Goal: Task Accomplishment & Management: Manage account settings

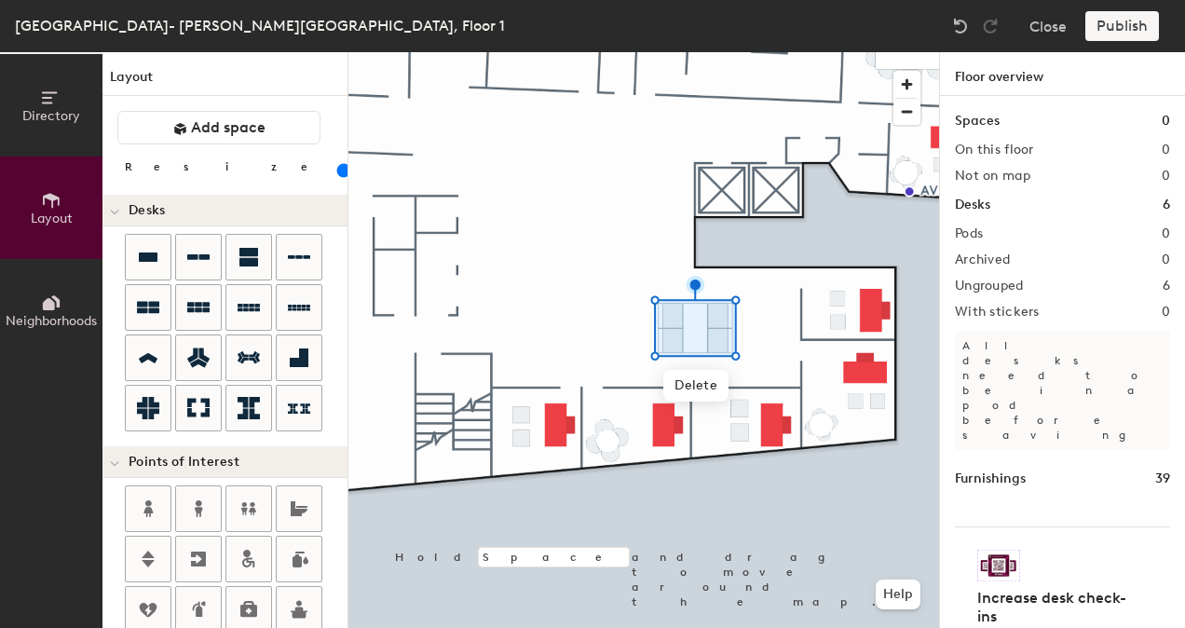
scroll to position [539, 0]
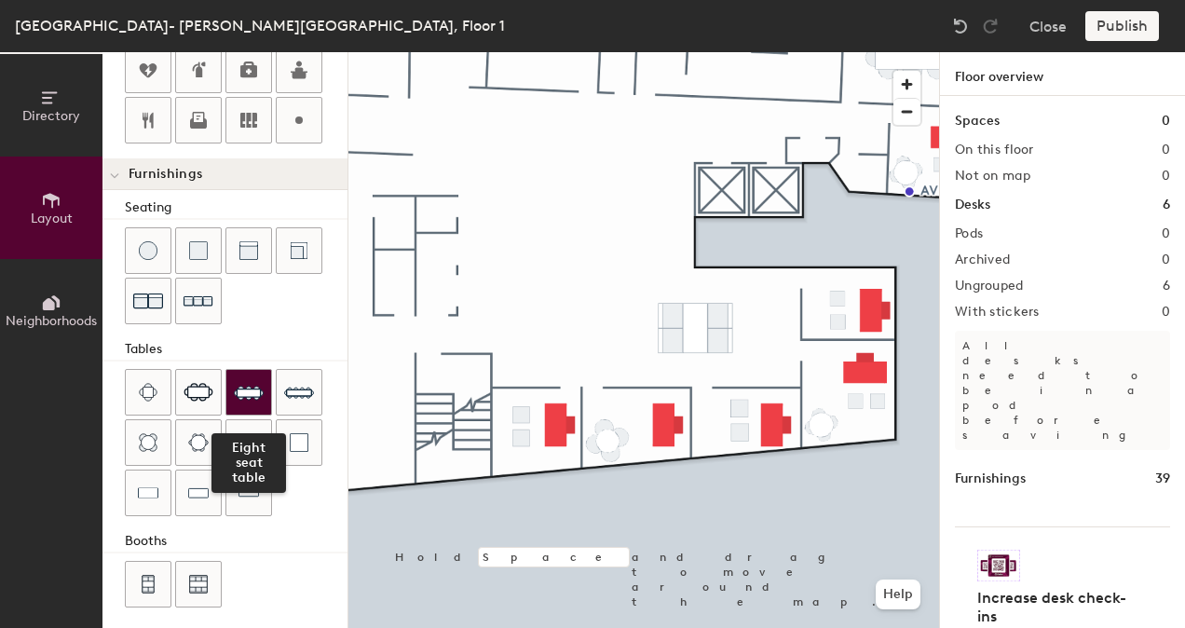
click at [263, 392] on div at bounding box center [248, 392] width 45 height 45
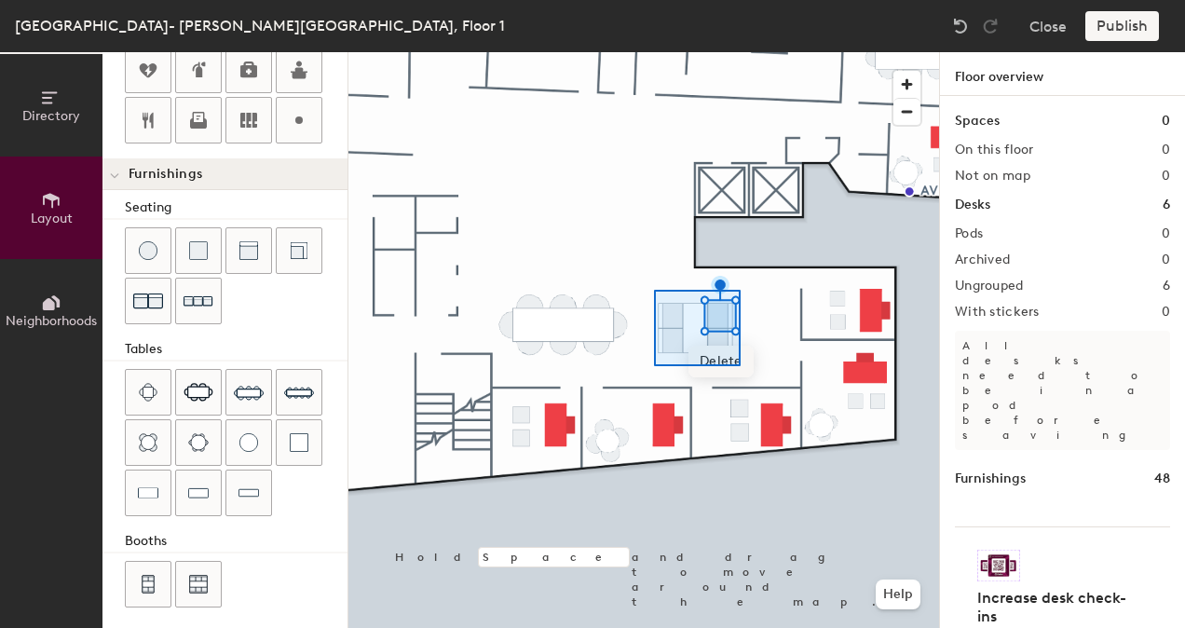
click at [741, 366] on div "Delete Hold Space and drag to move around the map. Help" at bounding box center [643, 340] width 591 height 576
click at [592, 52] on div at bounding box center [643, 52] width 591 height 0
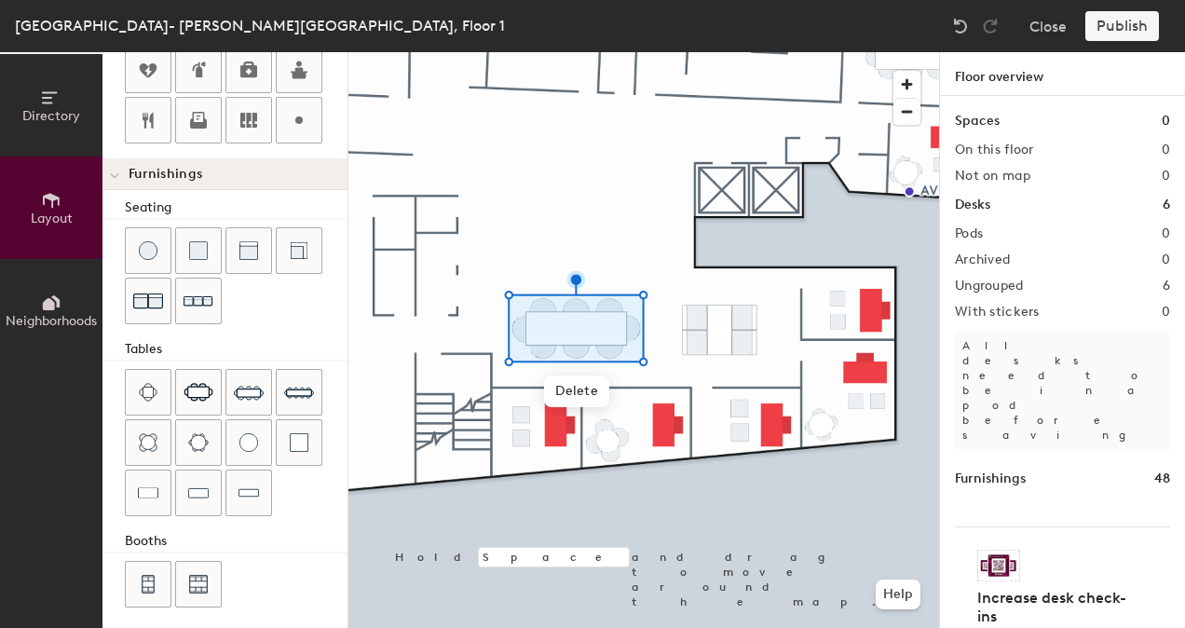
click at [606, 52] on div at bounding box center [643, 52] width 591 height 0
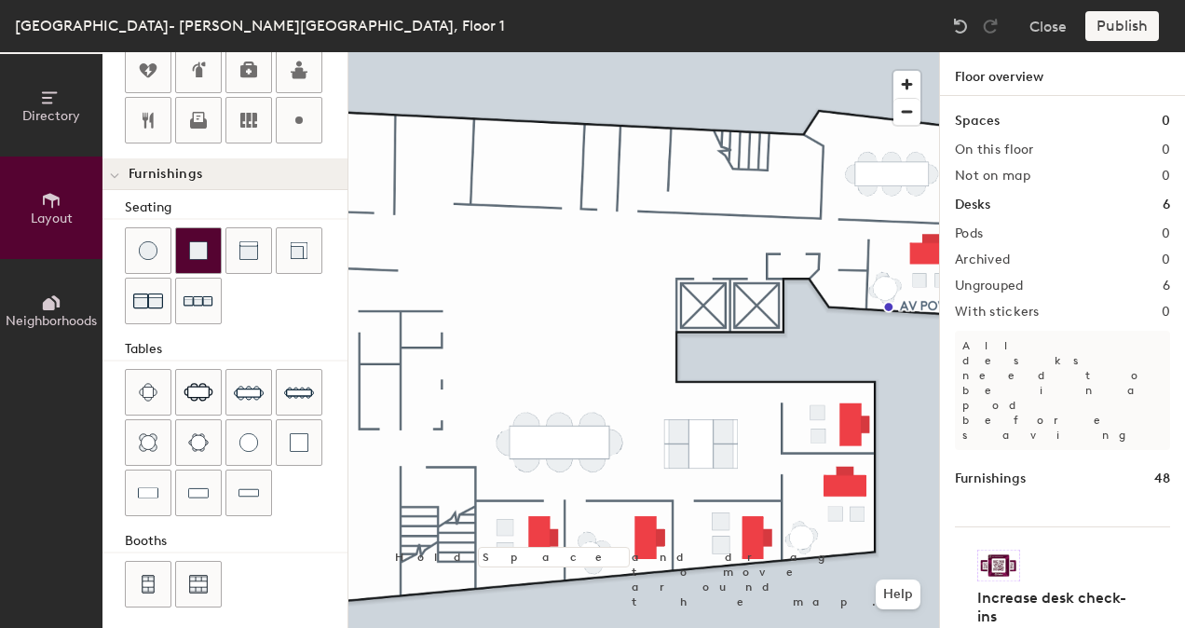
click at [189, 248] on img at bounding box center [198, 250] width 19 height 19
click at [208, 251] on div at bounding box center [198, 250] width 45 height 45
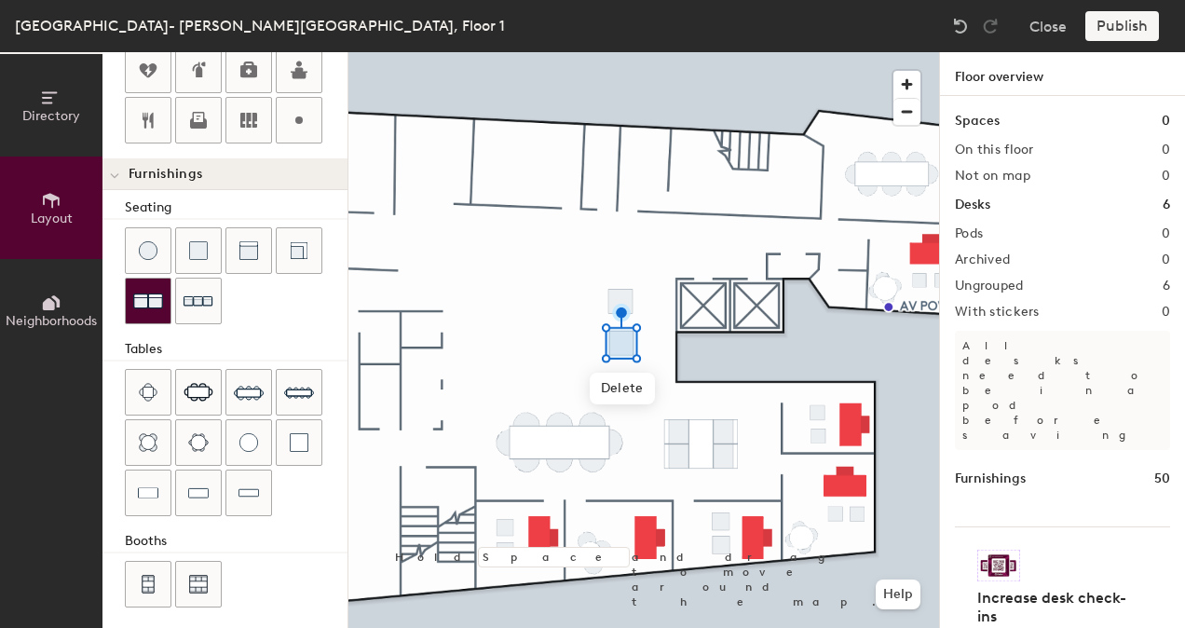
click at [165, 297] on div at bounding box center [148, 301] width 45 height 45
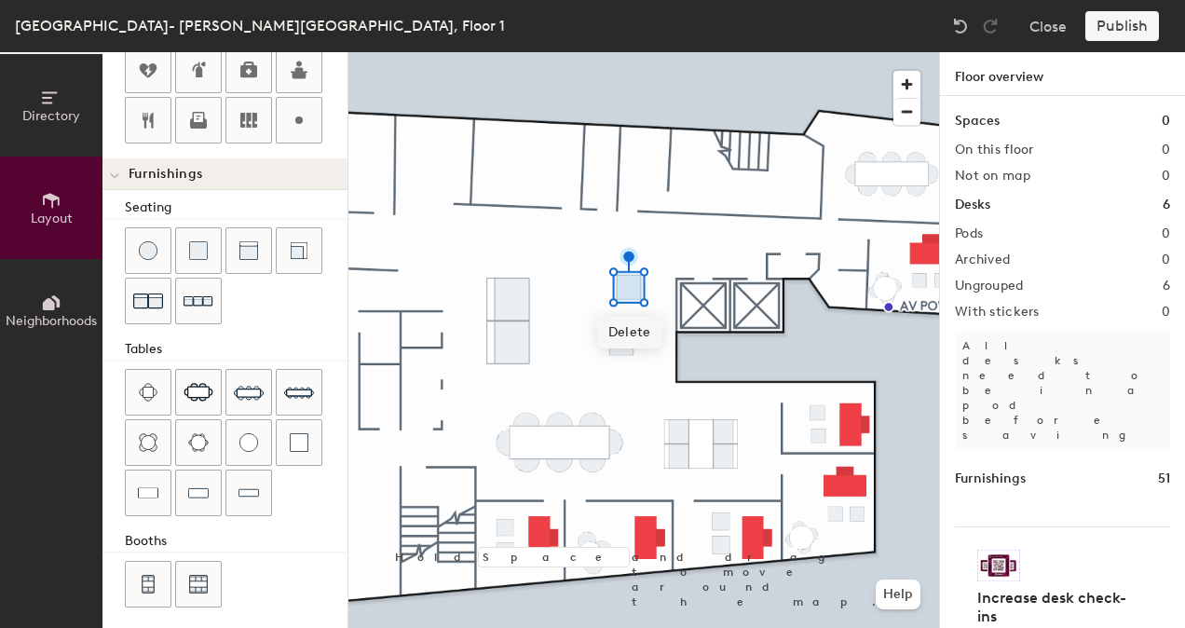
click at [624, 52] on div at bounding box center [643, 52] width 591 height 0
click at [650, 387] on span "Delete" at bounding box center [632, 386] width 65 height 32
click at [161, 486] on div at bounding box center [148, 492] width 45 height 45
click at [630, 52] on div at bounding box center [643, 52] width 591 height 0
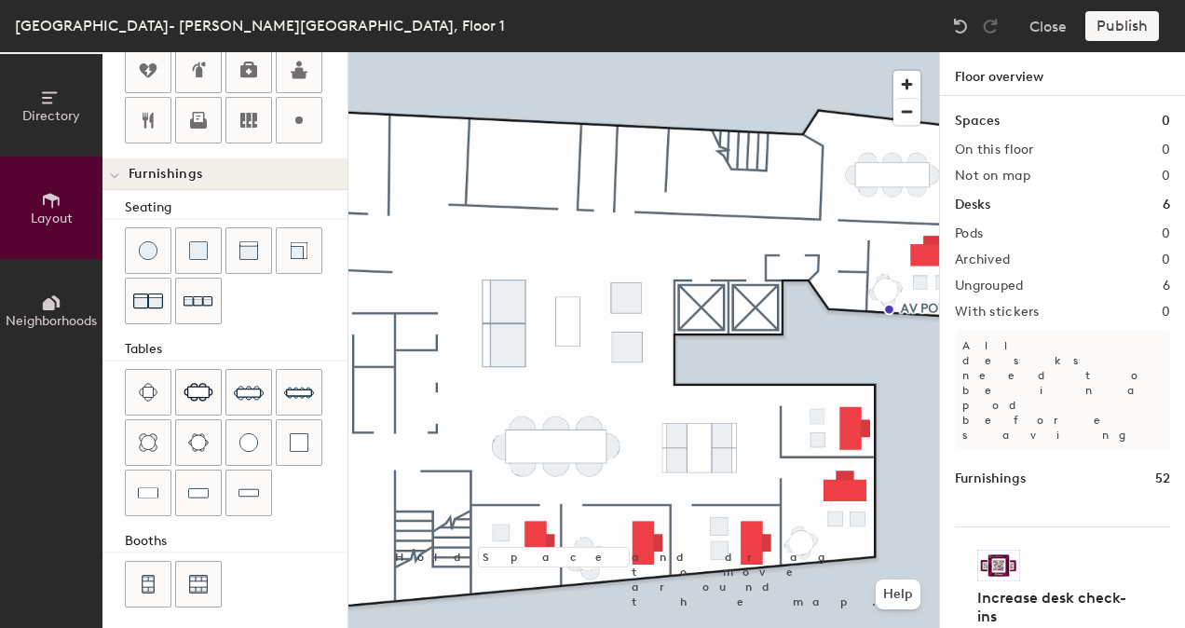
type input "100"
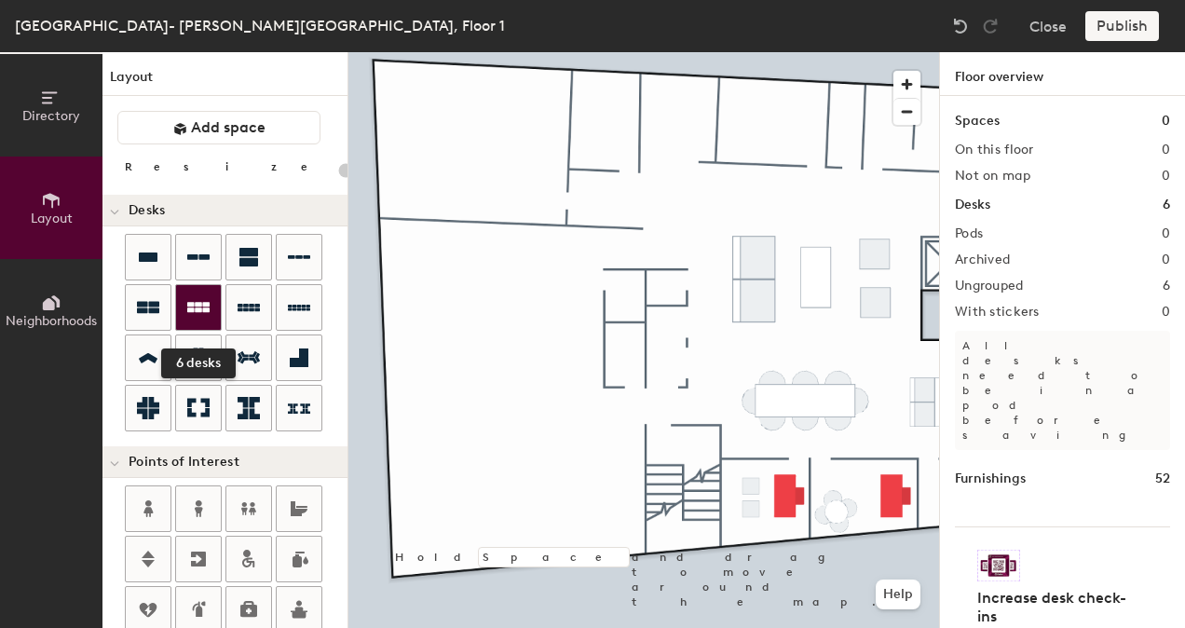
click at [201, 304] on icon at bounding box center [198, 307] width 22 height 22
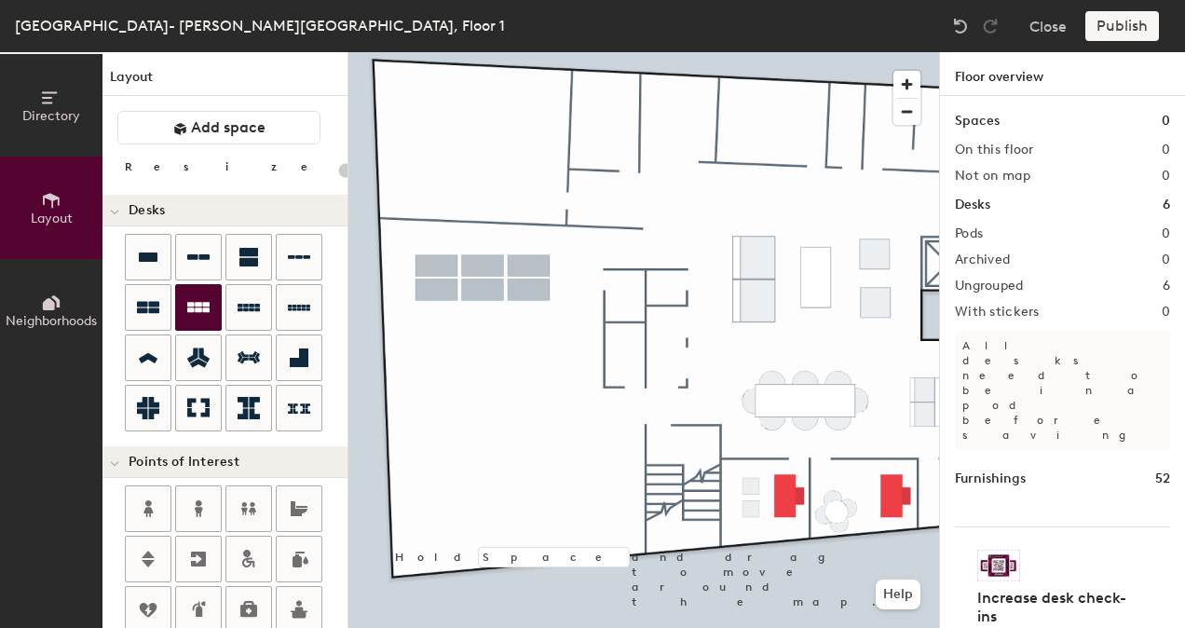
type input "240"
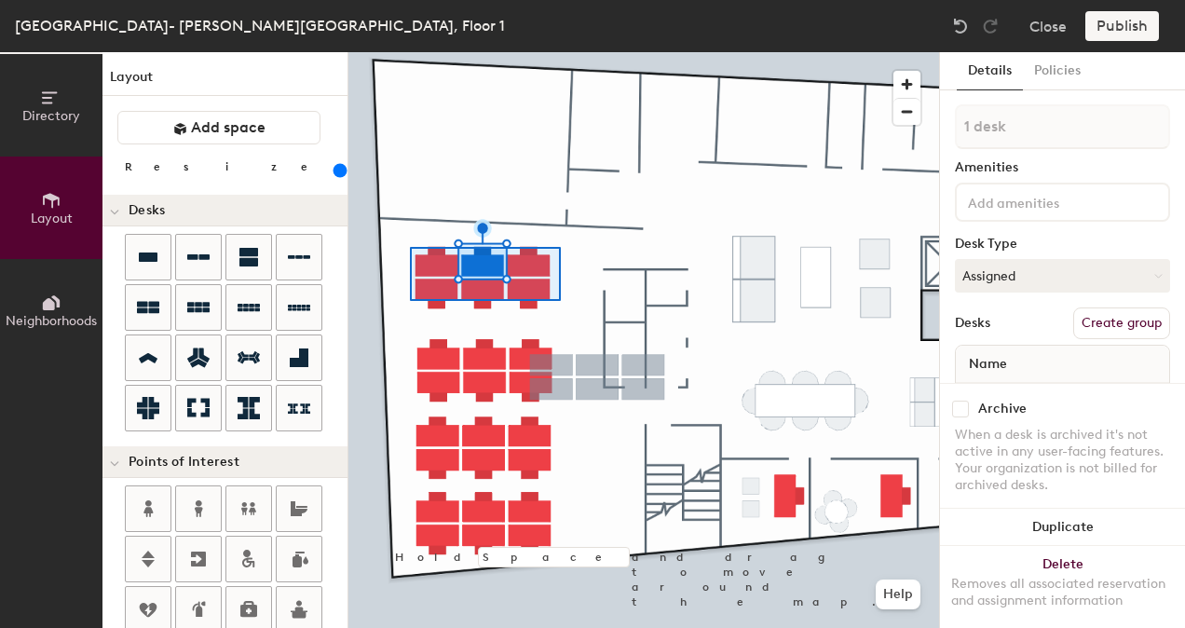
click at [405, 52] on div at bounding box center [643, 52] width 591 height 0
type input "6 desks"
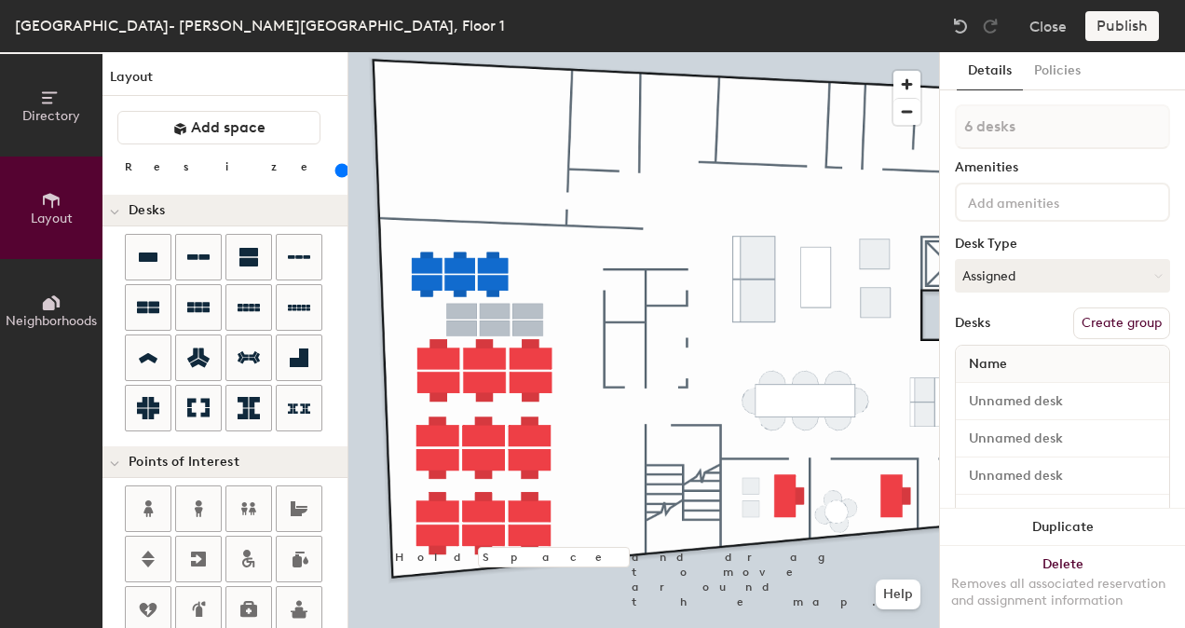
type input "240"
type input "1 desk"
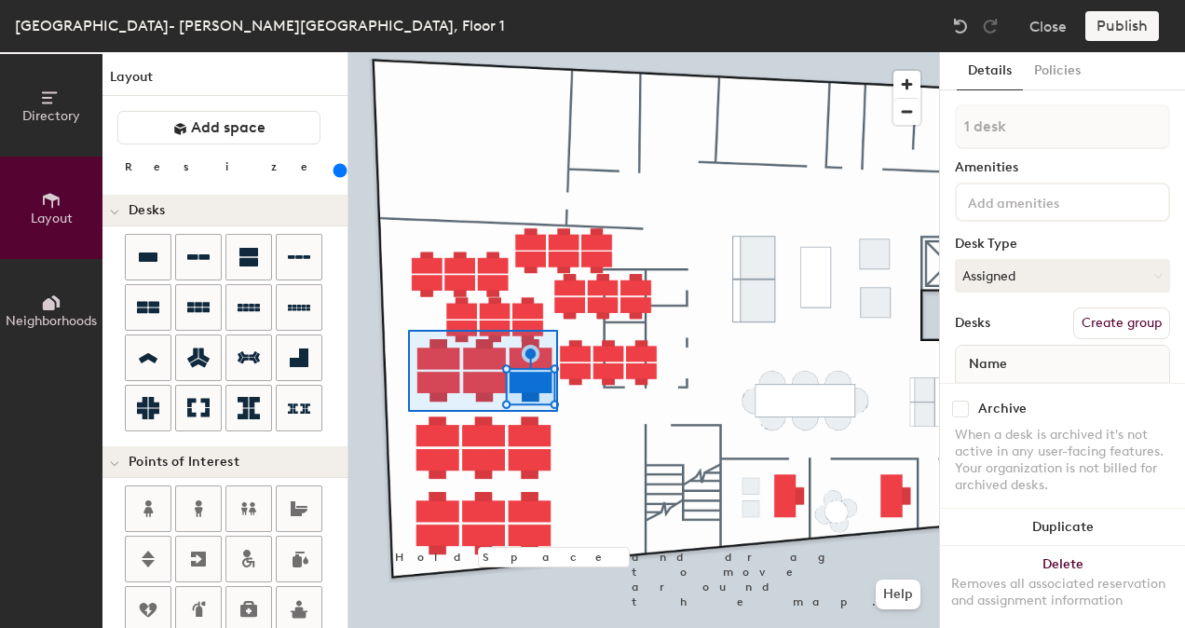
type input "20"
type input "9 desks"
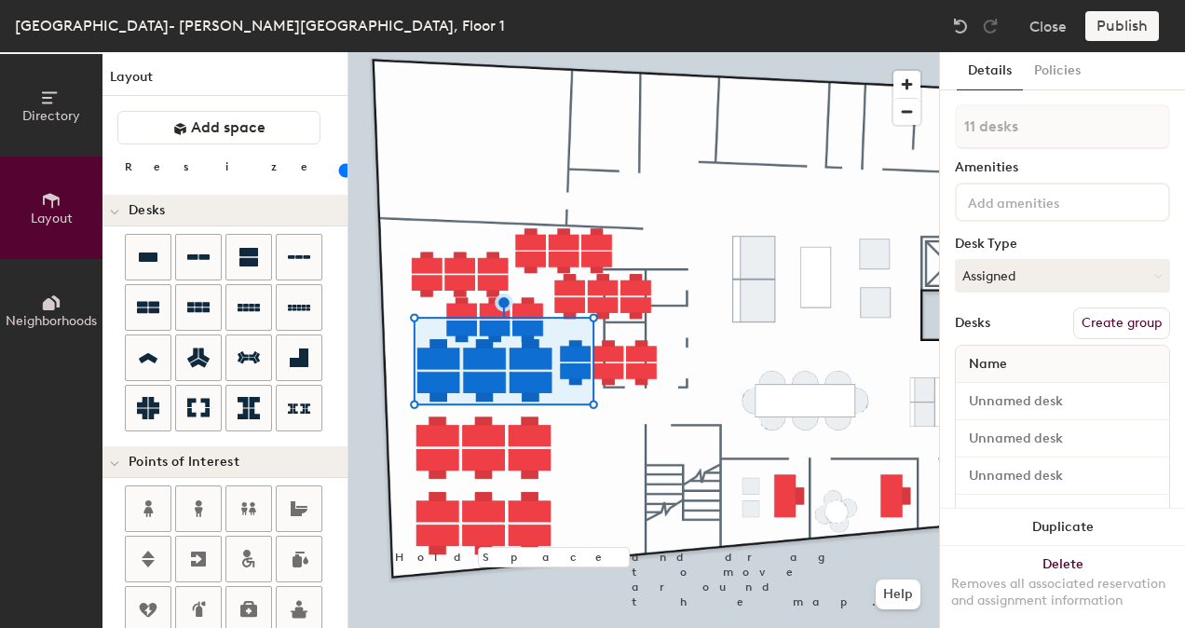
click at [591, 52] on div at bounding box center [643, 52] width 591 height 0
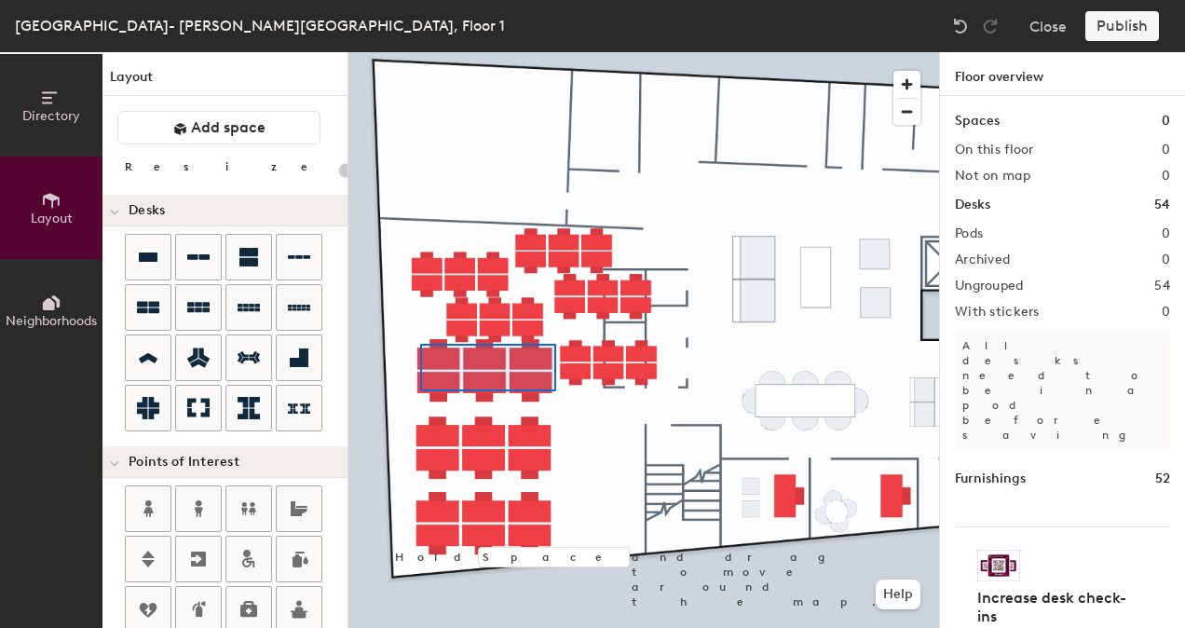
click at [420, 52] on div at bounding box center [643, 52] width 591 height 0
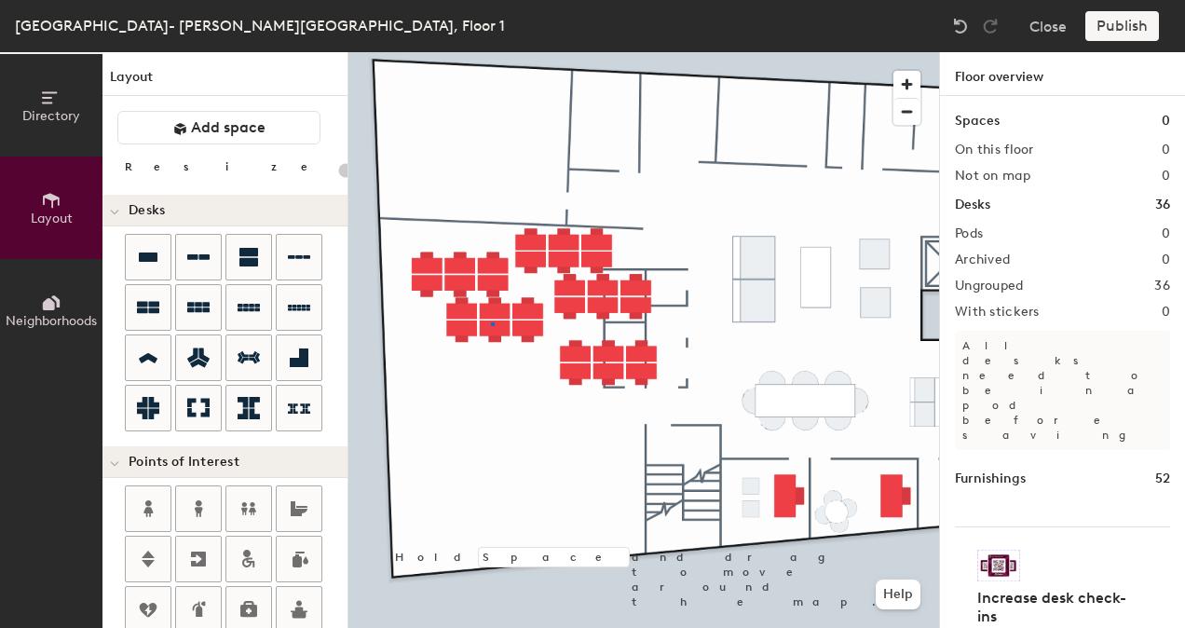
click at [492, 52] on div at bounding box center [643, 52] width 591 height 0
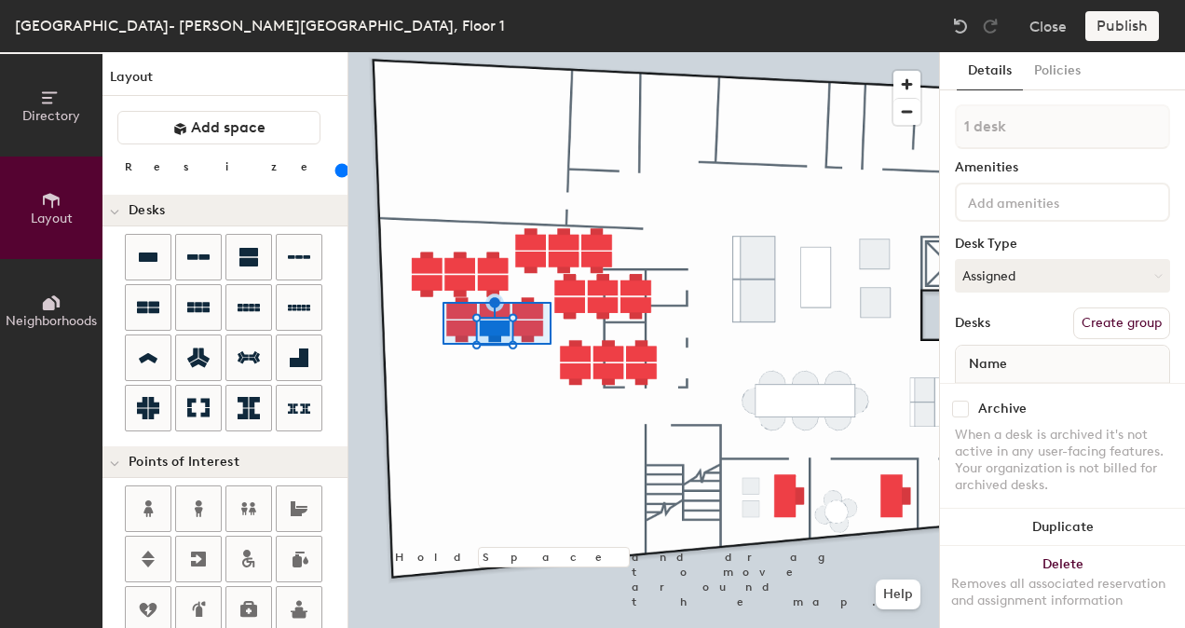
type input "180"
type input "6 desks"
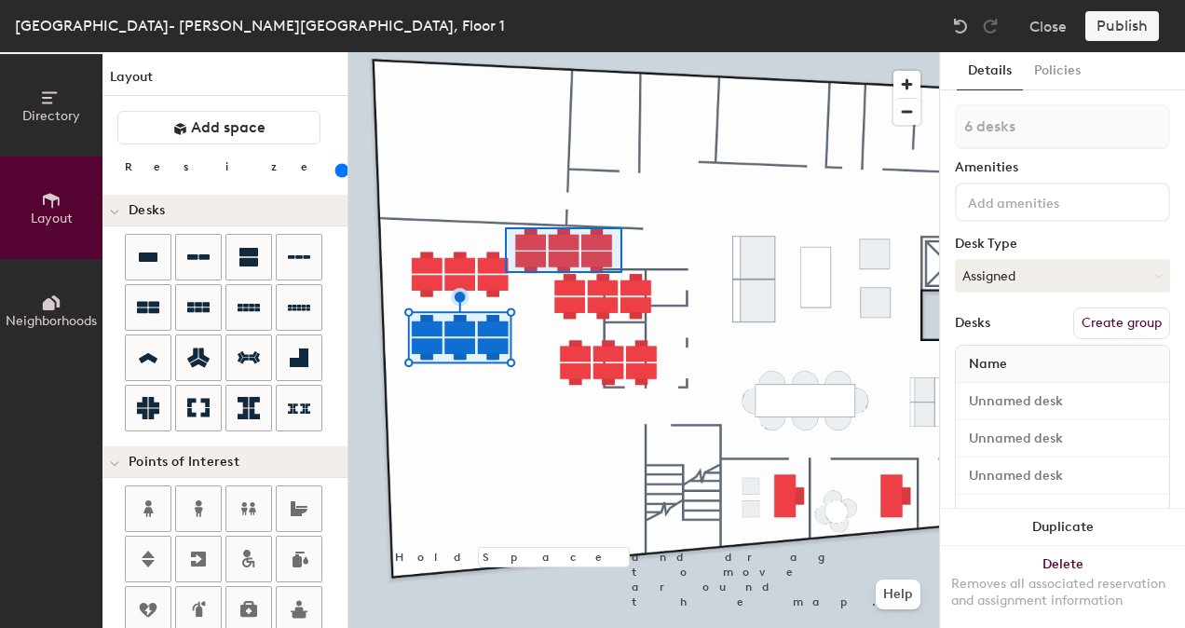
type input "180"
type input "7 desks"
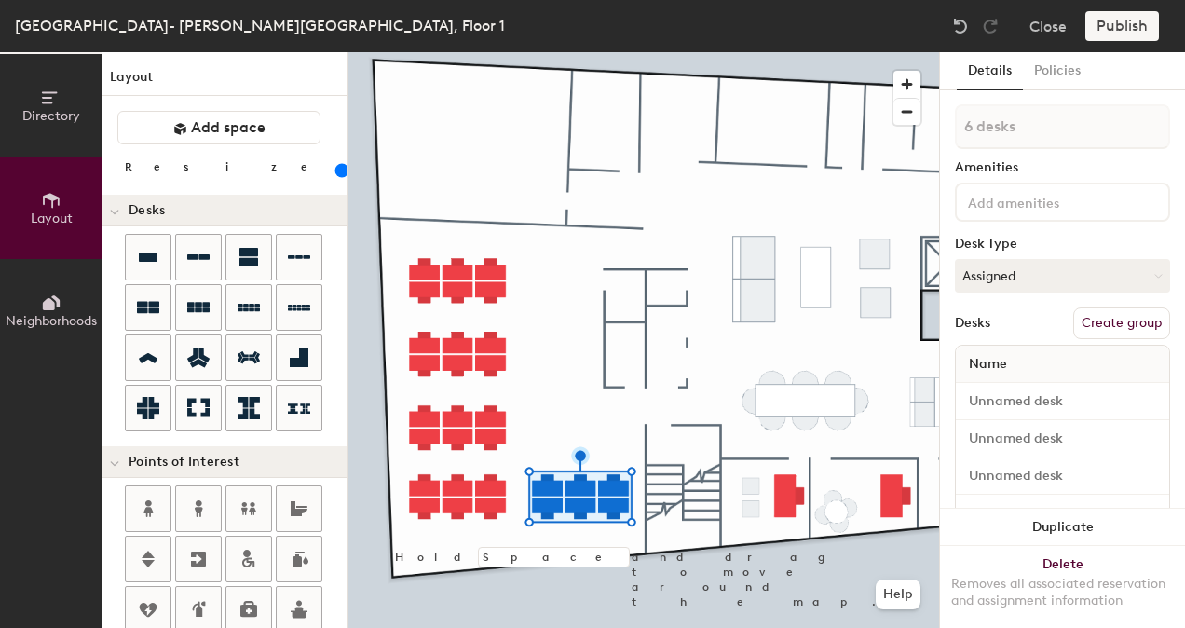
click at [585, 52] on div at bounding box center [643, 52] width 591 height 0
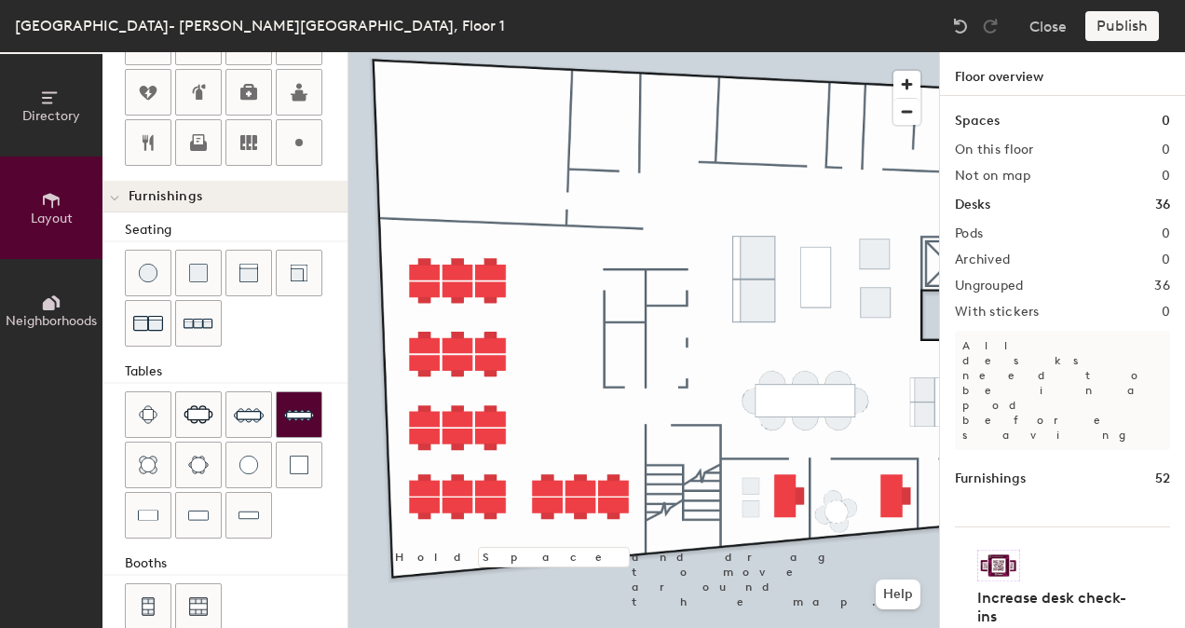
scroll to position [539, 0]
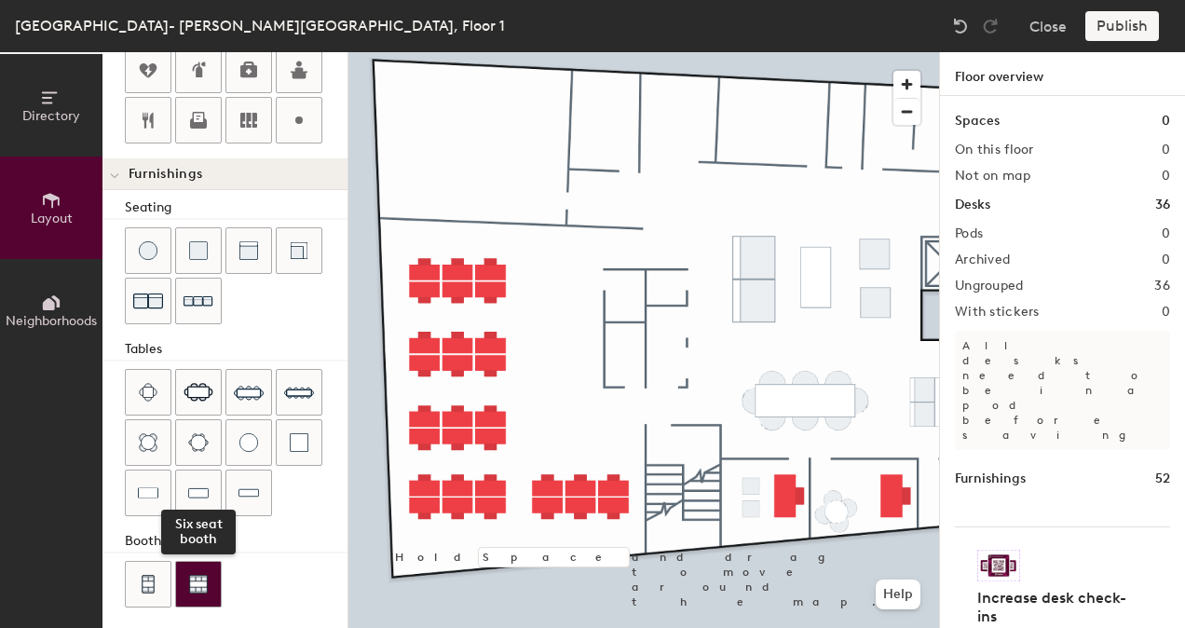
click at [197, 575] on img at bounding box center [198, 584] width 19 height 19
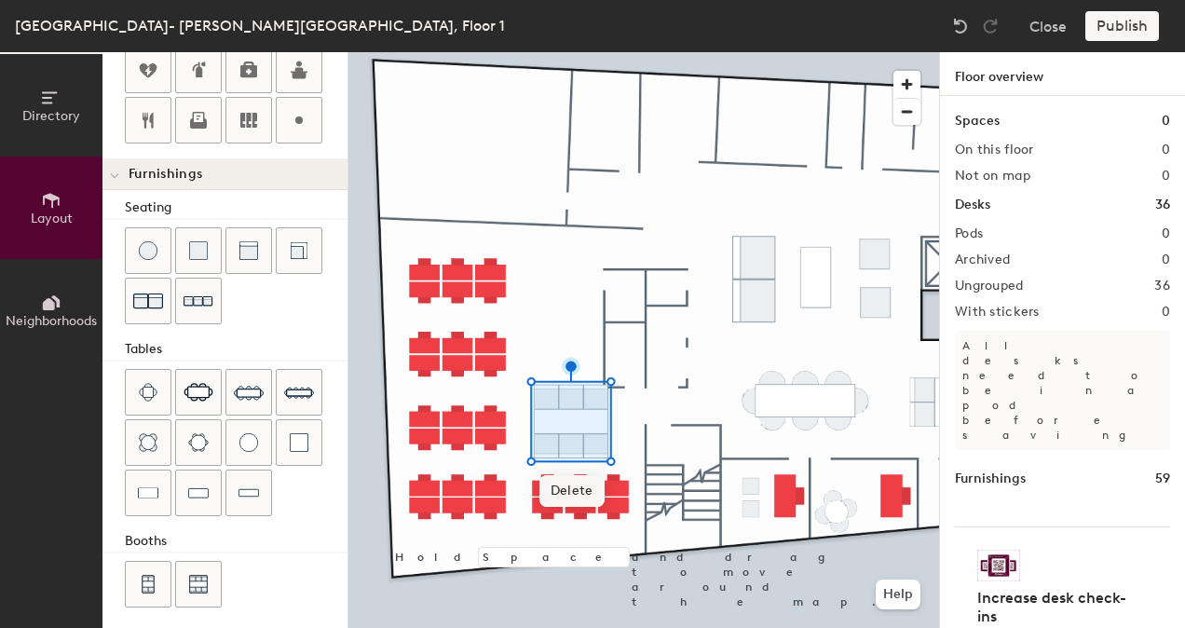
click at [559, 491] on span "Delete" at bounding box center [571, 491] width 65 height 32
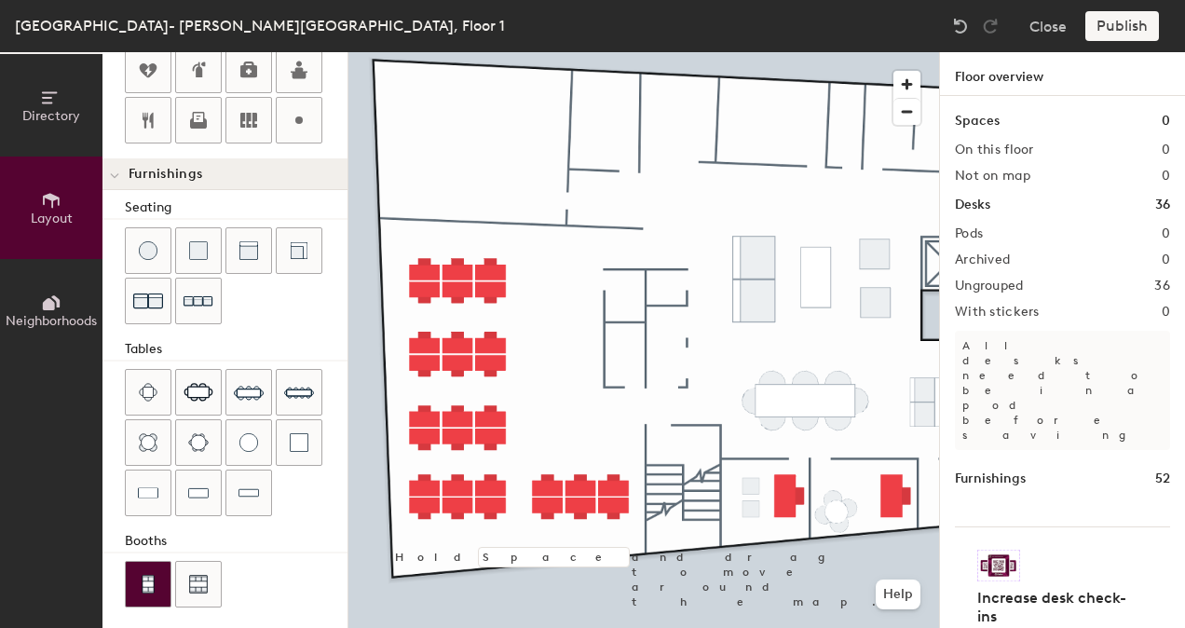
click at [149, 563] on div at bounding box center [148, 584] width 45 height 45
type input "80"
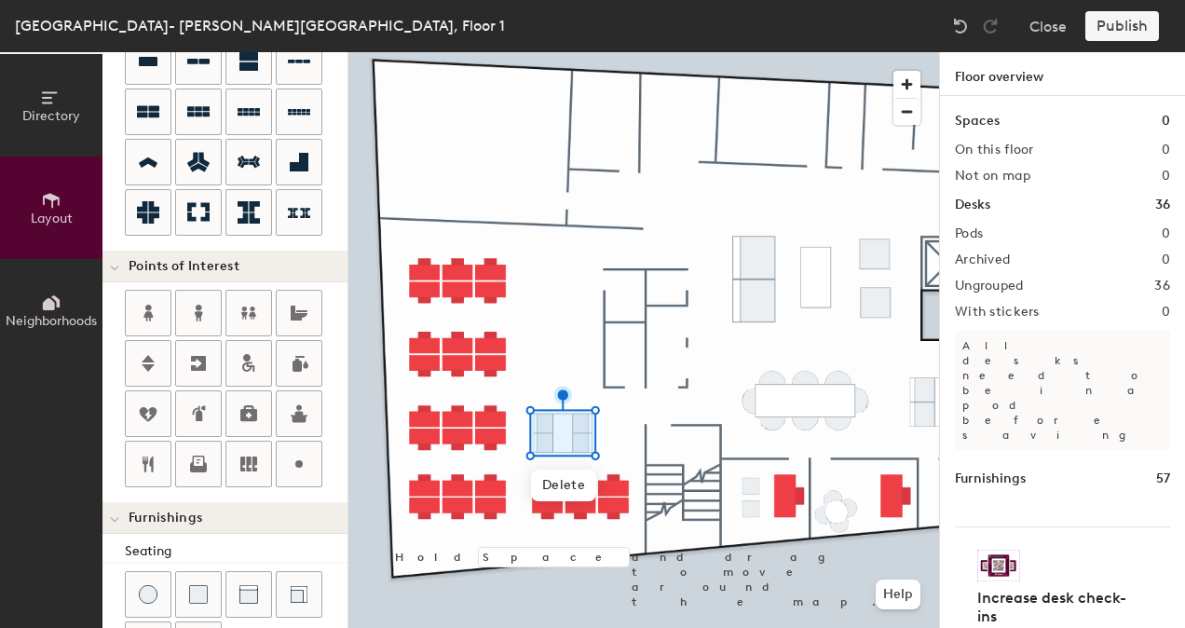
scroll to position [167, 0]
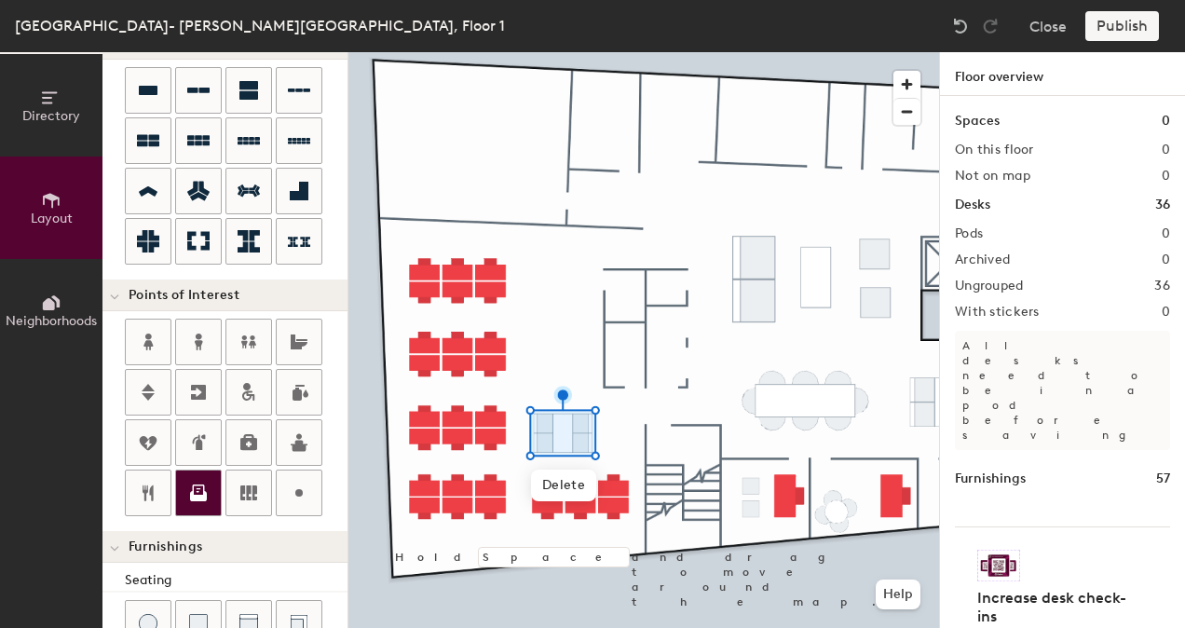
click at [218, 503] on div at bounding box center [198, 492] width 45 height 45
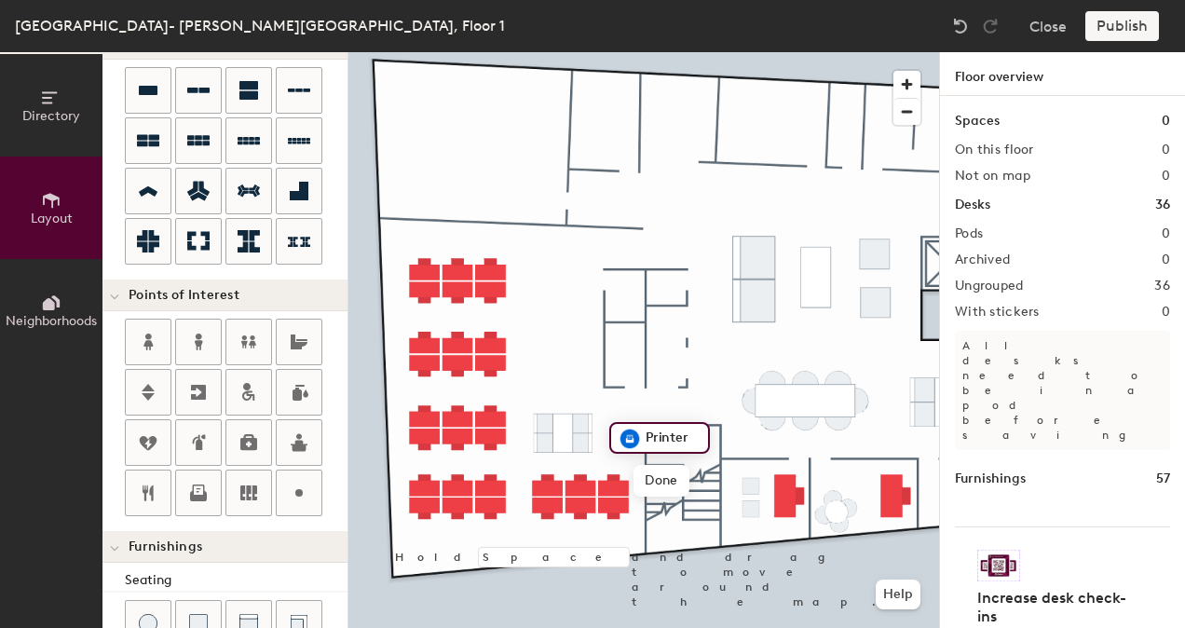
type input "20"
click at [658, 473] on span "Done" at bounding box center [660, 481] width 55 height 32
click at [645, 482] on span "Edit" at bounding box center [637, 481] width 48 height 32
type input "Copy/Print"
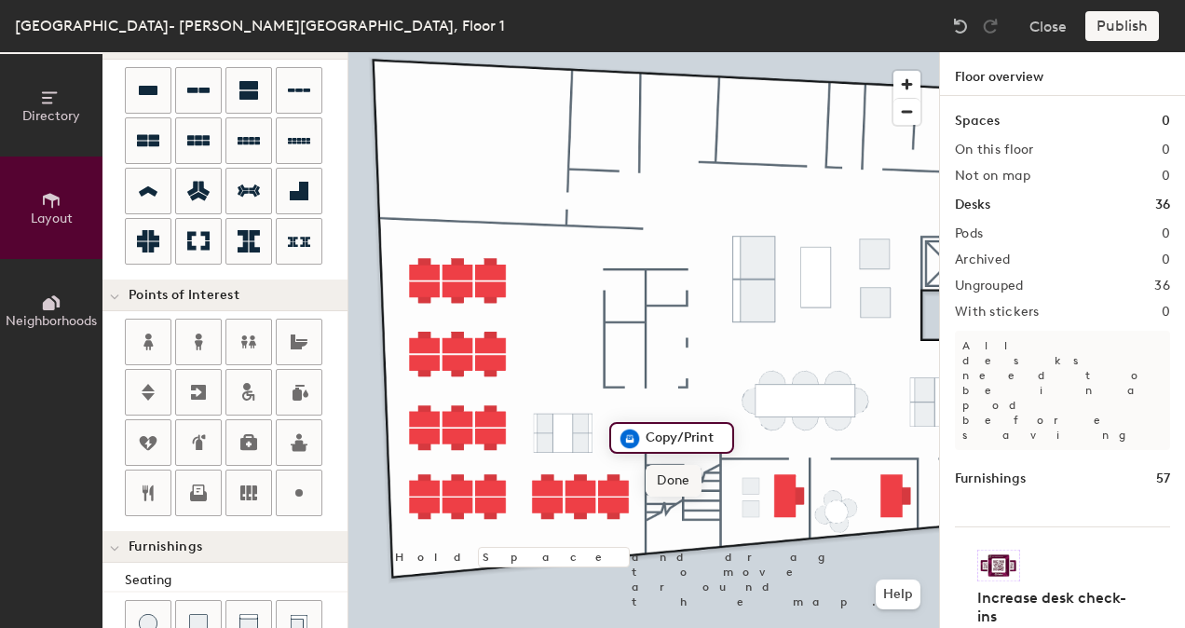
click at [664, 479] on span "Done" at bounding box center [673, 481] width 55 height 32
click at [630, 52] on div at bounding box center [643, 52] width 591 height 0
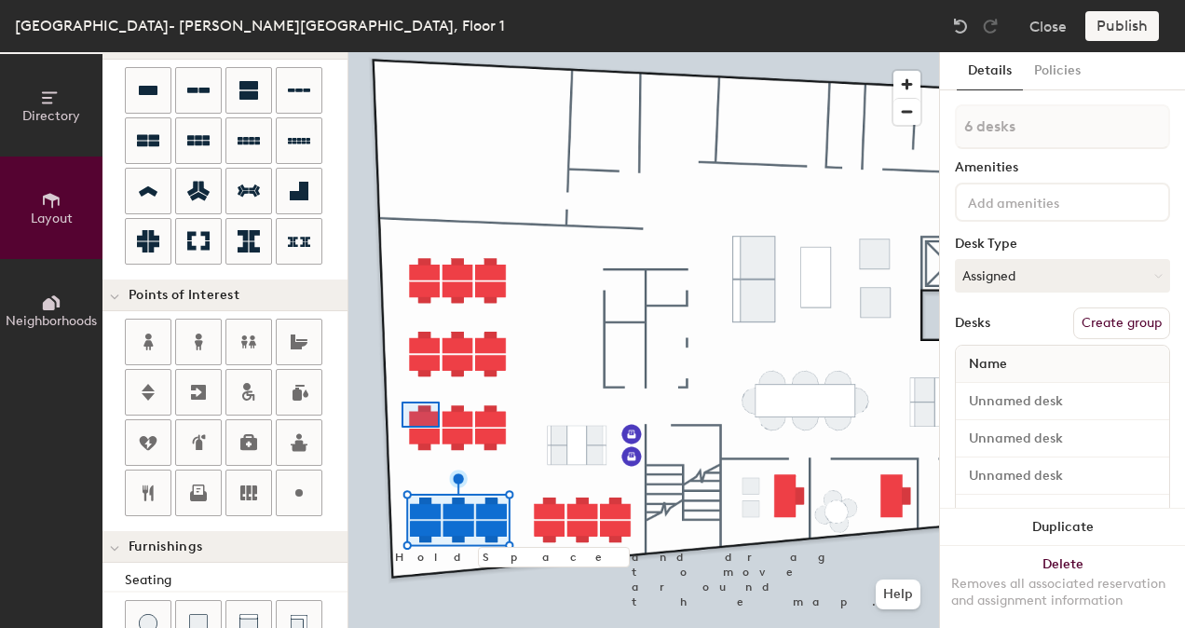
type input "180"
type input "1 desk"
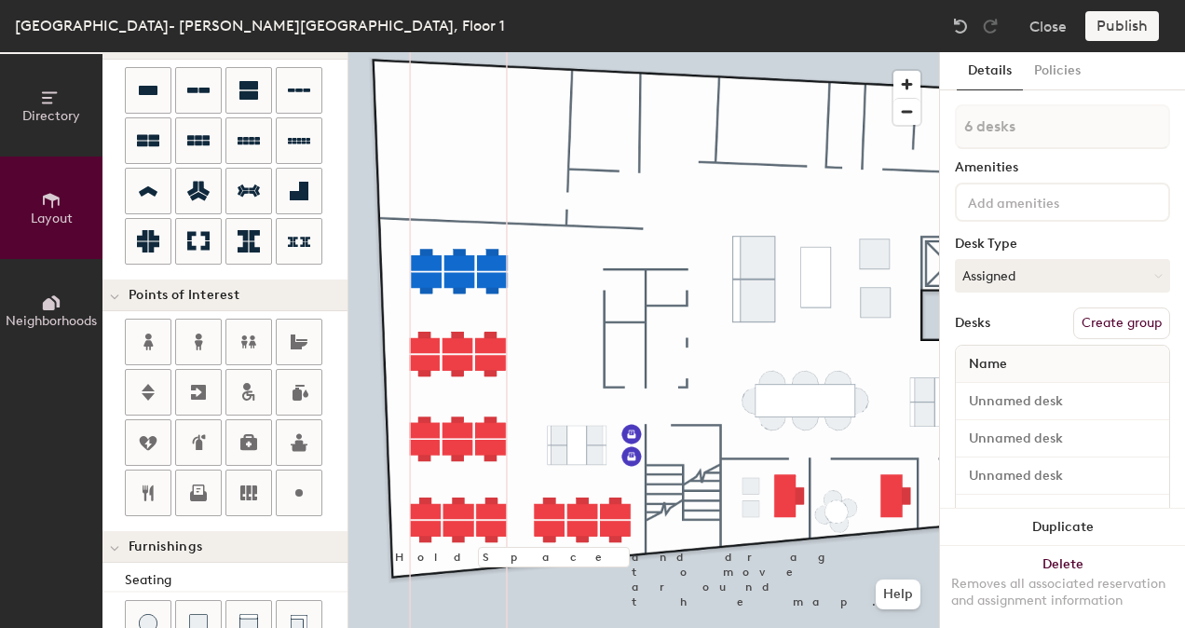
click at [513, 52] on div at bounding box center [643, 52] width 591 height 0
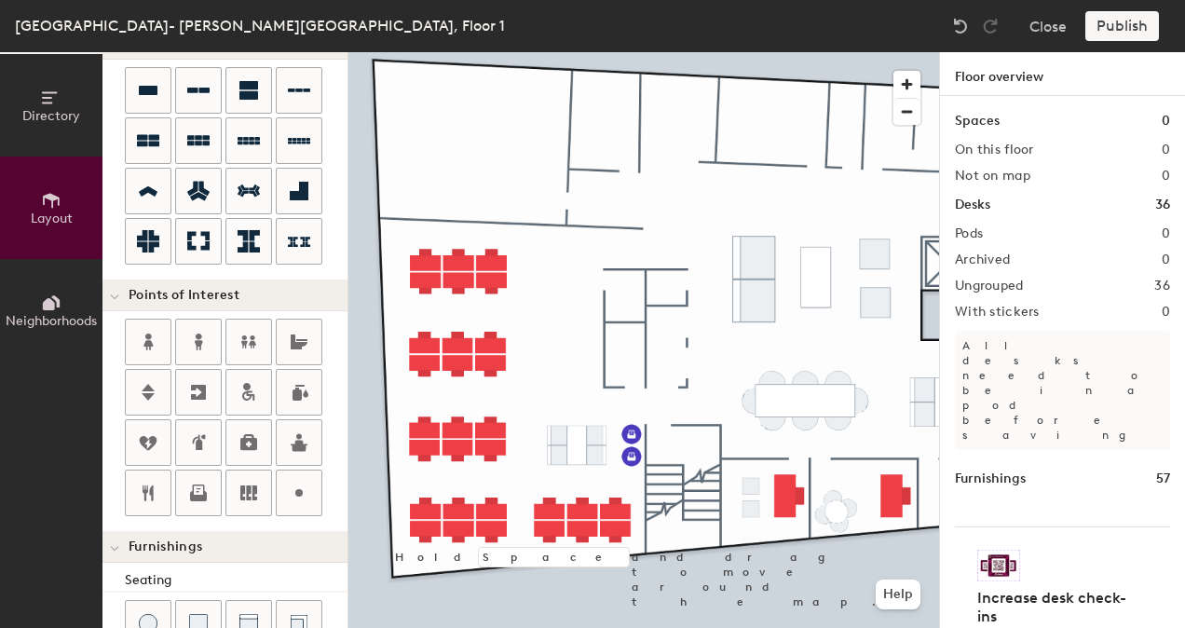
click at [575, 52] on div at bounding box center [643, 52] width 591 height 0
click at [770, 52] on div at bounding box center [643, 52] width 591 height 0
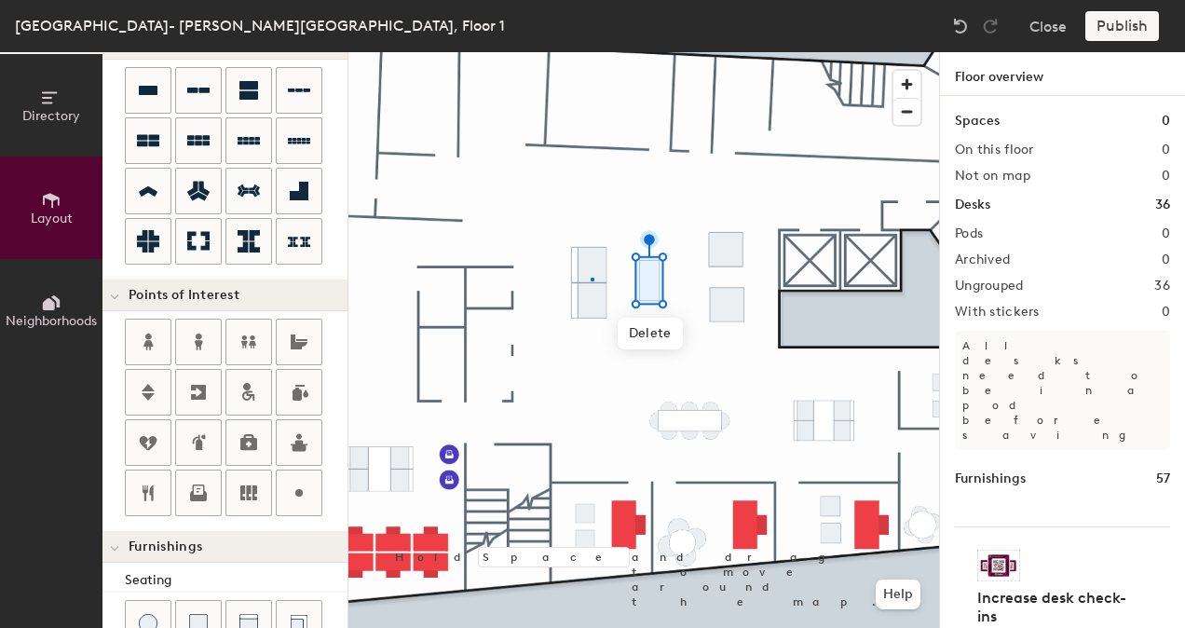
click at [591, 52] on div at bounding box center [643, 52] width 591 height 0
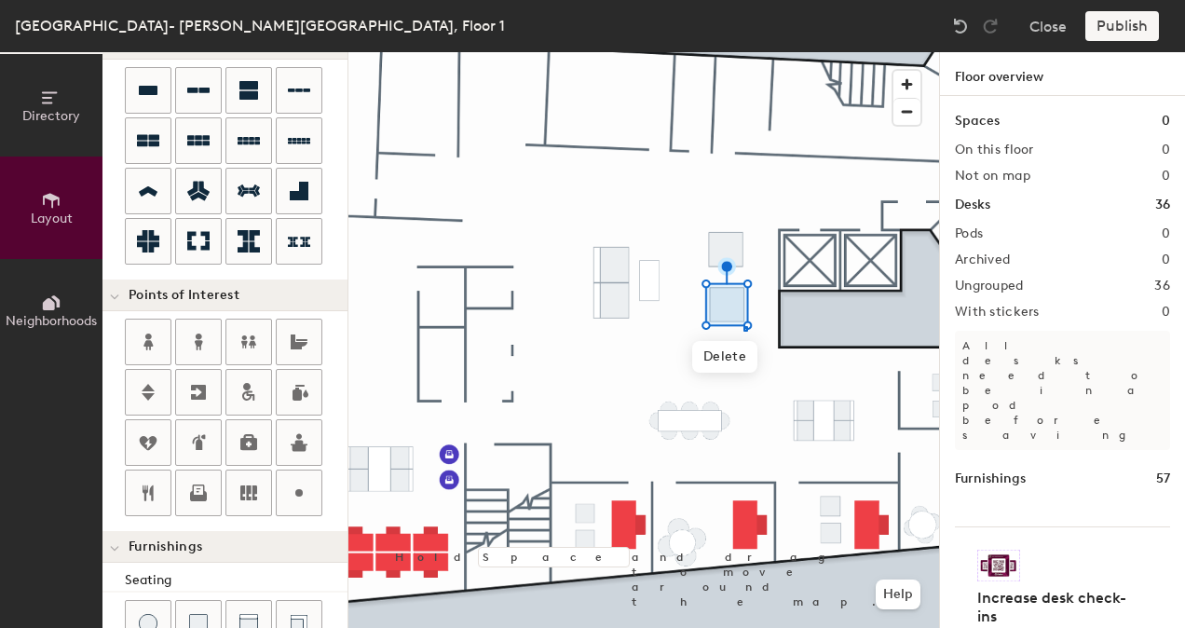
click at [743, 52] on div at bounding box center [643, 52] width 591 height 0
click at [717, 52] on div at bounding box center [643, 52] width 591 height 0
click at [715, 294] on span "Delete" at bounding box center [726, 300] width 65 height 32
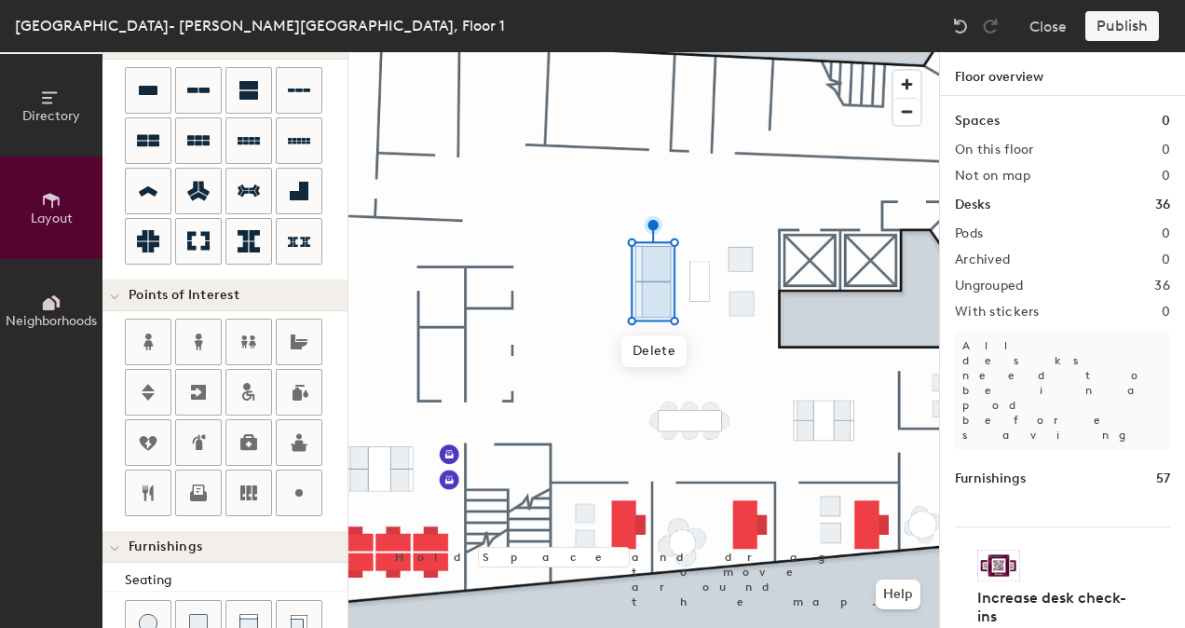
type input "140"
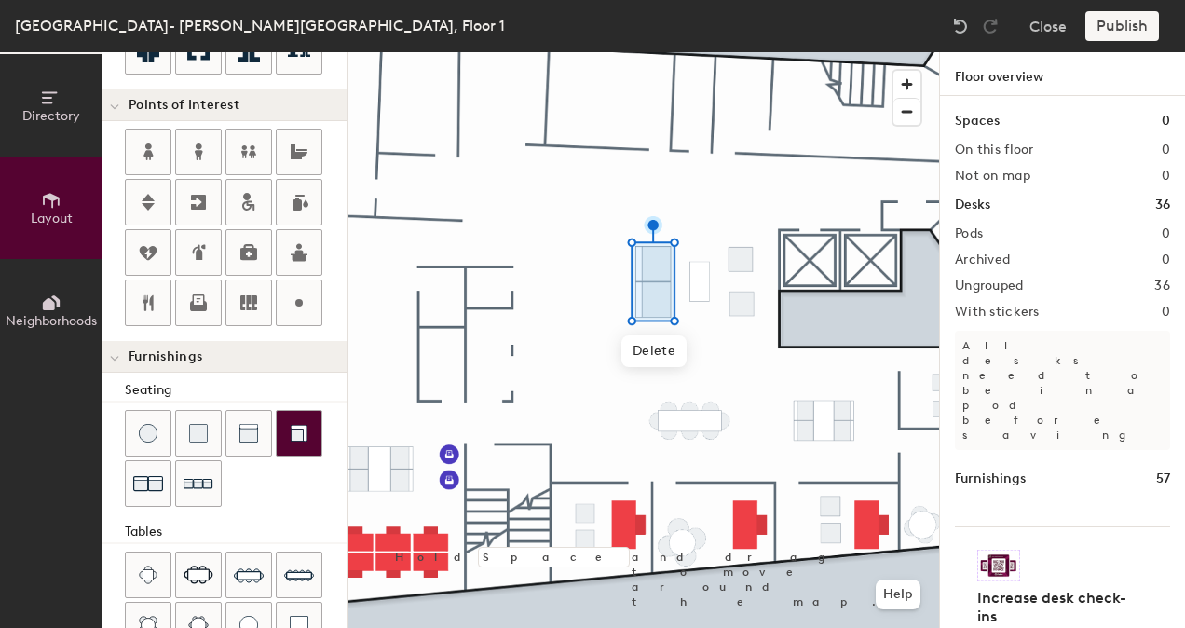
scroll to position [539, 0]
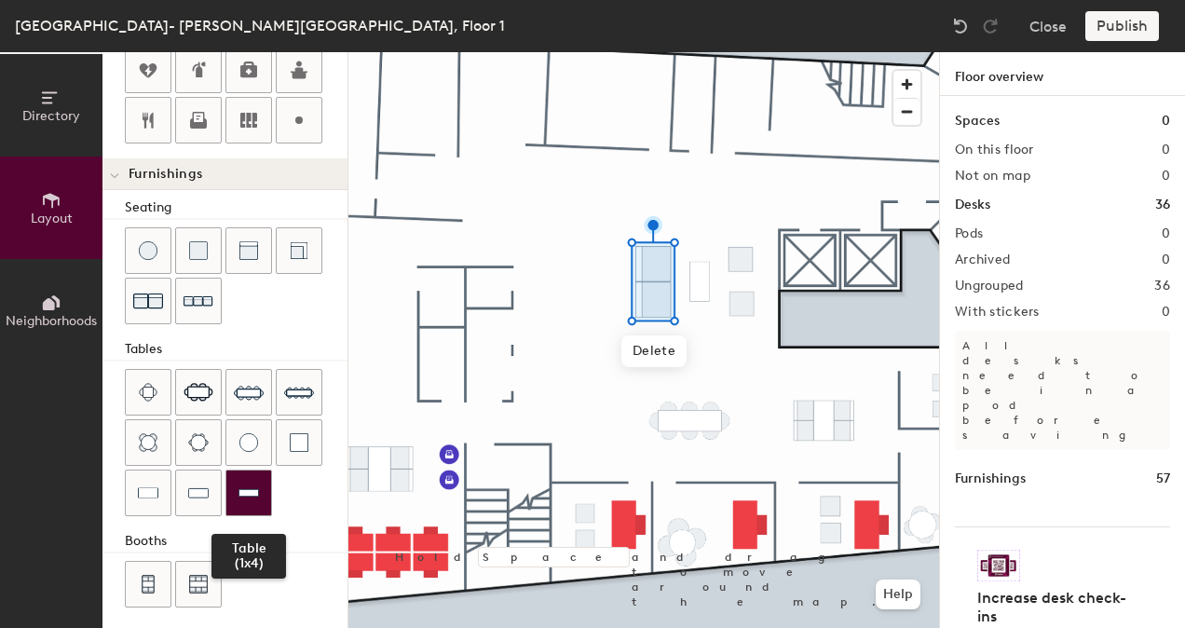
click at [265, 495] on div at bounding box center [248, 492] width 45 height 45
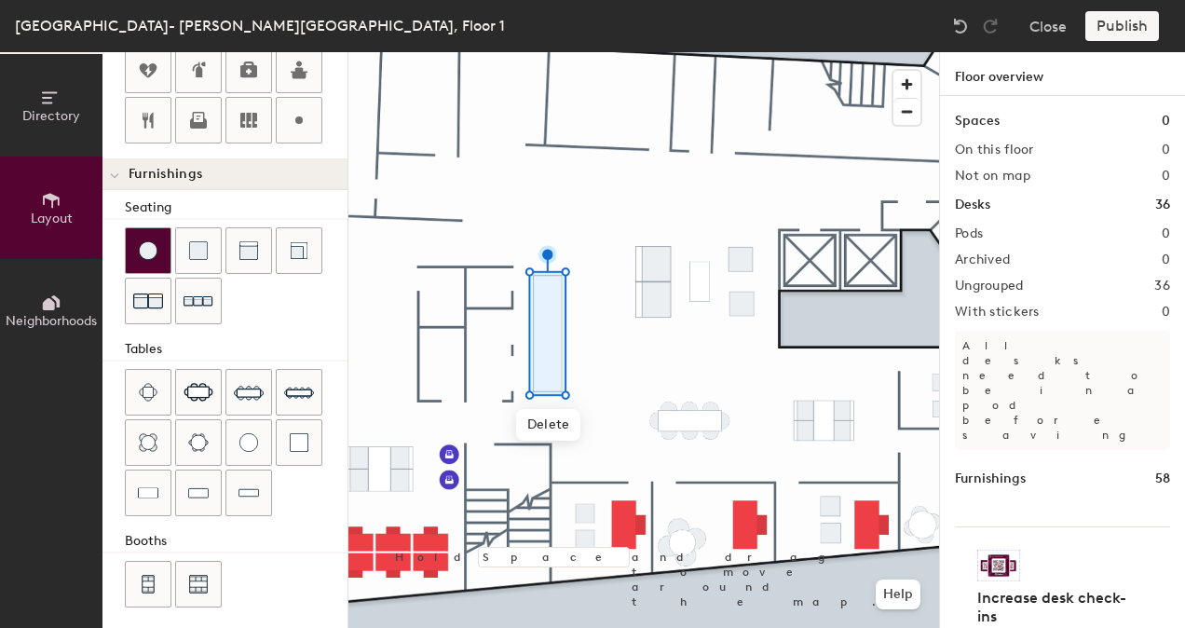
click at [149, 243] on img at bounding box center [148, 250] width 19 height 19
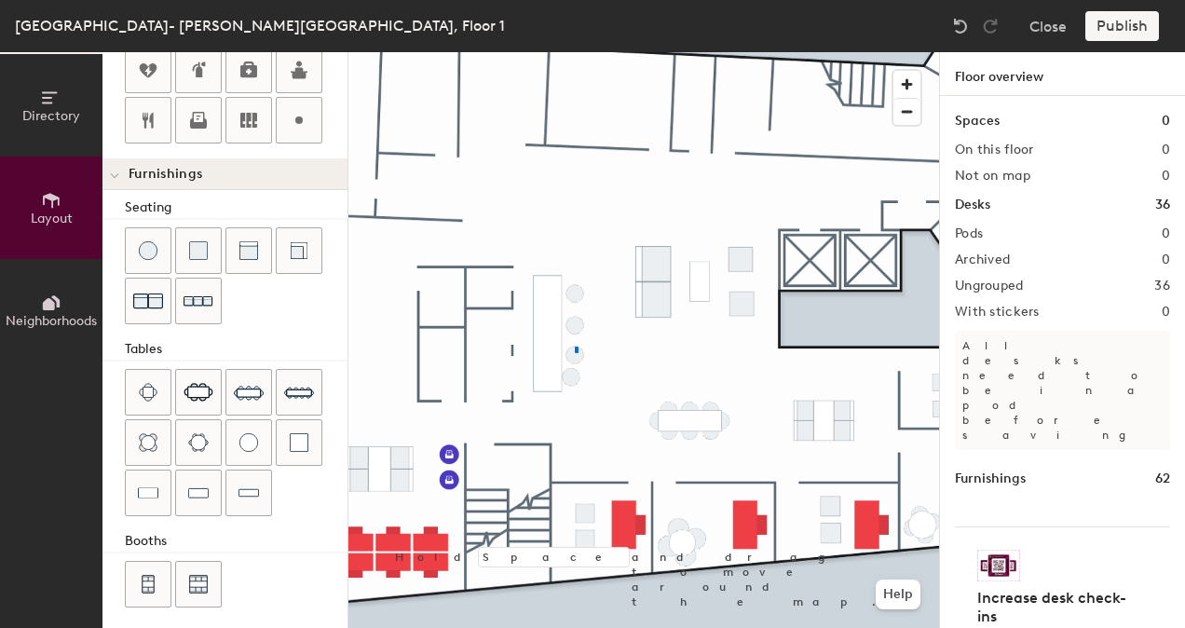
click at [575, 52] on div at bounding box center [643, 52] width 591 height 0
click at [594, 52] on div at bounding box center [643, 52] width 591 height 0
click at [617, 52] on div at bounding box center [643, 52] width 591 height 0
click at [579, 52] on div at bounding box center [643, 52] width 591 height 0
click at [618, 52] on div at bounding box center [643, 52] width 591 height 0
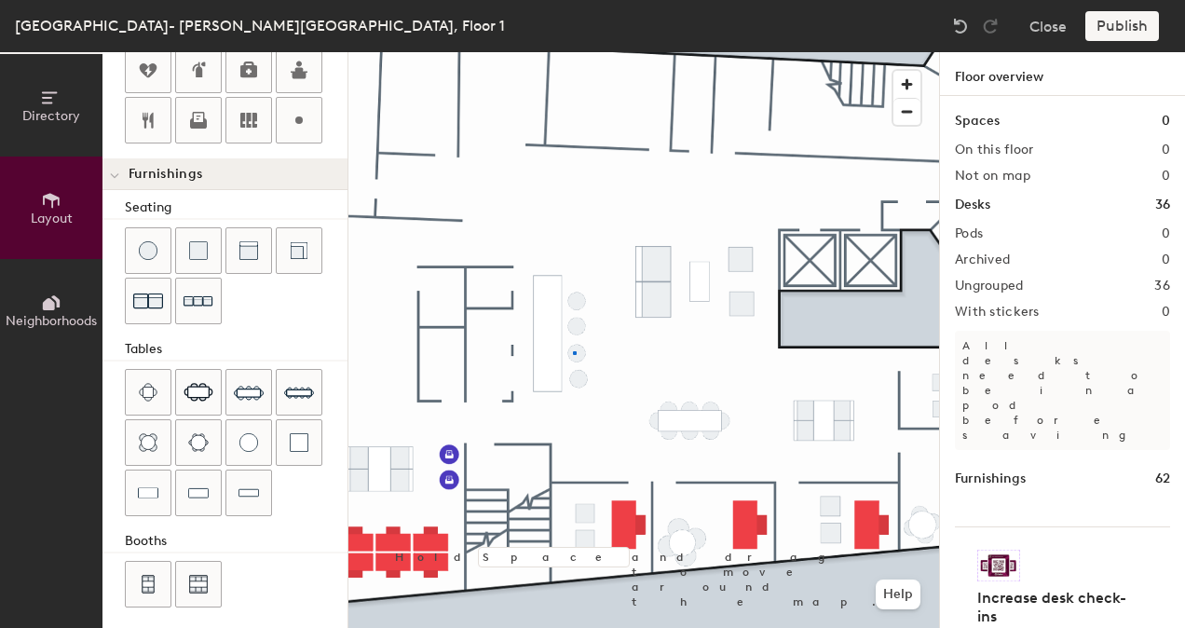
click at [576, 52] on div at bounding box center [643, 52] width 591 height 0
click at [597, 52] on div at bounding box center [643, 52] width 591 height 0
click at [600, 52] on div at bounding box center [643, 52] width 591 height 0
click at [577, 52] on div at bounding box center [643, 52] width 591 height 0
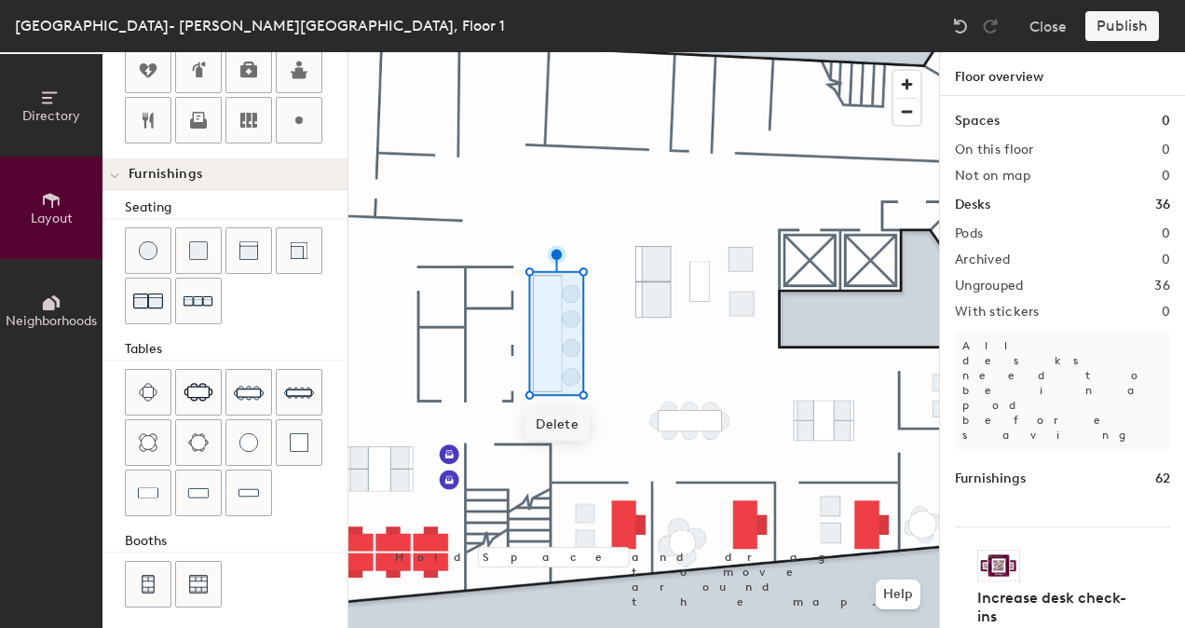
click at [596, 52] on div at bounding box center [643, 52] width 591 height 0
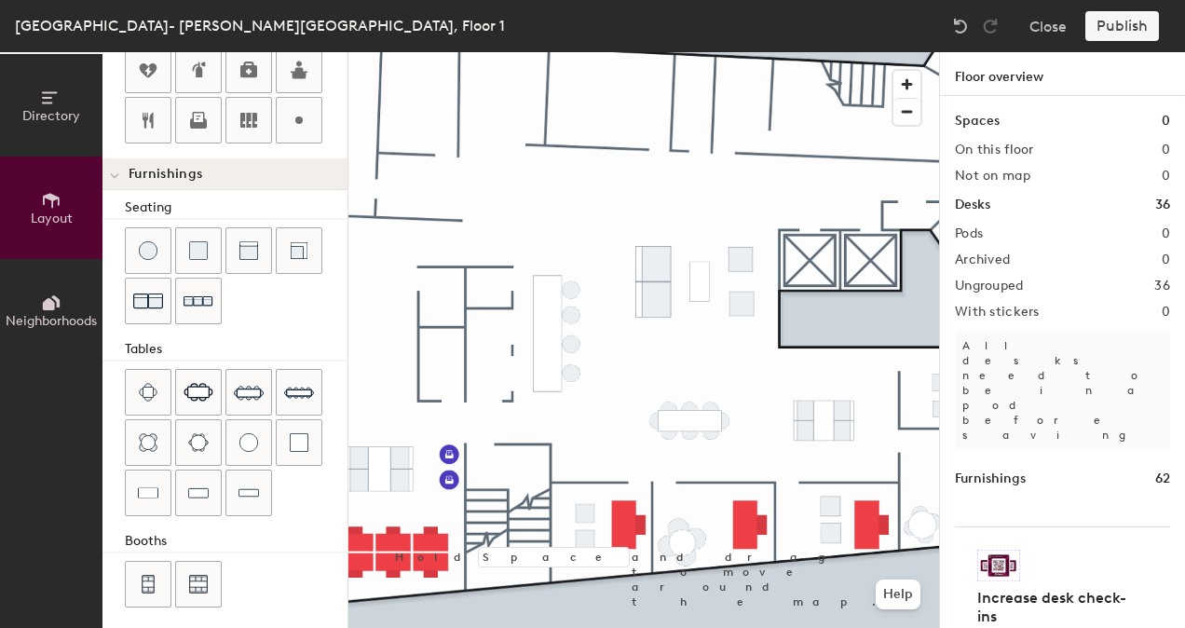
type input "20"
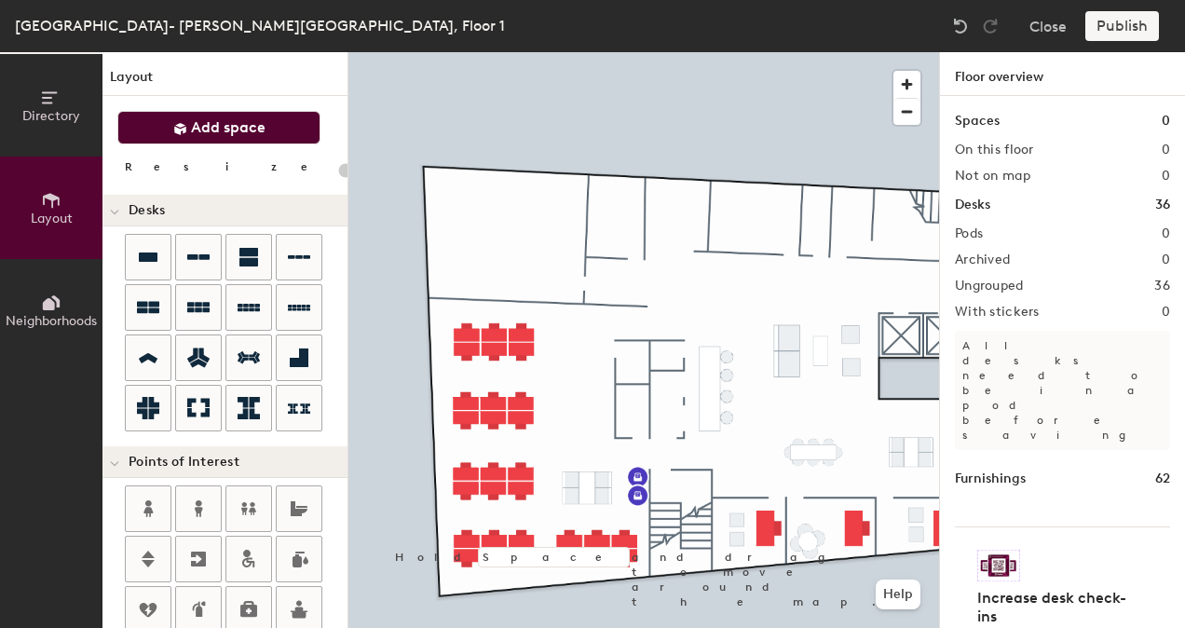
click at [225, 115] on button "Add space" at bounding box center [218, 128] width 203 height 34
click at [251, 130] on span "Add space" at bounding box center [228, 127] width 75 height 19
drag, startPoint x: 233, startPoint y: 122, endPoint x: 345, endPoint y: 164, distance: 119.4
click at [235, 123] on span "Add space" at bounding box center [228, 127] width 75 height 19
click at [243, 119] on span "Add space" at bounding box center [228, 127] width 75 height 19
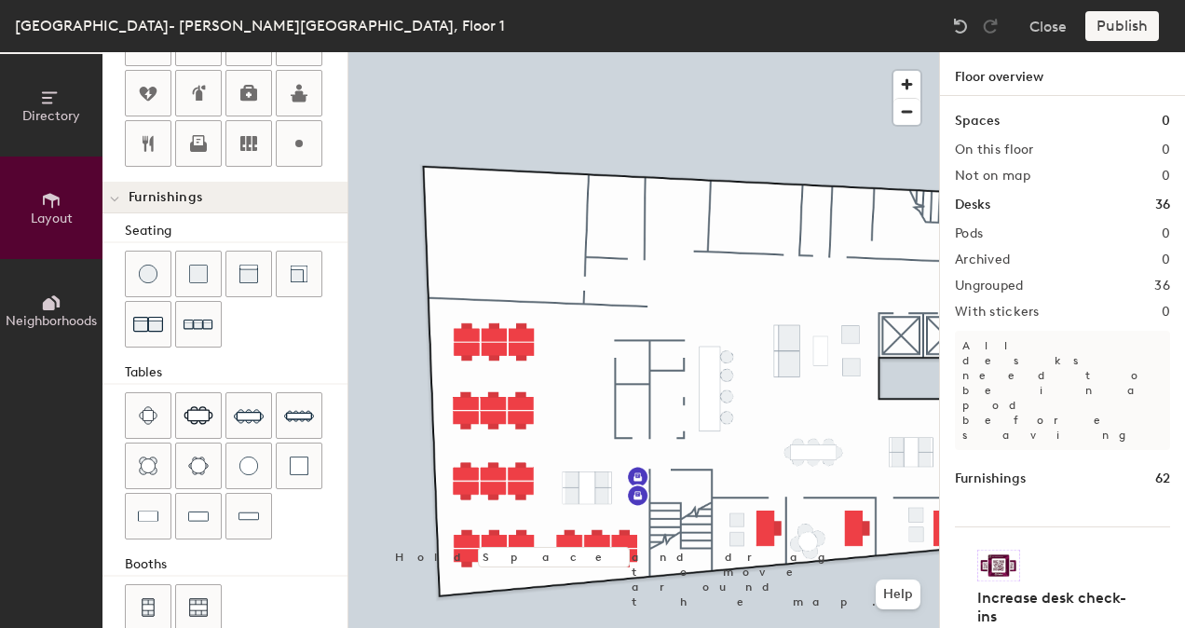
scroll to position [539, 0]
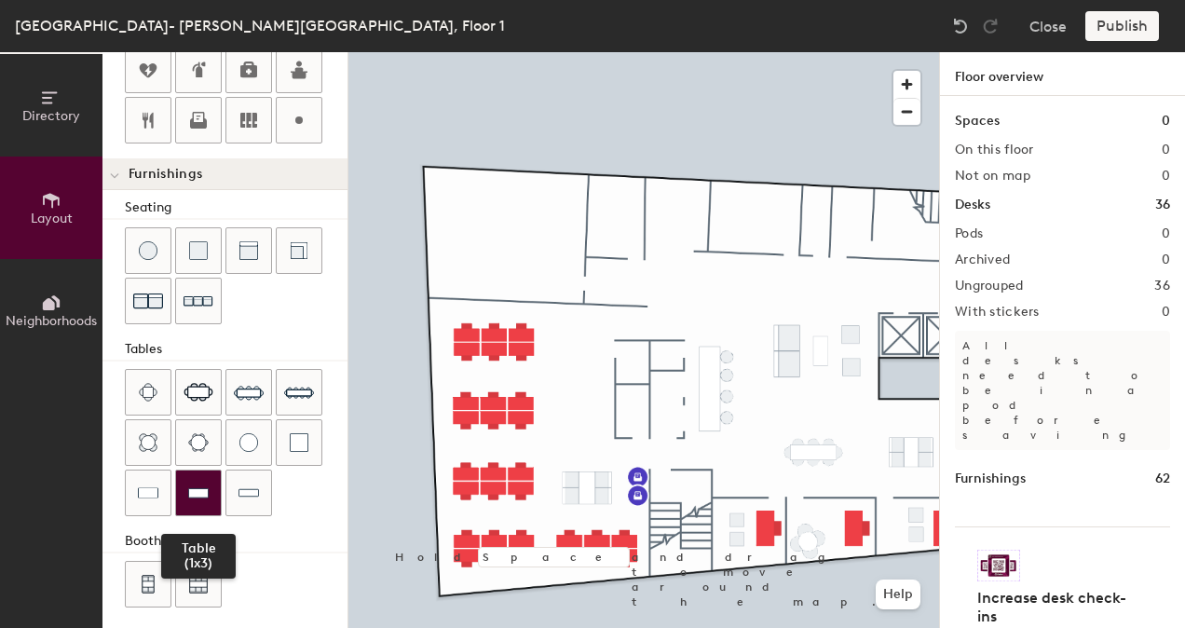
click at [199, 486] on img at bounding box center [198, 492] width 20 height 19
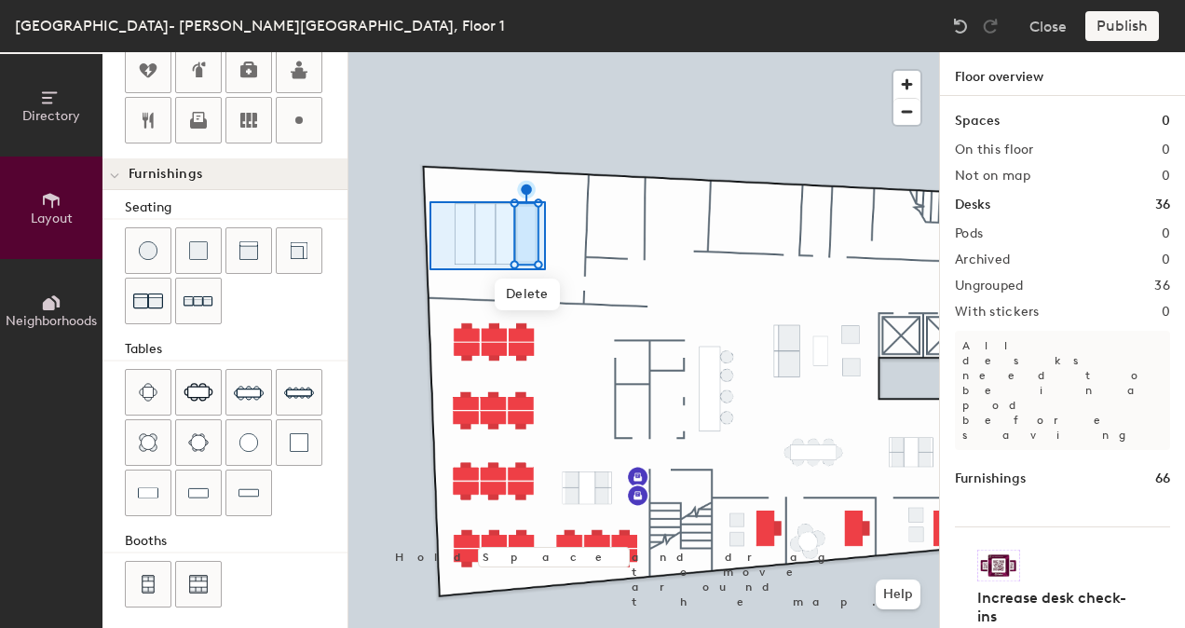
click at [444, 52] on div at bounding box center [643, 52] width 591 height 0
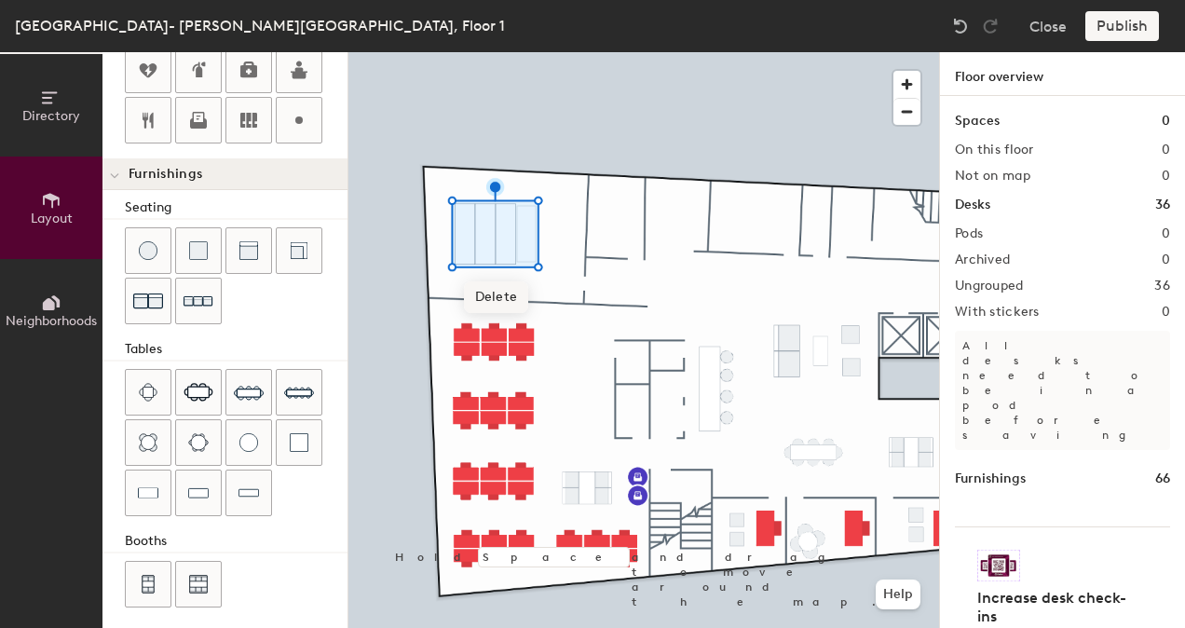
click at [494, 285] on span "Delete" at bounding box center [496, 297] width 65 height 32
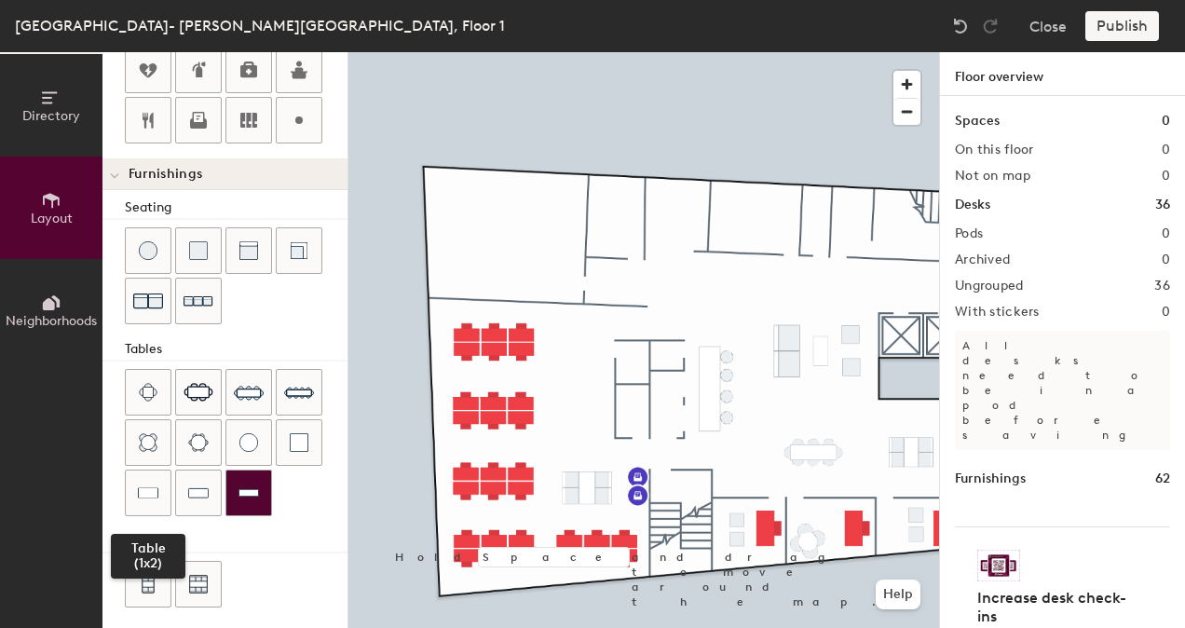
drag, startPoint x: 163, startPoint y: 494, endPoint x: 265, endPoint y: 491, distance: 101.6
click at [164, 494] on div at bounding box center [148, 492] width 45 height 45
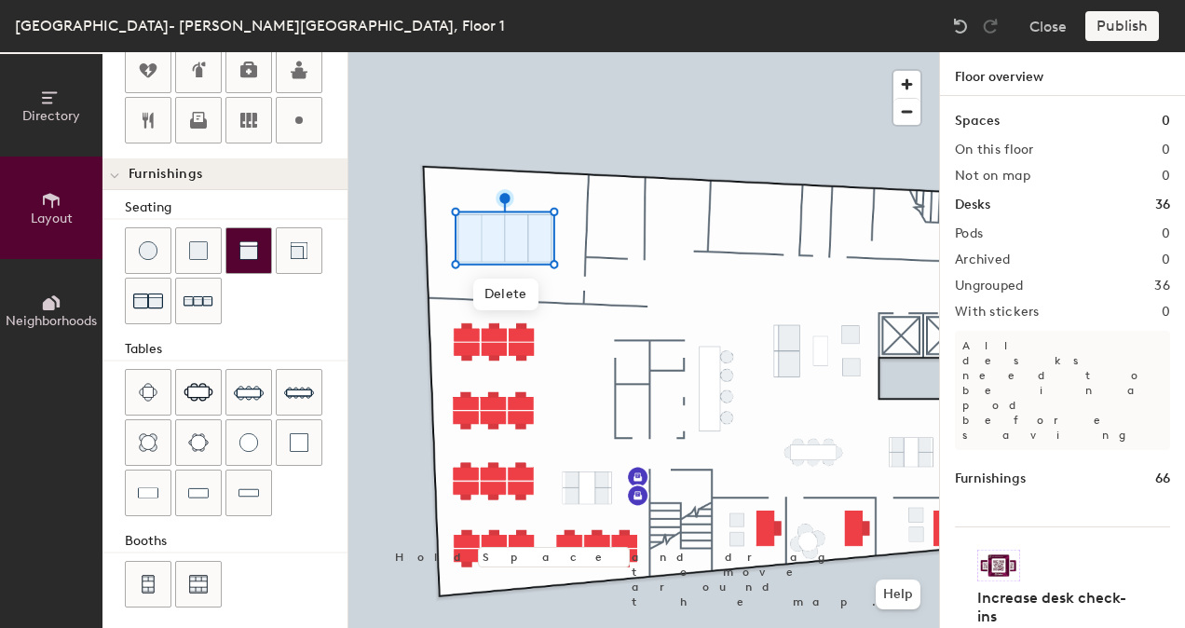
drag, startPoint x: 200, startPoint y: 240, endPoint x: 246, endPoint y: 259, distance: 49.3
click at [221, 251] on div at bounding box center [236, 277] width 223 height 101
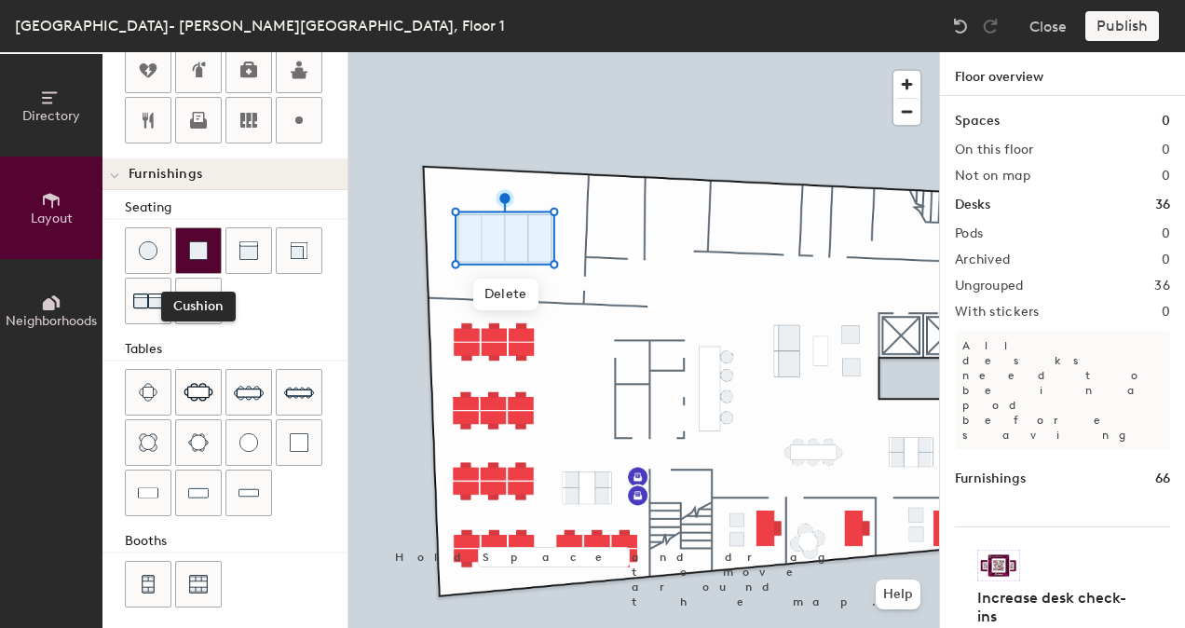
click at [207, 248] on div at bounding box center [198, 250] width 45 height 45
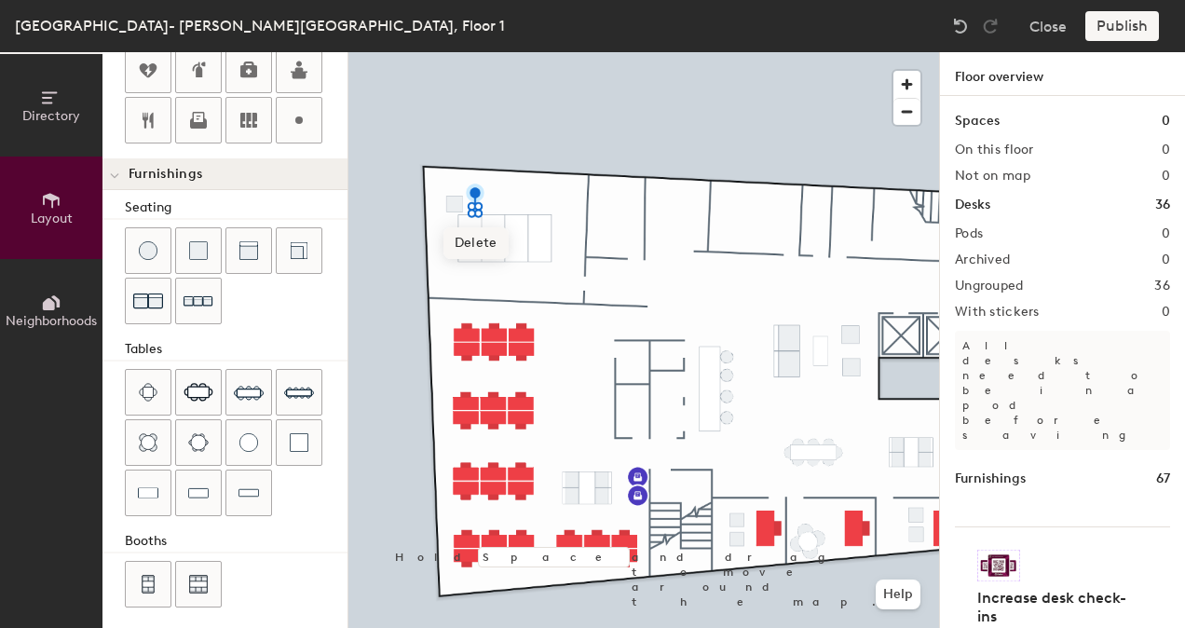
click at [484, 238] on span "Delete" at bounding box center [475, 243] width 65 height 32
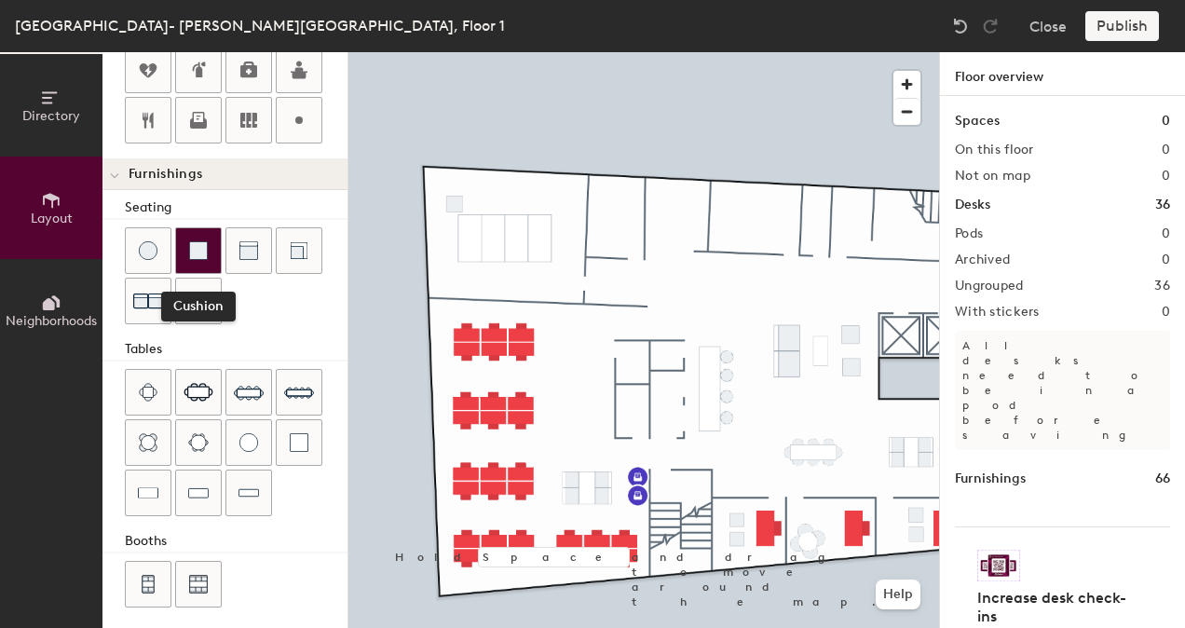
click at [209, 249] on div at bounding box center [198, 250] width 45 height 45
type input "60"
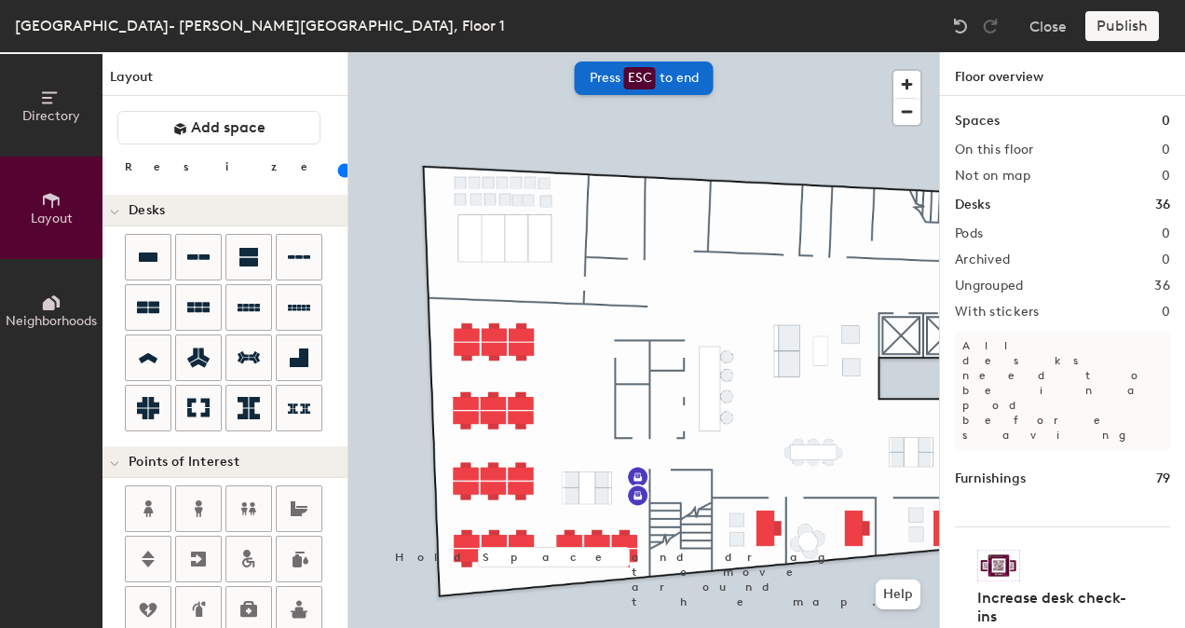
scroll to position [539, 0]
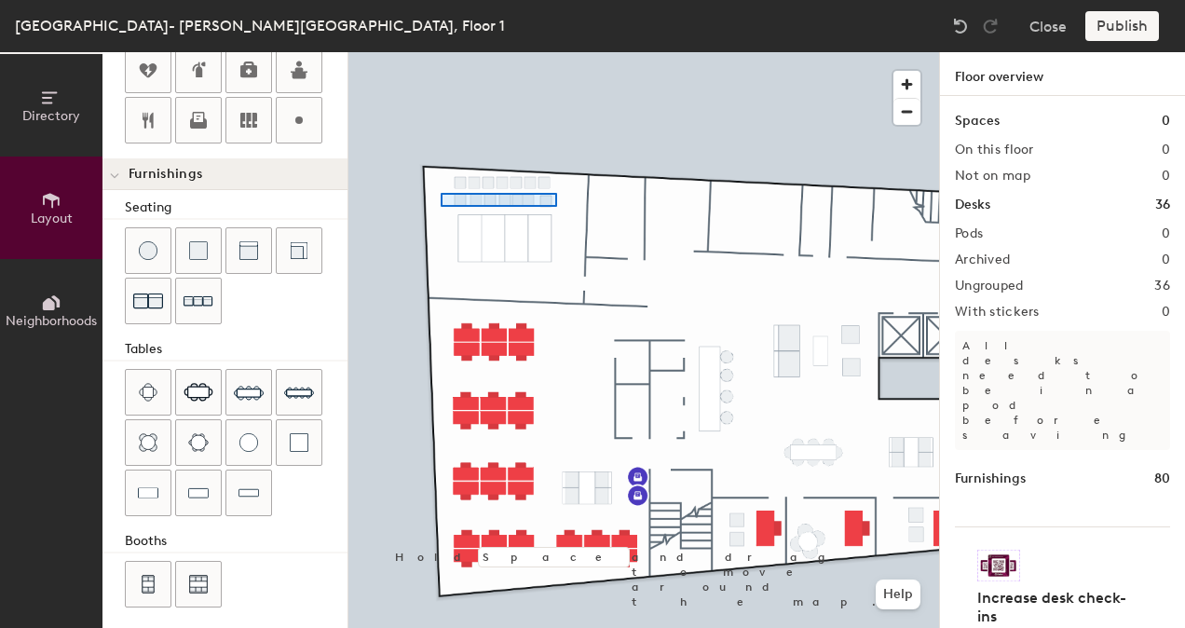
click at [441, 52] on div at bounding box center [643, 52] width 591 height 0
click at [510, 235] on span "Delete" at bounding box center [503, 240] width 65 height 32
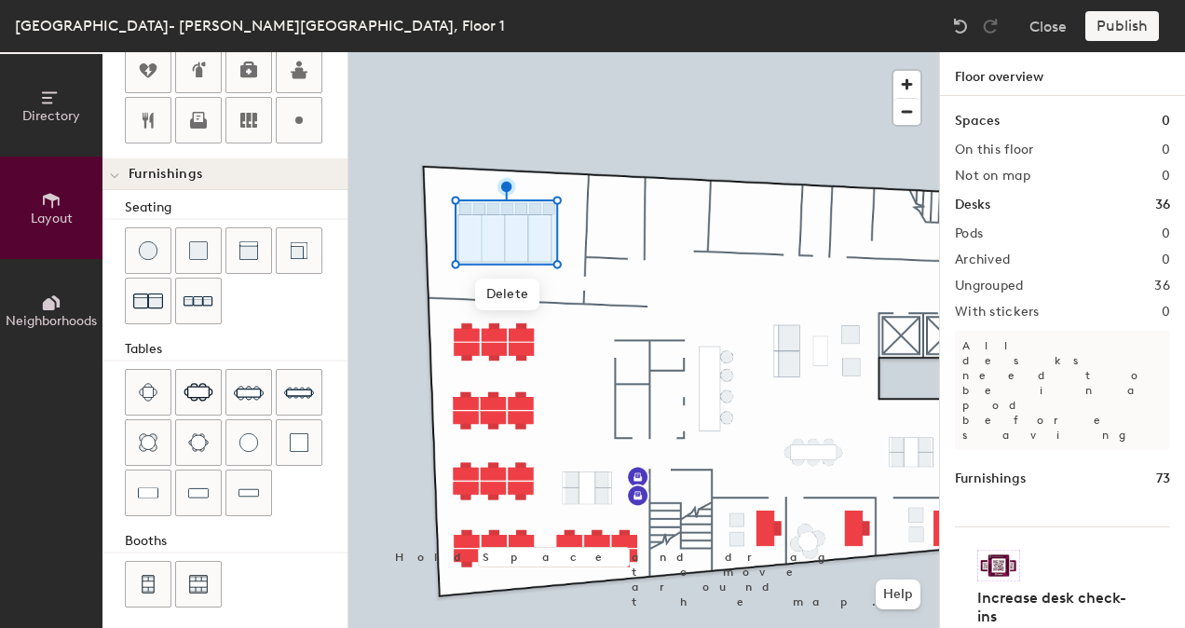
click at [533, 52] on div at bounding box center [643, 52] width 591 height 0
click at [469, 52] on div at bounding box center [643, 52] width 591 height 0
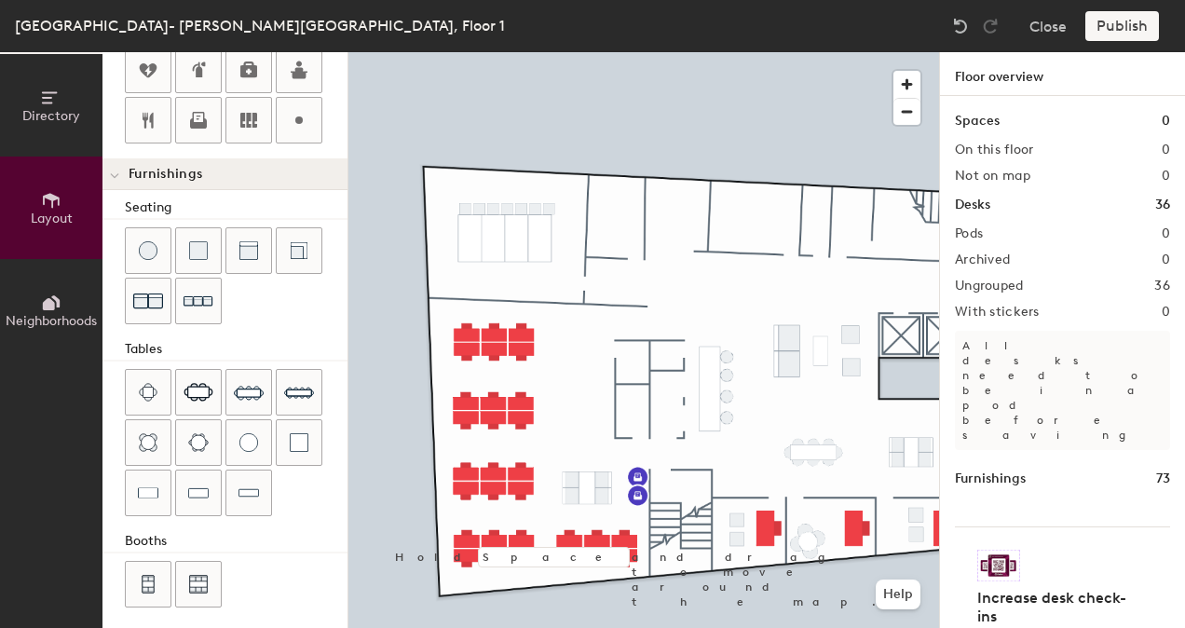
click at [492, 52] on div at bounding box center [643, 52] width 591 height 0
click at [510, 248] on span "Delete" at bounding box center [507, 247] width 65 height 32
click at [537, 52] on div at bounding box center [643, 52] width 591 height 0
click at [456, 52] on div at bounding box center [643, 52] width 591 height 0
click at [512, 214] on span "Delete" at bounding box center [512, 219] width 65 height 32
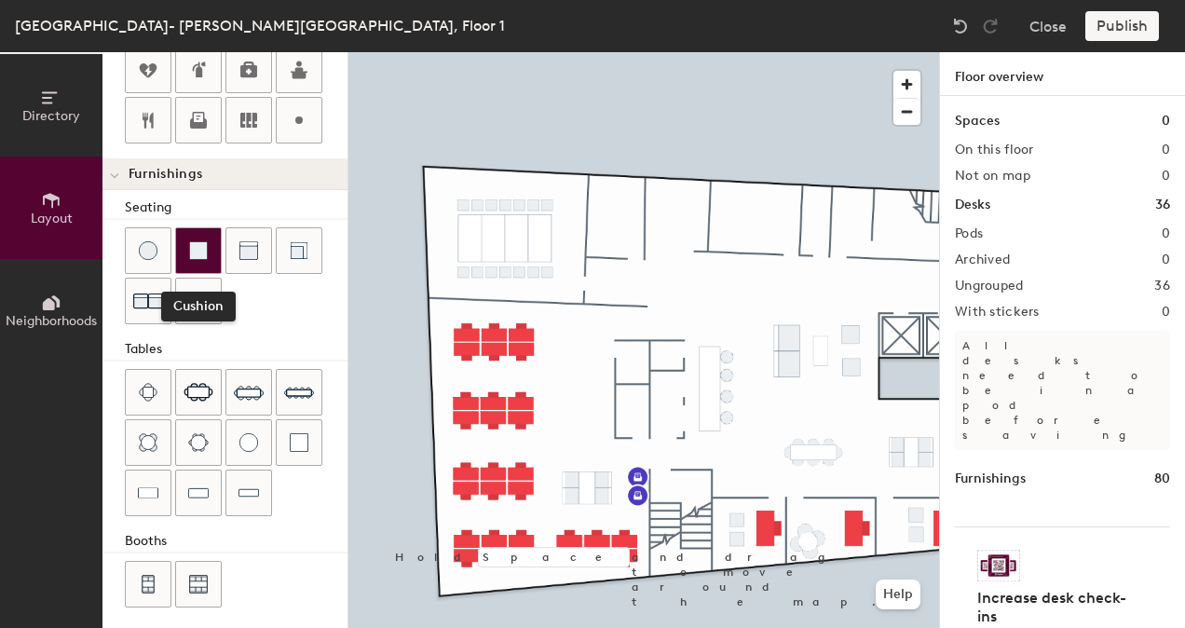
click at [204, 250] on img at bounding box center [198, 250] width 19 height 19
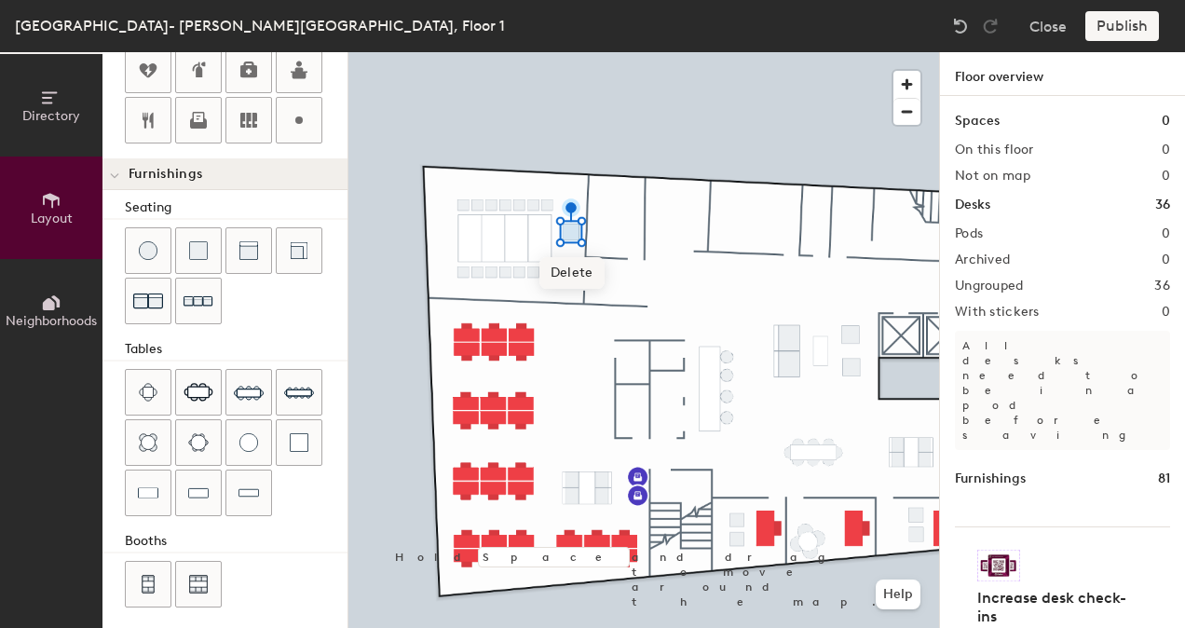
click at [576, 261] on span "Delete" at bounding box center [571, 273] width 65 height 32
click at [455, 281] on span "Delete" at bounding box center [450, 287] width 65 height 32
click at [561, 52] on div at bounding box center [643, 52] width 591 height 0
click at [571, 286] on span "Delete" at bounding box center [561, 288] width 65 height 32
click at [447, 52] on div at bounding box center [643, 52] width 591 height 0
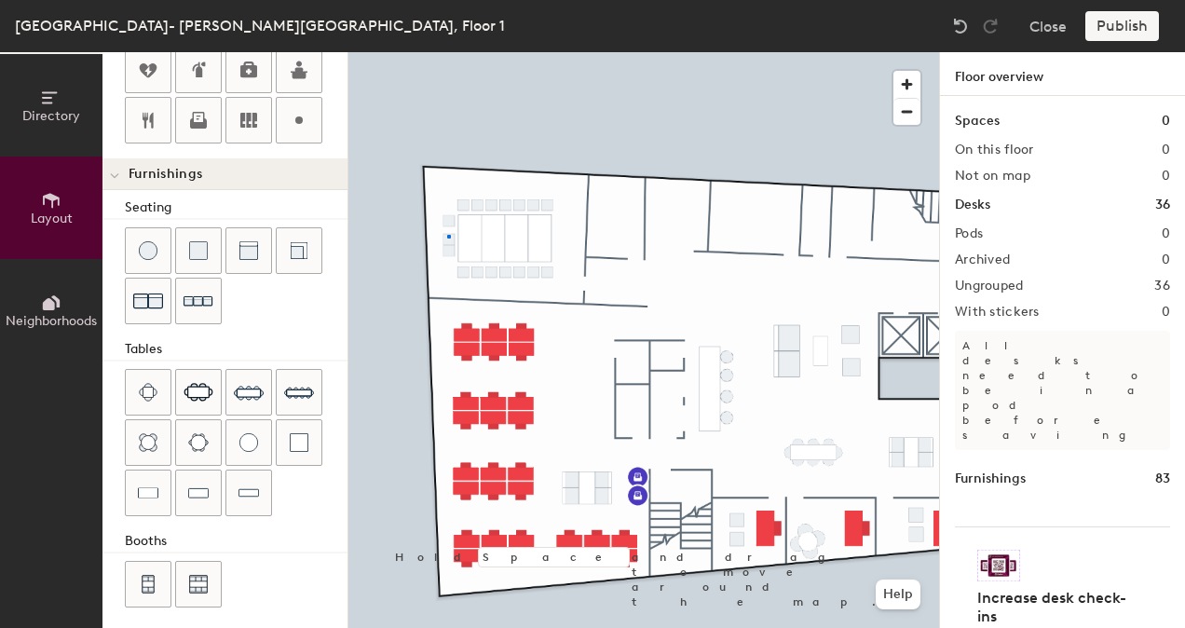
type input "60"
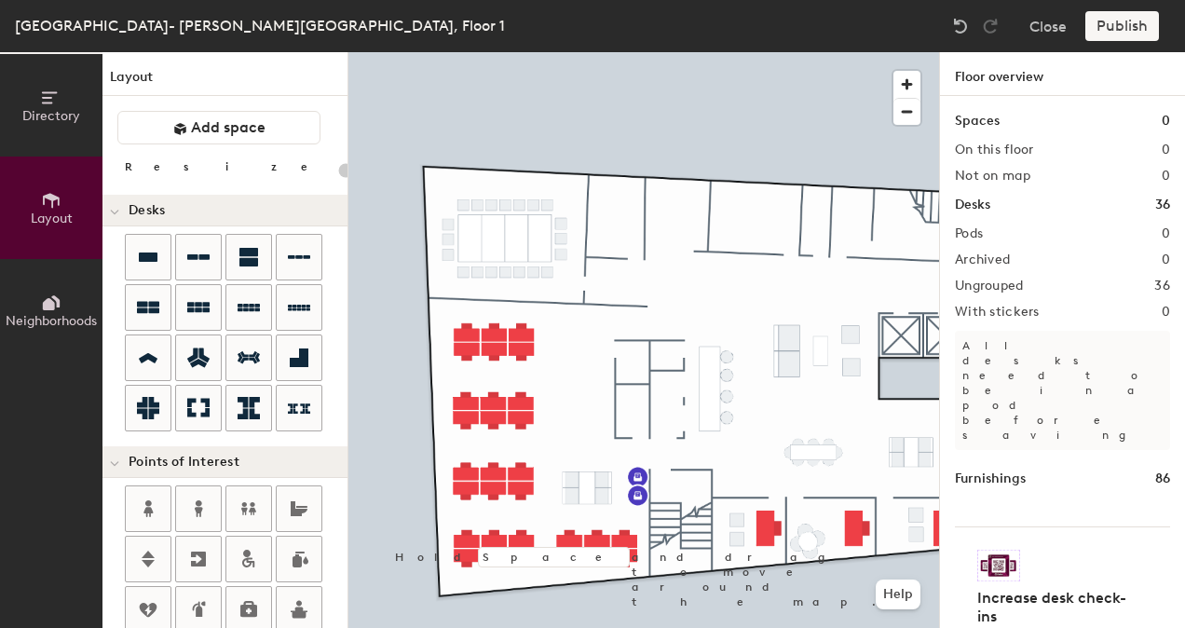
scroll to position [539, 0]
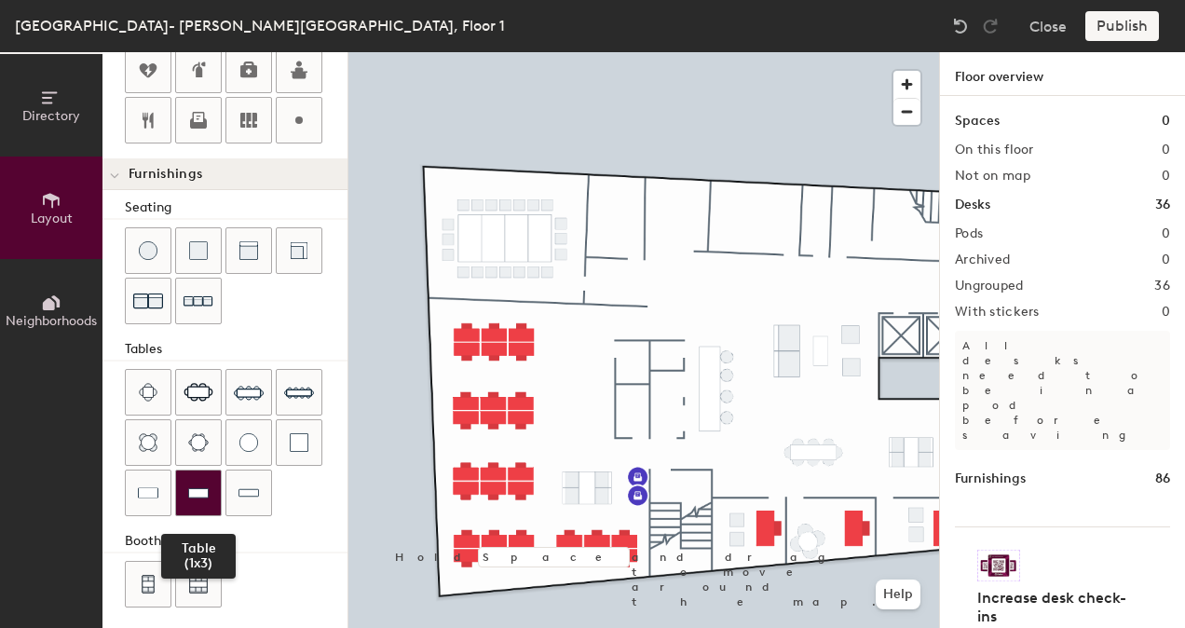
click at [211, 496] on div at bounding box center [198, 492] width 45 height 45
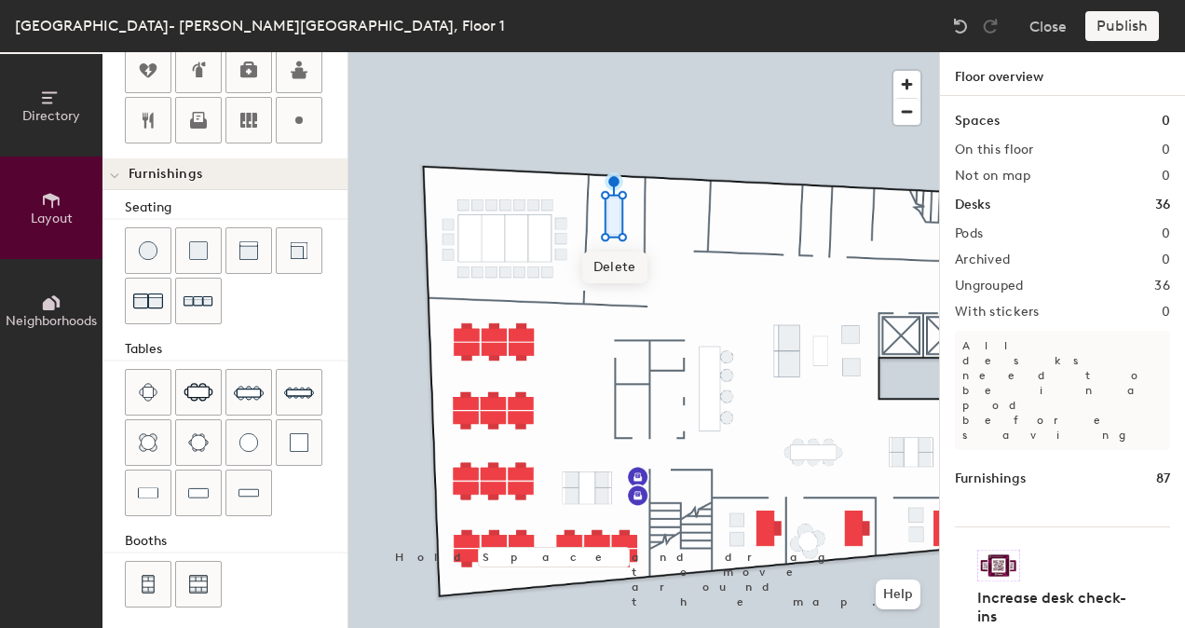
click at [612, 264] on span "Delete" at bounding box center [614, 267] width 65 height 32
click at [139, 492] on img at bounding box center [148, 492] width 20 height 19
click at [212, 241] on div at bounding box center [198, 250] width 45 height 45
click at [632, 243] on span "Delete" at bounding box center [630, 249] width 65 height 32
click at [605, 52] on div at bounding box center [643, 52] width 591 height 0
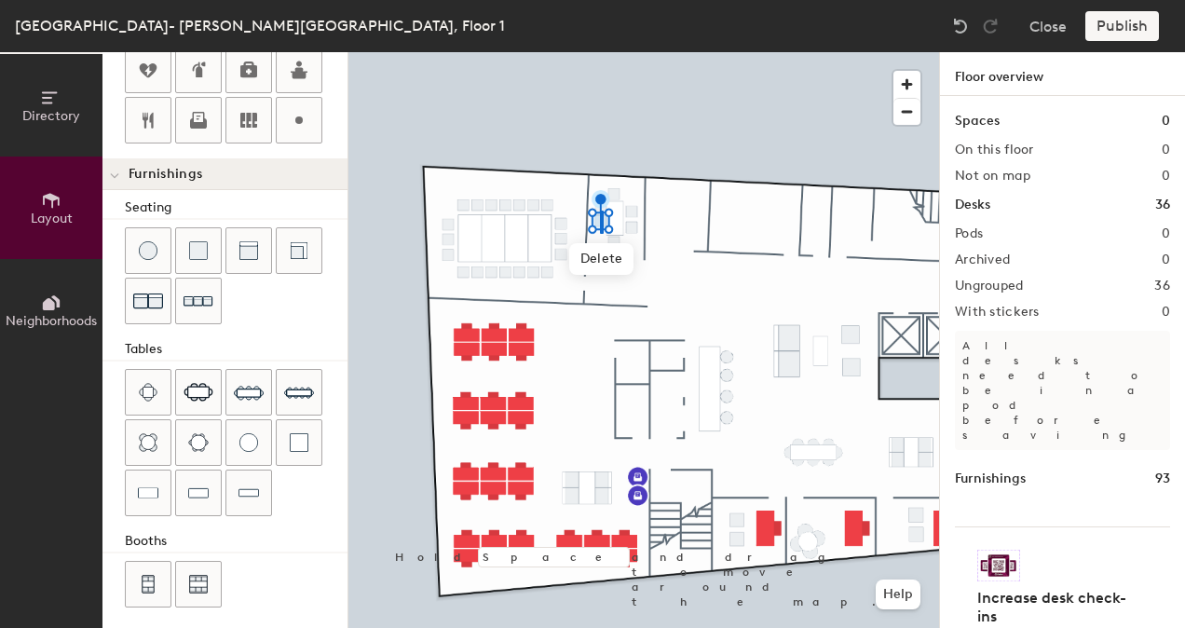
click at [602, 52] on div at bounding box center [643, 52] width 591 height 0
click at [605, 259] on span "Delete" at bounding box center [601, 259] width 65 height 32
click at [635, 52] on div at bounding box center [643, 52] width 591 height 0
click at [627, 262] on span "Delete" at bounding box center [632, 266] width 65 height 32
click at [632, 255] on span "Delete" at bounding box center [631, 265] width 65 height 32
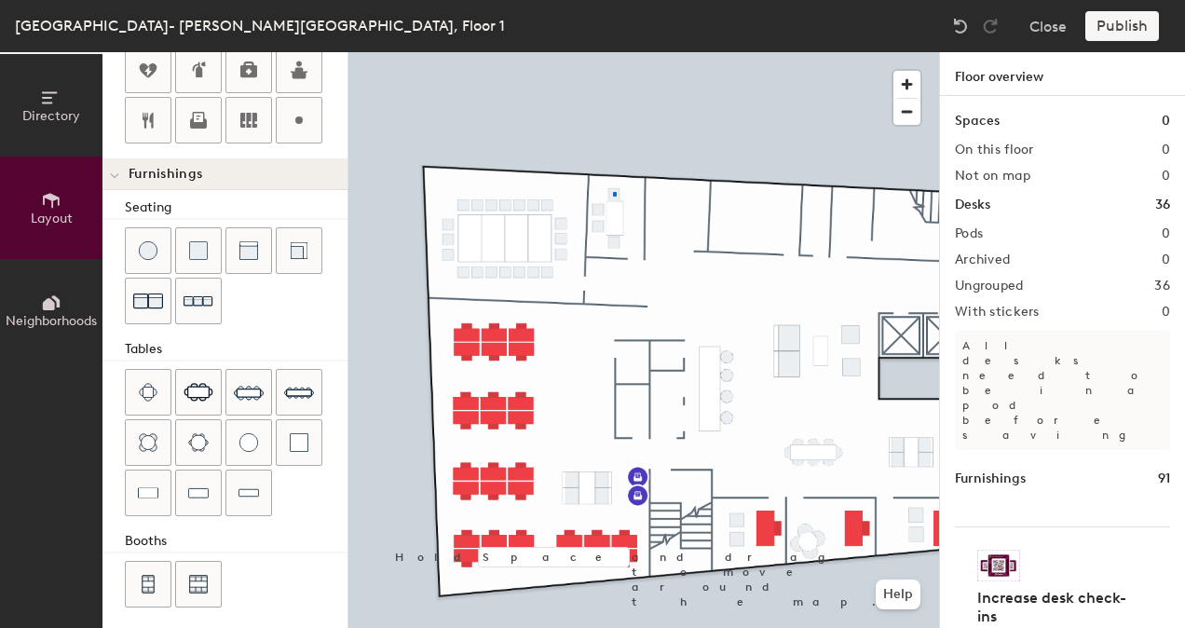
click at [613, 52] on div at bounding box center [643, 52] width 591 height 0
click at [609, 232] on span "Delete" at bounding box center [615, 234] width 65 height 32
click at [616, 52] on div at bounding box center [643, 52] width 591 height 0
click at [613, 282] on span "Delete" at bounding box center [614, 281] width 65 height 32
drag, startPoint x: 249, startPoint y: 440, endPoint x: 255, endPoint y: 432, distance: 9.9
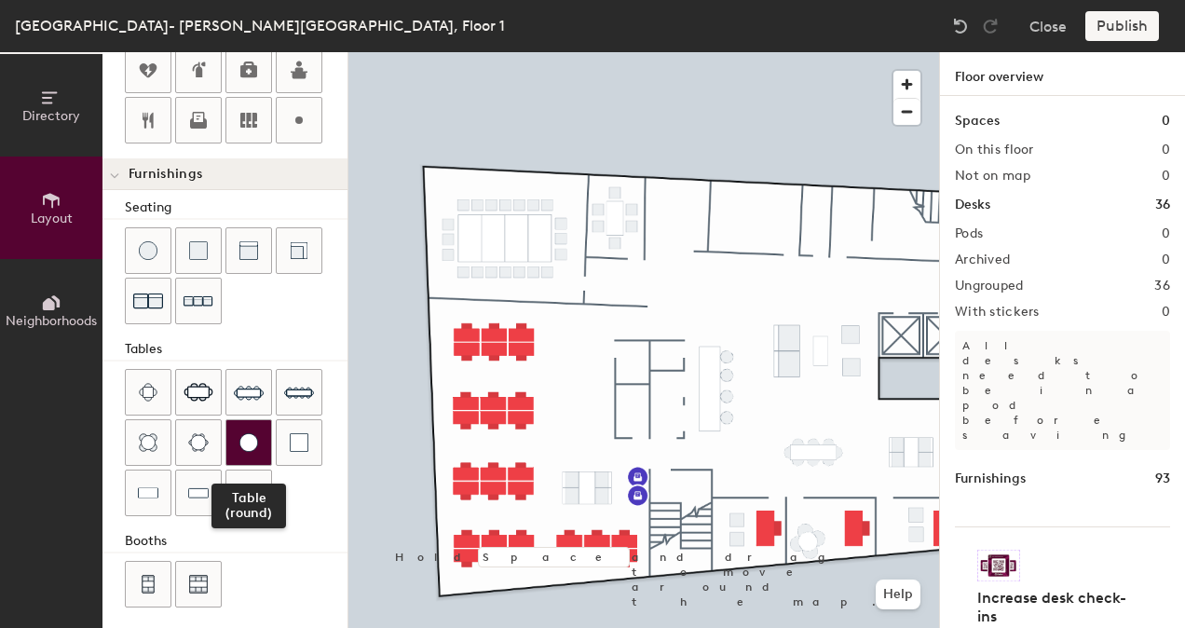
click at [249, 439] on img at bounding box center [248, 442] width 19 height 19
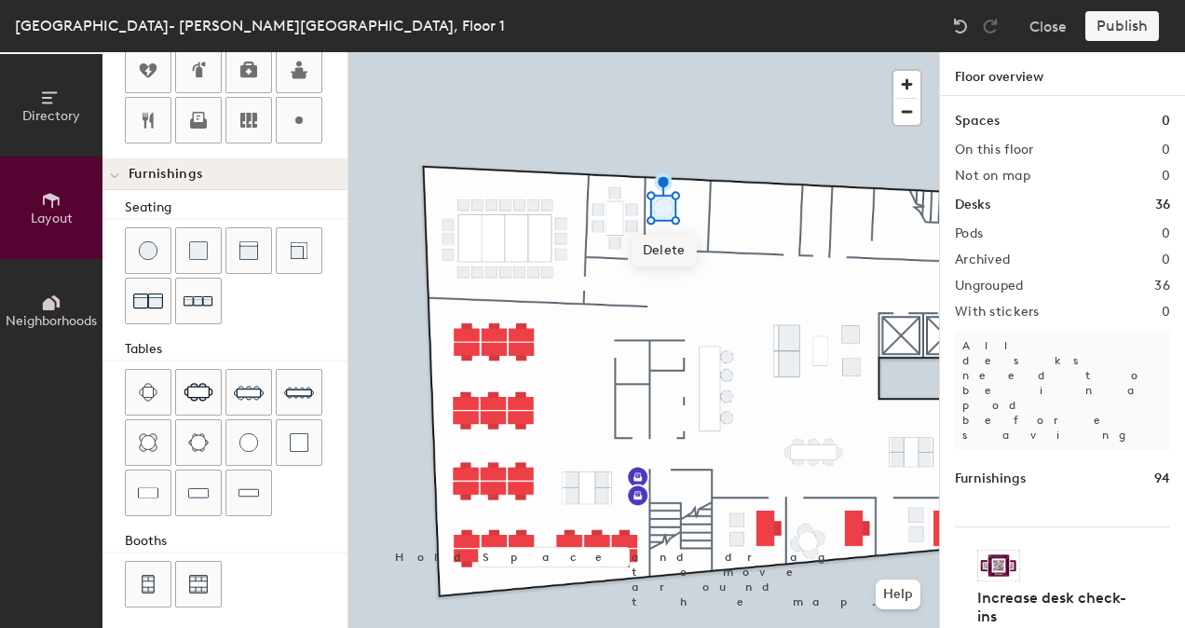
type input "80"
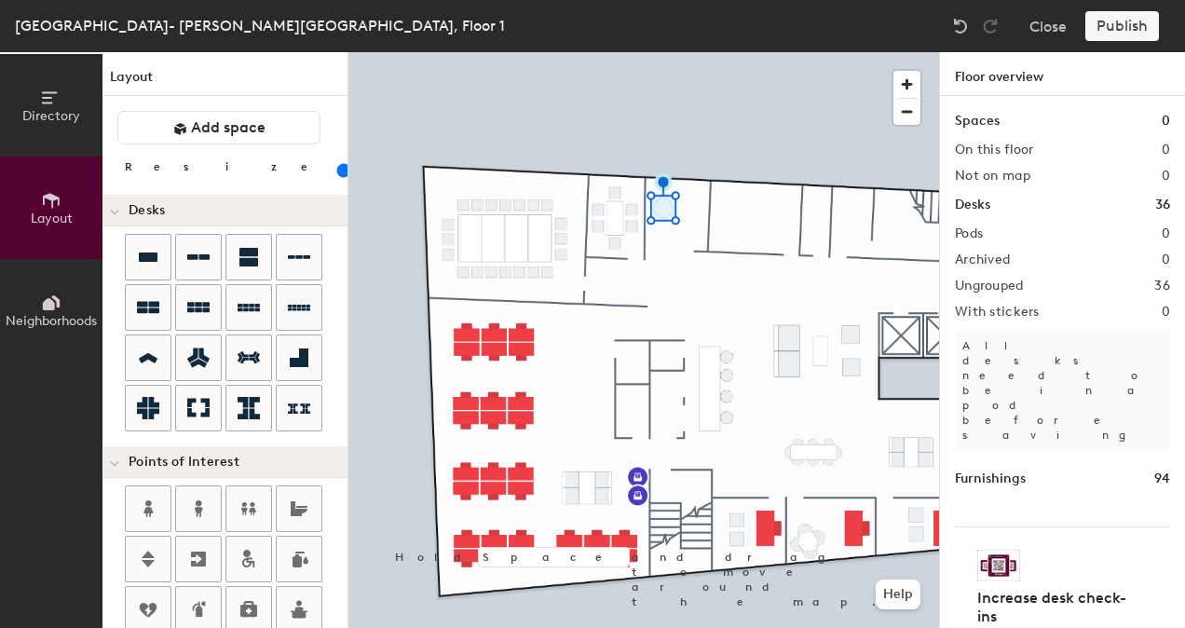
scroll to position [539, 0]
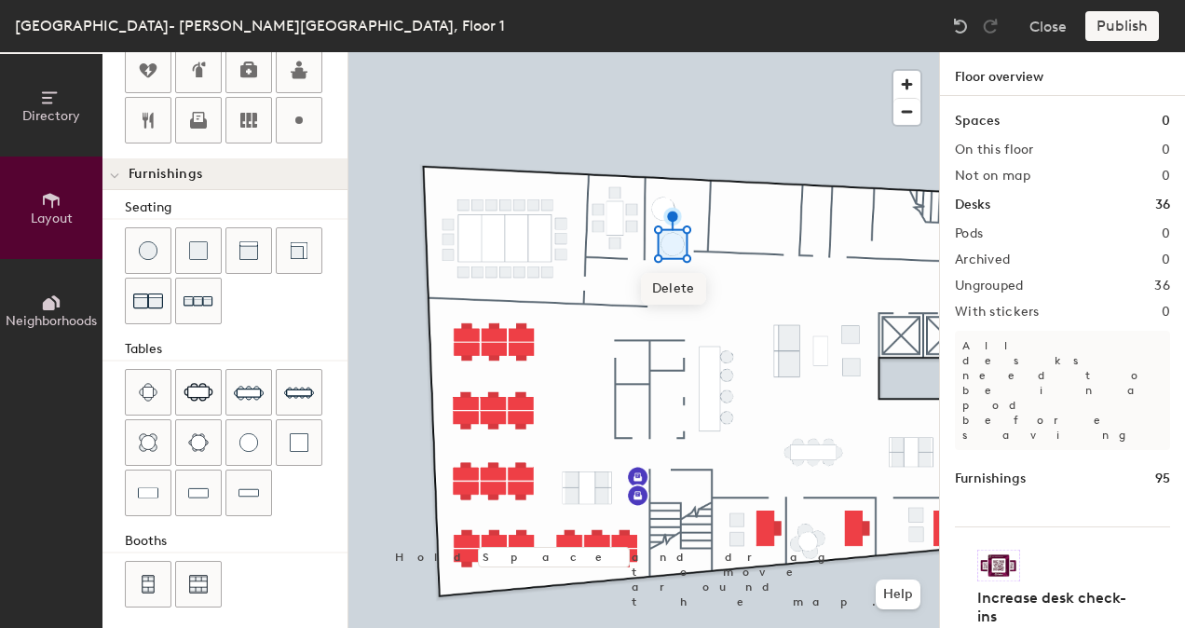
click at [658, 52] on div at bounding box center [643, 52] width 591 height 0
click at [676, 52] on div at bounding box center [643, 52] width 591 height 0
click at [704, 52] on div at bounding box center [643, 52] width 591 height 0
click at [192, 235] on div at bounding box center [198, 250] width 45 height 45
click at [707, 52] on div at bounding box center [643, 52] width 591 height 0
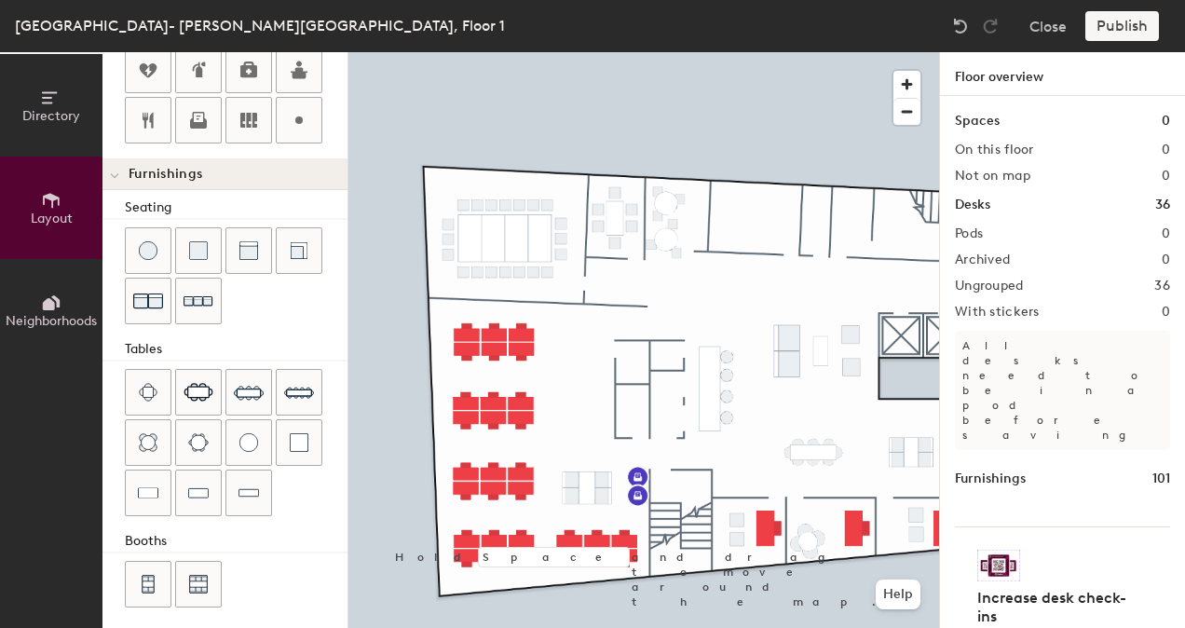
click at [674, 52] on div at bounding box center [643, 52] width 591 height 0
click at [679, 52] on div at bounding box center [643, 52] width 591 height 0
click at [714, 52] on div at bounding box center [643, 52] width 591 height 0
click at [651, 52] on div at bounding box center [643, 52] width 591 height 0
click at [745, 52] on div at bounding box center [643, 52] width 591 height 0
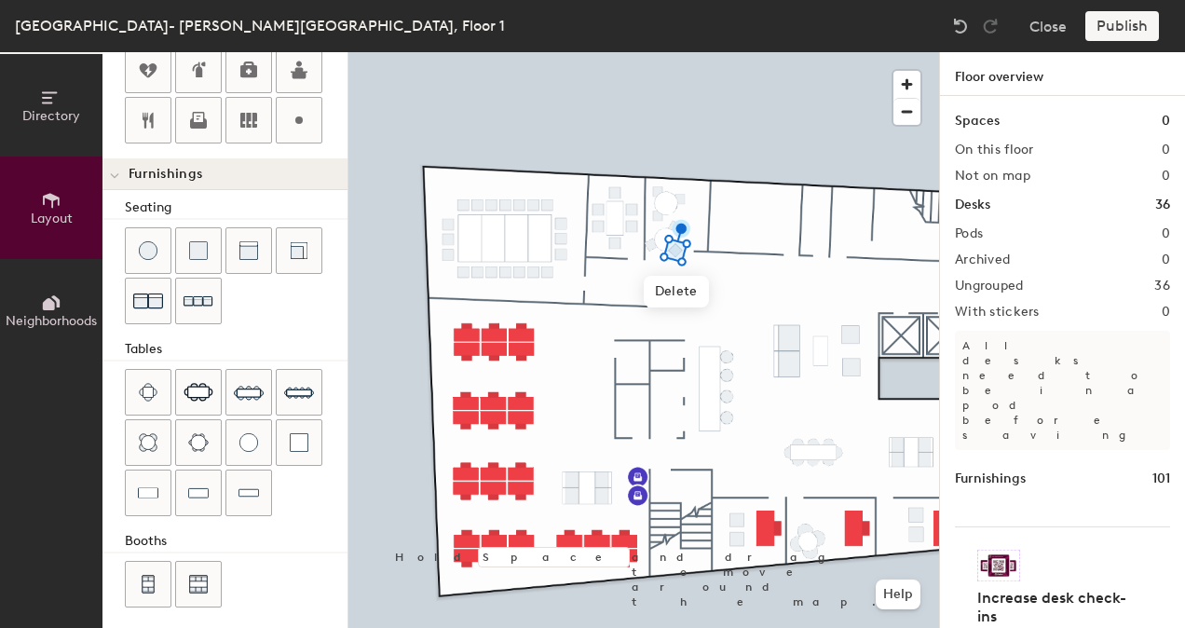
click at [700, 52] on div at bounding box center [643, 52] width 591 height 0
click at [656, 52] on div at bounding box center [643, 52] width 591 height 0
type input "20"
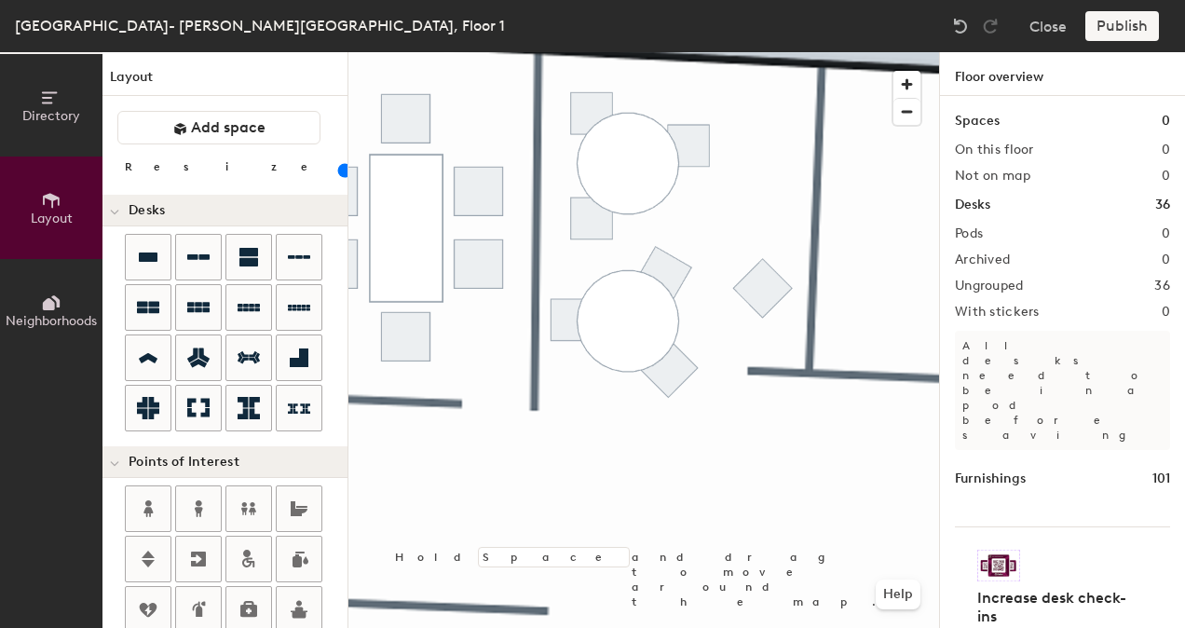
scroll to position [539, 0]
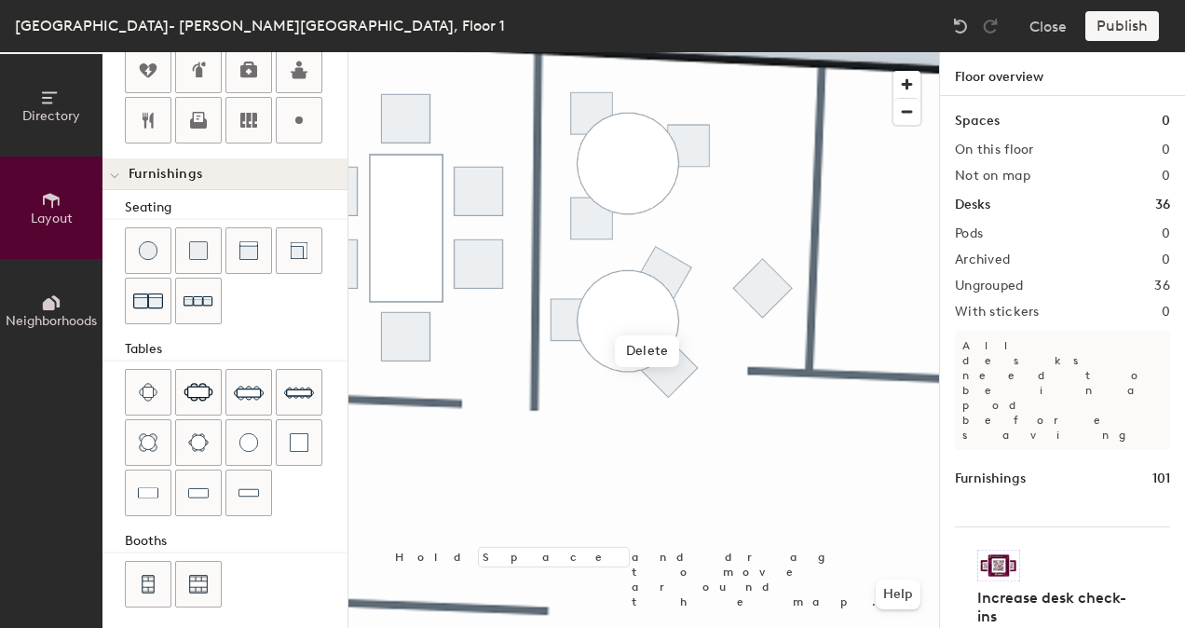
click at [723, 52] on div at bounding box center [643, 52] width 591 height 0
click at [664, 52] on div at bounding box center [643, 52] width 591 height 0
click at [706, 52] on div at bounding box center [643, 52] width 591 height 0
click at [655, 52] on div at bounding box center [643, 52] width 591 height 0
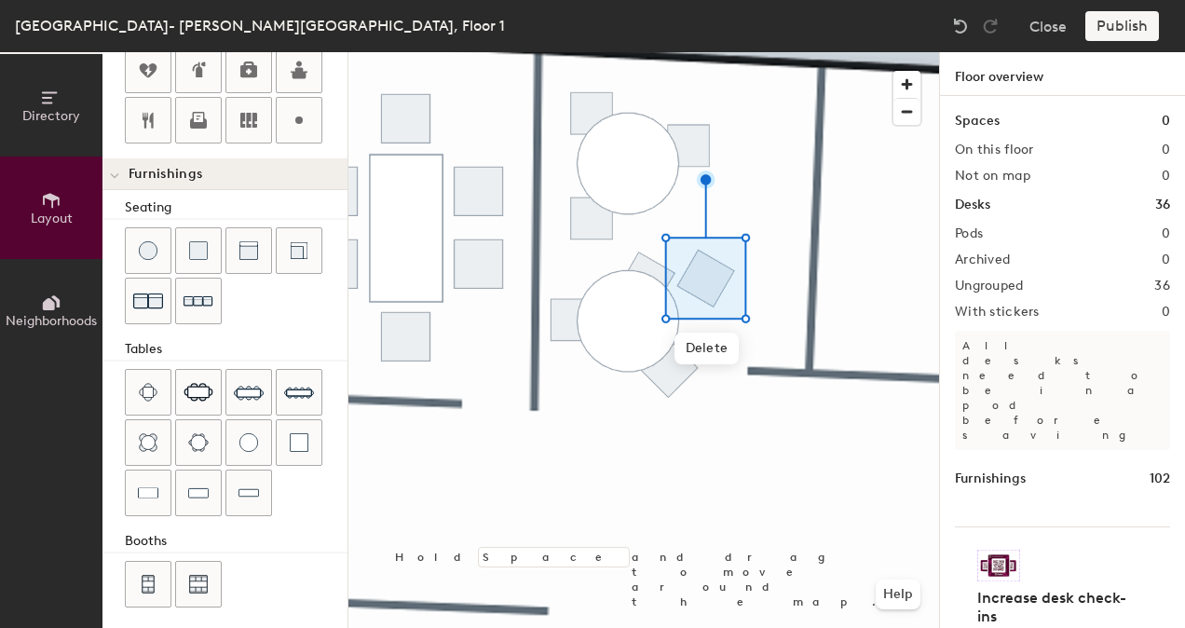
click at [633, 52] on div at bounding box center [643, 52] width 591 height 0
click at [656, 346] on span "Delete" at bounding box center [647, 351] width 65 height 32
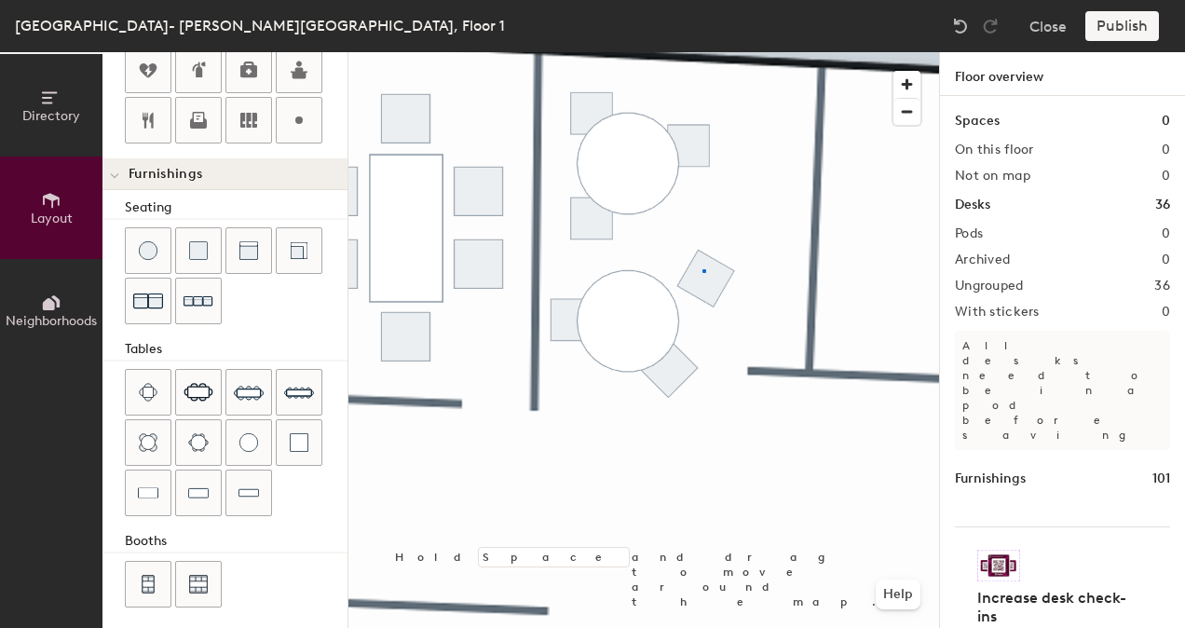
click at [702, 52] on div at bounding box center [643, 52] width 591 height 0
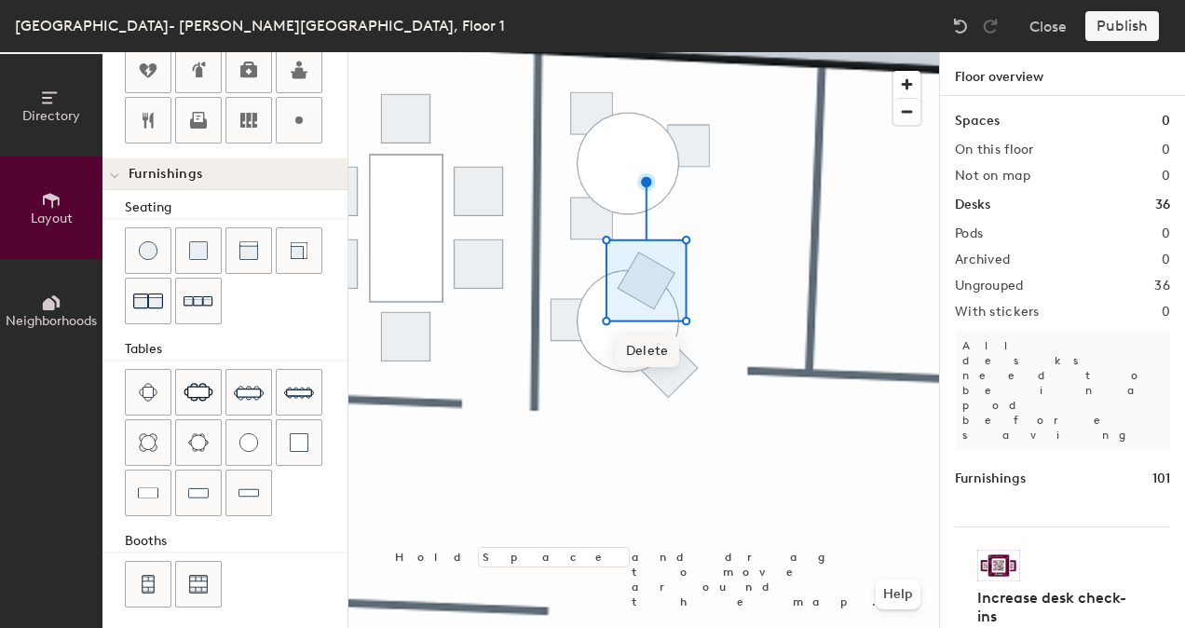
click at [652, 348] on span "Delete" at bounding box center [647, 351] width 65 height 32
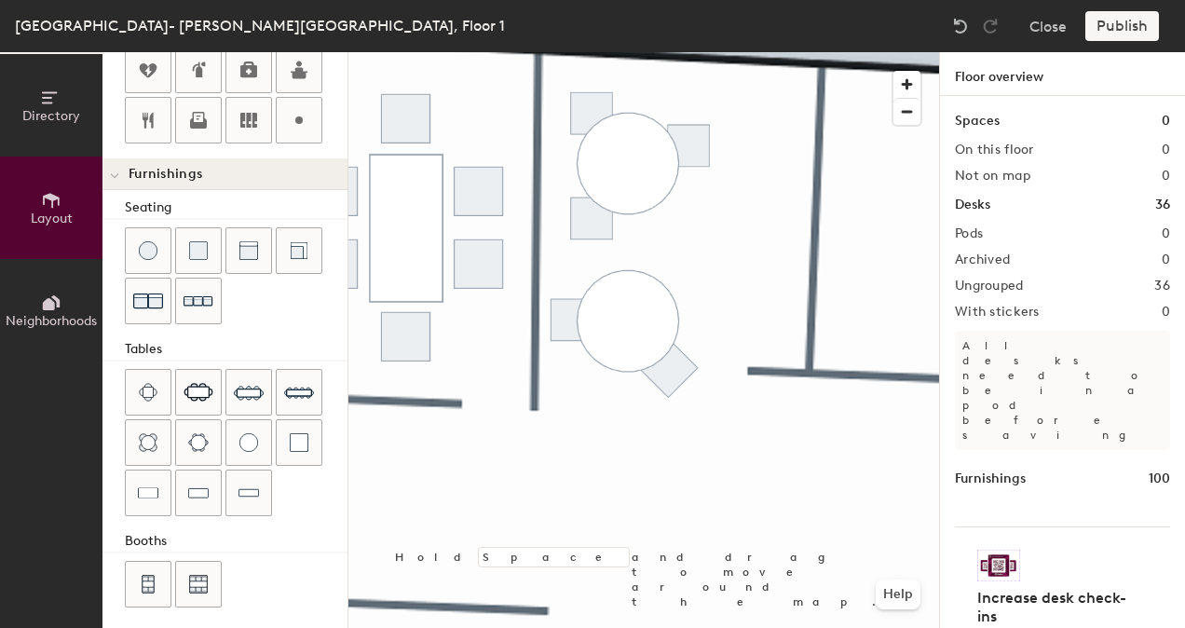
click at [689, 52] on div at bounding box center [643, 52] width 591 height 0
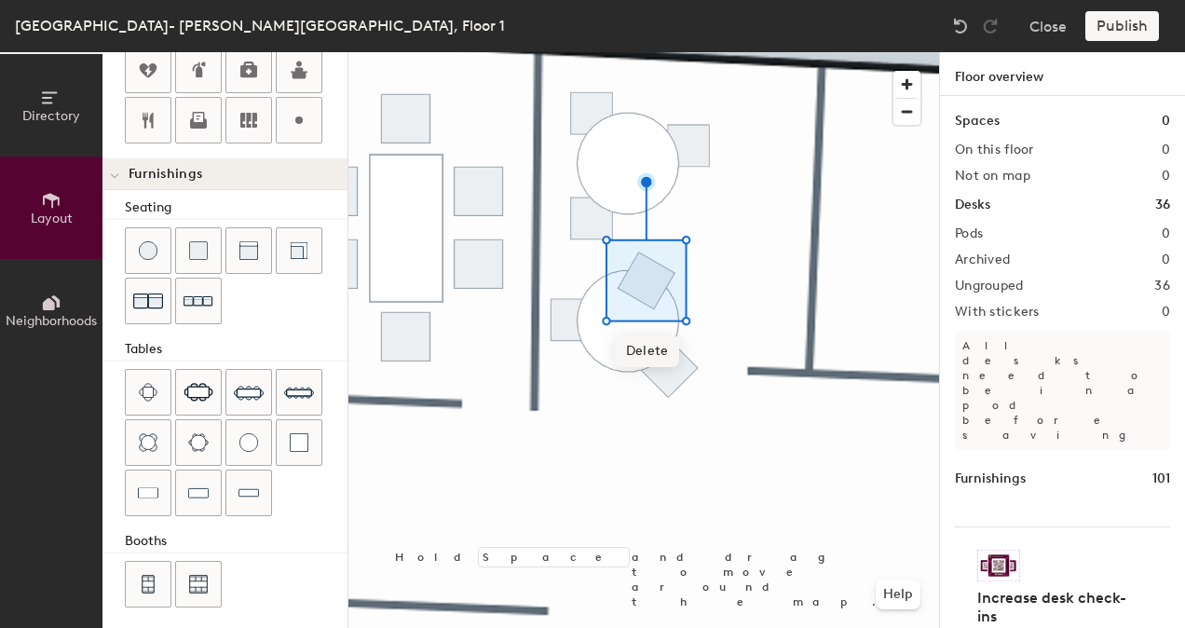
click at [663, 352] on span "Delete" at bounding box center [647, 351] width 65 height 32
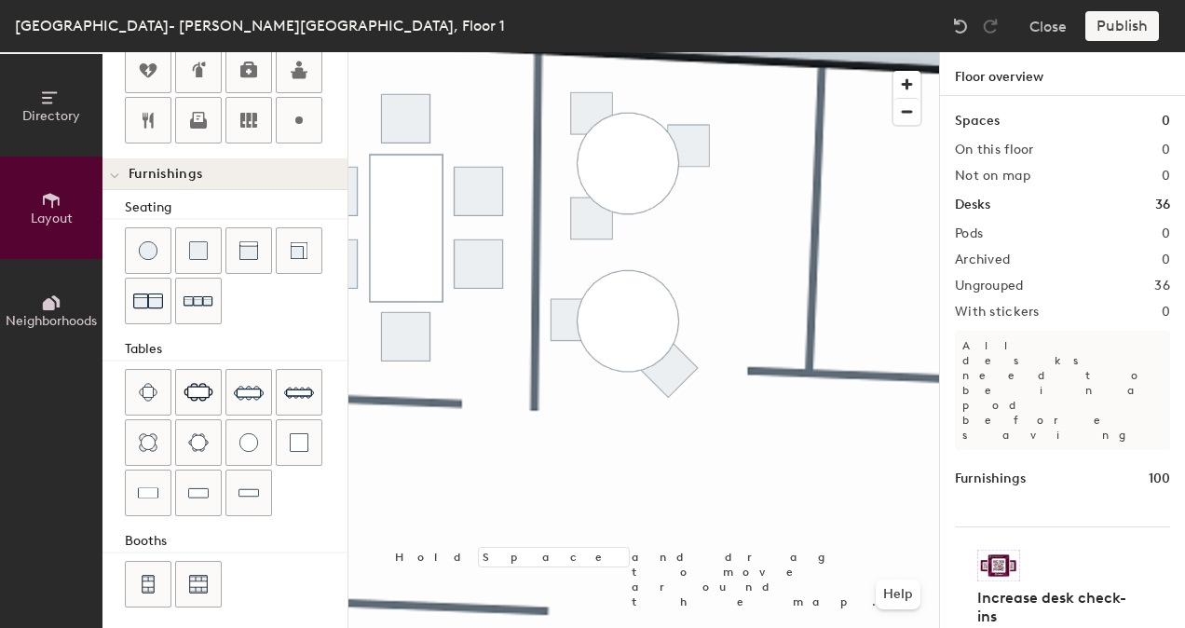
click at [712, 52] on div at bounding box center [643, 52] width 591 height 0
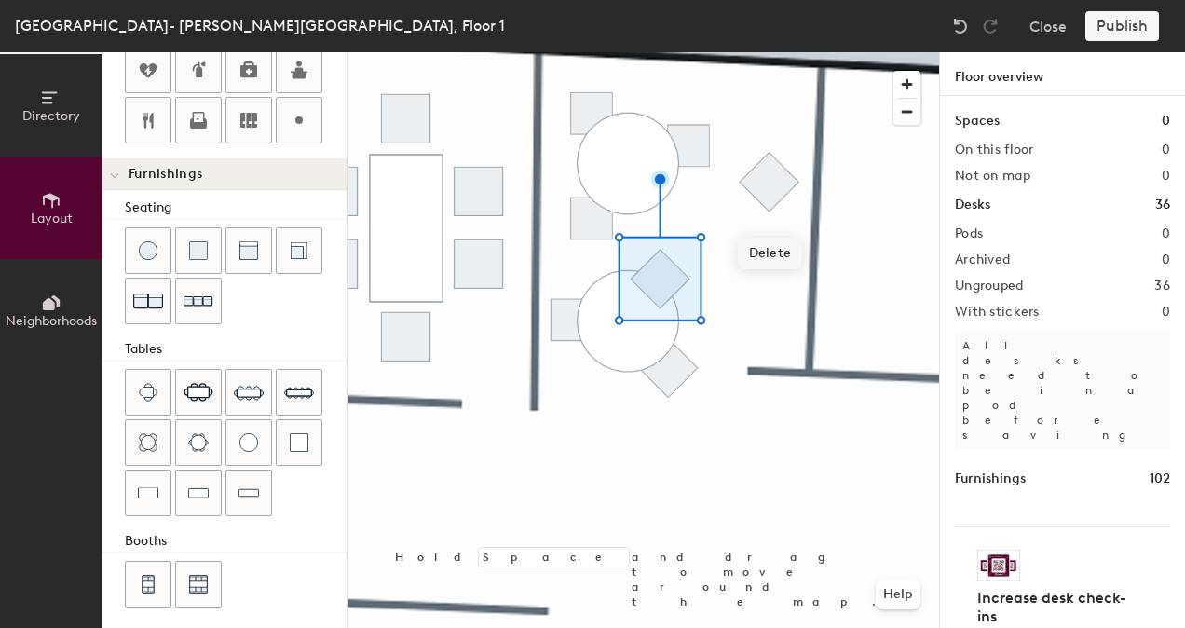
click at [786, 255] on span "Delete" at bounding box center [770, 254] width 65 height 32
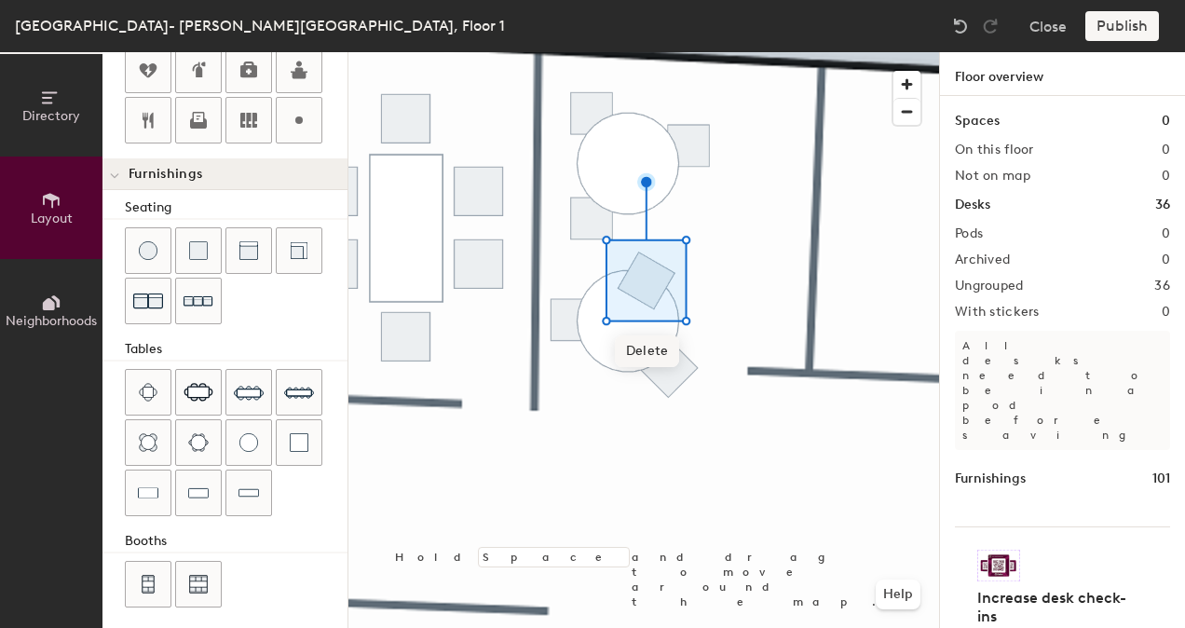
click at [646, 341] on span "Delete" at bounding box center [647, 351] width 65 height 32
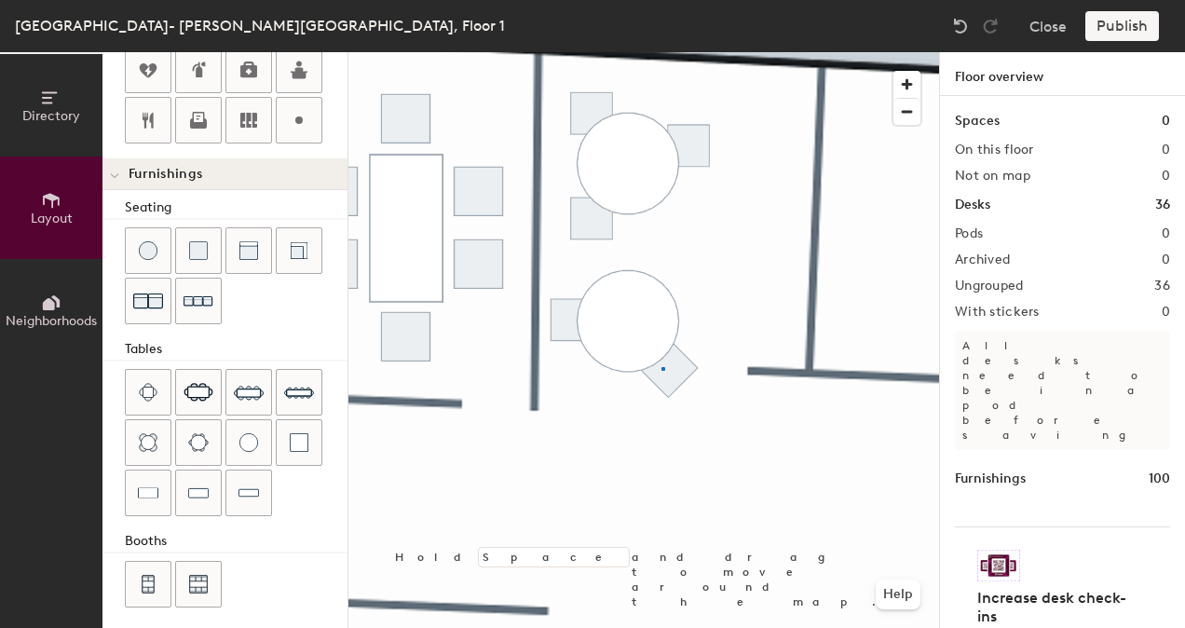
click at [663, 52] on div at bounding box center [643, 52] width 591 height 0
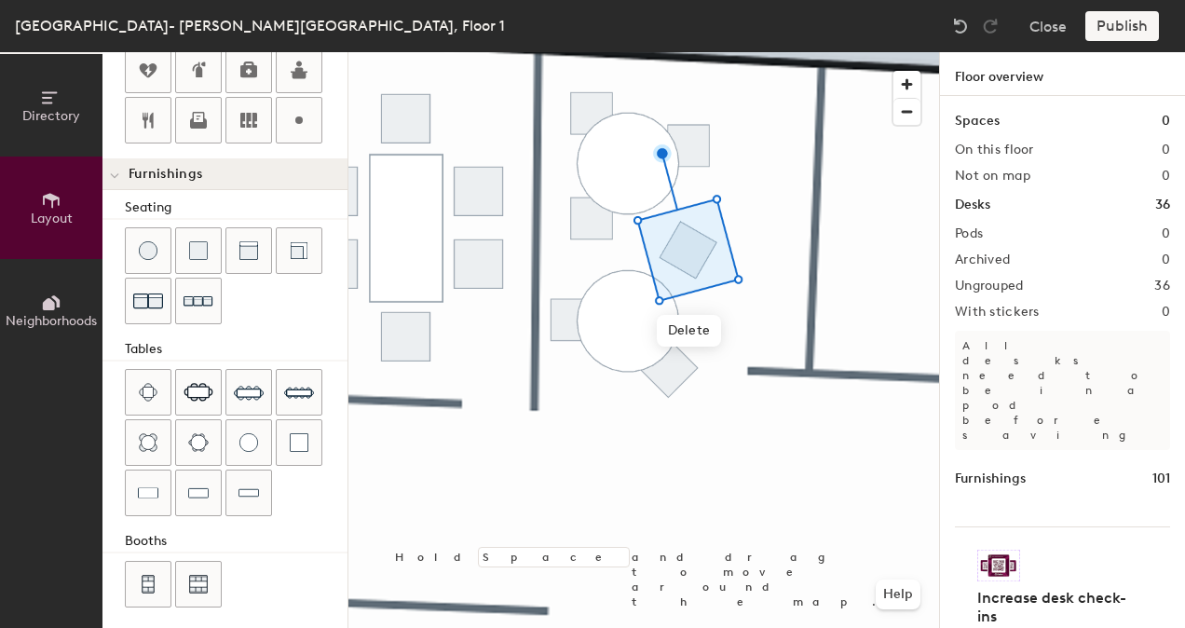
click at [758, 52] on div at bounding box center [643, 52] width 591 height 0
click at [682, 320] on span "Delete" at bounding box center [689, 321] width 65 height 32
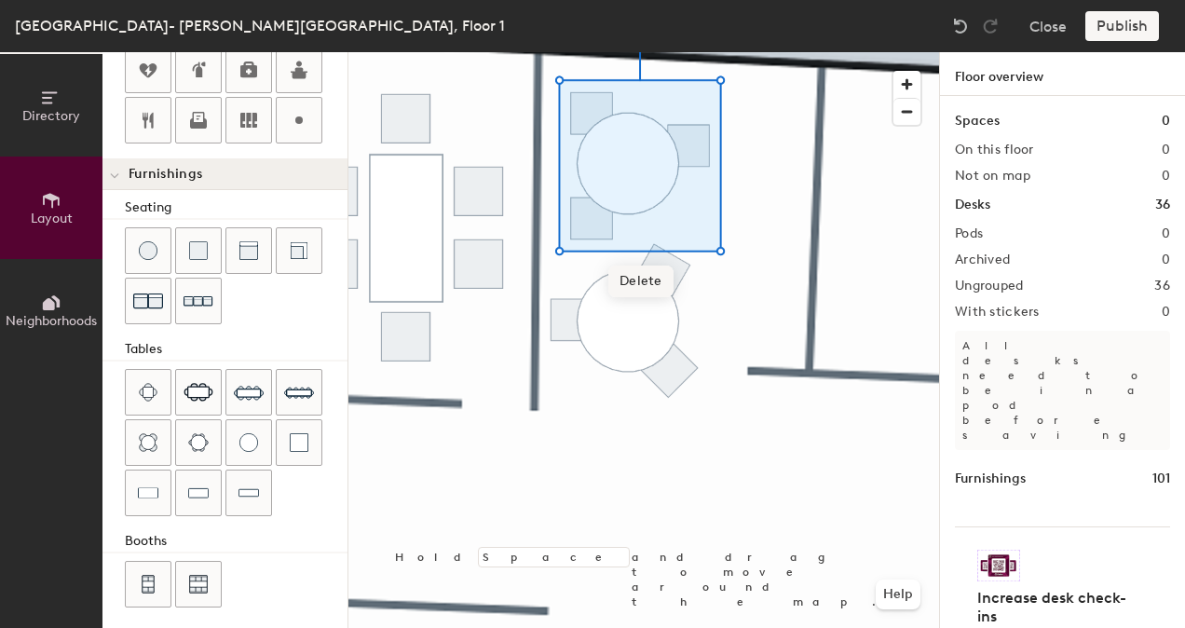
click at [665, 283] on span "Delete" at bounding box center [640, 281] width 65 height 32
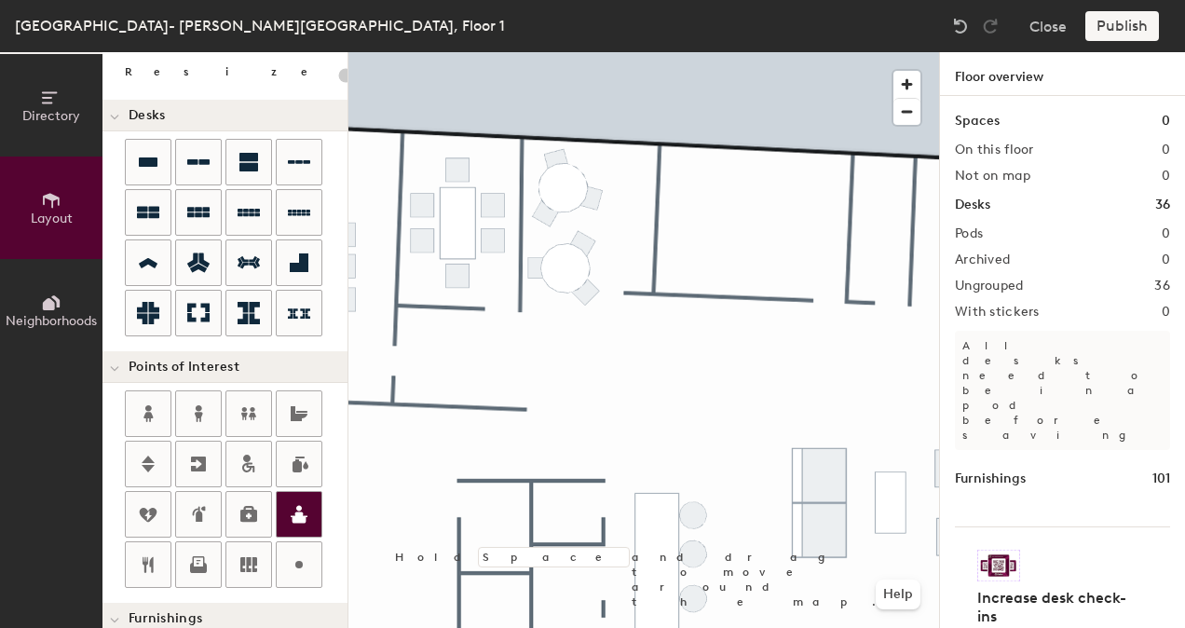
scroll to position [186, 0]
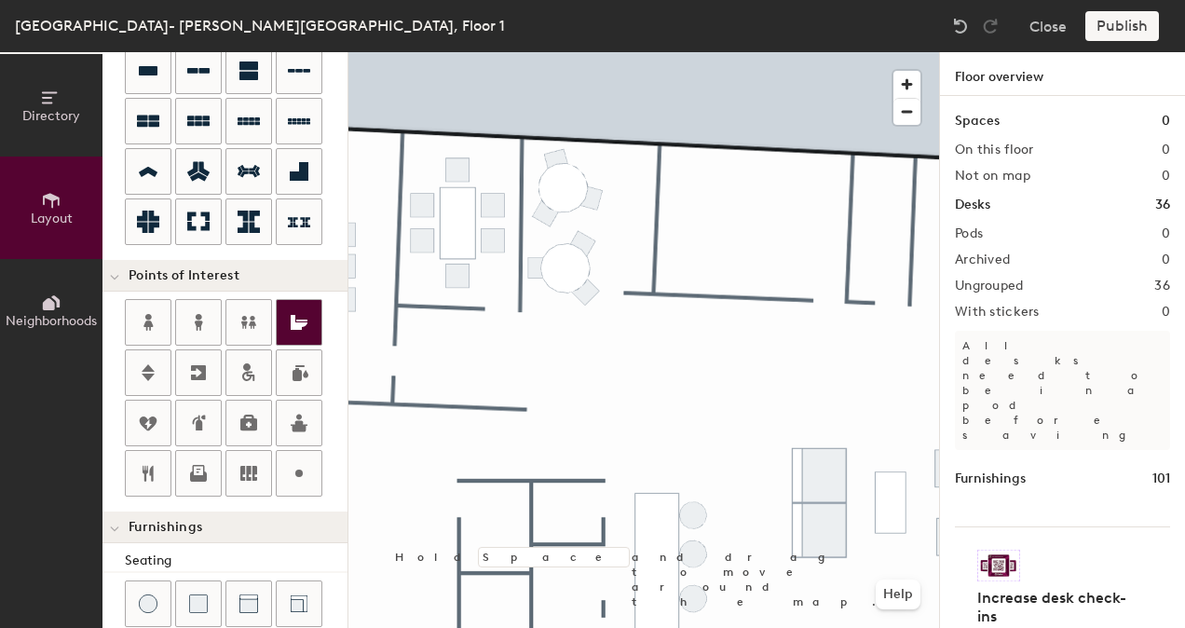
click at [291, 315] on icon at bounding box center [299, 322] width 17 height 15
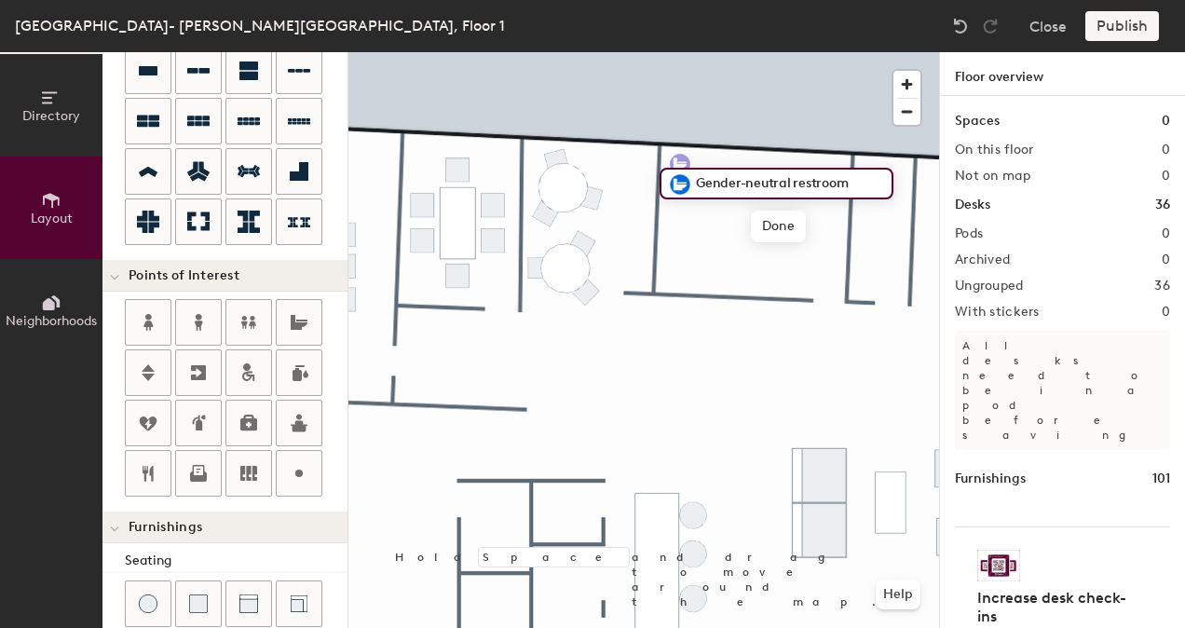
type input "20"
type input "Restroom"
click at [706, 227] on span "Done" at bounding box center [714, 227] width 55 height 32
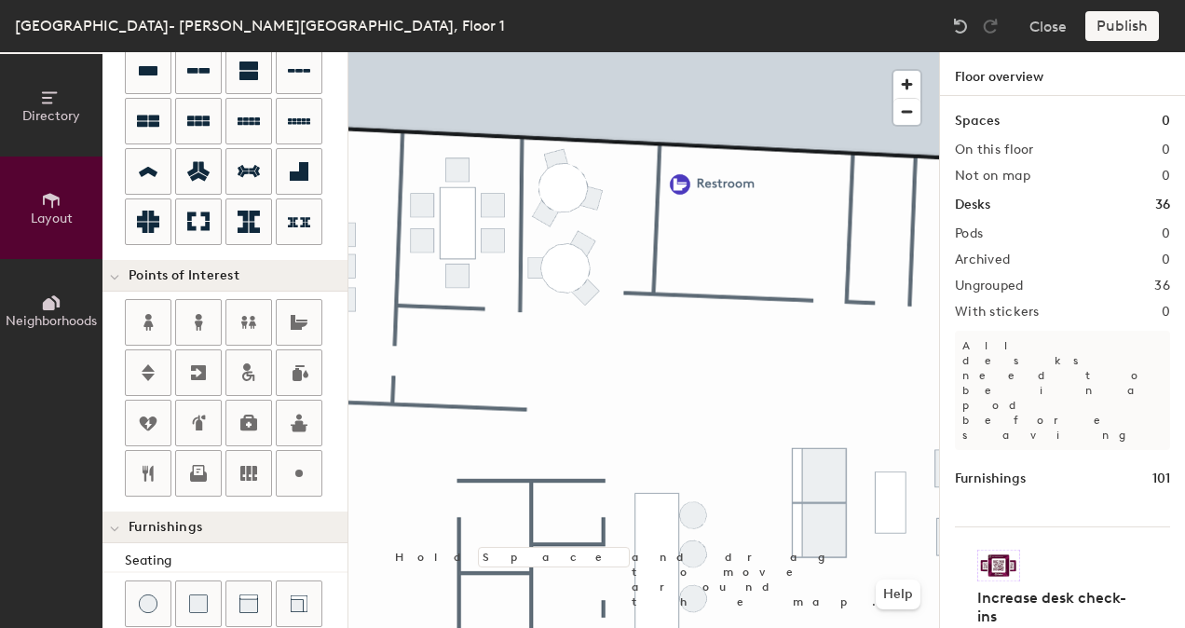
click at [684, 52] on div at bounding box center [643, 52] width 591 height 0
click at [795, 52] on div at bounding box center [643, 52] width 591 height 0
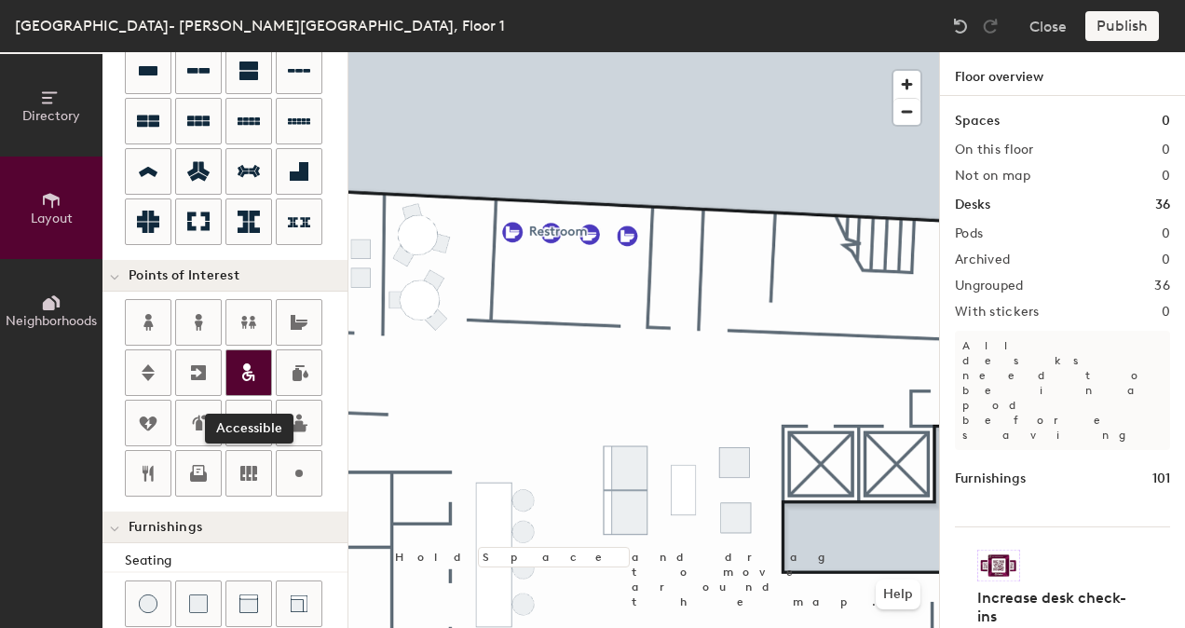
click at [253, 362] on icon at bounding box center [249, 372] width 22 height 22
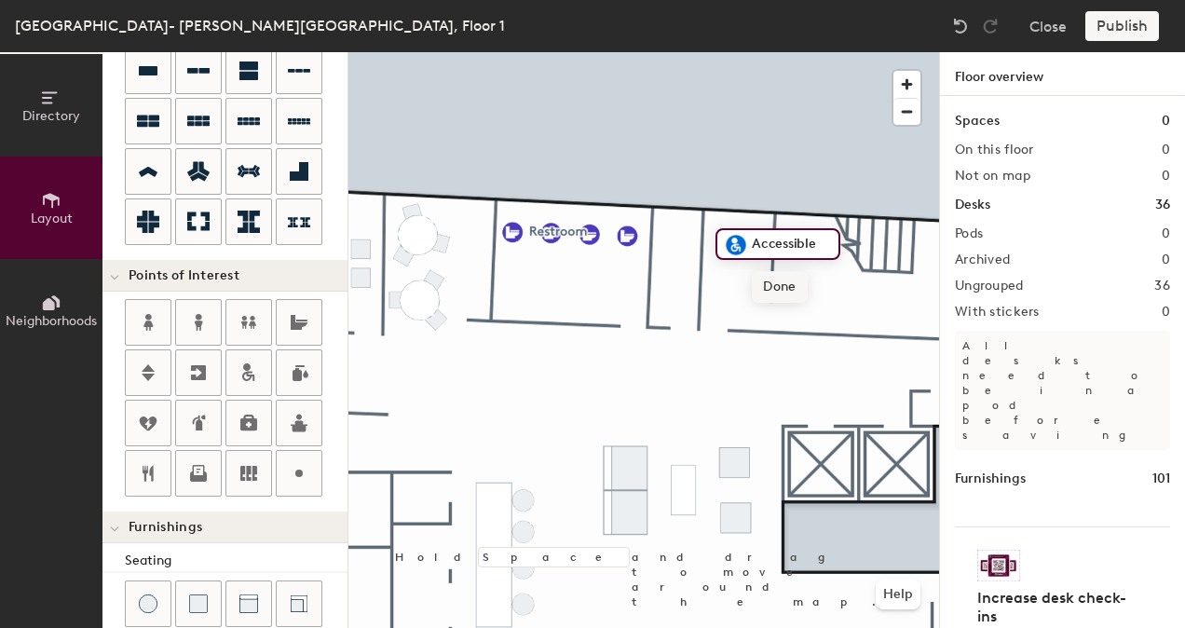
click at [792, 285] on span "Done" at bounding box center [779, 287] width 55 height 32
click at [738, 52] on div at bounding box center [643, 52] width 591 height 0
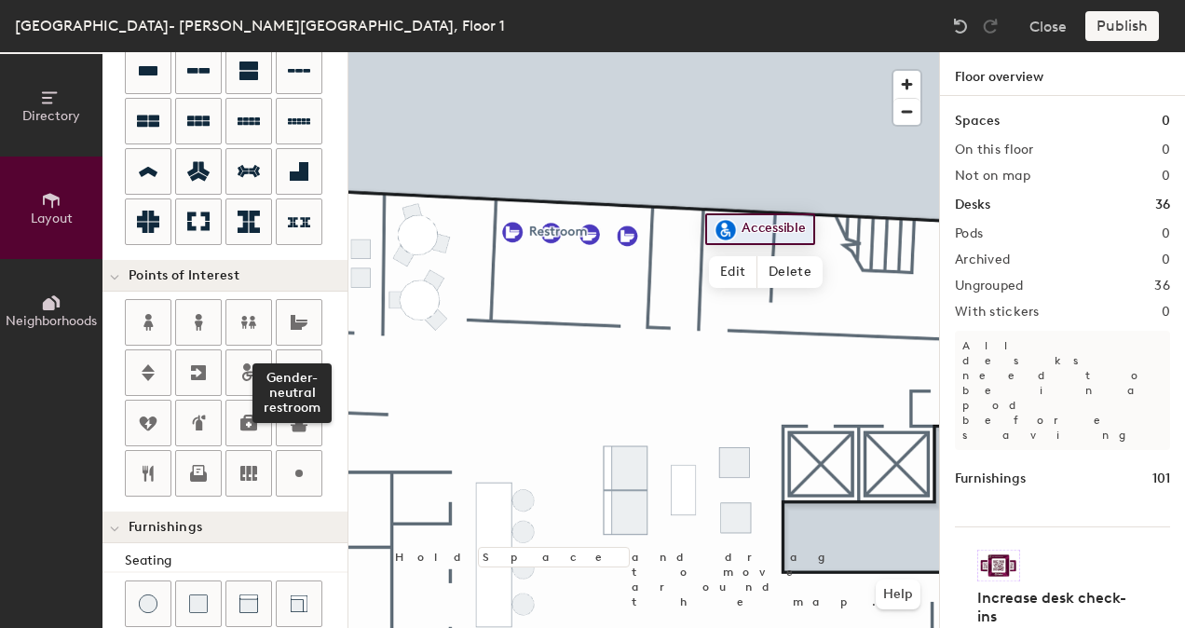
drag, startPoint x: 304, startPoint y: 337, endPoint x: 346, endPoint y: 317, distance: 46.7
click at [304, 335] on div at bounding box center [299, 322] width 45 height 45
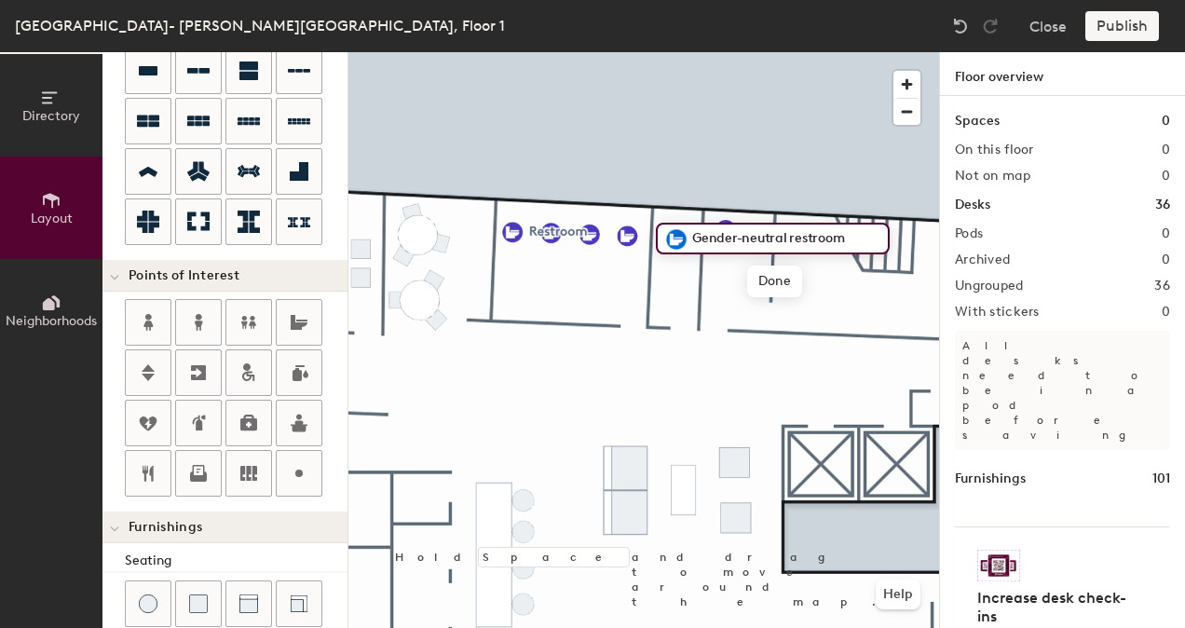
click at [738, 52] on div at bounding box center [643, 52] width 591 height 0
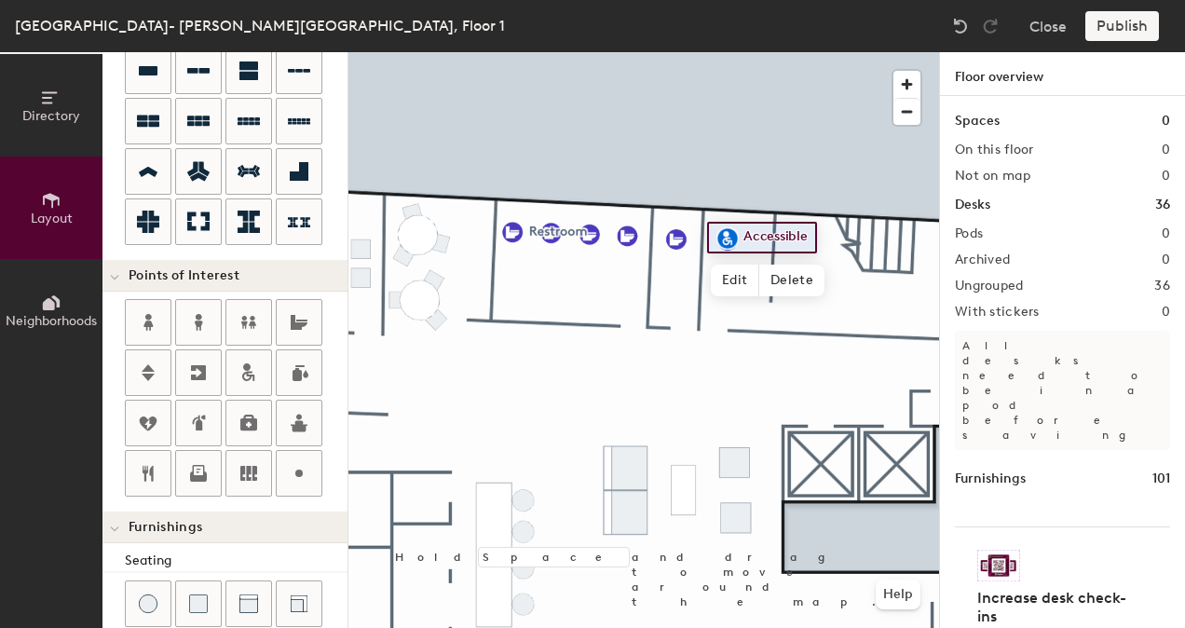
click at [671, 52] on div at bounding box center [643, 52] width 591 height 0
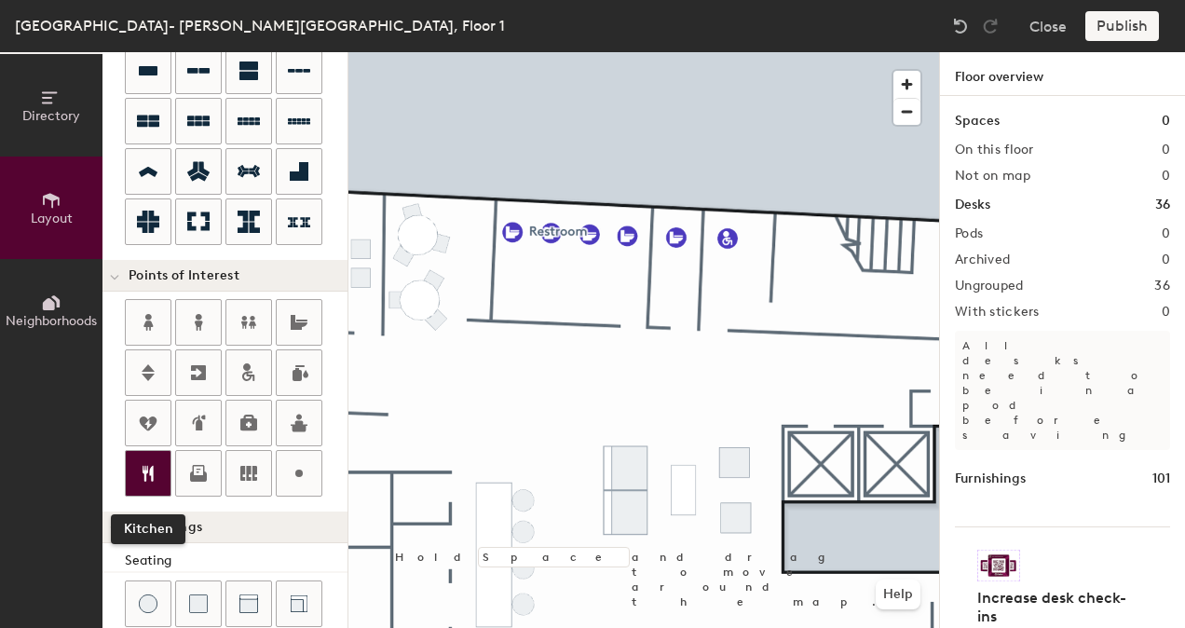
click at [149, 468] on icon at bounding box center [148, 473] width 22 height 22
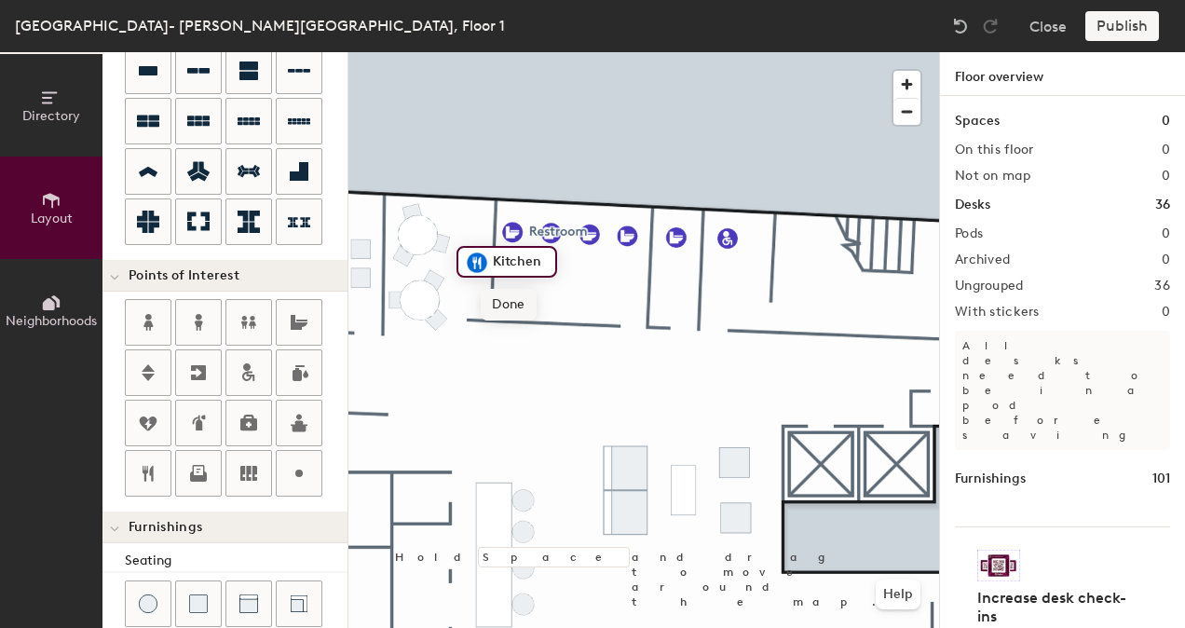
click at [494, 305] on span "Done" at bounding box center [508, 305] width 55 height 32
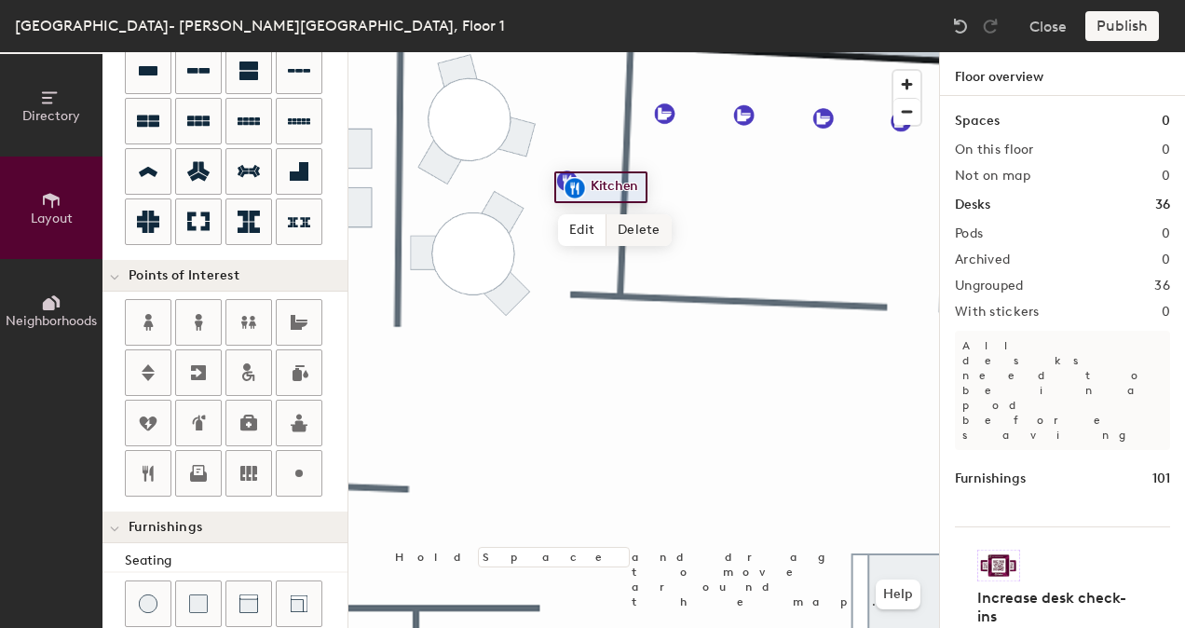
click at [647, 52] on div at bounding box center [643, 52] width 591 height 0
click at [650, 52] on div at bounding box center [643, 52] width 591 height 0
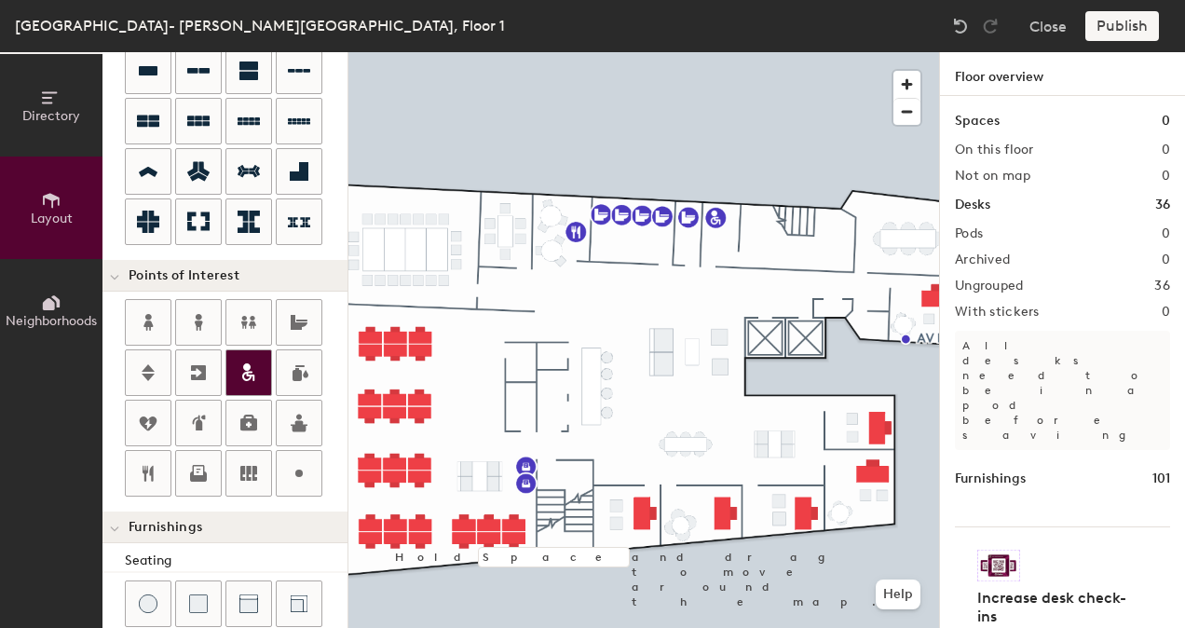
click at [244, 372] on icon at bounding box center [249, 372] width 22 height 22
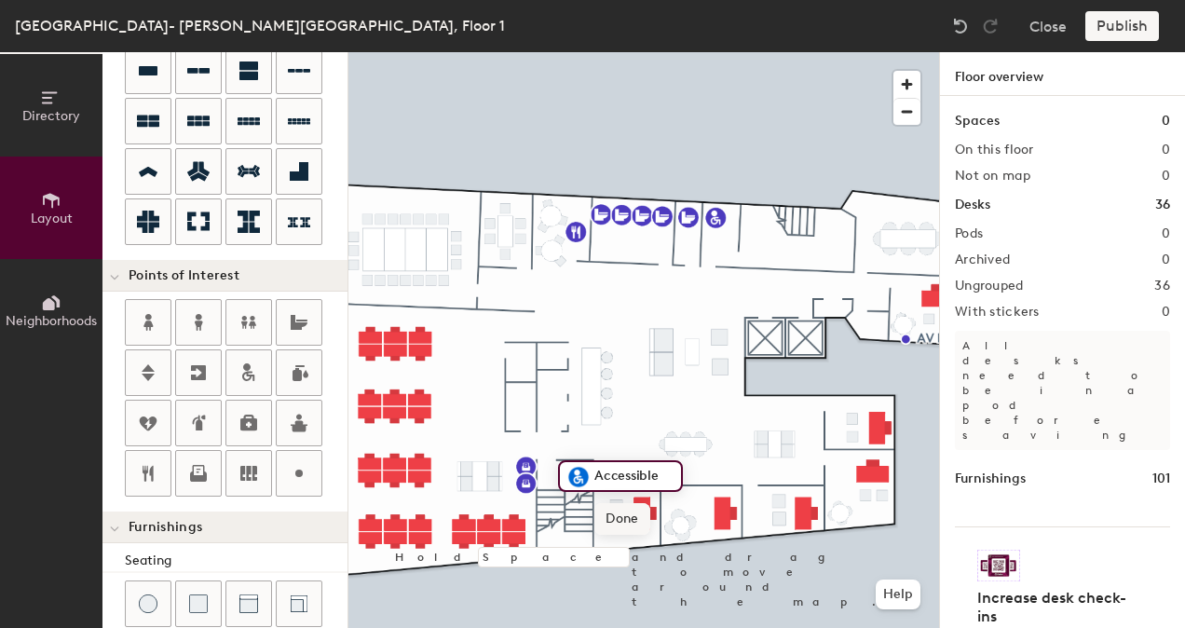
click at [607, 510] on span "Done" at bounding box center [621, 519] width 55 height 32
click at [575, 52] on div at bounding box center [643, 52] width 591 height 0
type input "20"
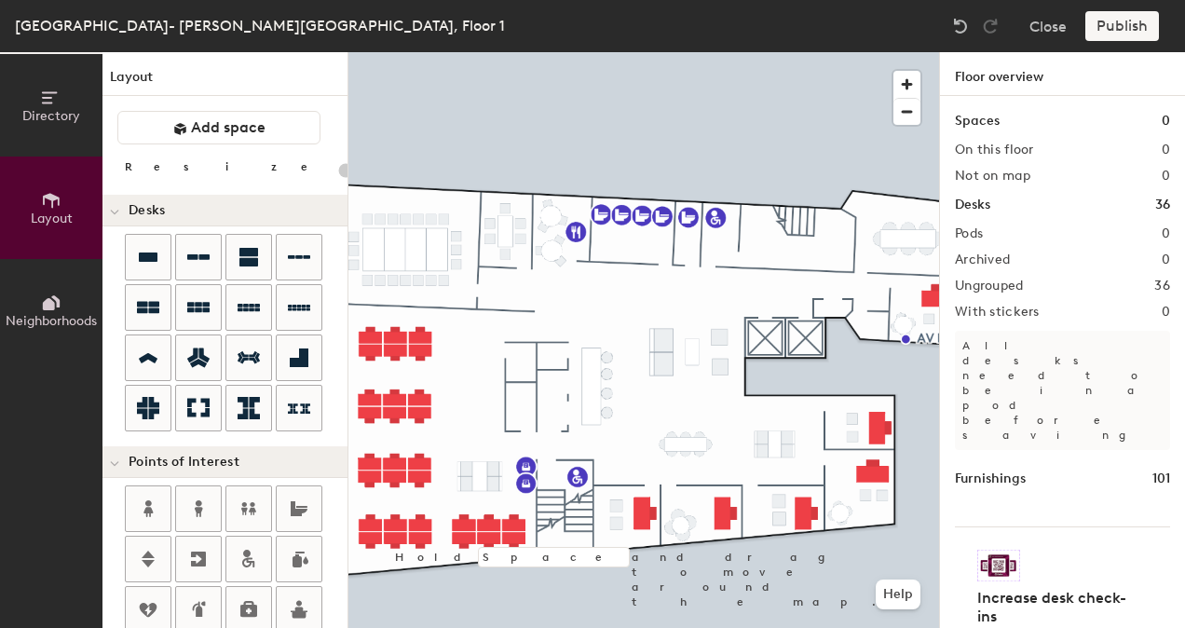
scroll to position [186, 0]
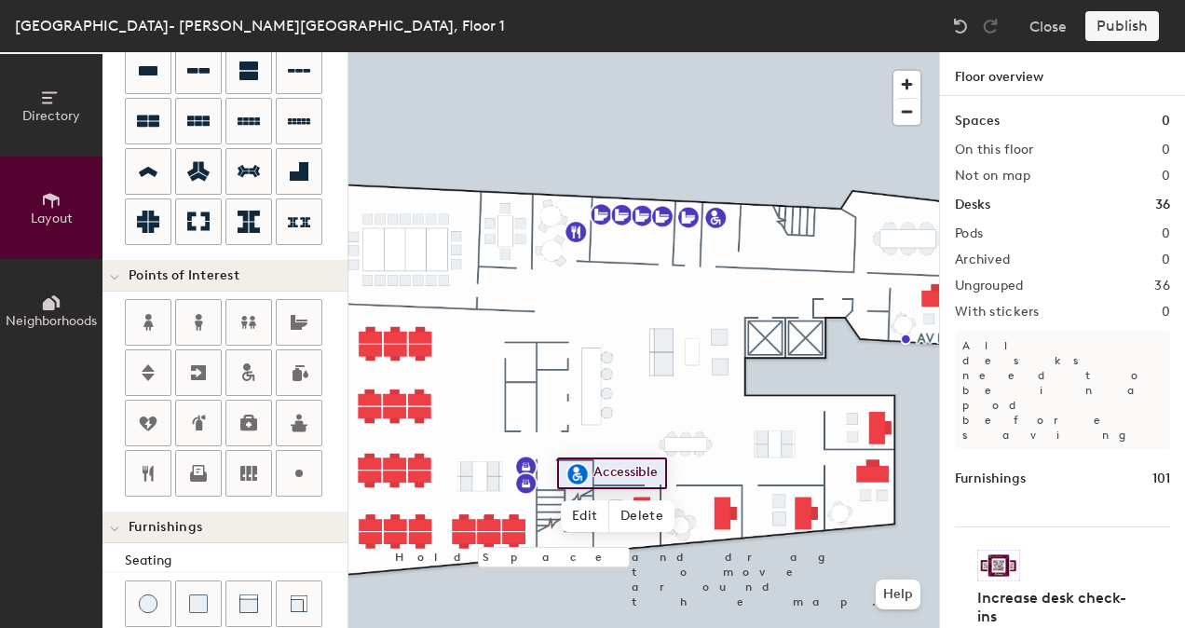
click at [646, 52] on div at bounding box center [643, 52] width 591 height 0
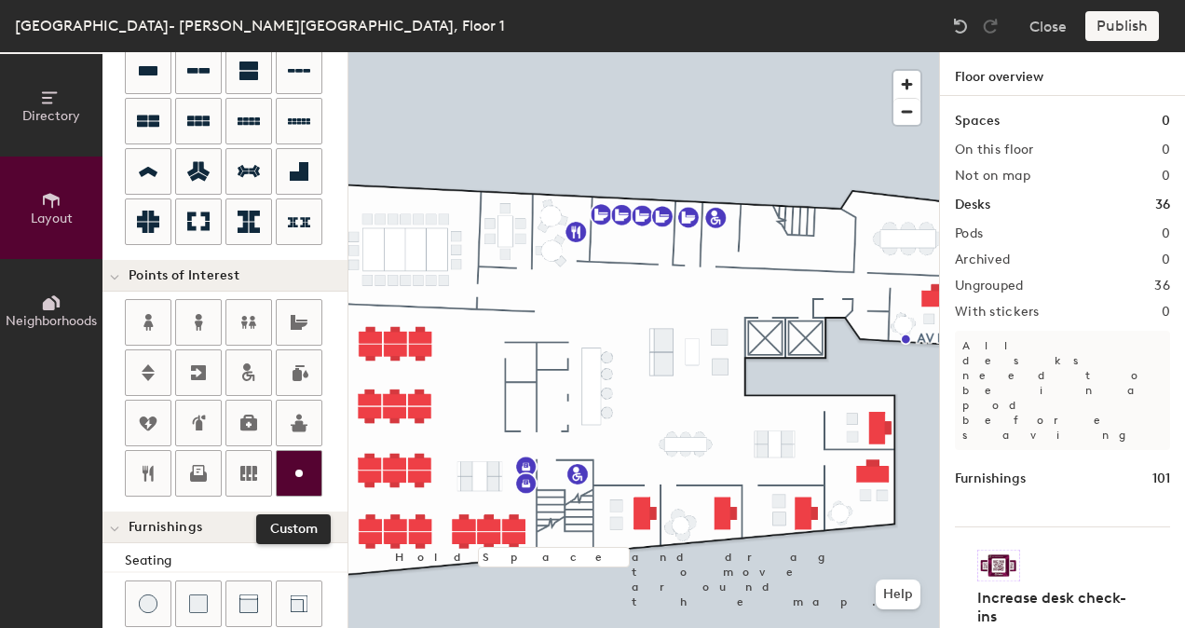
click at [288, 462] on icon at bounding box center [299, 473] width 22 height 22
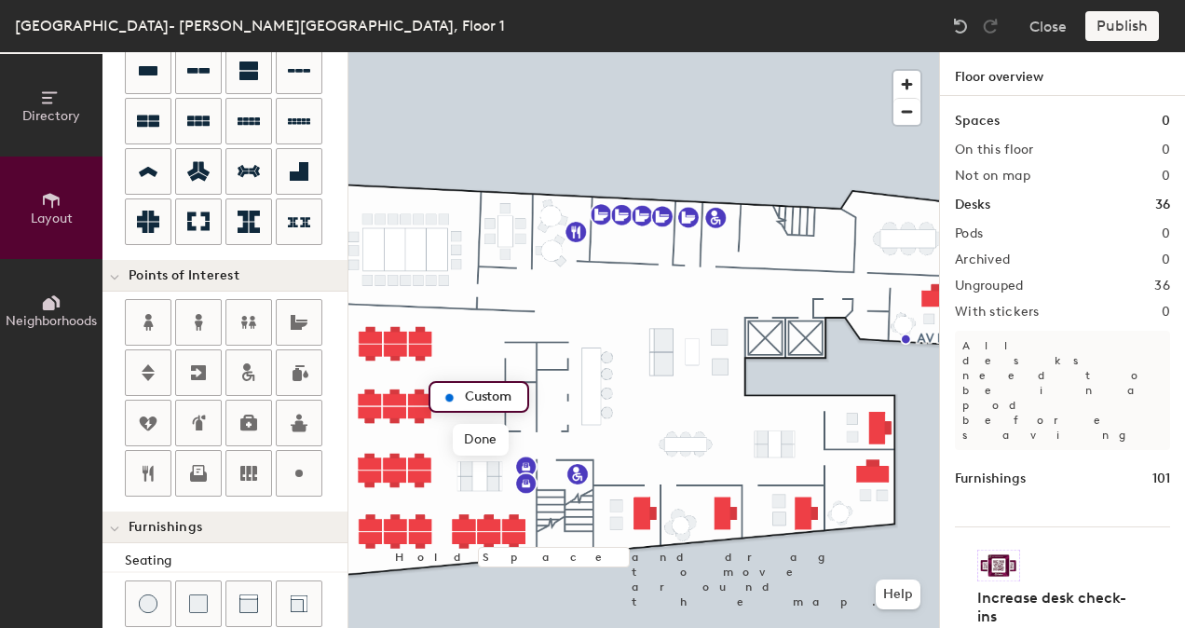
type input "20"
type input "OPEN WORKSPACE"
click at [520, 435] on span "Done" at bounding box center [509, 440] width 55 height 32
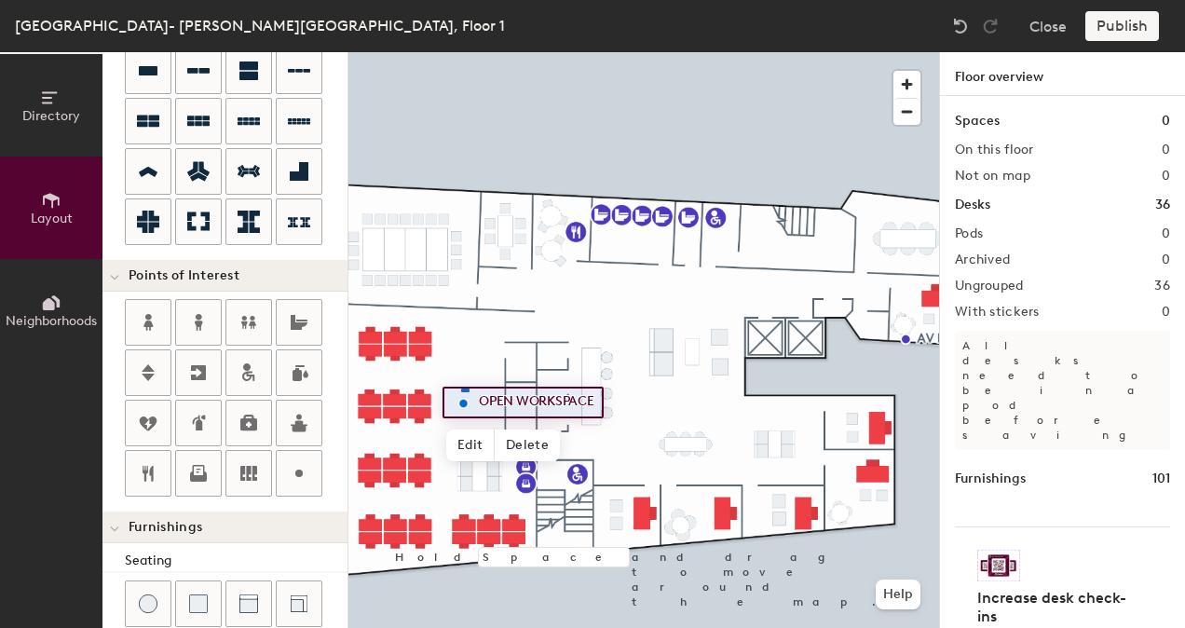
click at [454, 52] on div at bounding box center [643, 52] width 591 height 0
click at [458, 52] on div at bounding box center [643, 52] width 591 height 0
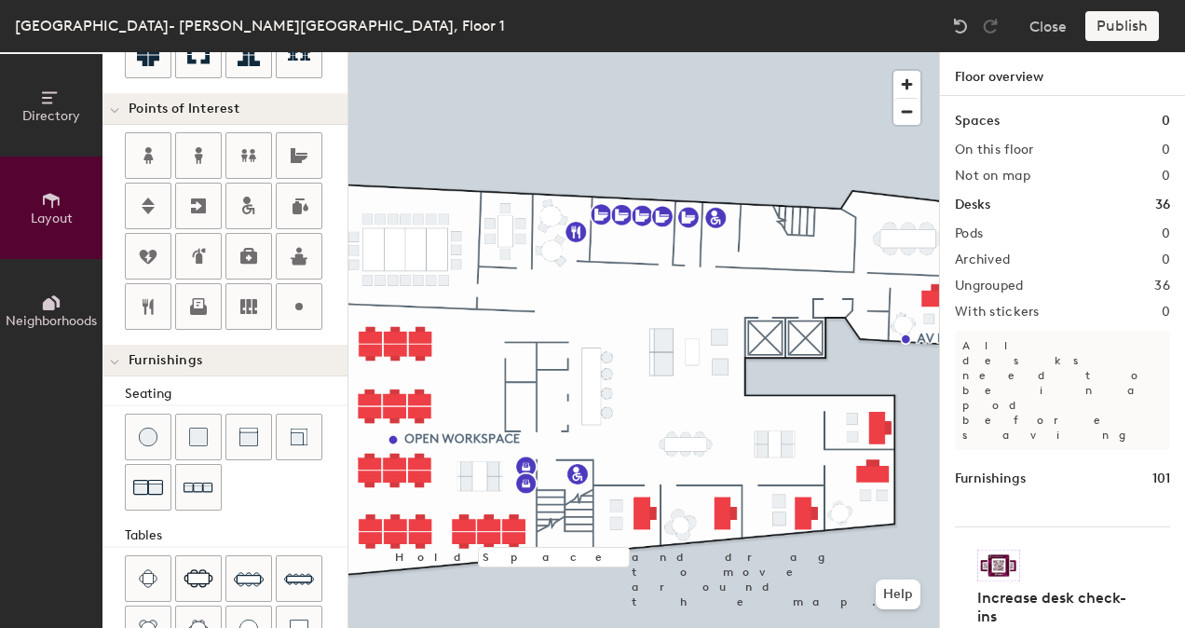
scroll to position [260, 0]
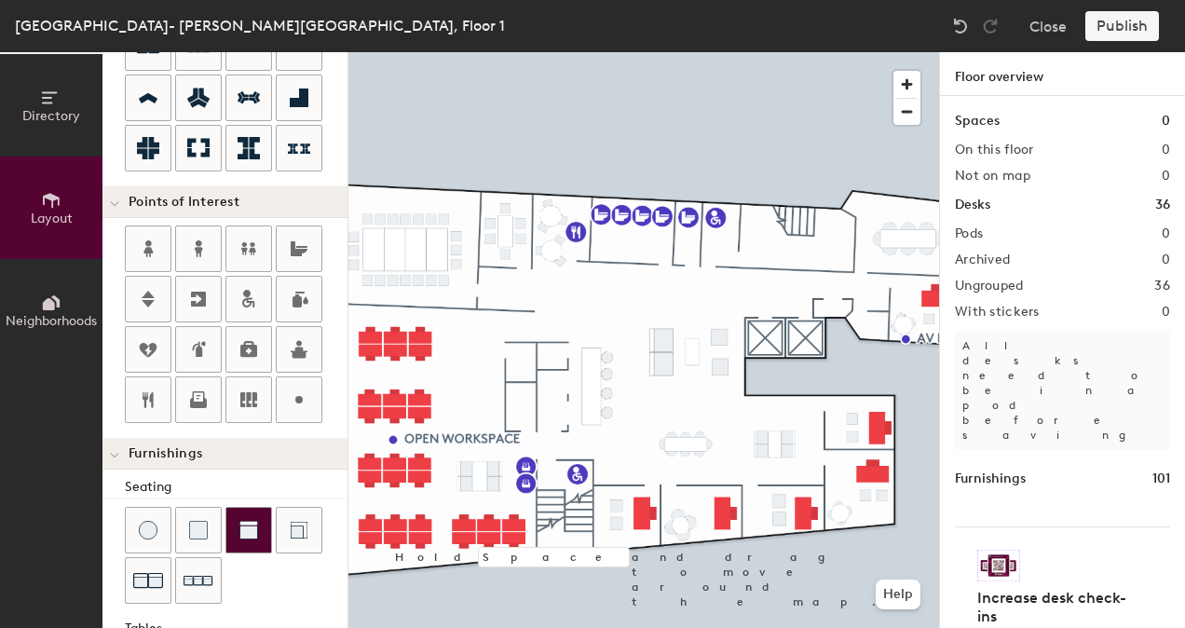
click at [256, 531] on div at bounding box center [248, 530] width 45 height 45
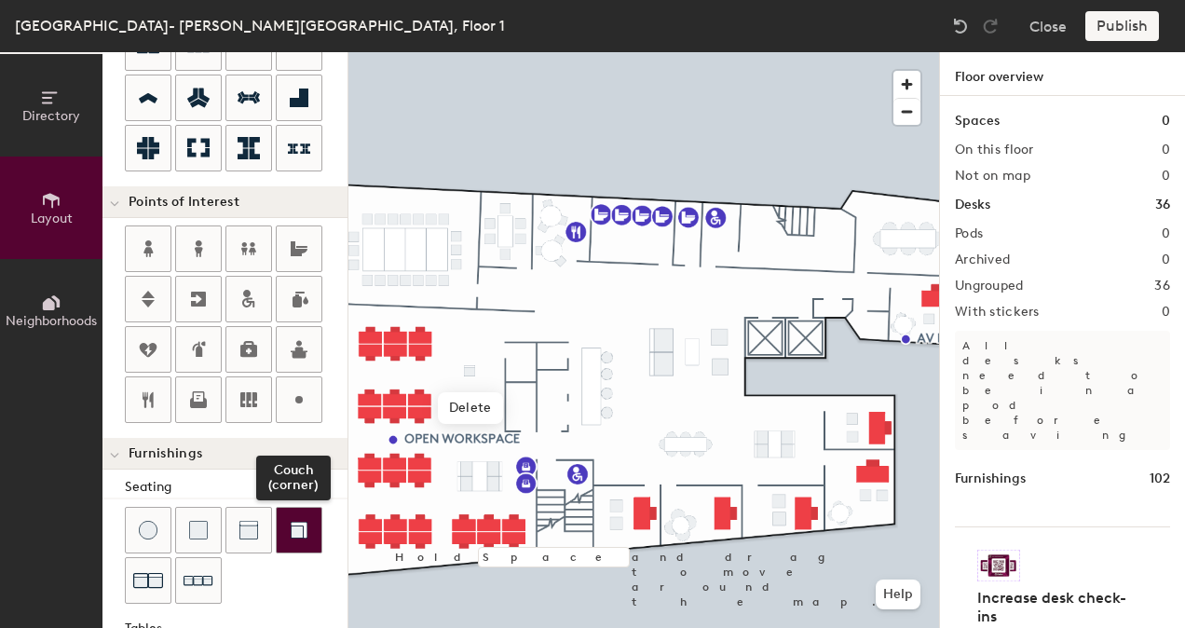
drag, startPoint x: 308, startPoint y: 517, endPoint x: 319, endPoint y: 510, distance: 12.7
click at [307, 518] on div at bounding box center [299, 530] width 45 height 45
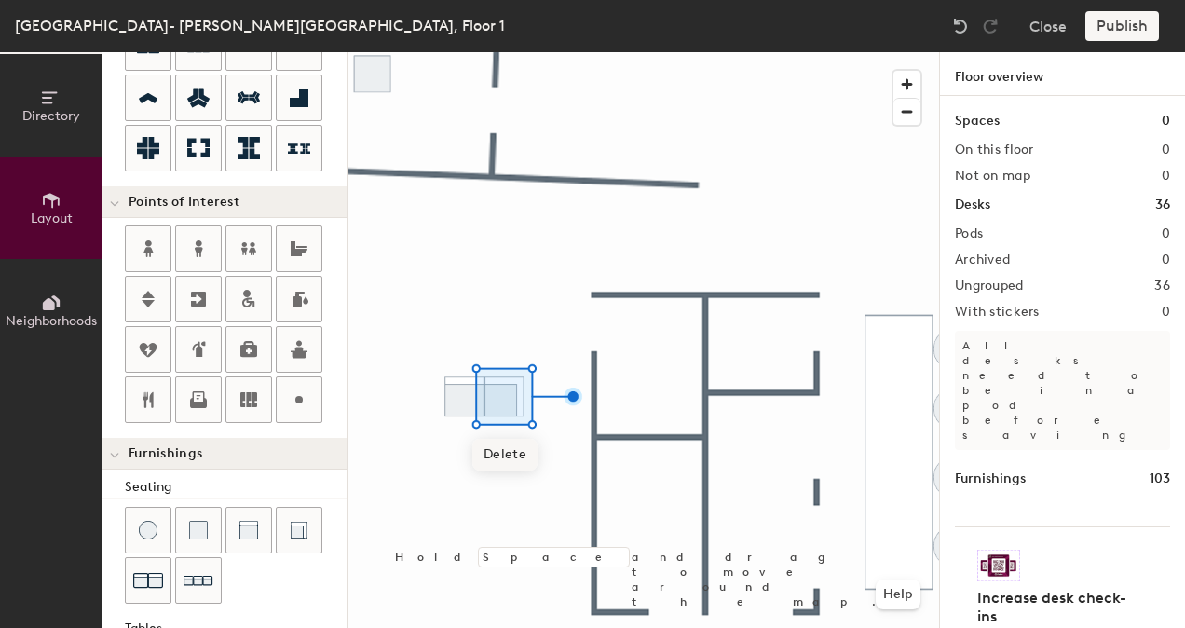
click at [453, 52] on div at bounding box center [643, 52] width 591 height 0
click at [469, 52] on div at bounding box center [643, 52] width 591 height 0
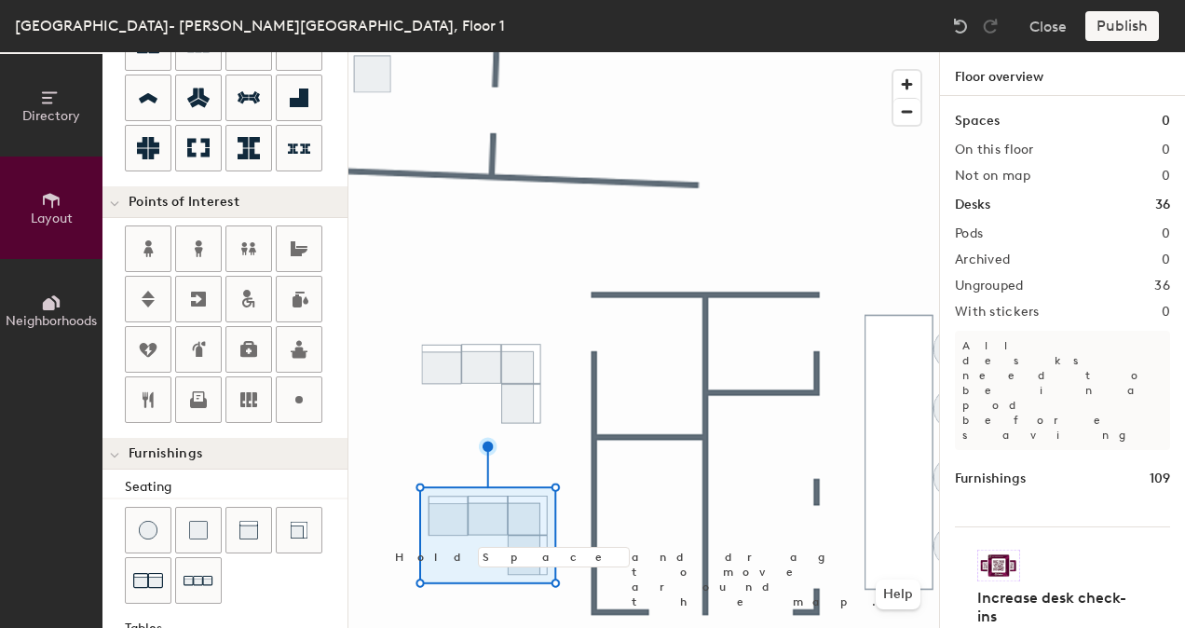
click at [495, 627] on html "Skip navigation Schedule Office People Analytics Manage AC [GEOGRAPHIC_DATA][PE…" at bounding box center [592, 314] width 1185 height 628
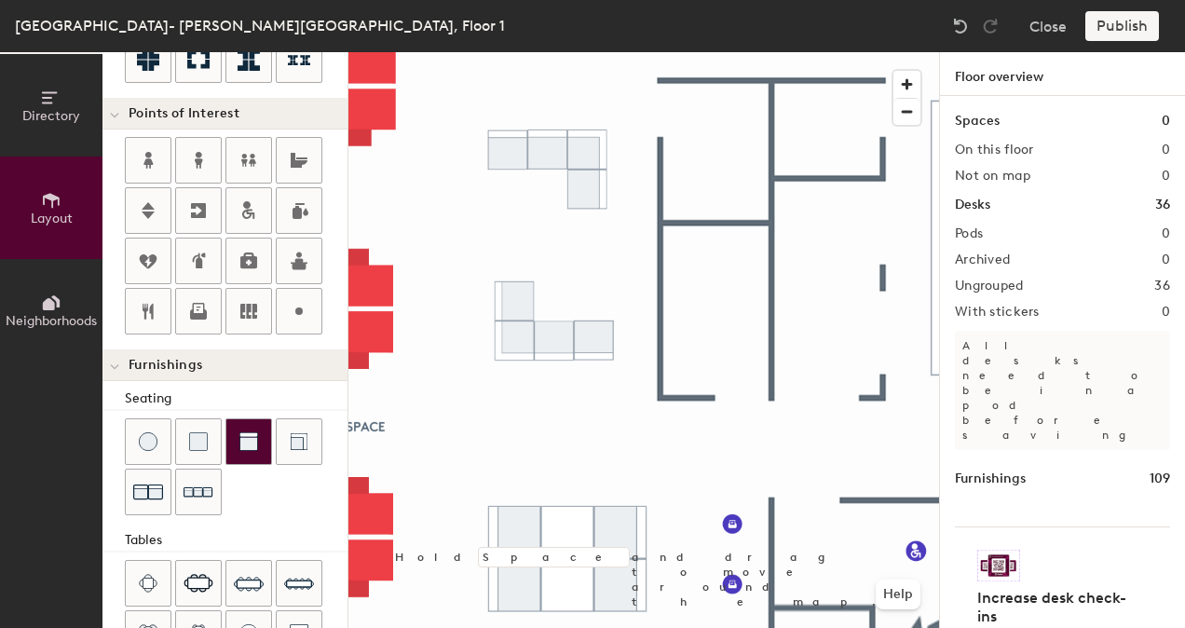
scroll to position [539, 0]
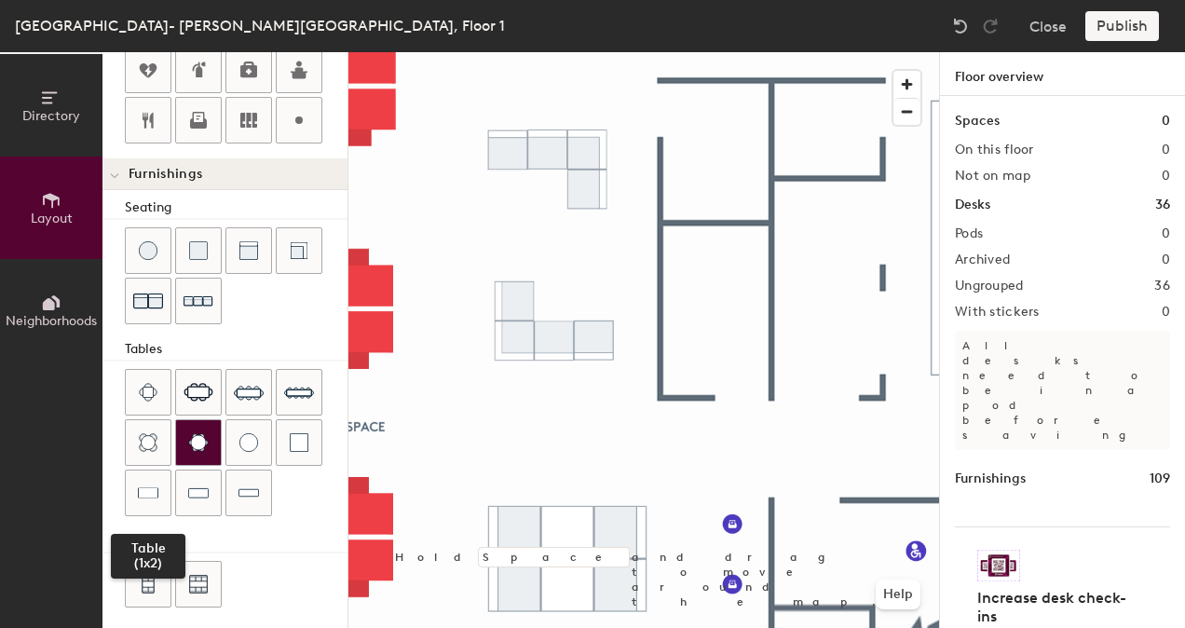
drag, startPoint x: 153, startPoint y: 486, endPoint x: 212, endPoint y: 438, distance: 76.8
click at [156, 484] on img at bounding box center [148, 492] width 20 height 19
click at [609, 52] on div at bounding box center [643, 52] width 591 height 0
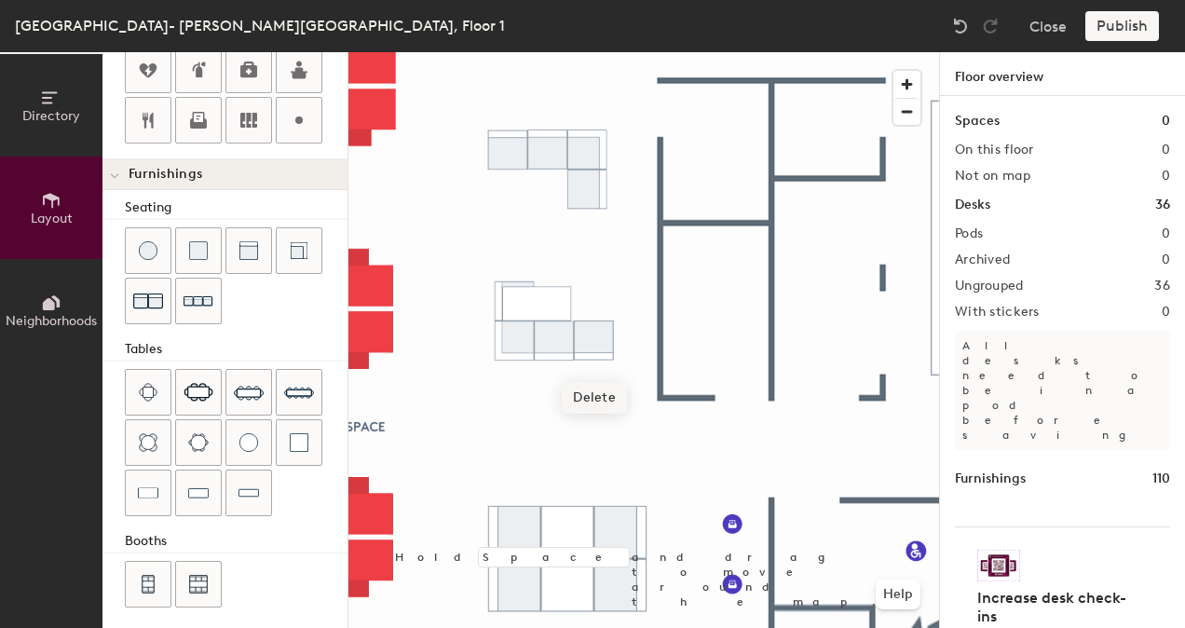
click at [604, 394] on span "Delete" at bounding box center [594, 398] width 65 height 32
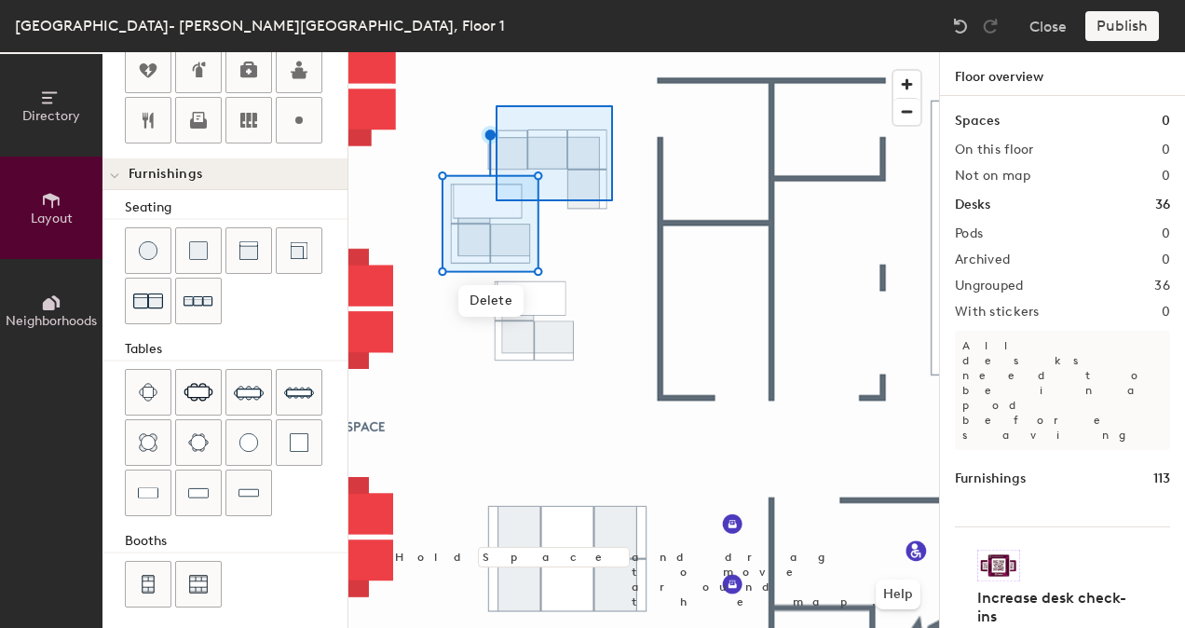
click at [496, 52] on div at bounding box center [643, 52] width 591 height 0
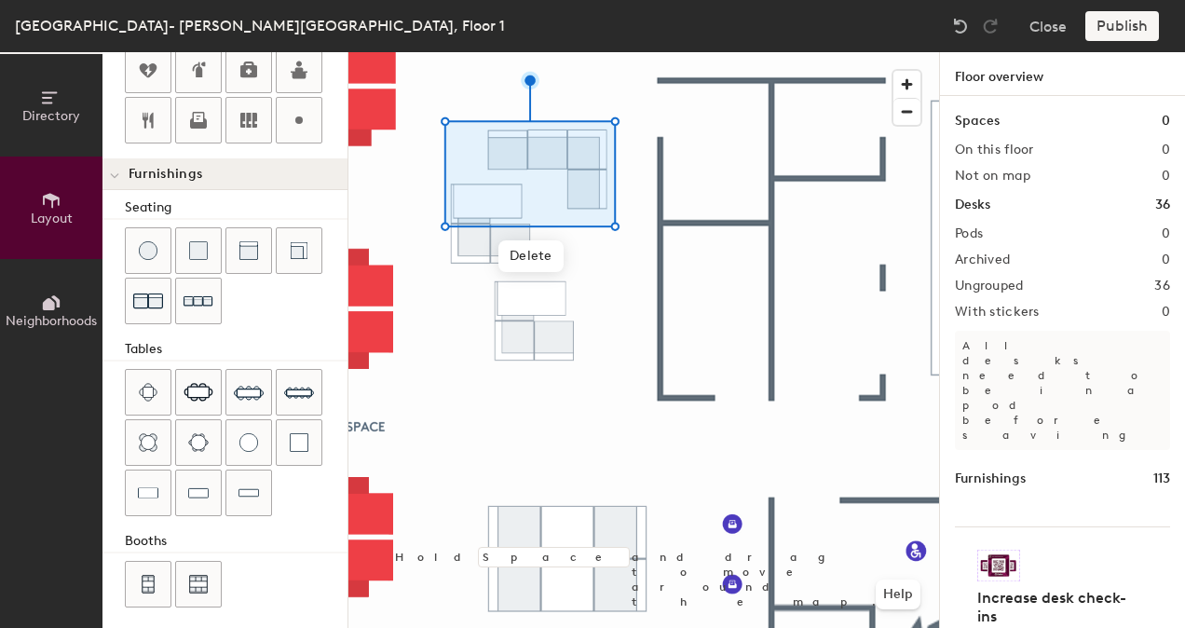
click at [618, 52] on div at bounding box center [643, 52] width 591 height 0
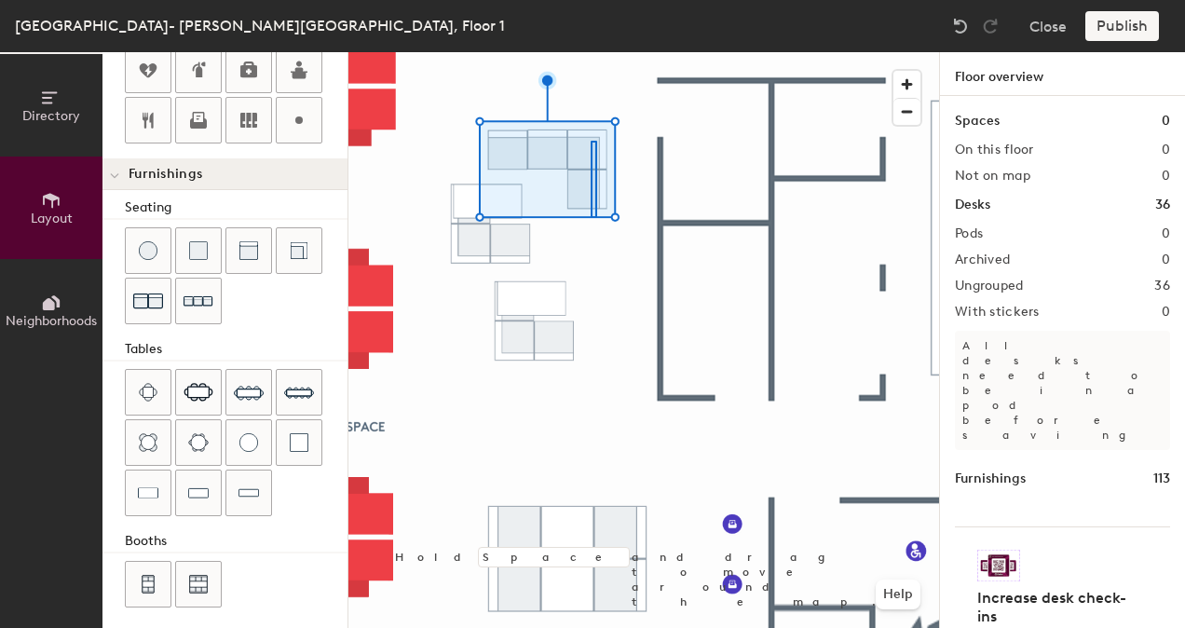
click at [591, 52] on div at bounding box center [643, 52] width 591 height 0
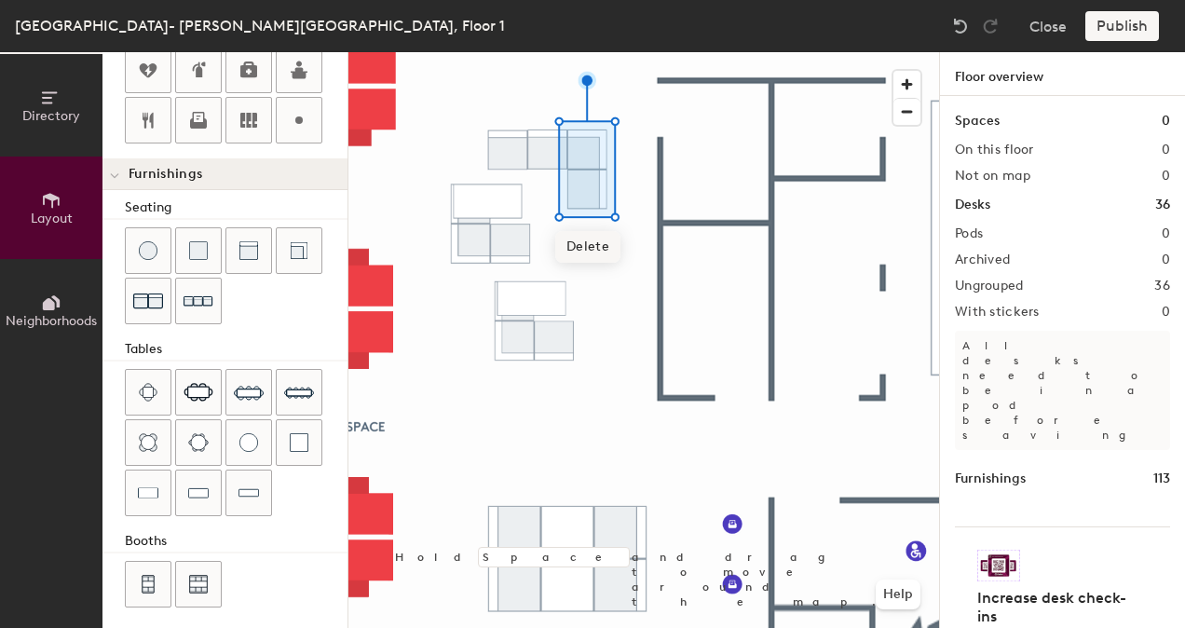
click at [600, 247] on span "Delete" at bounding box center [587, 247] width 65 height 32
click at [496, 52] on div at bounding box center [643, 52] width 591 height 0
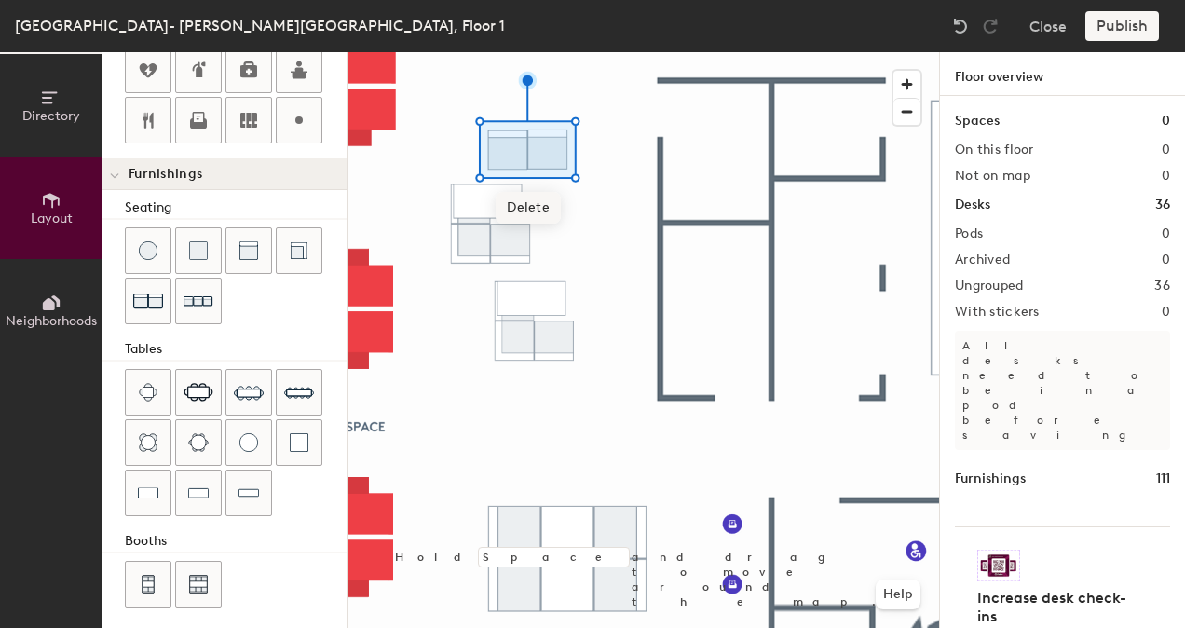
click at [525, 205] on span "Delete" at bounding box center [528, 208] width 65 height 32
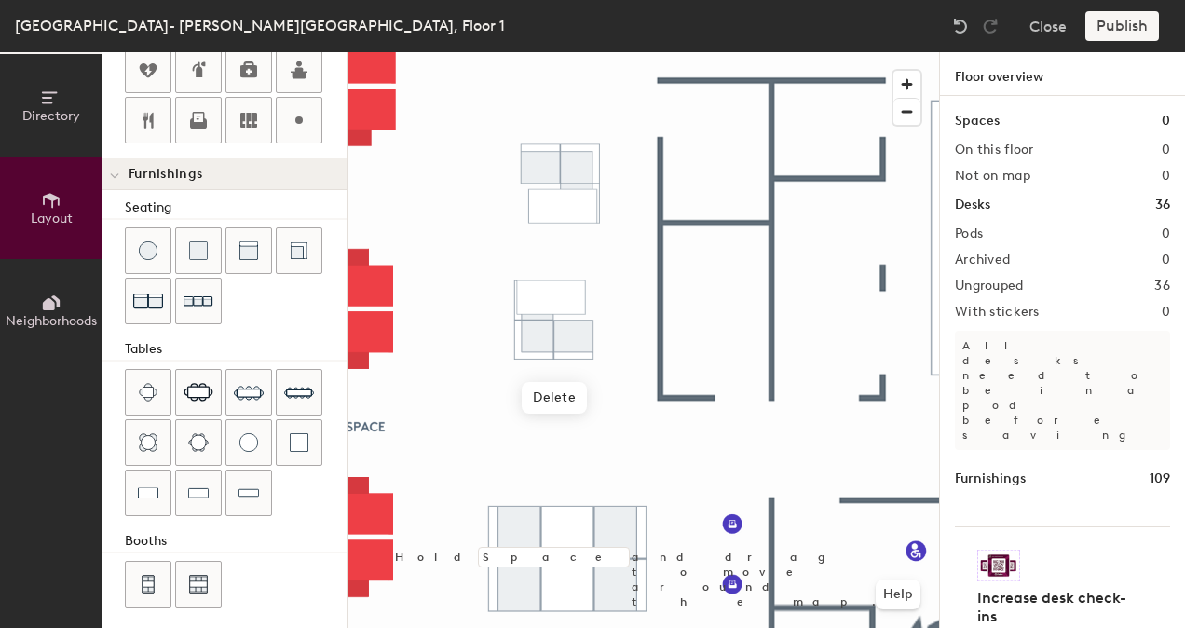
click at [607, 52] on div at bounding box center [643, 52] width 591 height 0
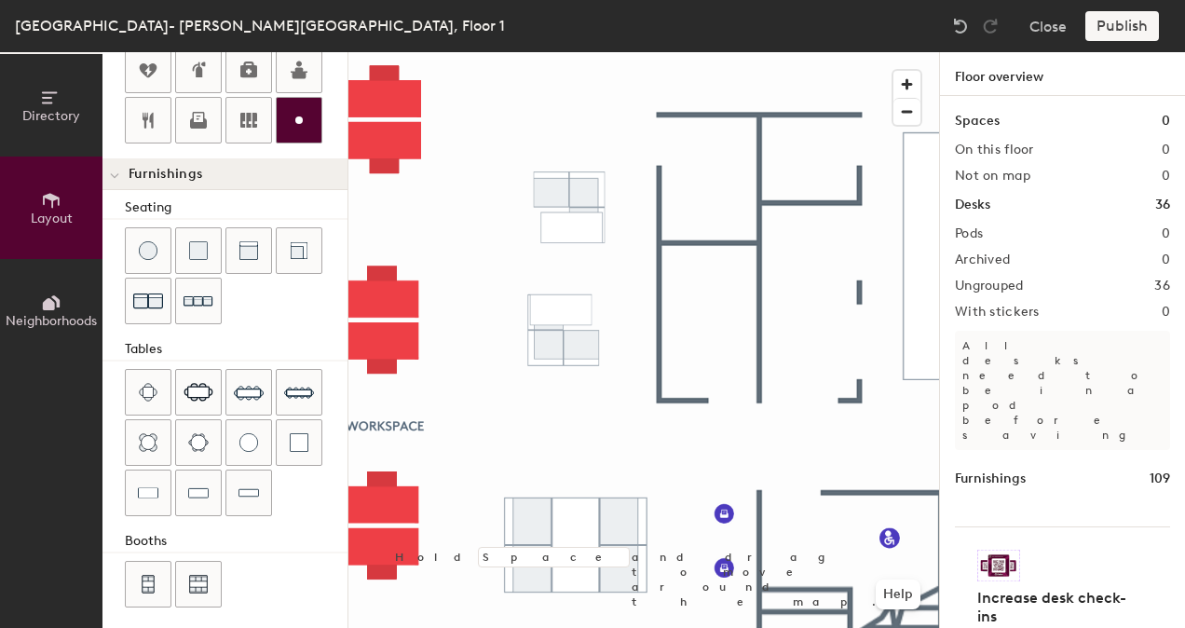
click at [313, 121] on div at bounding box center [299, 120] width 45 height 45
type input "20"
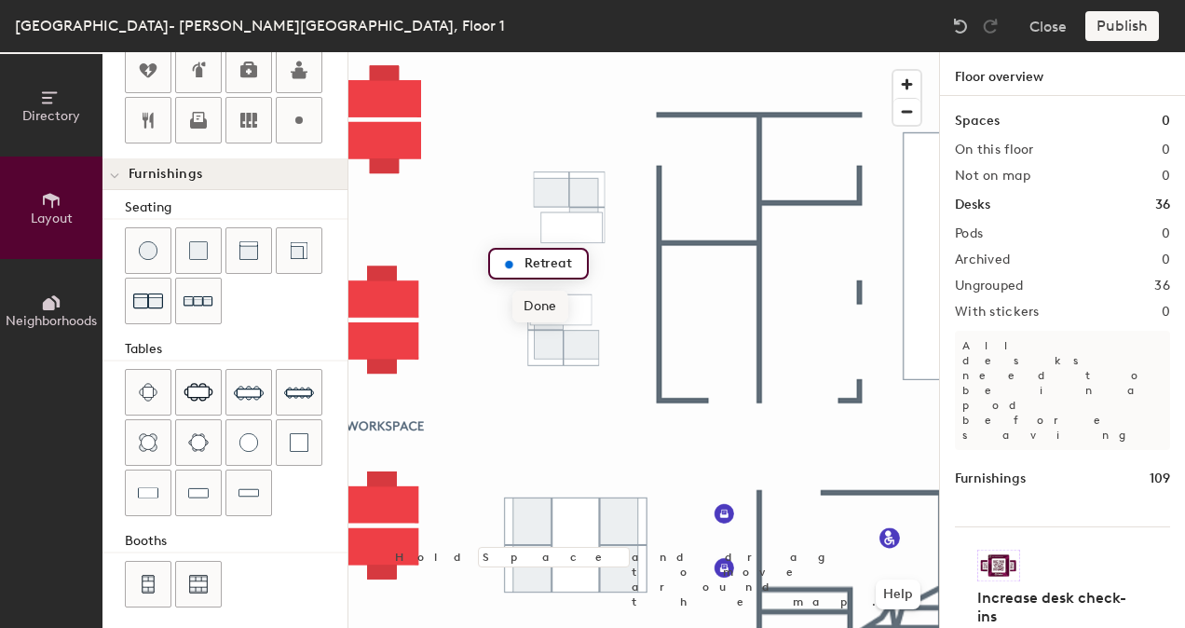
type input "Retreat"
click at [559, 305] on span "Done" at bounding box center [539, 307] width 55 height 32
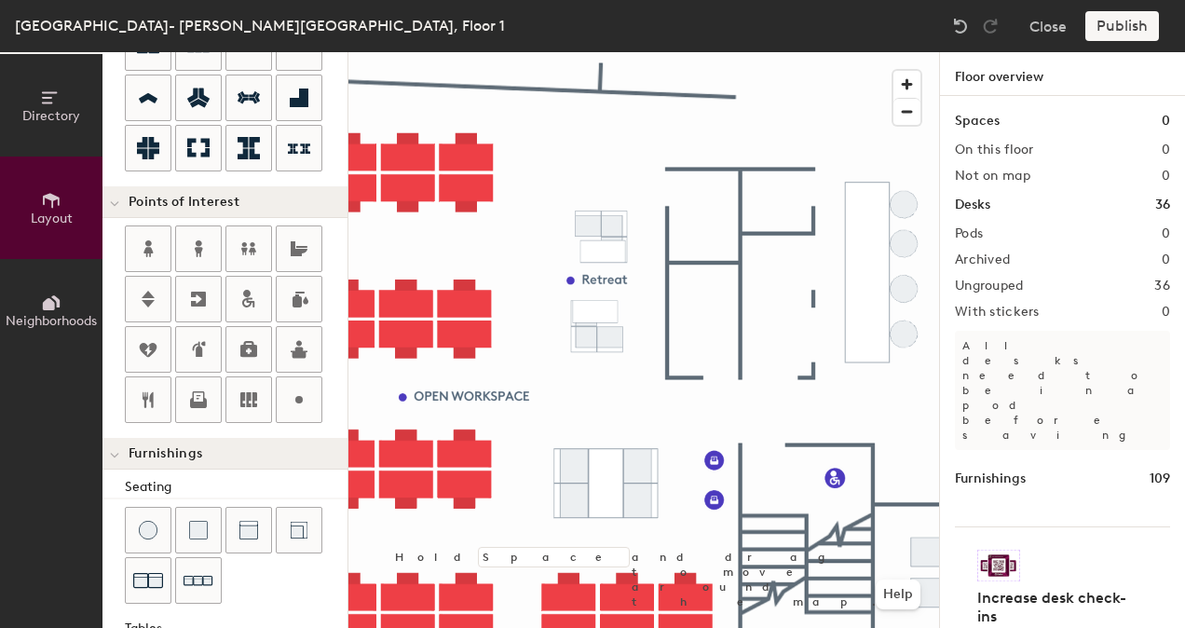
scroll to position [167, 0]
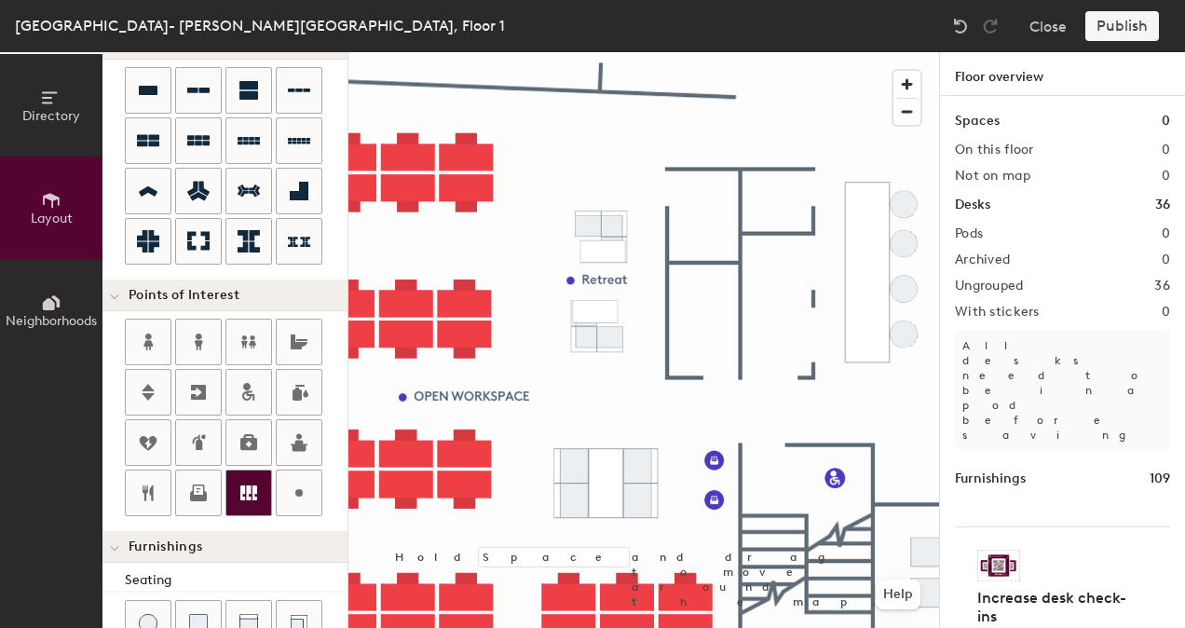
click at [259, 492] on div at bounding box center [248, 492] width 45 height 45
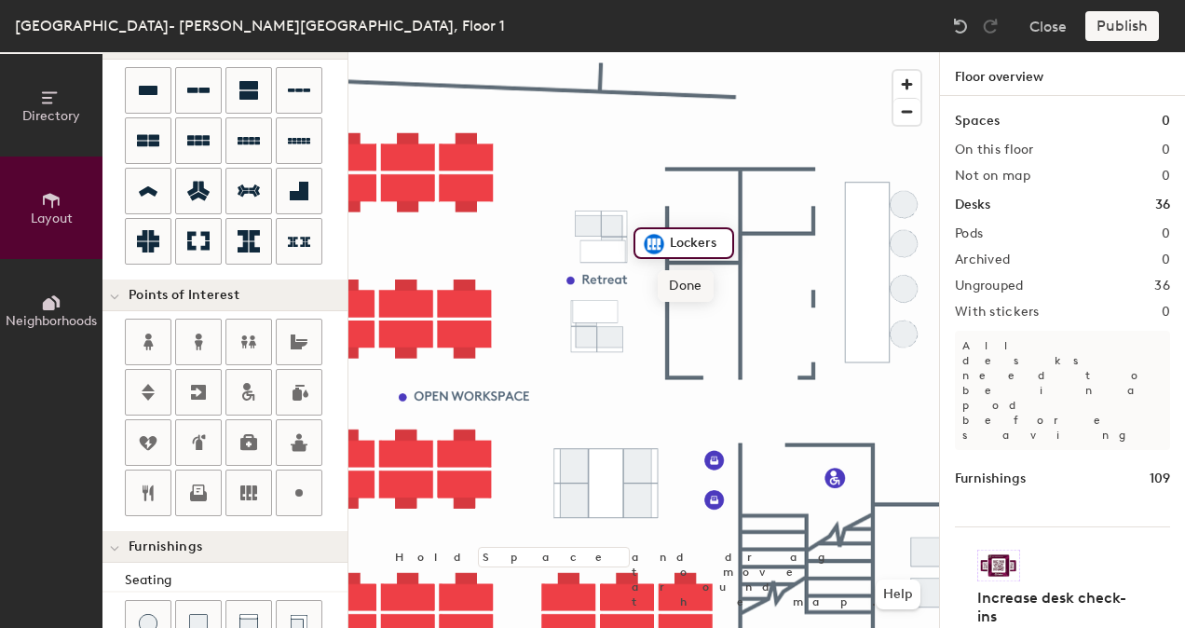
click at [678, 287] on span "Done" at bounding box center [685, 286] width 55 height 32
click at [656, 52] on div at bounding box center [643, 52] width 591 height 0
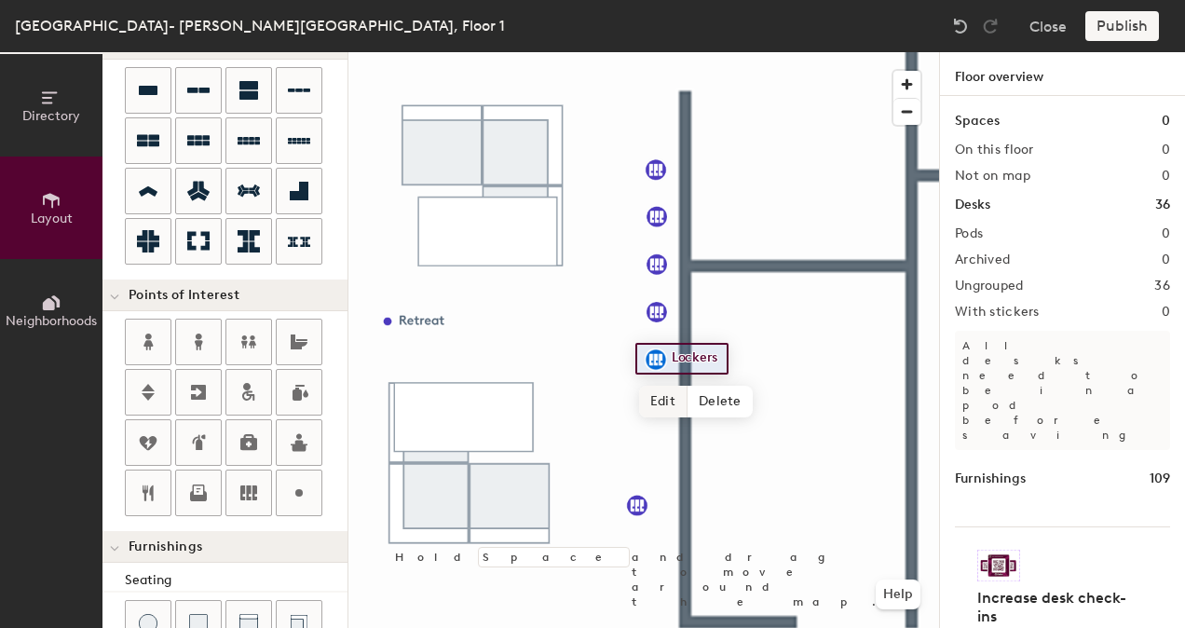
click at [633, 52] on div at bounding box center [643, 52] width 591 height 0
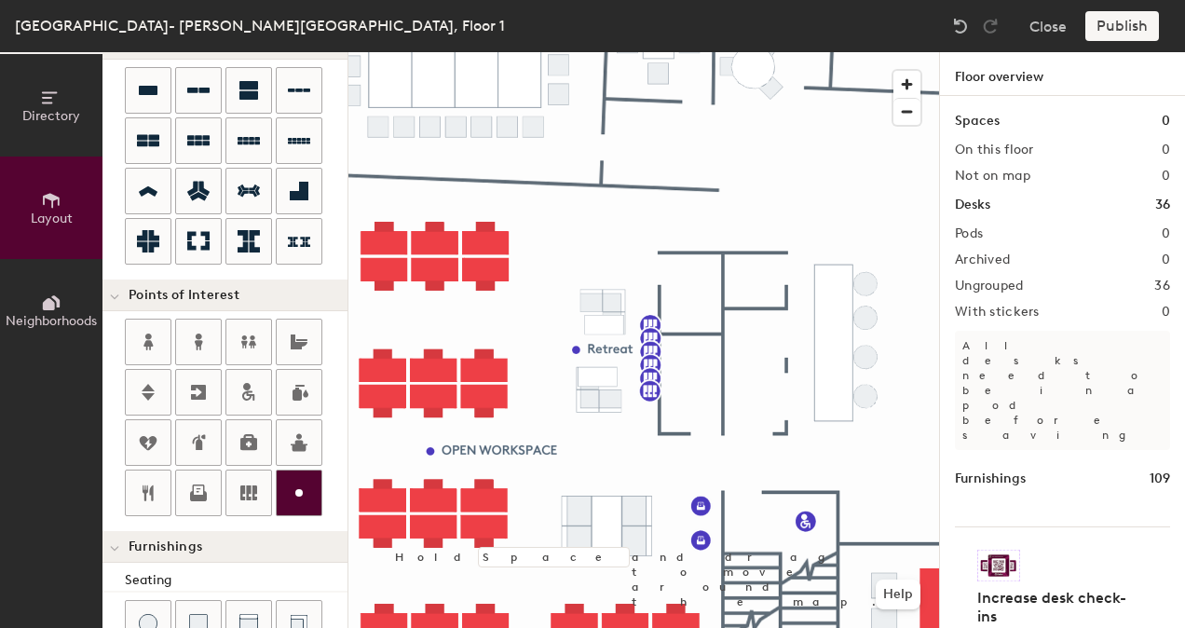
click at [303, 482] on icon at bounding box center [299, 493] width 22 height 22
type input "20"
type input "Comms"
click at [706, 436] on span "Done" at bounding box center [711, 435] width 55 height 32
click at [708, 52] on div at bounding box center [643, 52] width 591 height 0
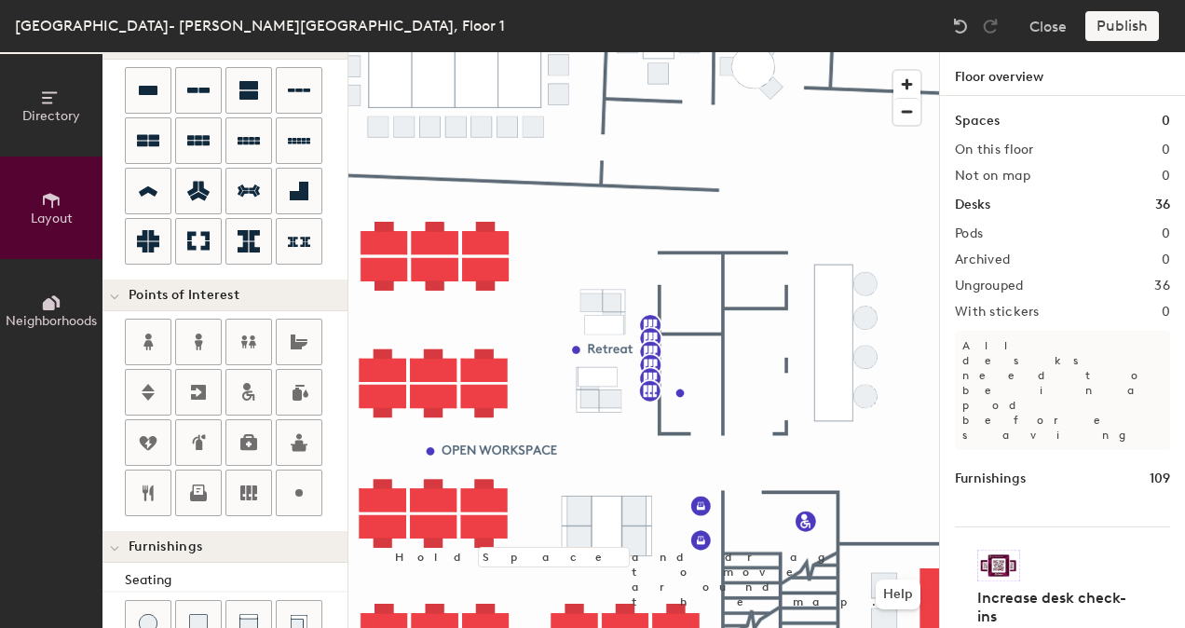
click at [689, 52] on div at bounding box center [643, 52] width 591 height 0
click at [302, 476] on div at bounding box center [299, 492] width 45 height 45
type input "20"
type input "Coats"
click at [699, 328] on span "Done" at bounding box center [700, 335] width 55 height 32
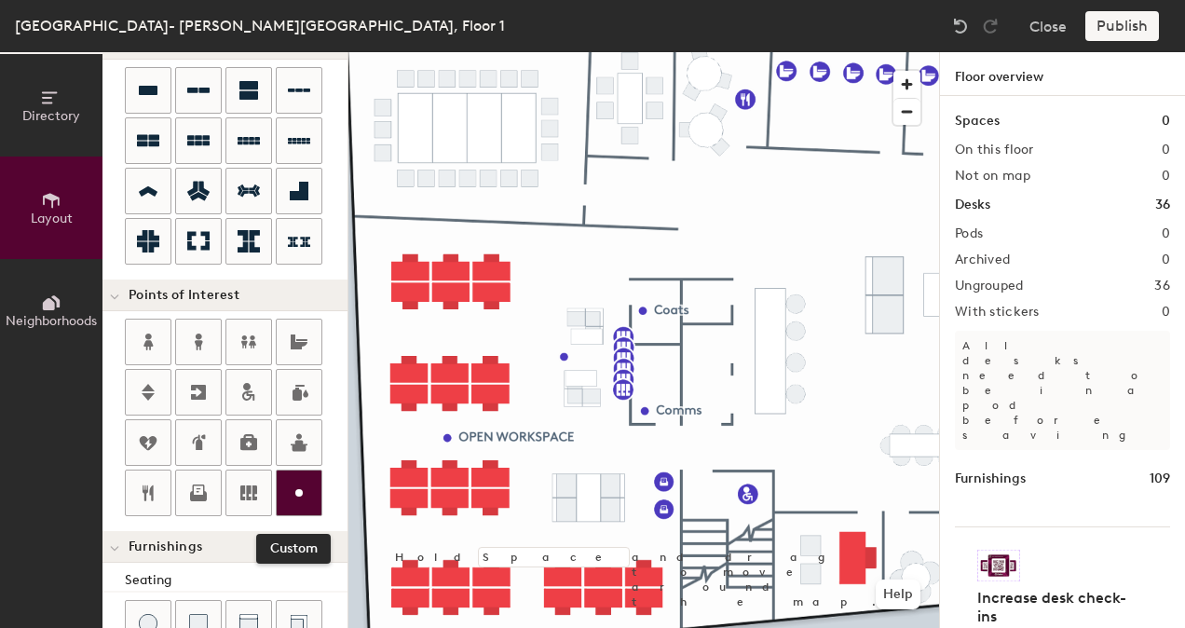
click at [306, 483] on icon at bounding box center [299, 493] width 22 height 22
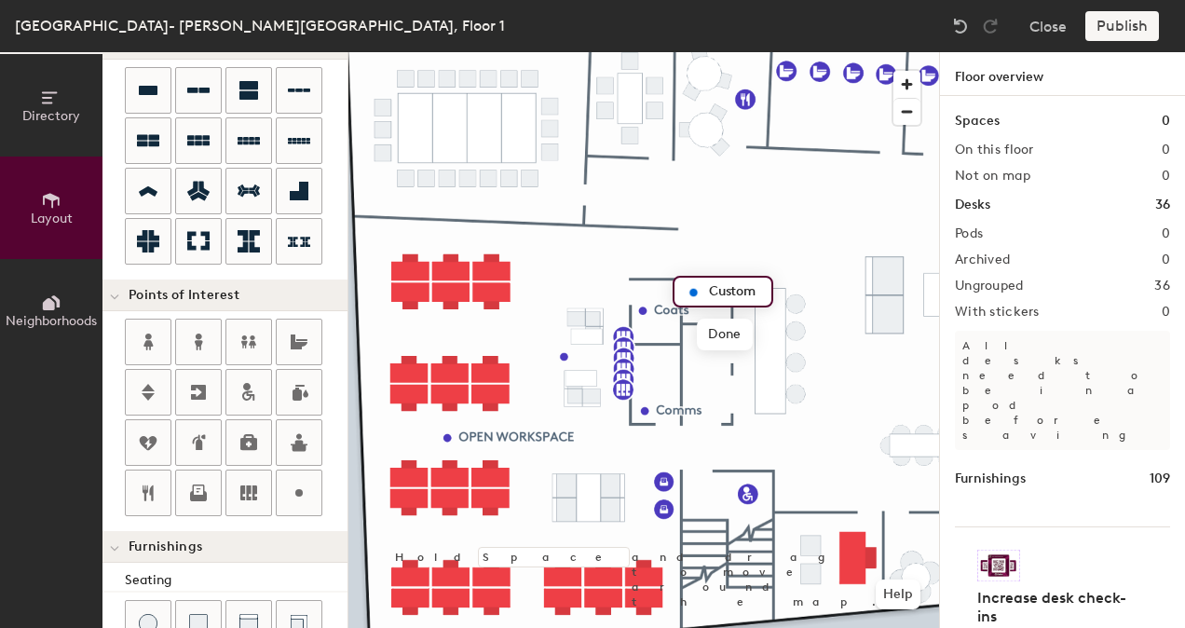
type input "20"
type input "Store"
click at [744, 329] on span "Done" at bounding box center [724, 335] width 55 height 32
type input "20"
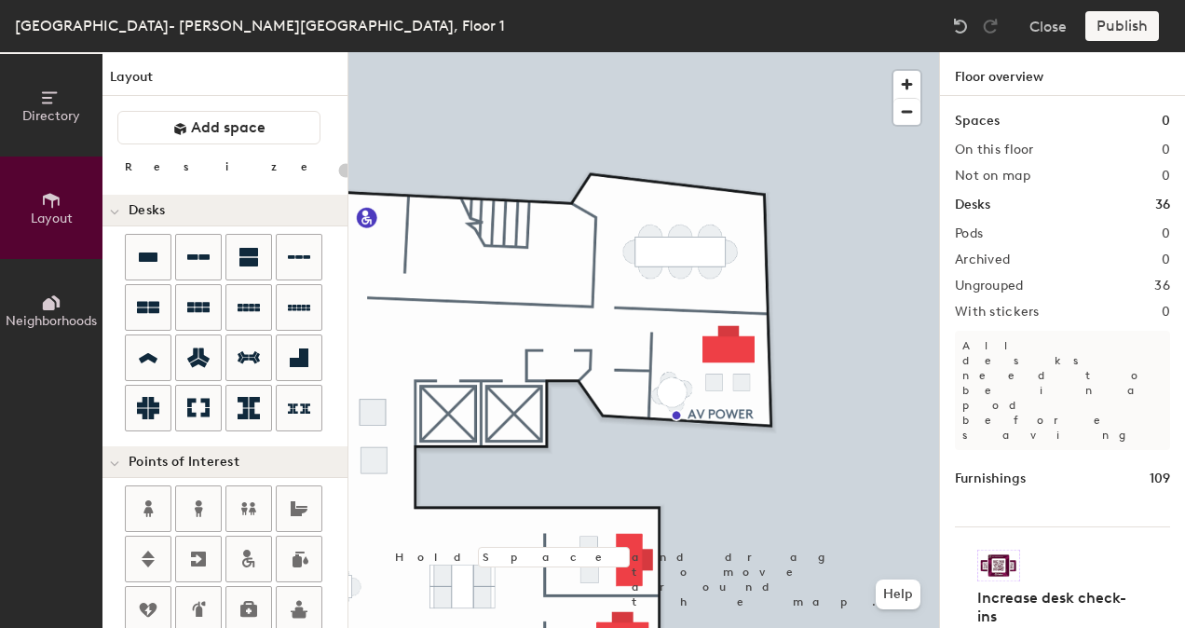
scroll to position [167, 0]
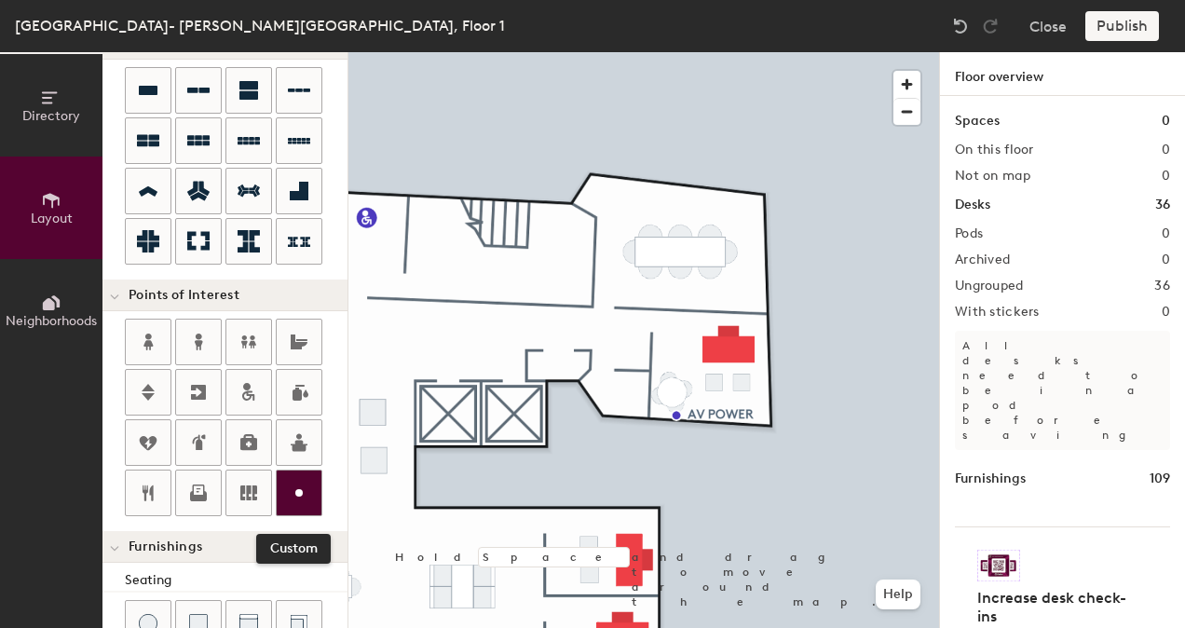
click at [311, 486] on div at bounding box center [299, 492] width 45 height 45
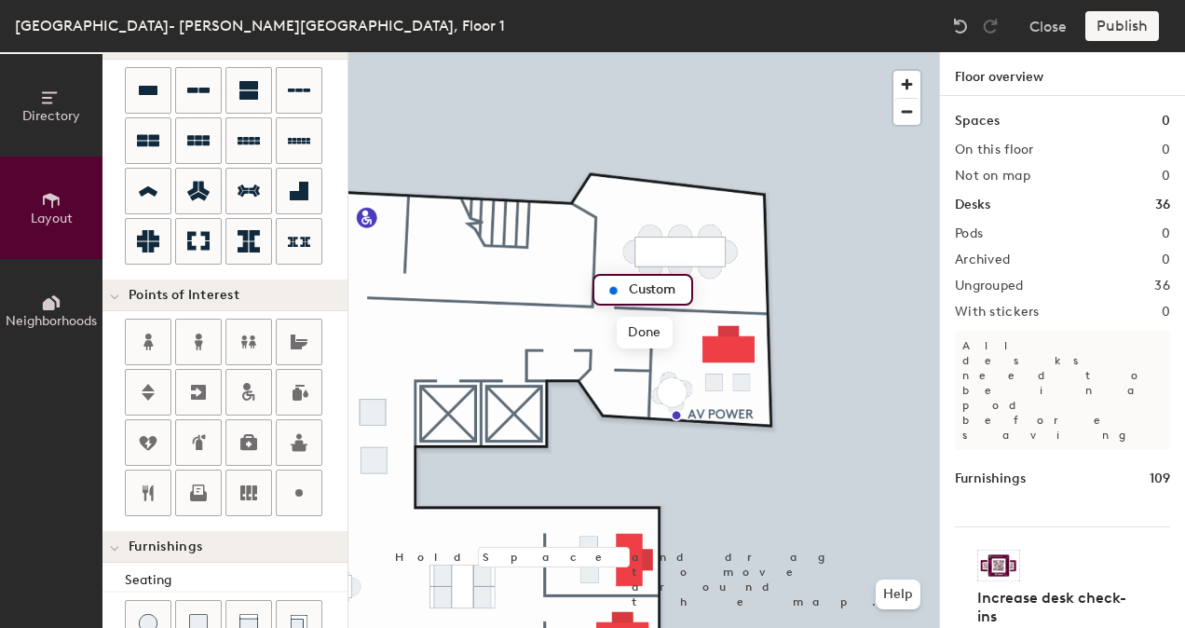
type input "20"
type input "M"
type input "MEETING ROOM 1"
click at [615, 52] on div at bounding box center [643, 52] width 591 height 0
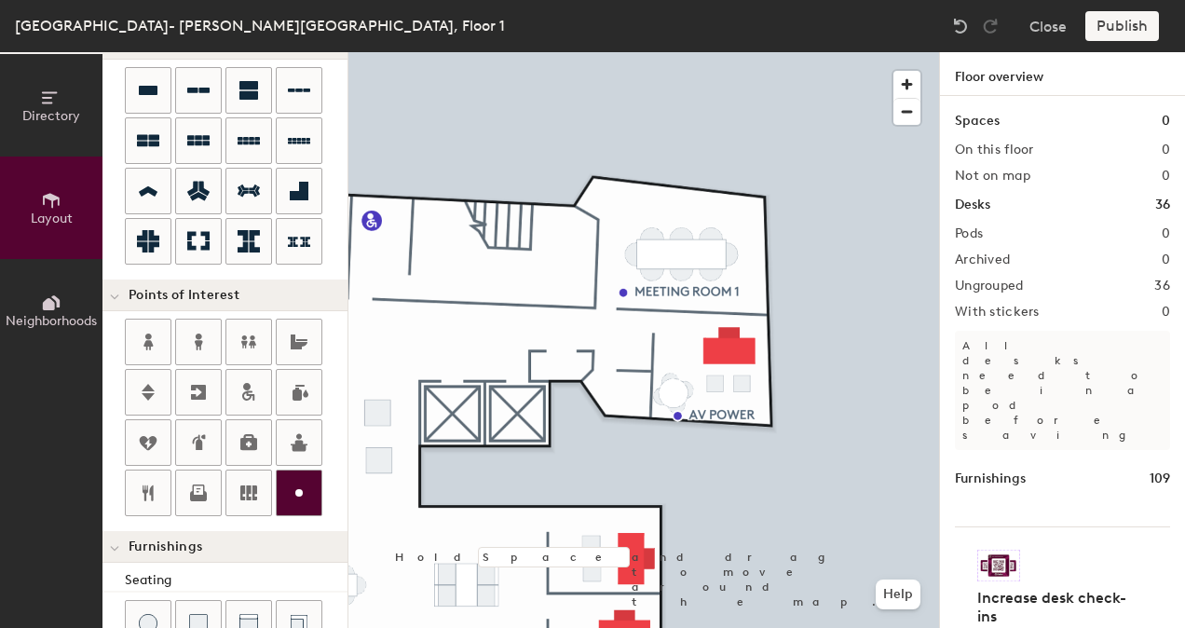
click at [285, 473] on div at bounding box center [299, 492] width 45 height 45
type input "20"
type input "O"
type input "20"
type input "O"
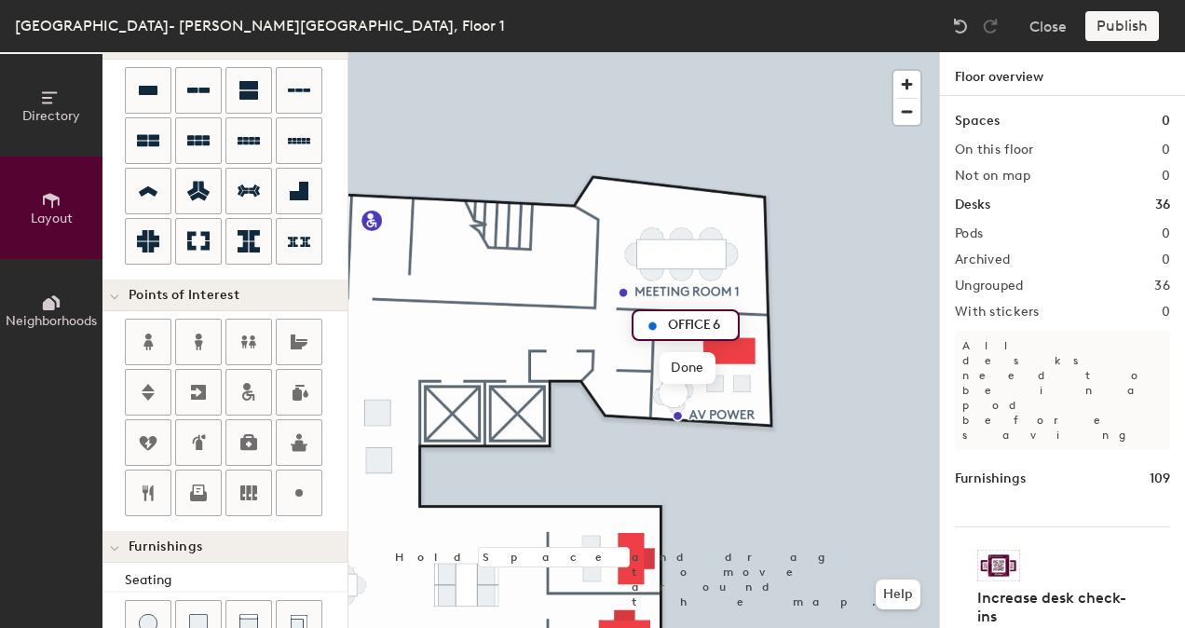
type input "OFFICE 6"
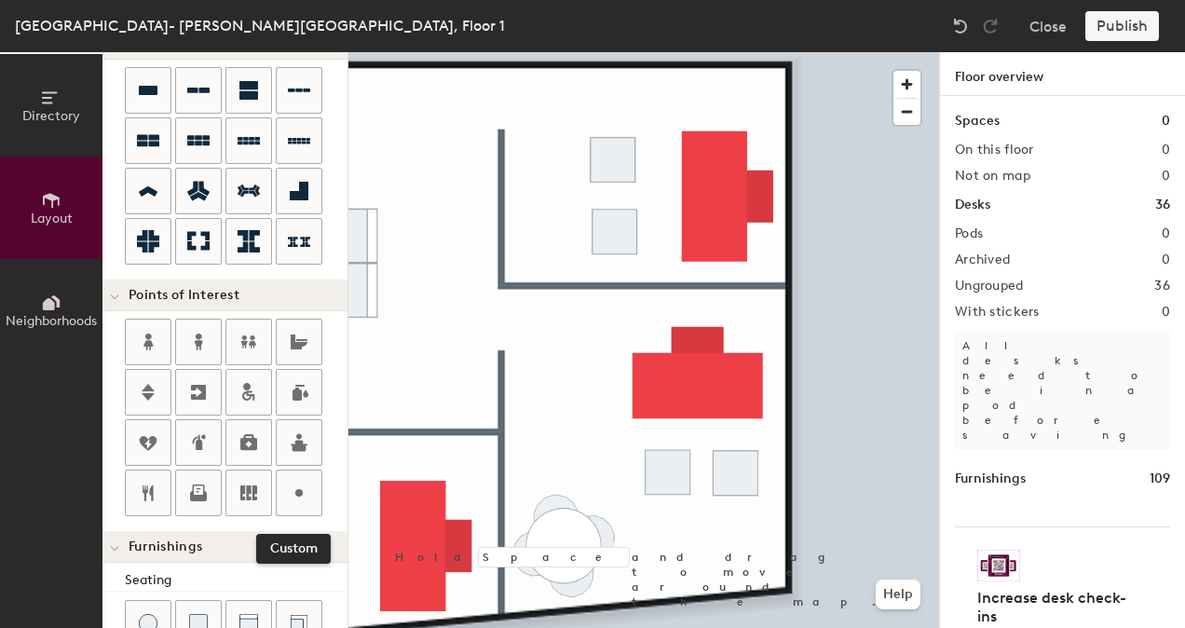
drag, startPoint x: 300, startPoint y: 477, endPoint x: 330, endPoint y: 439, distance: 48.4
click at [302, 474] on div at bounding box center [299, 492] width 45 height 45
type input "20"
type input "o"
type input "20"
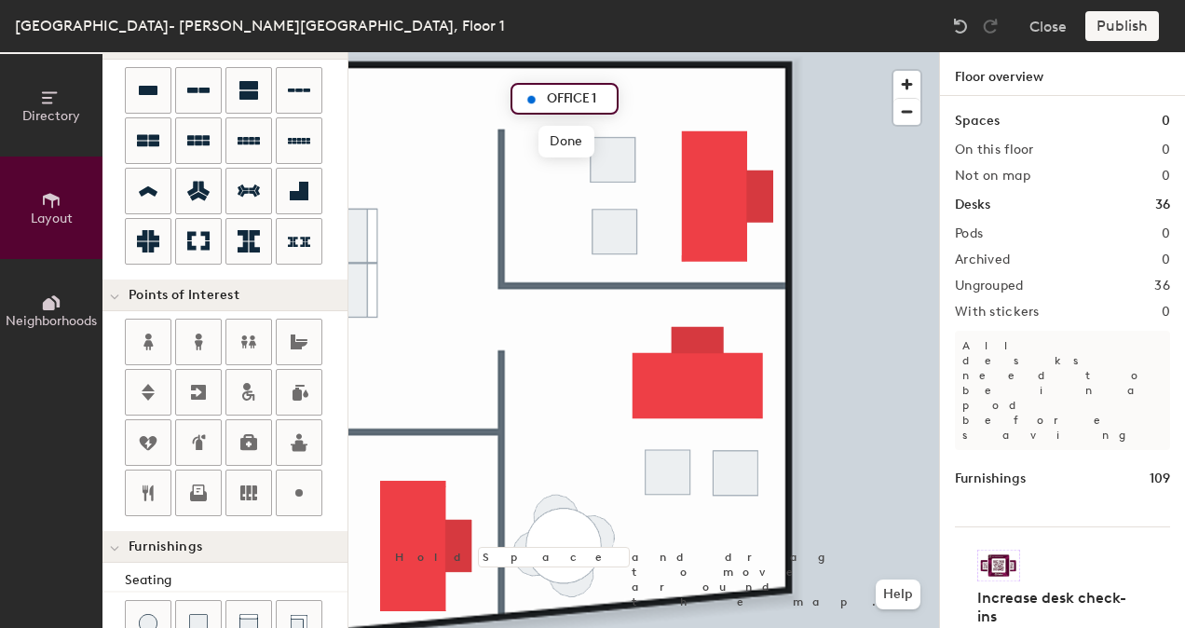
type input "OFFICE 1"
click at [272, 487] on div at bounding box center [236, 419] width 223 height 201
click at [295, 493] on icon at bounding box center [299, 493] width 22 height 22
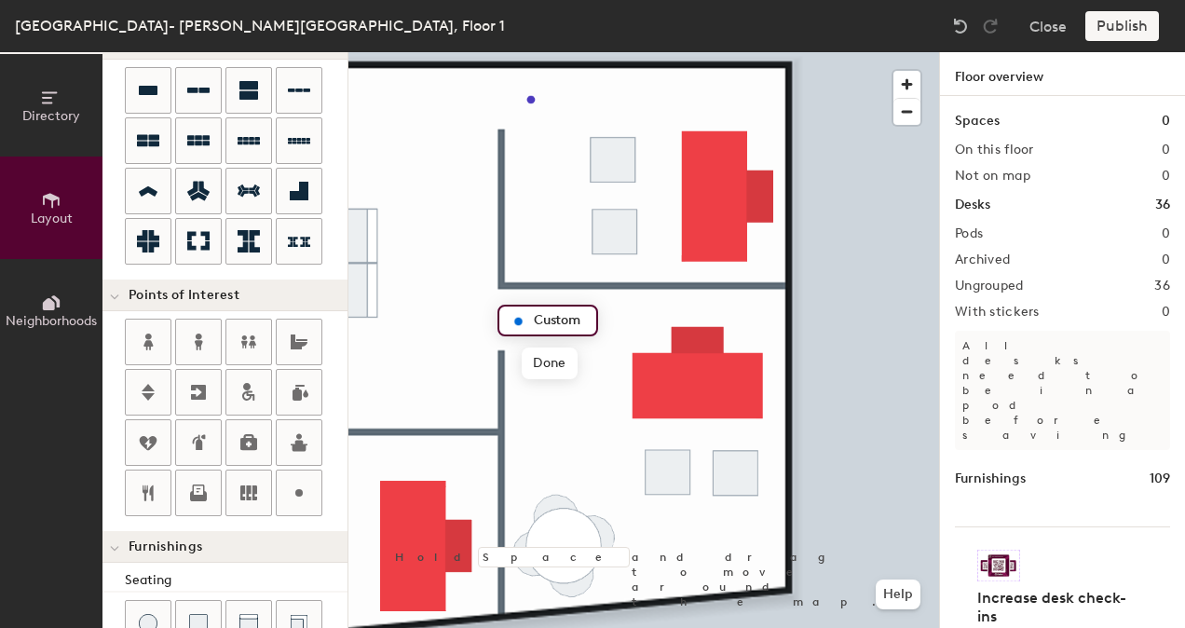
type input "20"
type input "O"
type input "20"
type input "OFFICE 2"
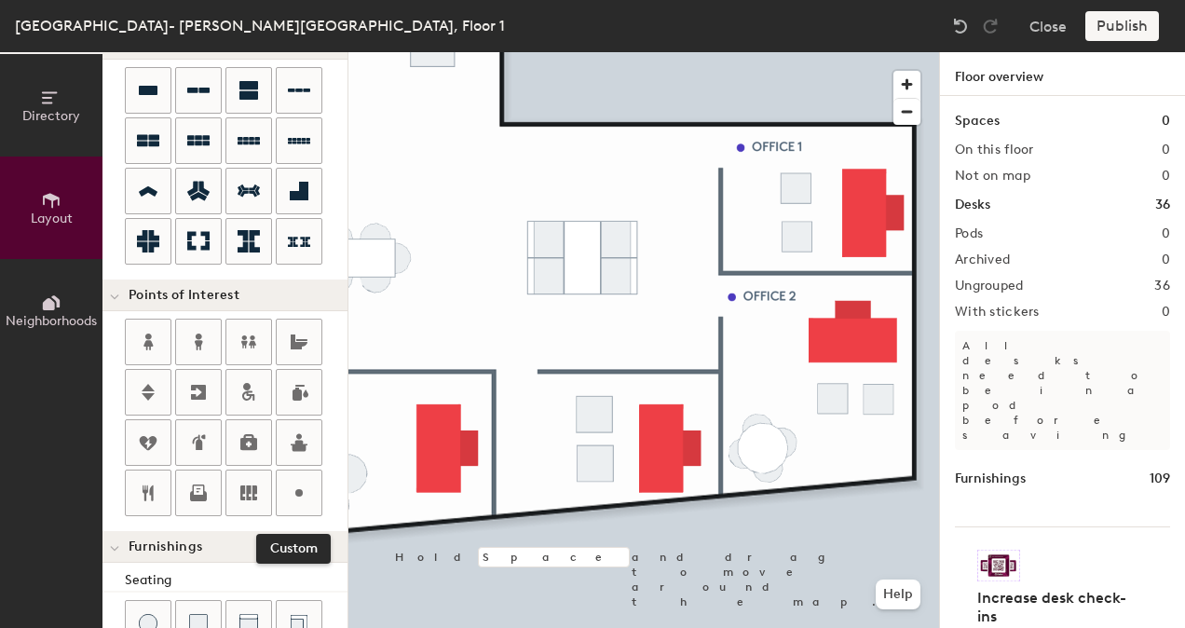
drag, startPoint x: 292, startPoint y: 479, endPoint x: 329, endPoint y: 464, distance: 39.3
click at [298, 482] on icon at bounding box center [299, 493] width 22 height 22
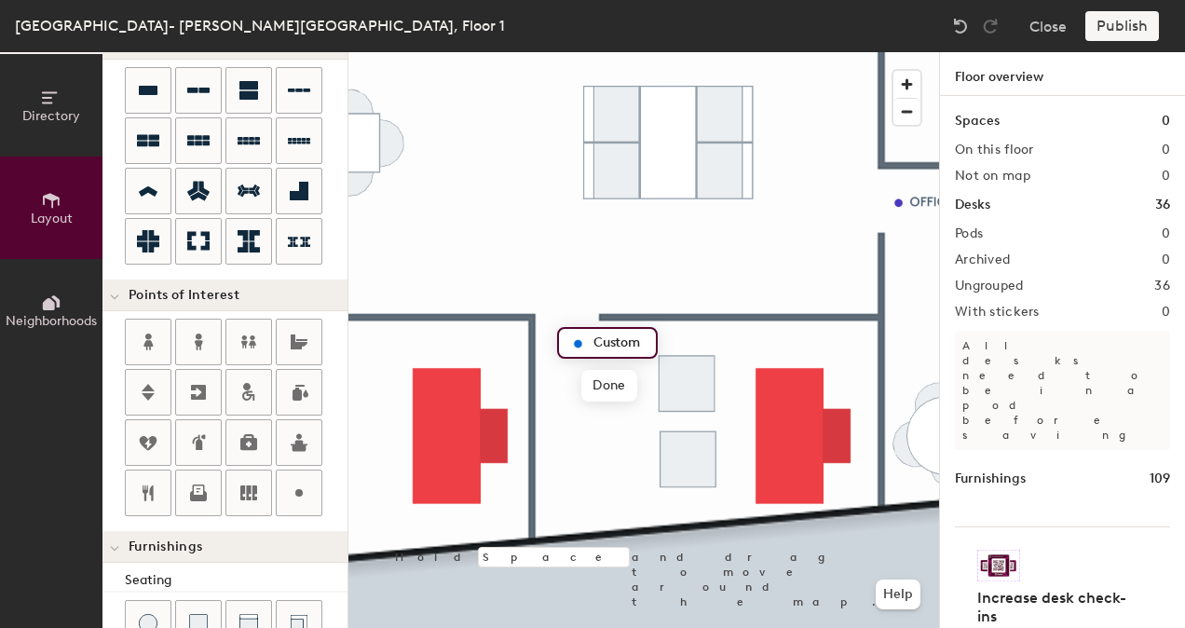
type input "20"
type input "O"
type input "20"
type input "OFFICE 3"
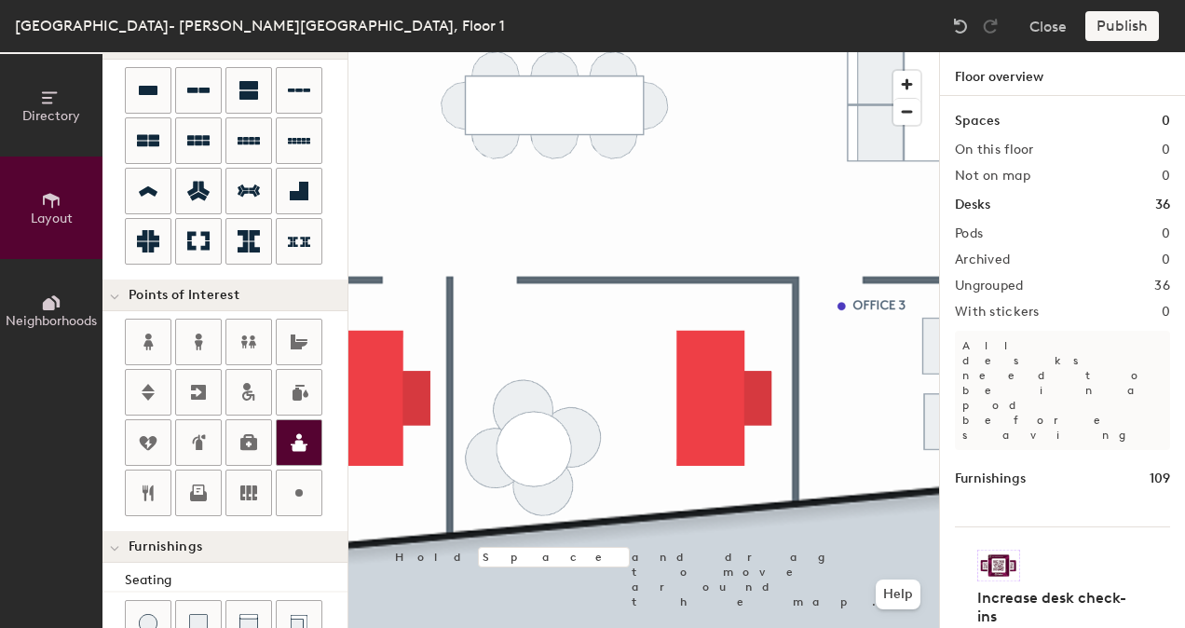
drag, startPoint x: 289, startPoint y: 474, endPoint x: 314, endPoint y: 460, distance: 28.8
click at [293, 471] on div at bounding box center [299, 492] width 45 height 45
type input "20"
type input "O"
type input "20"
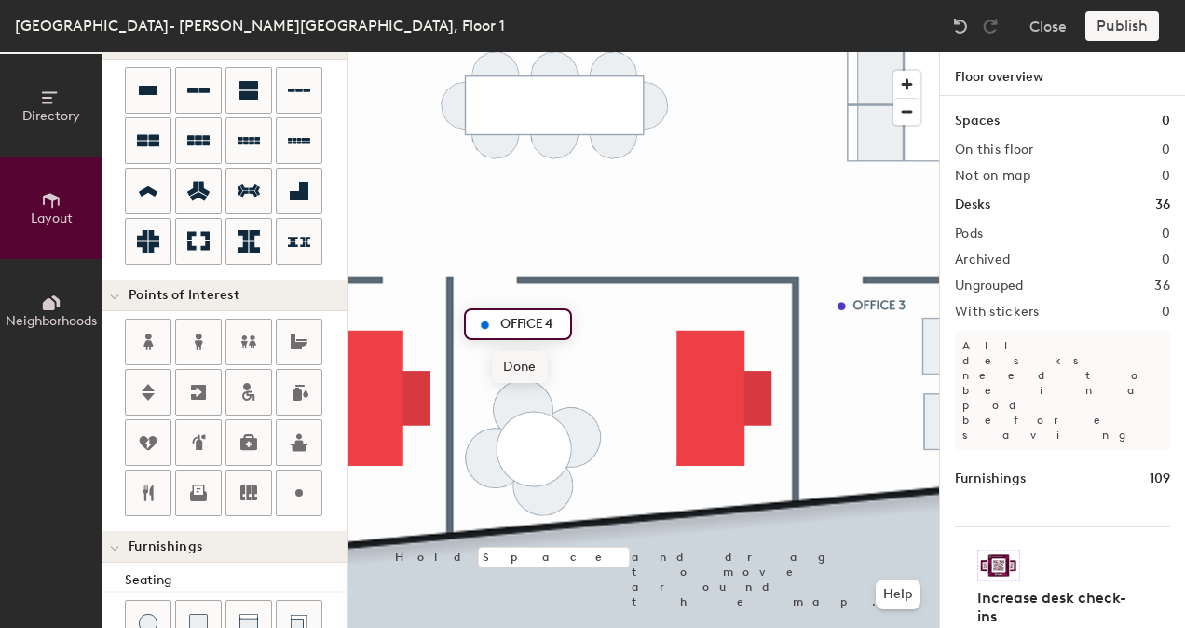
type input "OFFICE 4"
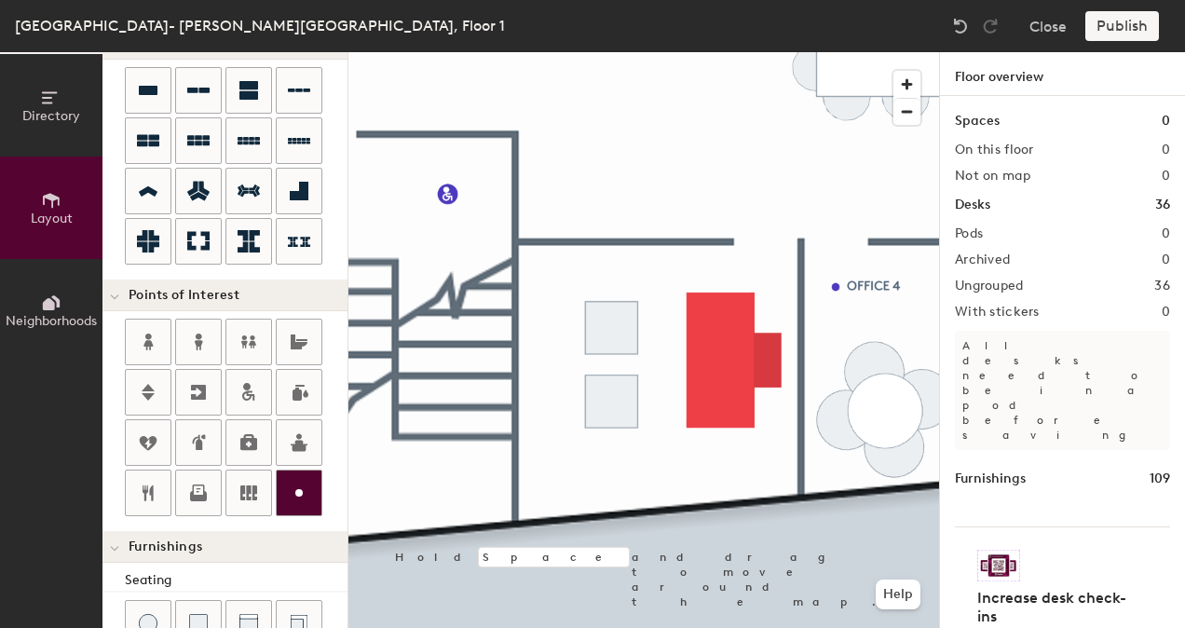
drag, startPoint x: 293, startPoint y: 490, endPoint x: 301, endPoint y: 479, distance: 13.4
click at [301, 482] on icon at bounding box center [299, 493] width 22 height 22
type input "20"
type input "O"
type input "20"
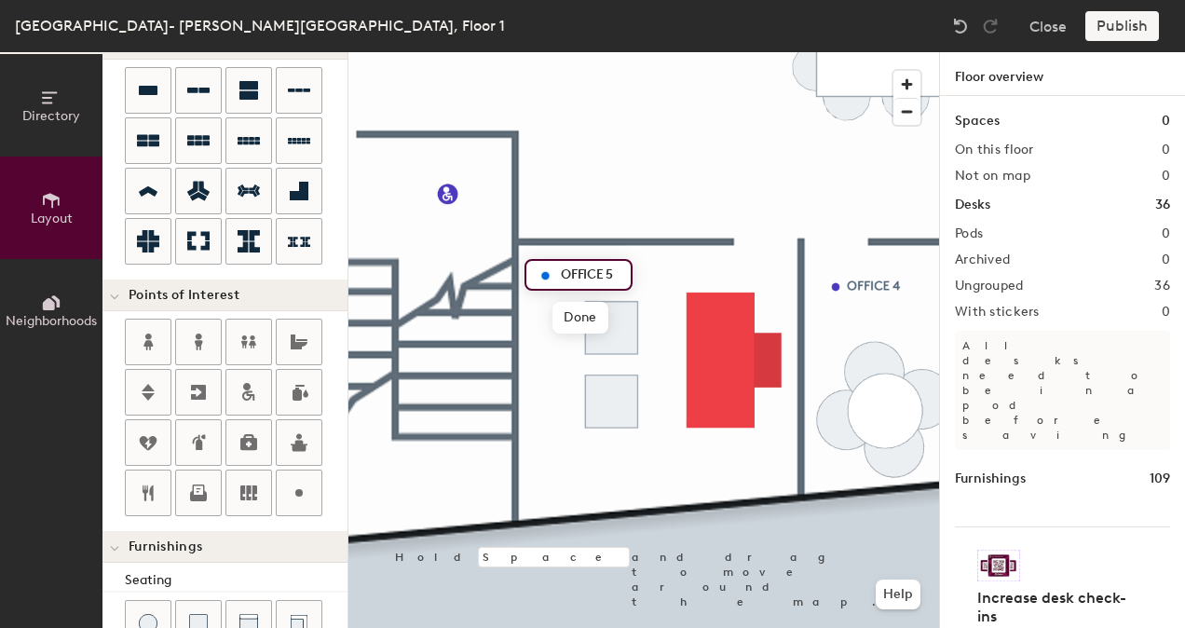
type input "OFFICE 5"
click at [1010, 513] on div "Directory Layout Neighborhoods Layout Add space Resize Desks Points of Interest…" at bounding box center [592, 340] width 1185 height 576
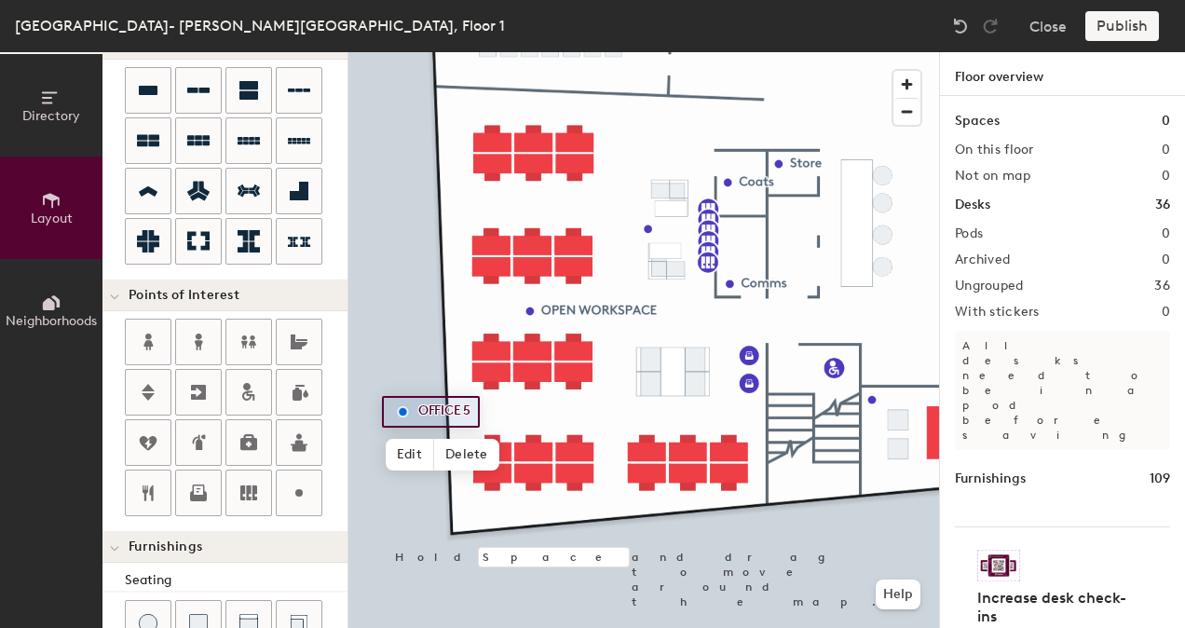
click at [592, 52] on div at bounding box center [643, 52] width 591 height 0
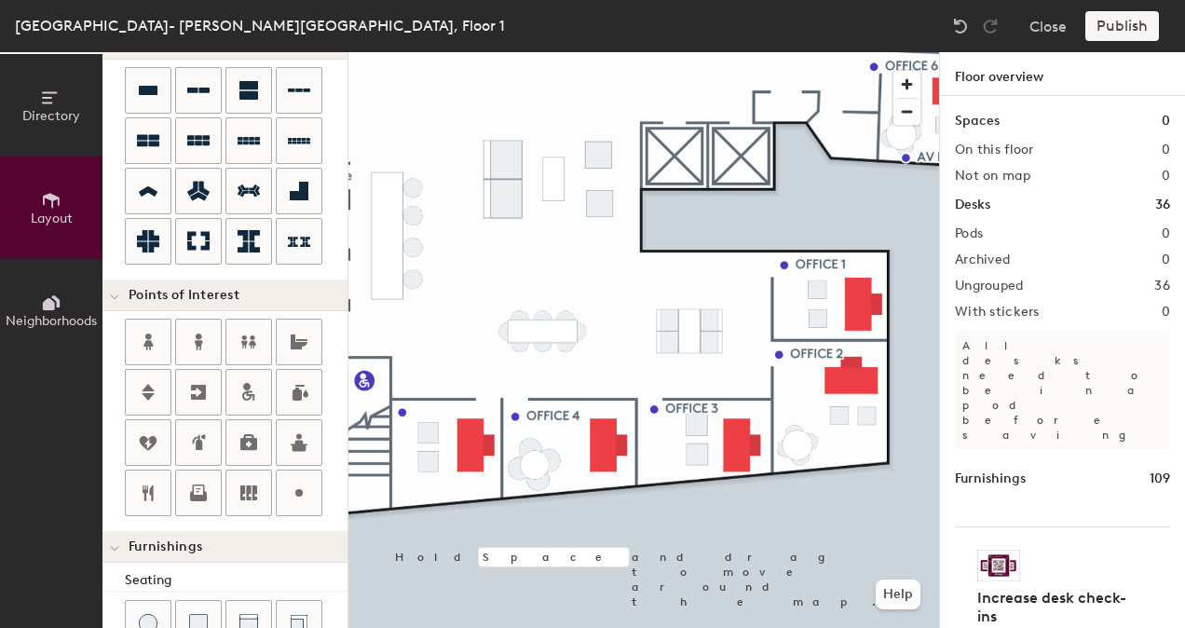
click at [519, 627] on html "Skip navigation Schedule Office People Analytics Manage AC London- Eldon House,…" at bounding box center [592, 314] width 1185 height 628
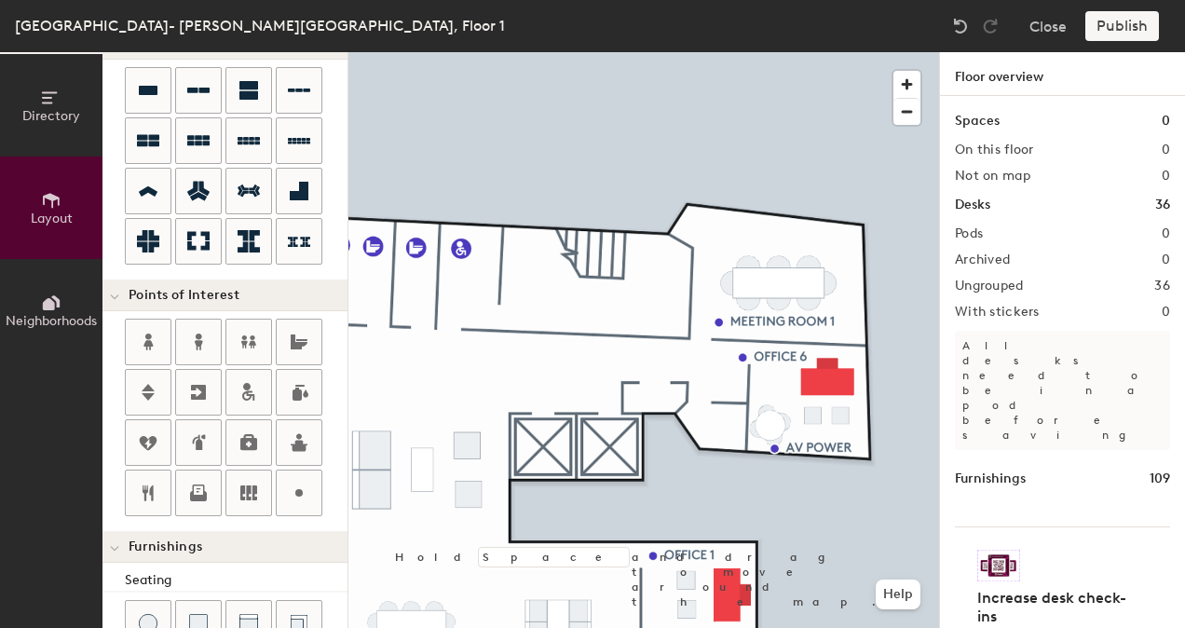
click at [1184, 151] on html "Skip navigation Schedule Office People Analytics Manage AC London- Eldon House,…" at bounding box center [592, 314] width 1185 height 628
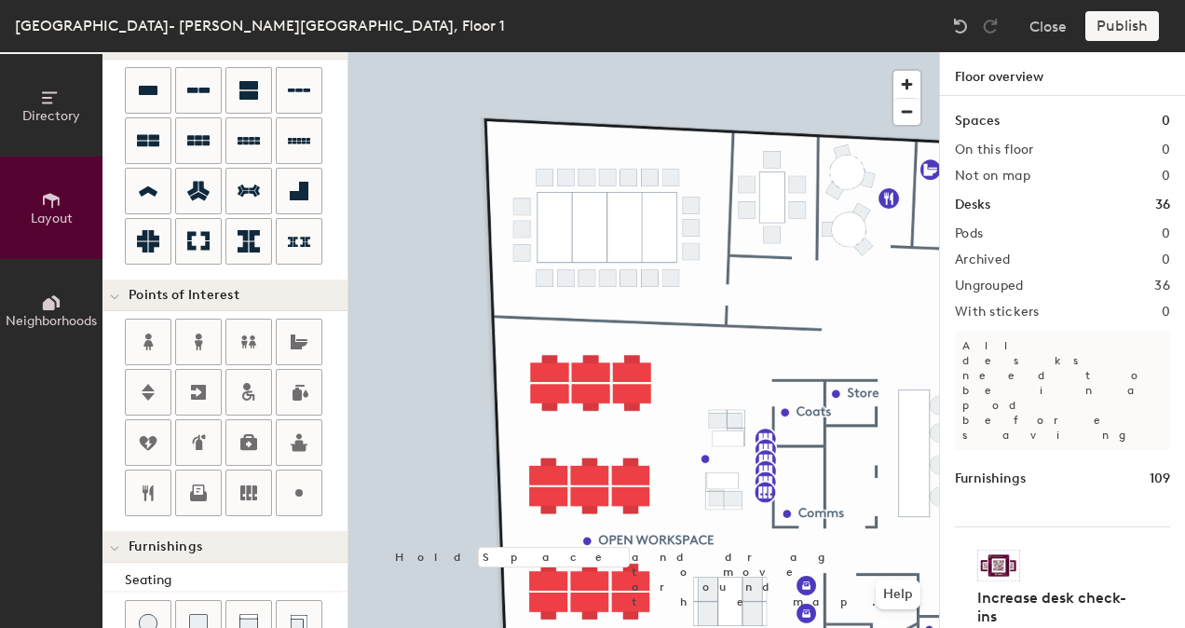
drag, startPoint x: 302, startPoint y: 466, endPoint x: 341, endPoint y: 430, distance: 52.8
click at [301, 470] on div at bounding box center [299, 492] width 45 height 45
type input "20"
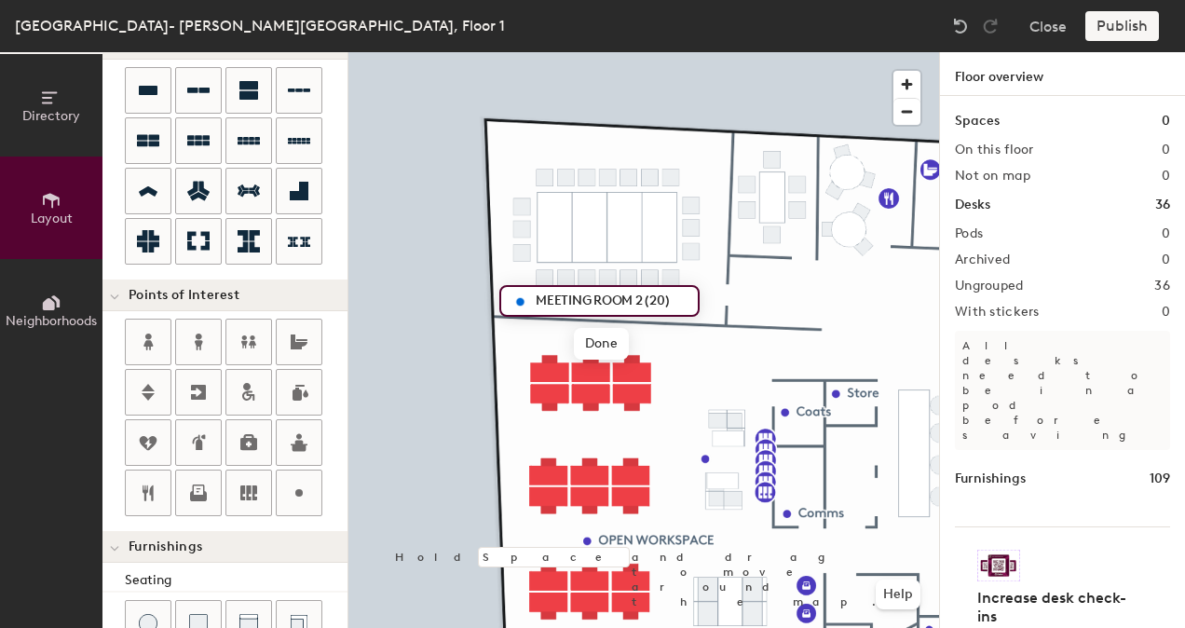
type input "MEETING ROOM 2 (20)"
click at [673, 52] on div at bounding box center [643, 52] width 591 height 0
click at [578, 52] on div at bounding box center [643, 52] width 591 height 0
click at [538, 52] on div at bounding box center [643, 52] width 591 height 0
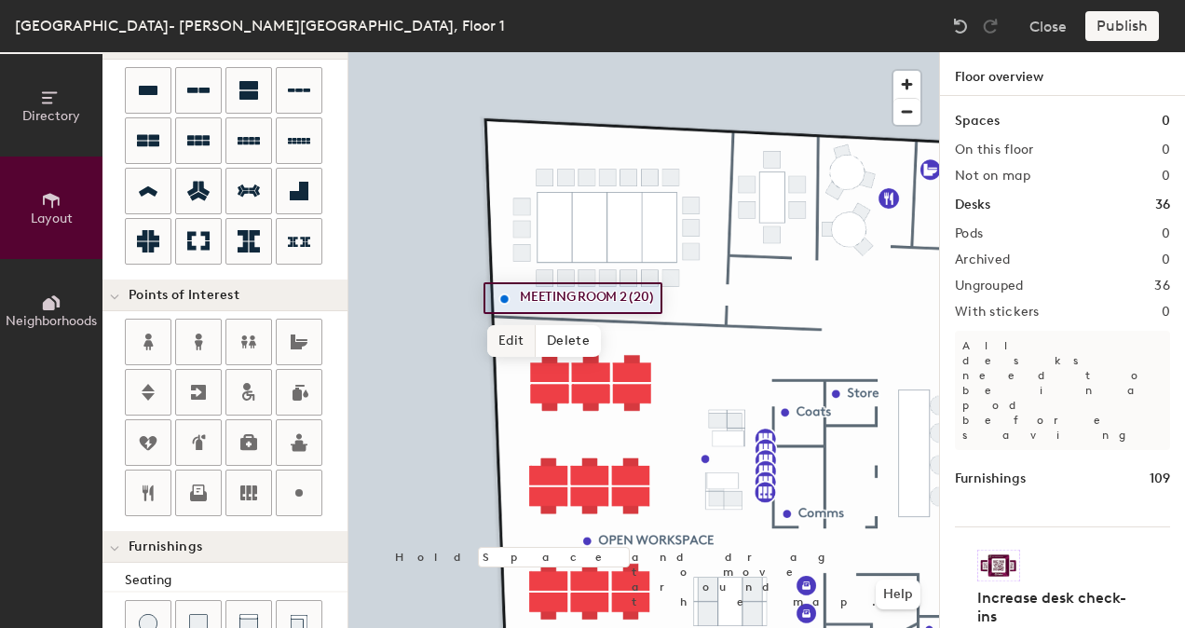
click at [523, 333] on span "Edit" at bounding box center [511, 341] width 48 height 32
click at [659, 297] on input "MEETING ROOM 2 (20)" at bounding box center [594, 298] width 159 height 26
click at [684, 52] on div at bounding box center [643, 52] width 591 height 0
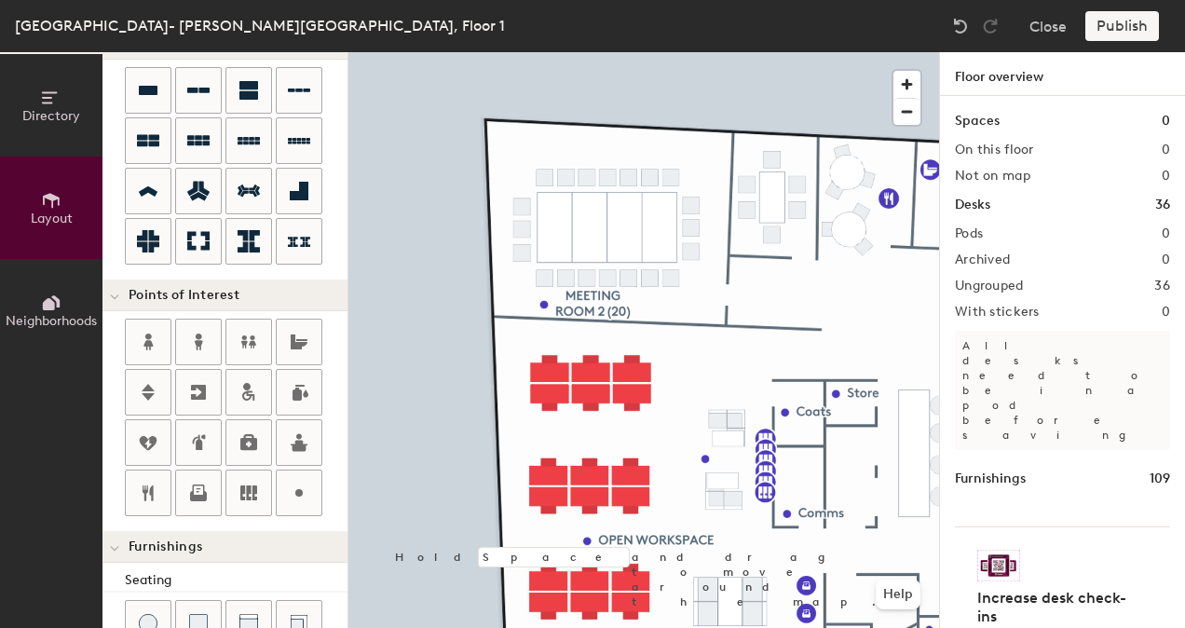
click at [0, 388] on html "Skip navigation Schedule Office People Analytics Manage AC London- Eldon House,…" at bounding box center [592, 314] width 1185 height 628
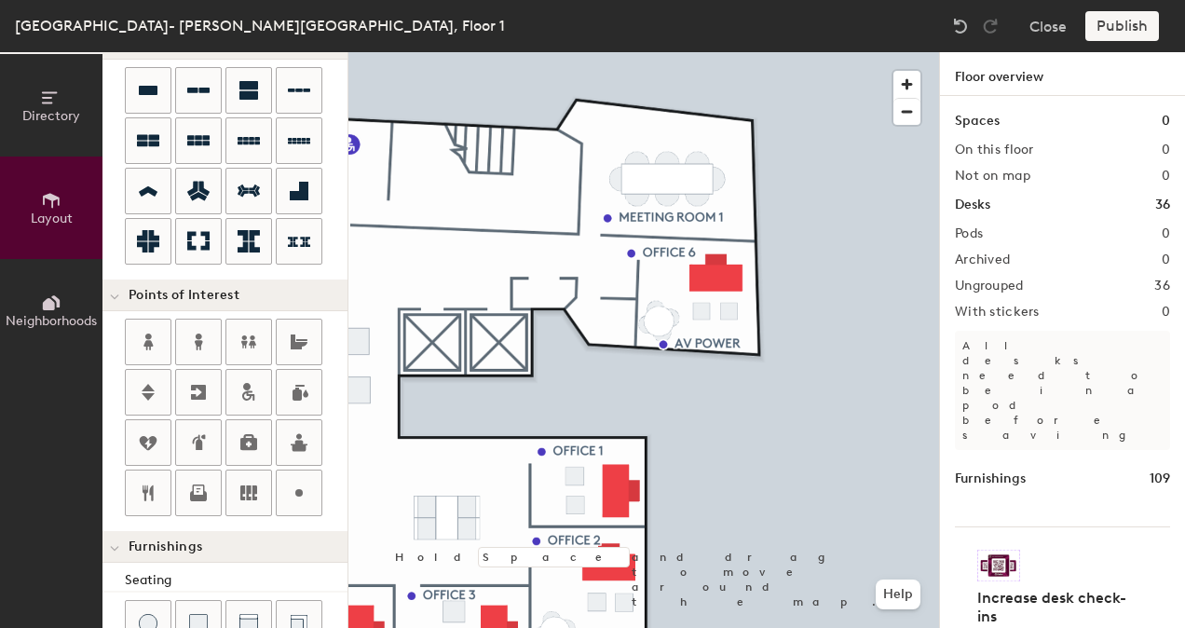
click at [972, 272] on div "Directory Layout Neighborhoods Layout Add space Resize Desks Points of Interest…" at bounding box center [592, 340] width 1185 height 576
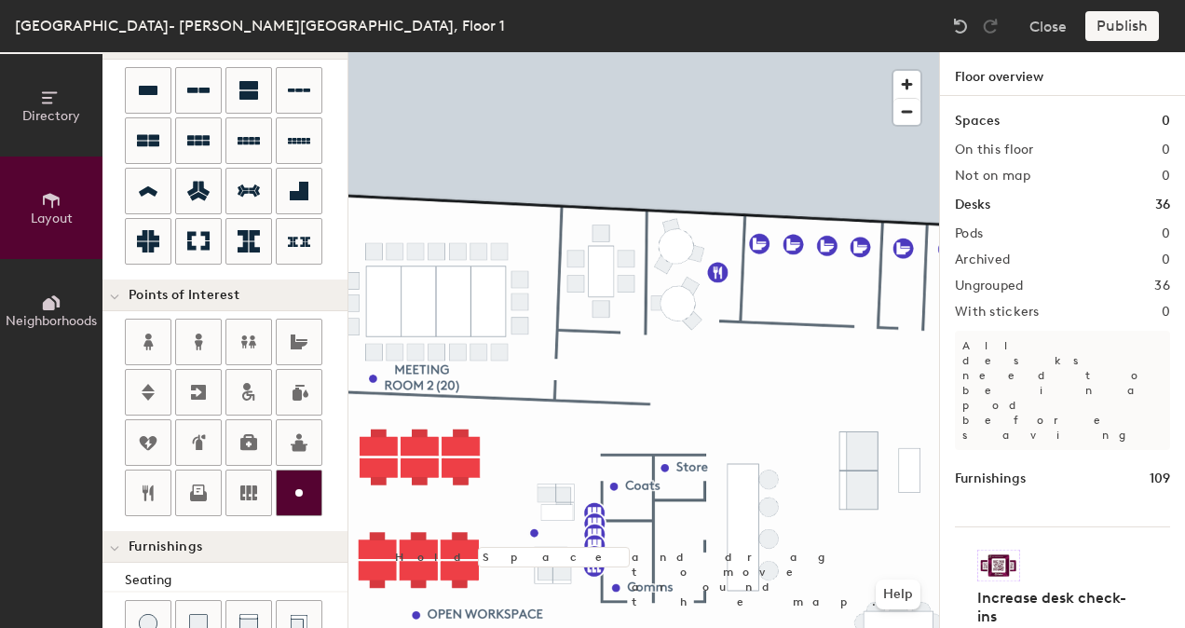
click at [296, 489] on circle at bounding box center [298, 492] width 7 height 7
type input "20"
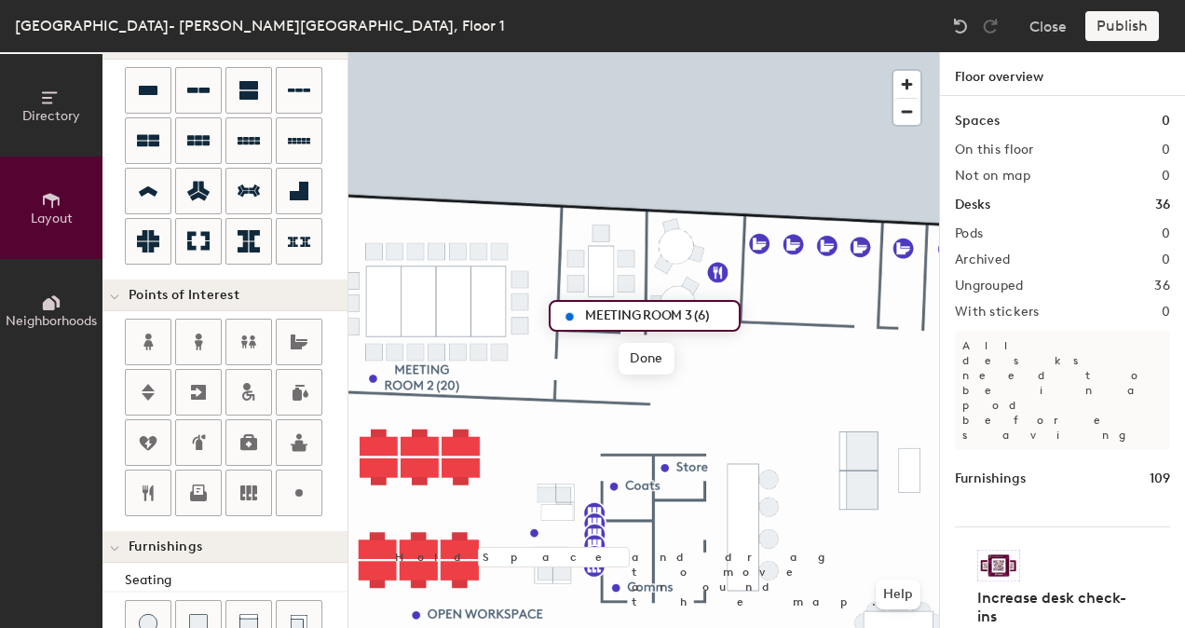
type input "MEETING ROOM 3 (6)"
click at [610, 52] on div at bounding box center [643, 52] width 591 height 0
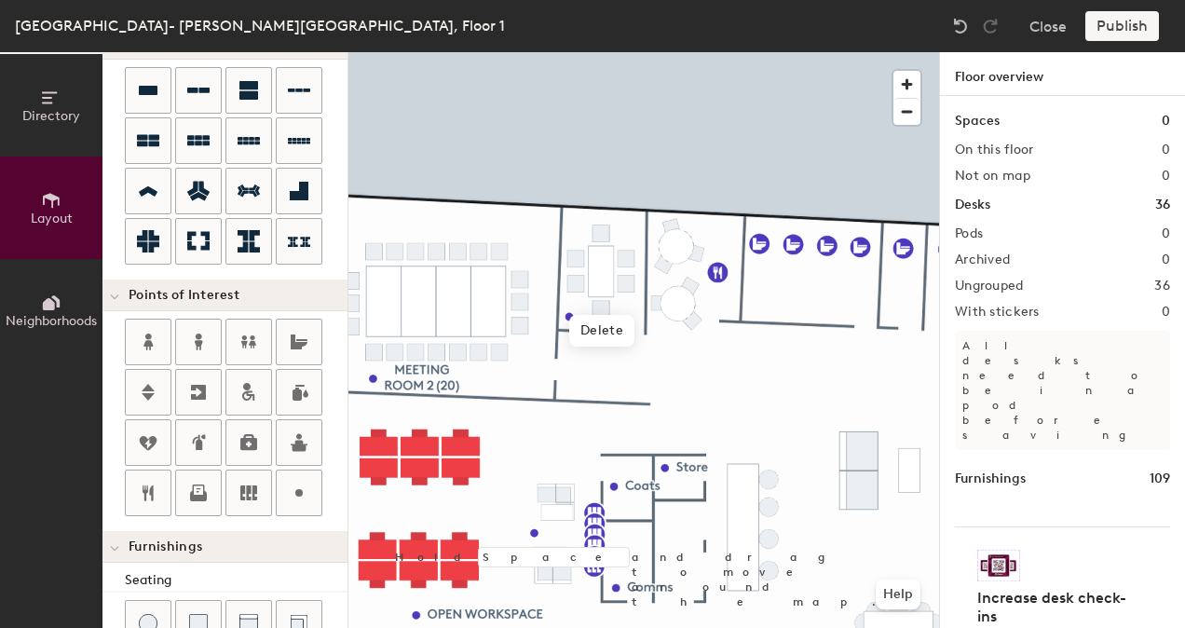
click at [571, 52] on div at bounding box center [643, 52] width 591 height 0
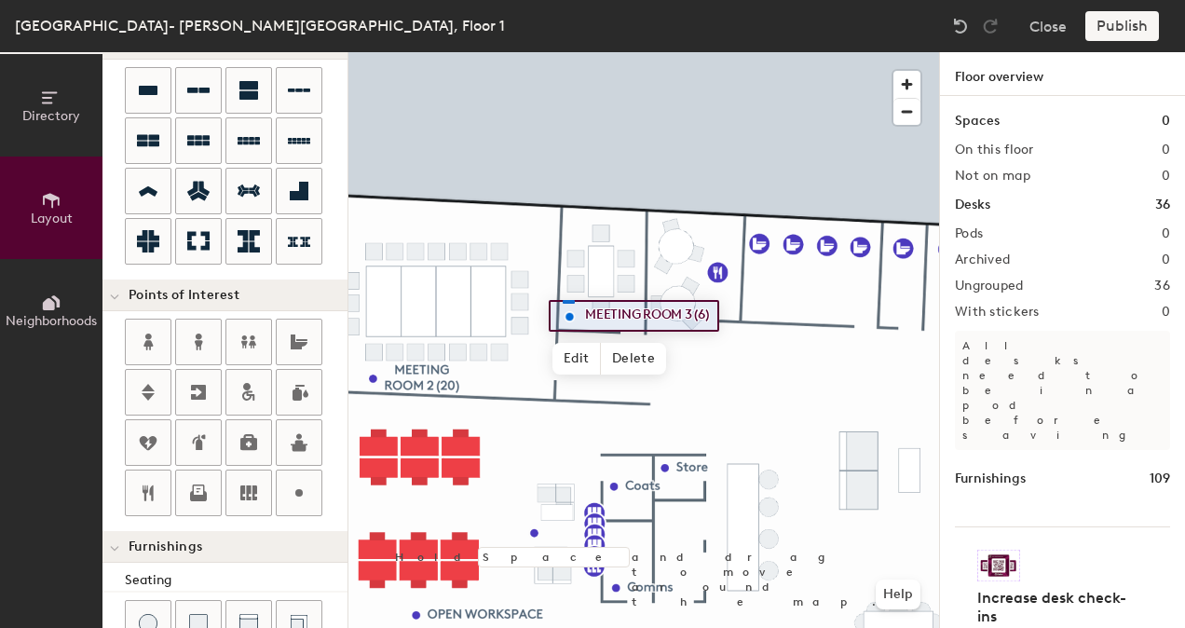
click at [563, 52] on div at bounding box center [643, 52] width 591 height 0
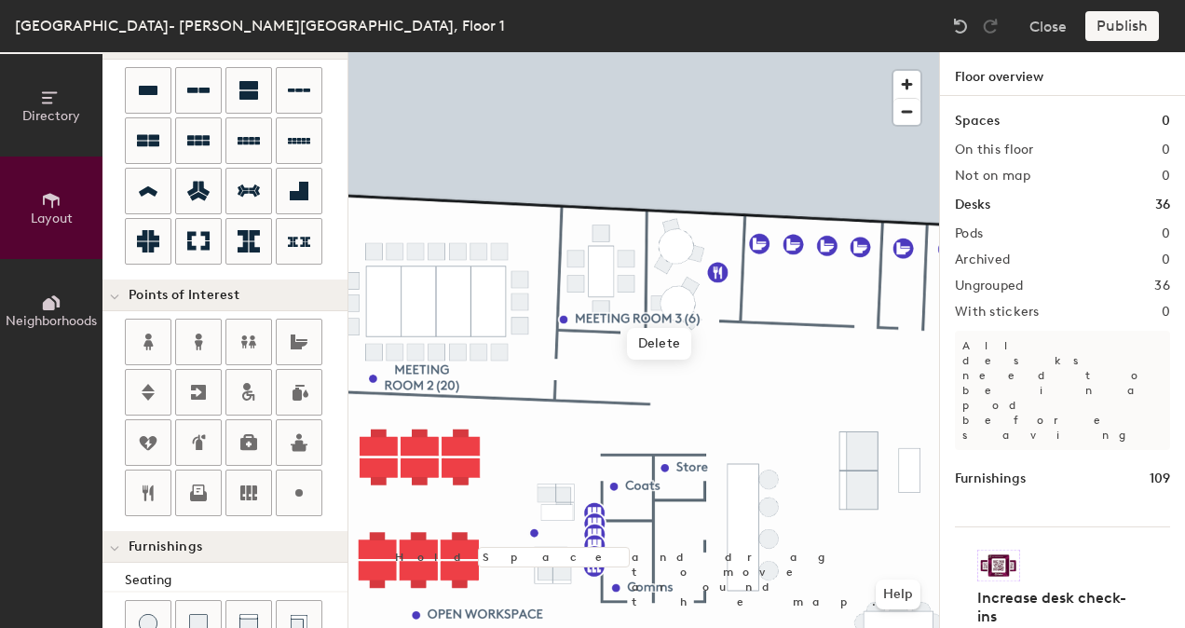
click at [663, 52] on div at bounding box center [643, 52] width 591 height 0
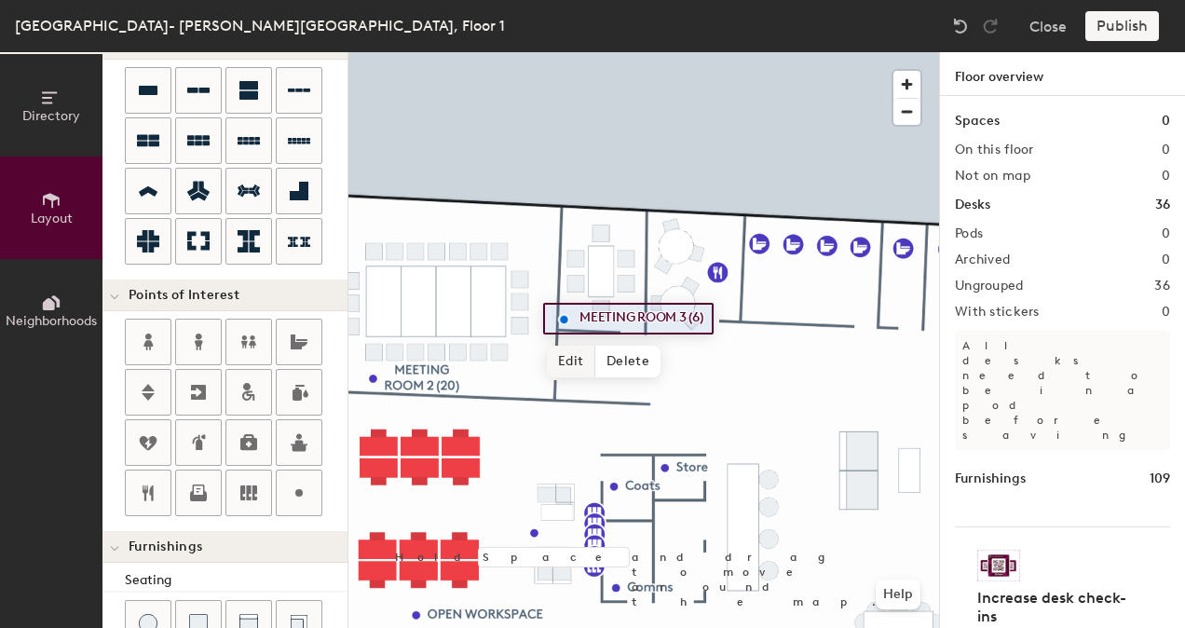
click at [551, 365] on span "Edit" at bounding box center [571, 362] width 48 height 32
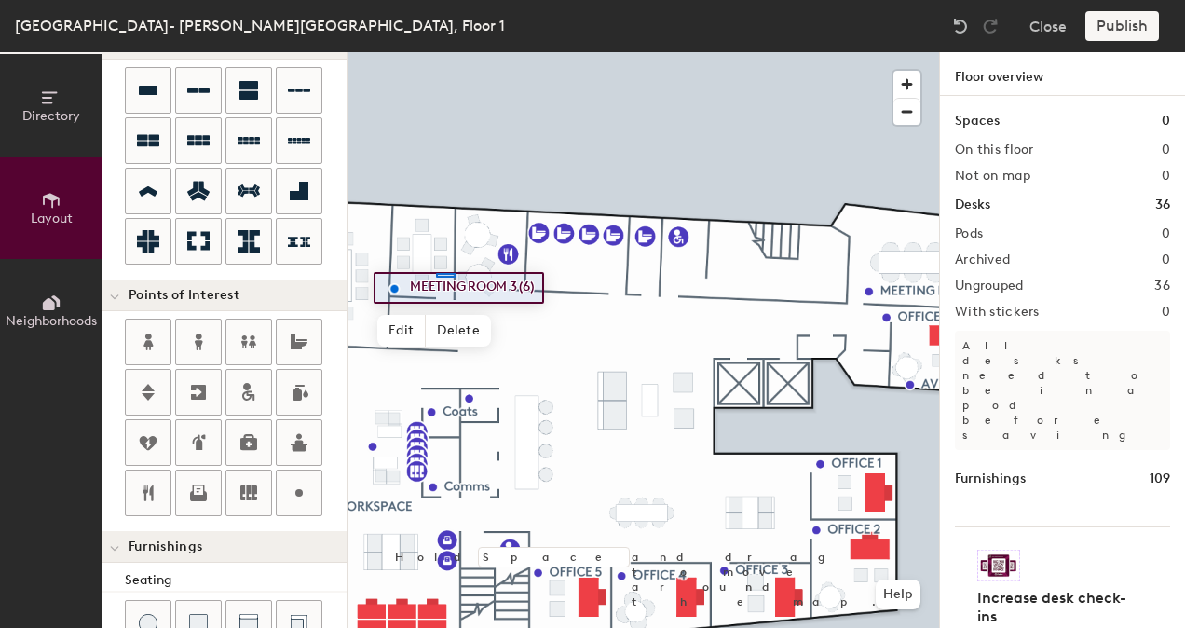
click at [447, 52] on div at bounding box center [643, 52] width 591 height 0
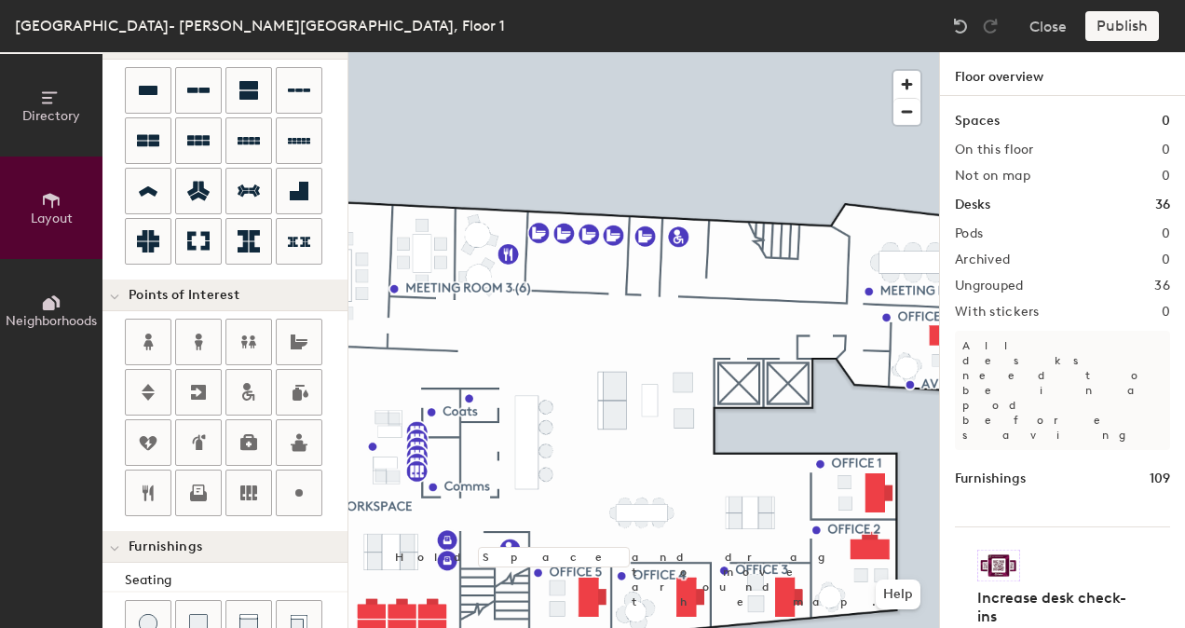
type input "20"
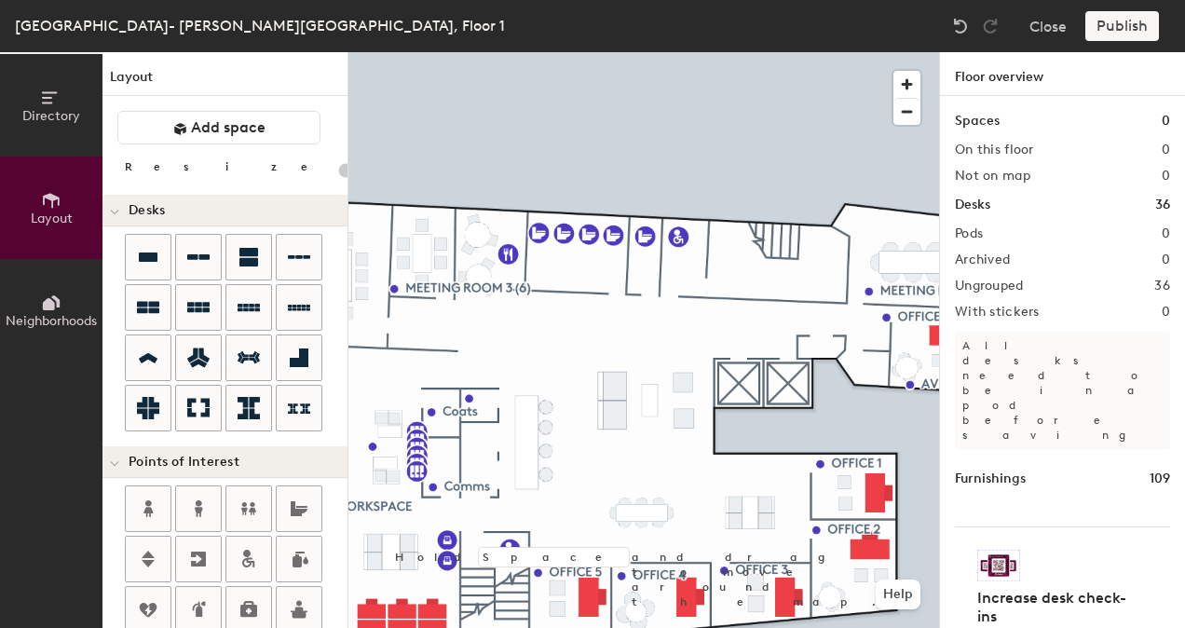
scroll to position [167, 0]
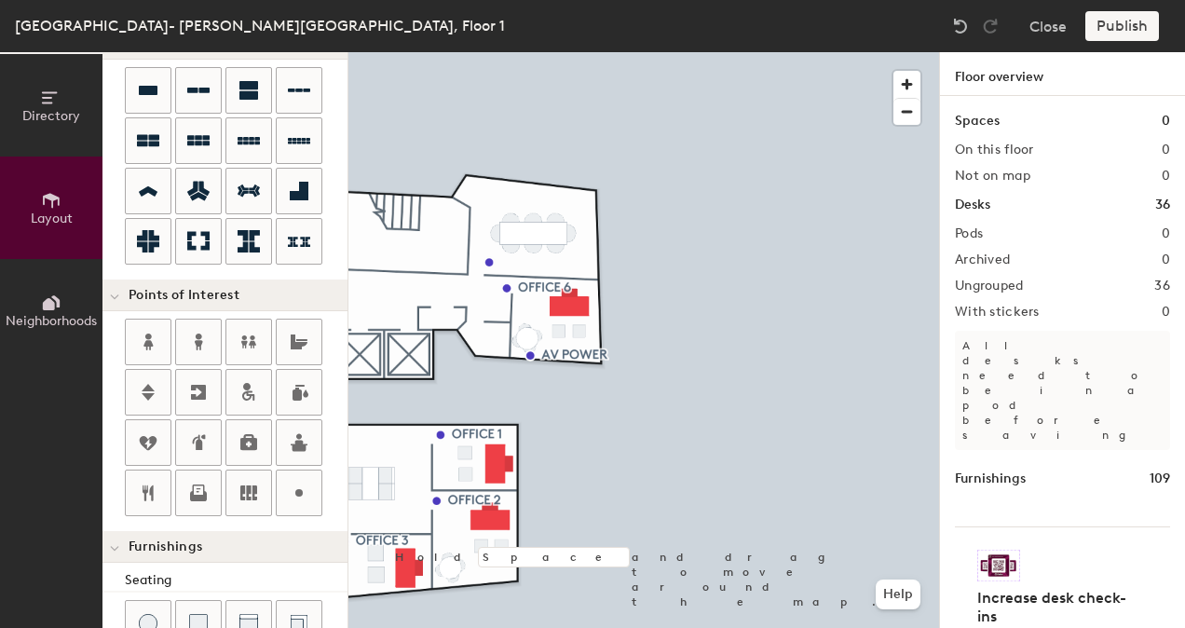
click at [609, 52] on div at bounding box center [643, 52] width 591 height 0
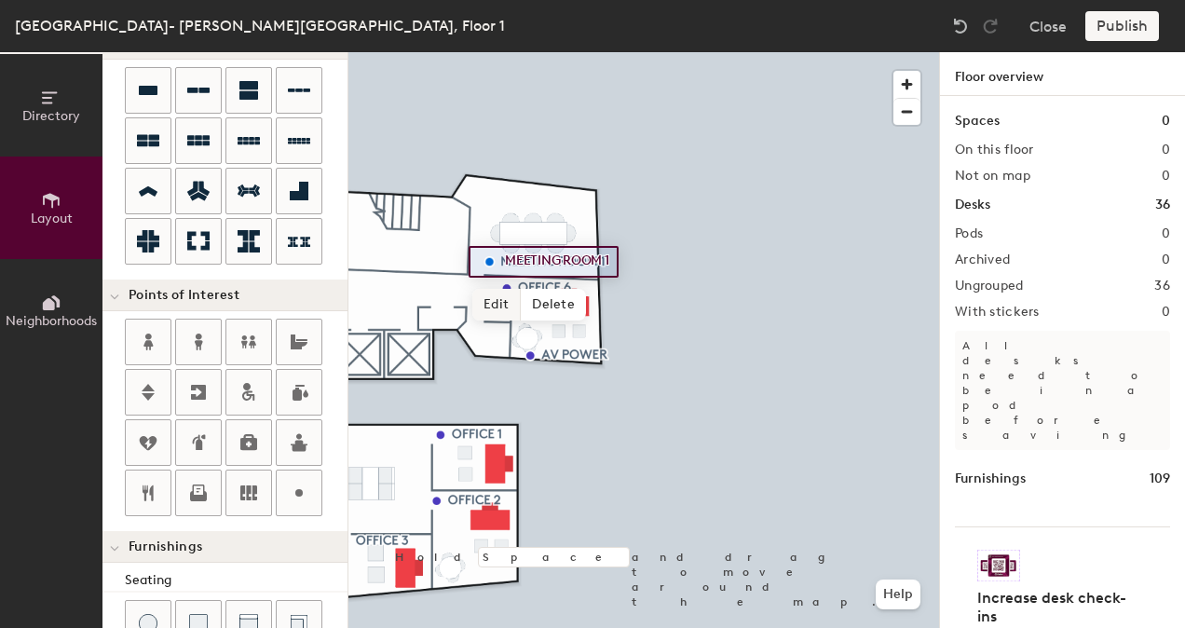
click at [513, 307] on span "Edit" at bounding box center [496, 305] width 48 height 32
type input "20"
click at [613, 261] on input "MEETING ROOM 1" at bounding box center [558, 262] width 117 height 26
type input "MEETING ROOM 1 (8)"
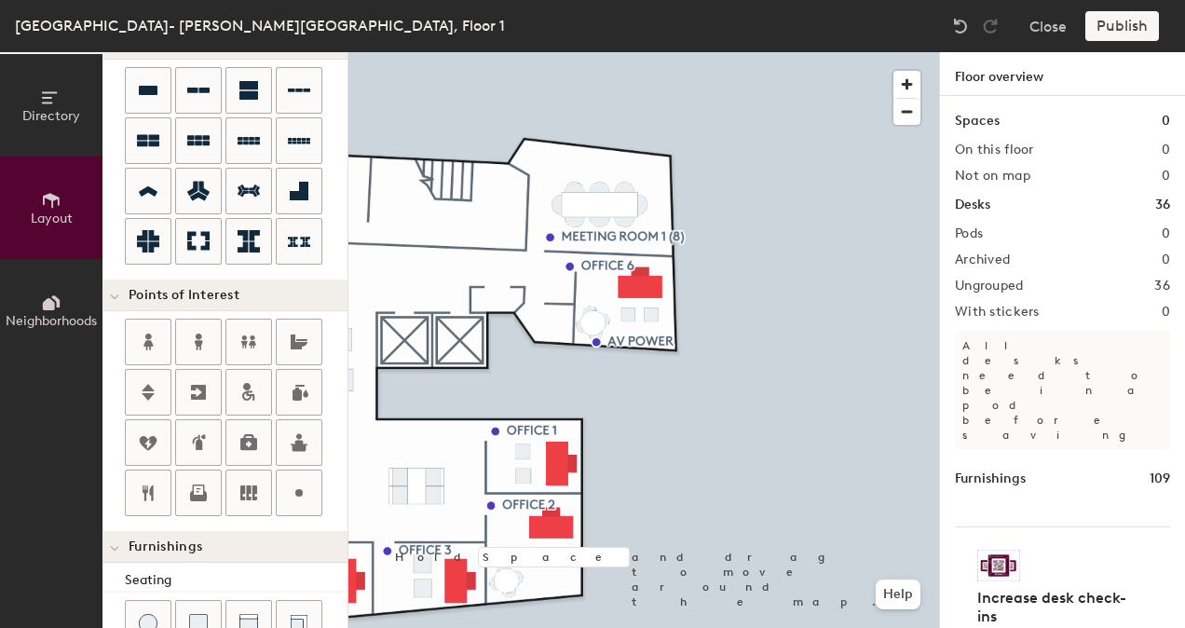
click at [1049, 307] on div "Directory Layout Neighborhoods Layout Add space Resize Desks Points of Interest…" at bounding box center [592, 340] width 1185 height 576
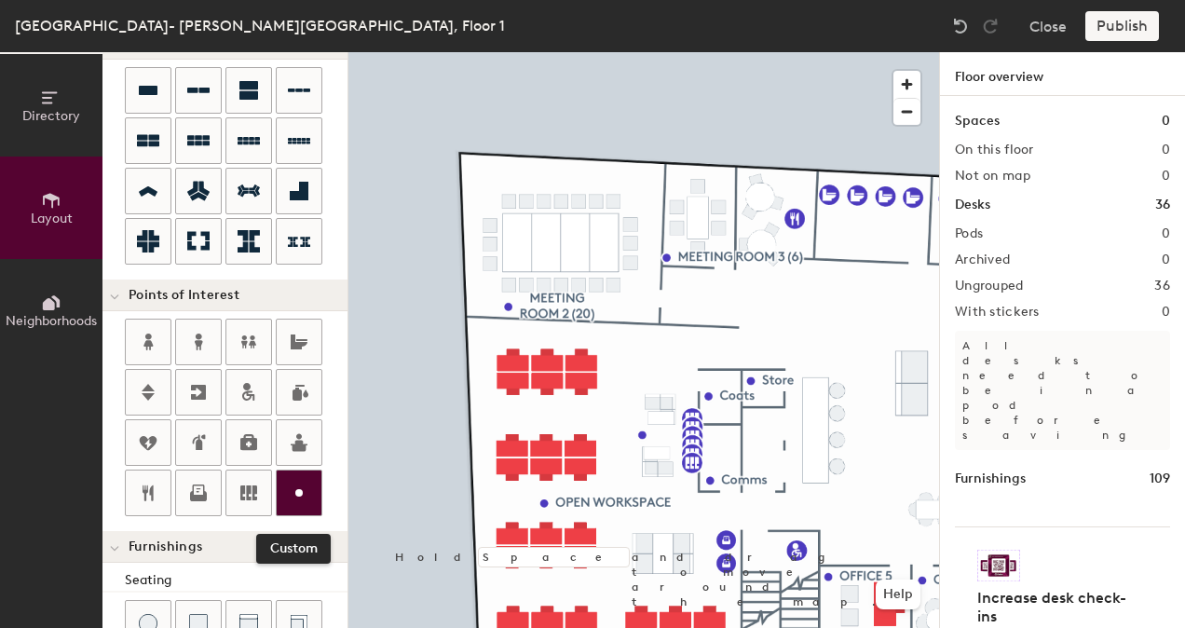
click at [298, 489] on div "Directory Layout Neighborhoods Layout Add space Resize Desks Points of Interest…" at bounding box center [592, 340] width 1185 height 576
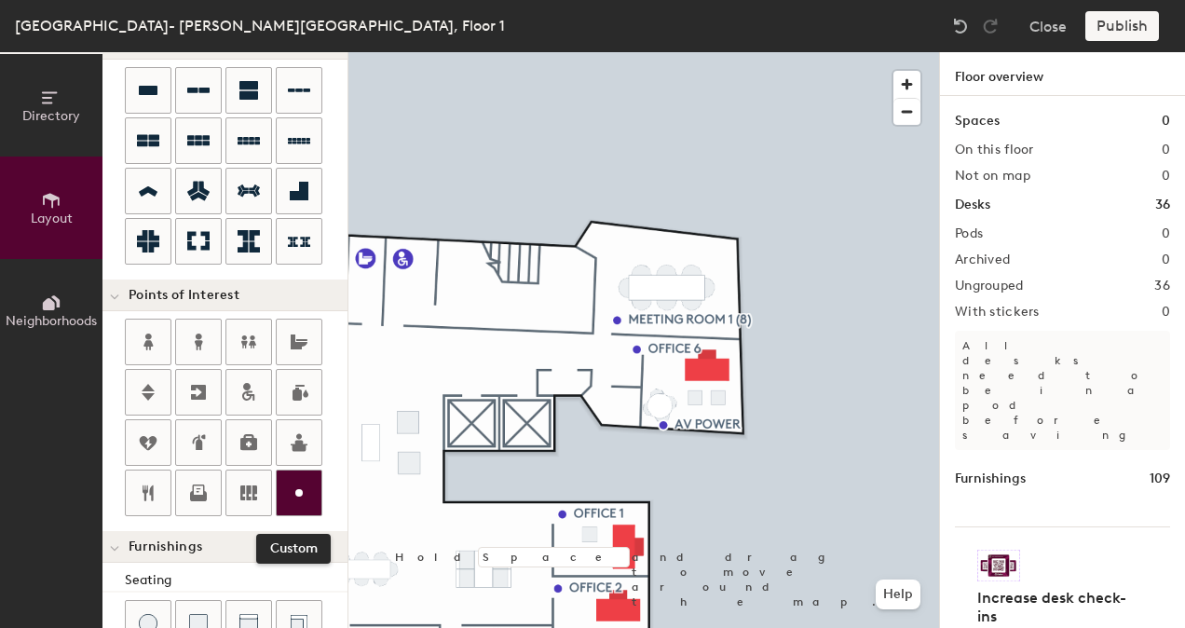
click at [291, 486] on icon at bounding box center [299, 493] width 22 height 22
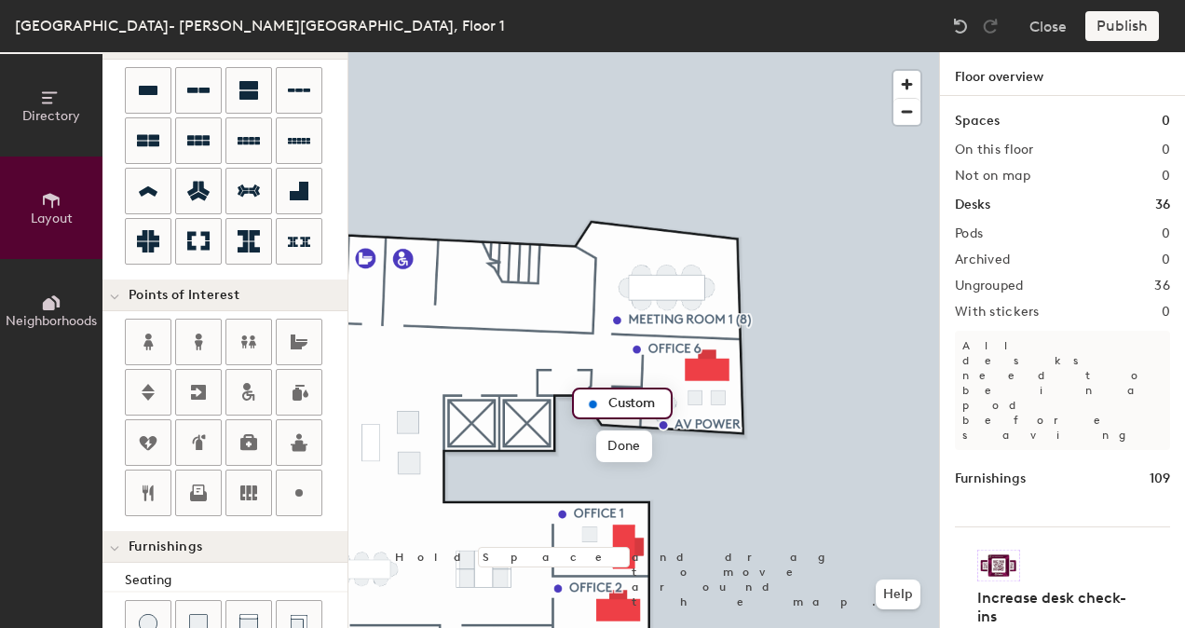
type input "20"
type input "CALL ROOM"
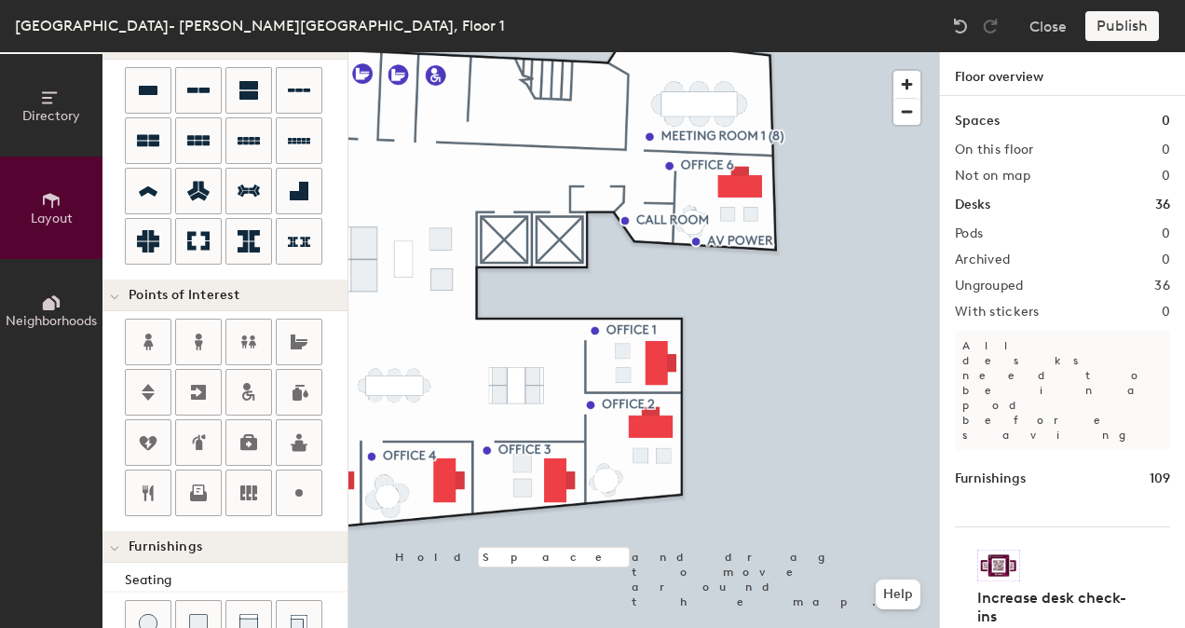
drag, startPoint x: 287, startPoint y: 500, endPoint x: 324, endPoint y: 482, distance: 41.2
click at [294, 497] on div at bounding box center [299, 492] width 45 height 45
type input "20"
type input "Cabin"
drag, startPoint x: 278, startPoint y: 484, endPoint x: 333, endPoint y: 462, distance: 60.2
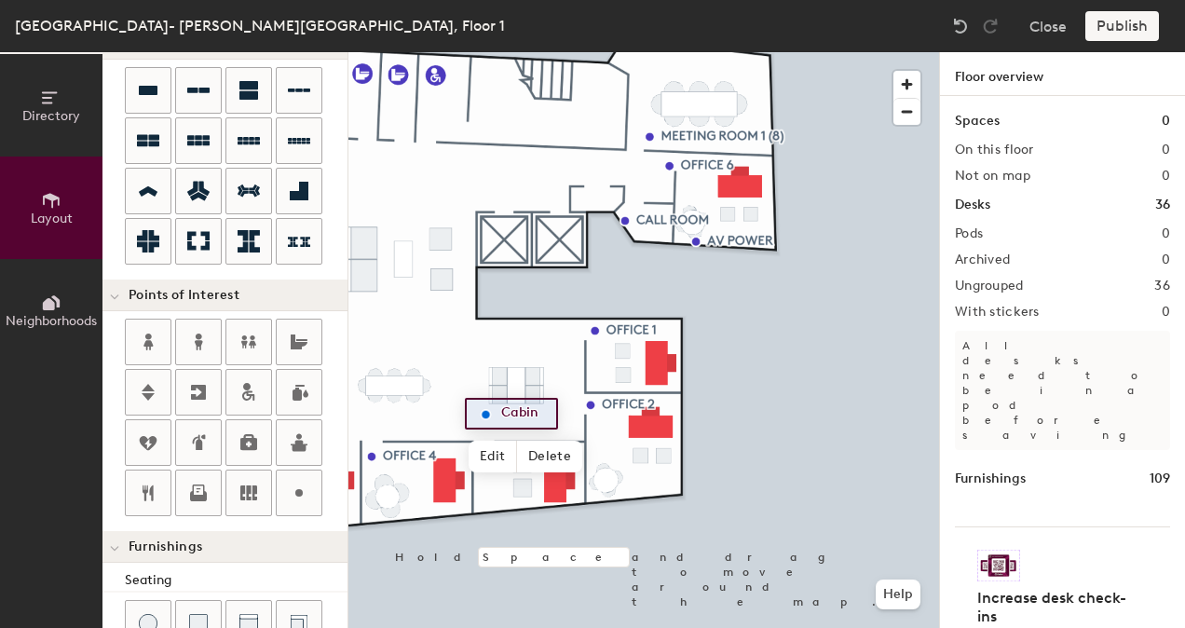
click at [283, 485] on div at bounding box center [299, 492] width 45 height 45
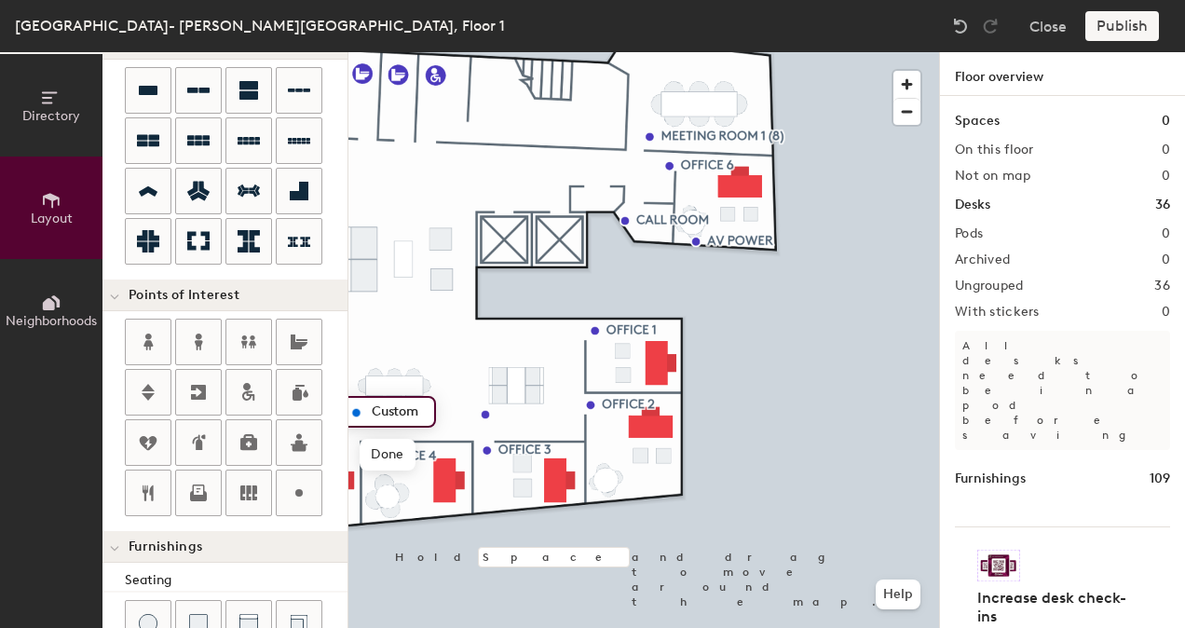
type input "20"
type input "Touchdown"
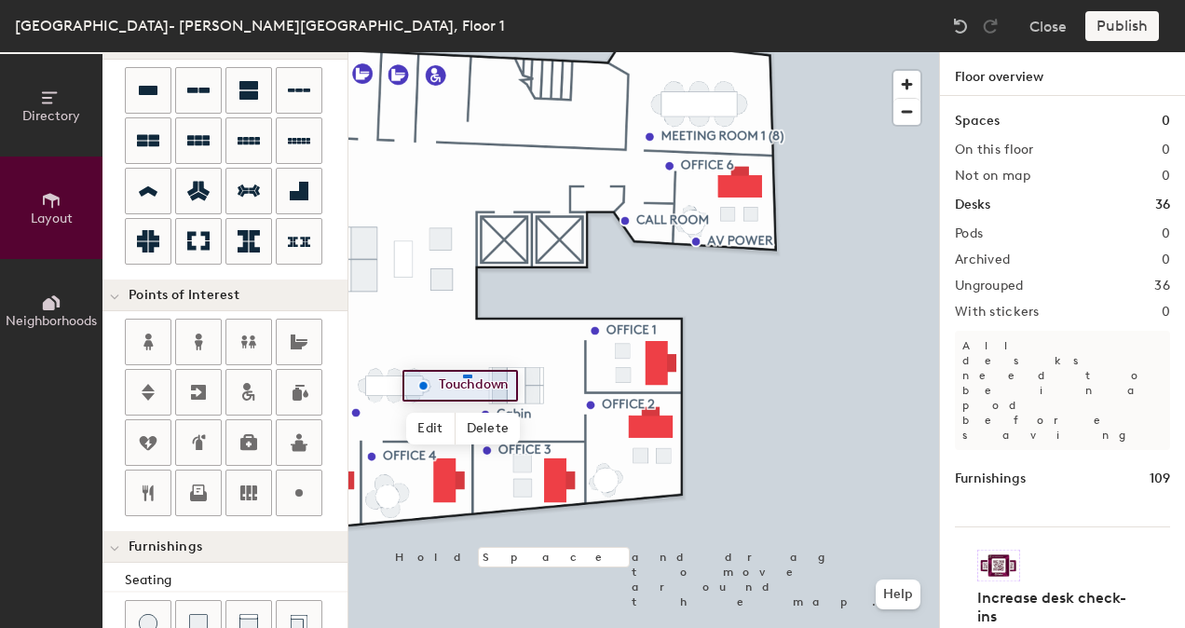
click at [463, 52] on div at bounding box center [643, 52] width 591 height 0
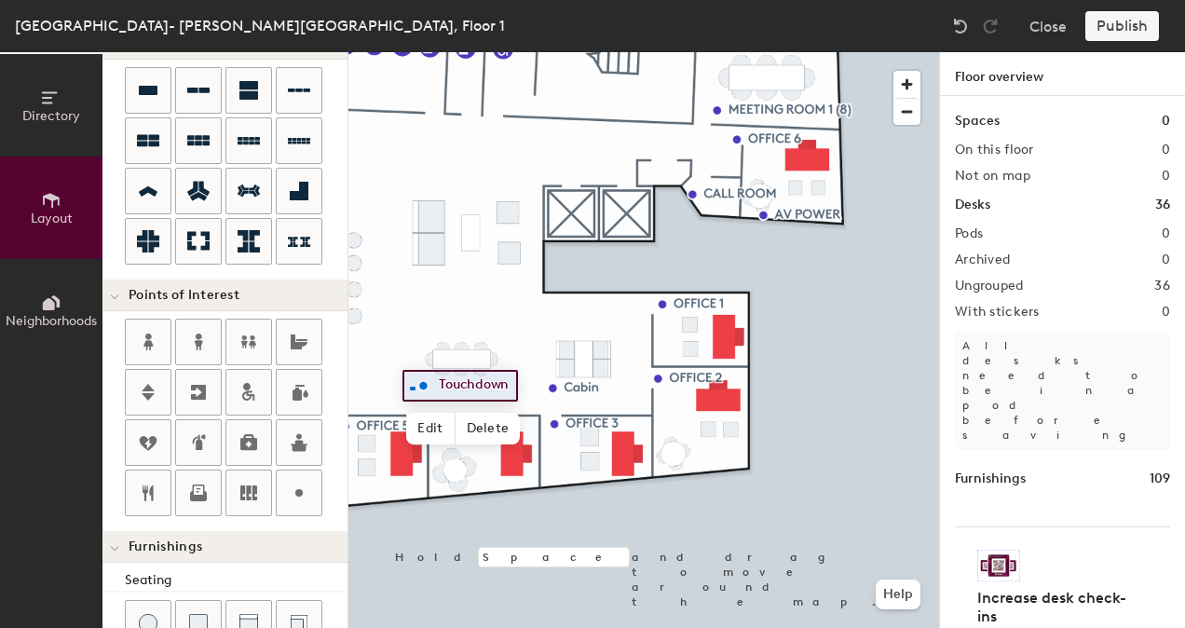
click at [412, 52] on div at bounding box center [643, 52] width 591 height 0
type input "20"
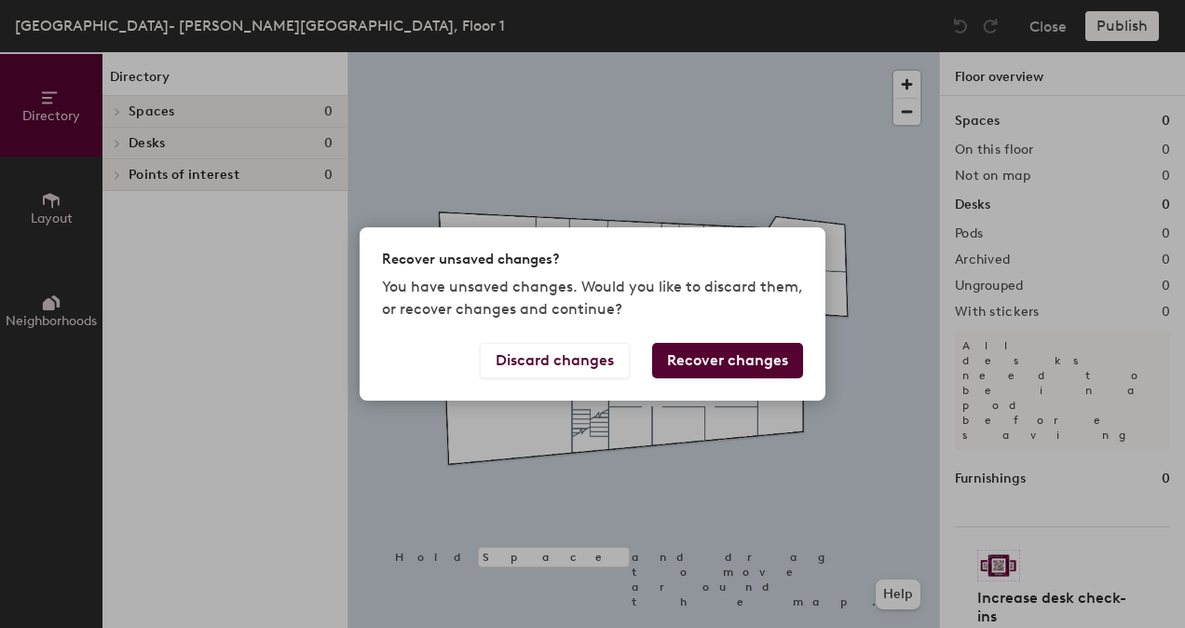
click at [691, 359] on button "Recover changes" at bounding box center [727, 360] width 151 height 35
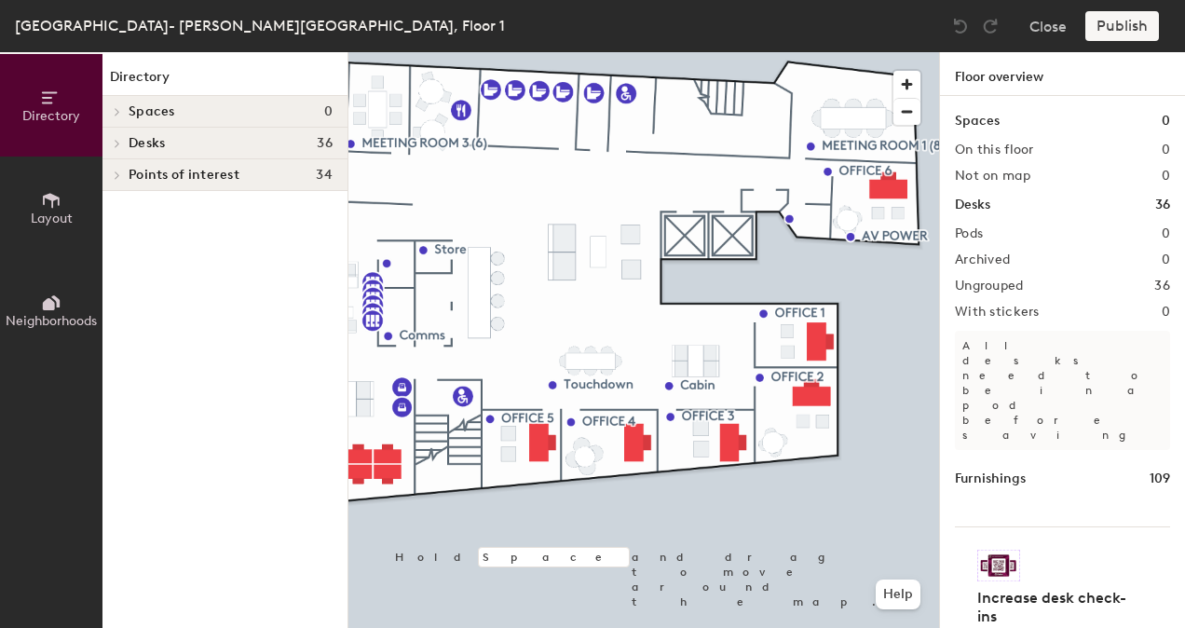
click at [1010, 496] on div "Directory Layout Neighborhoods Directory Spaces 0 Desks 36 Ungrouped Unnamed de…" at bounding box center [592, 340] width 1185 height 576
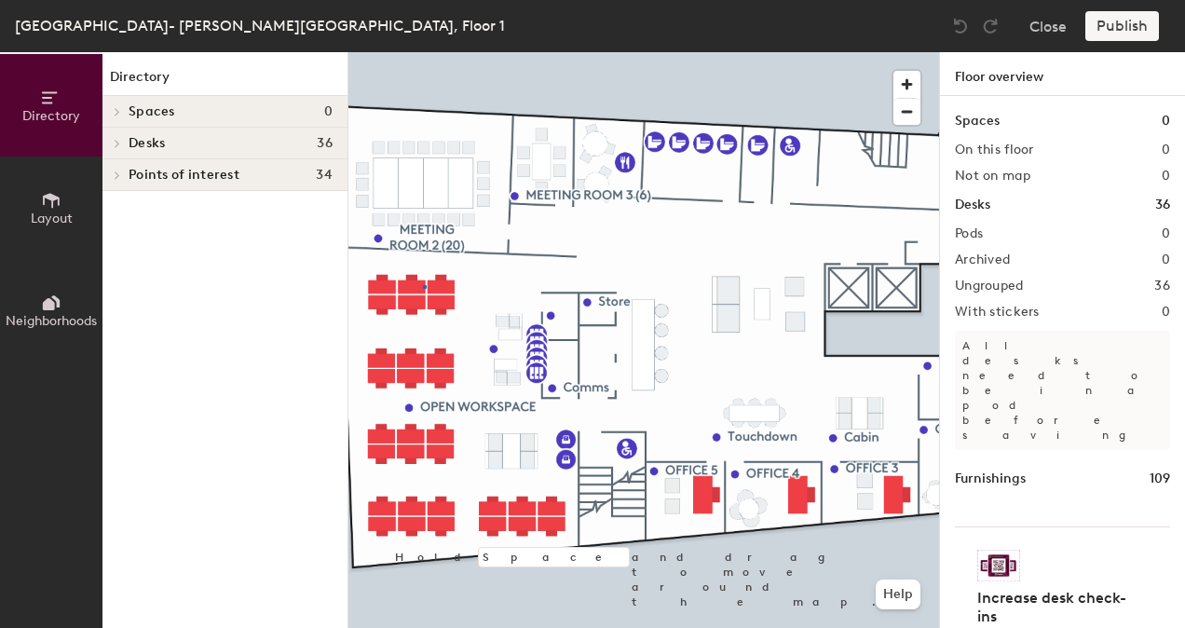
click at [423, 52] on div at bounding box center [643, 52] width 591 height 0
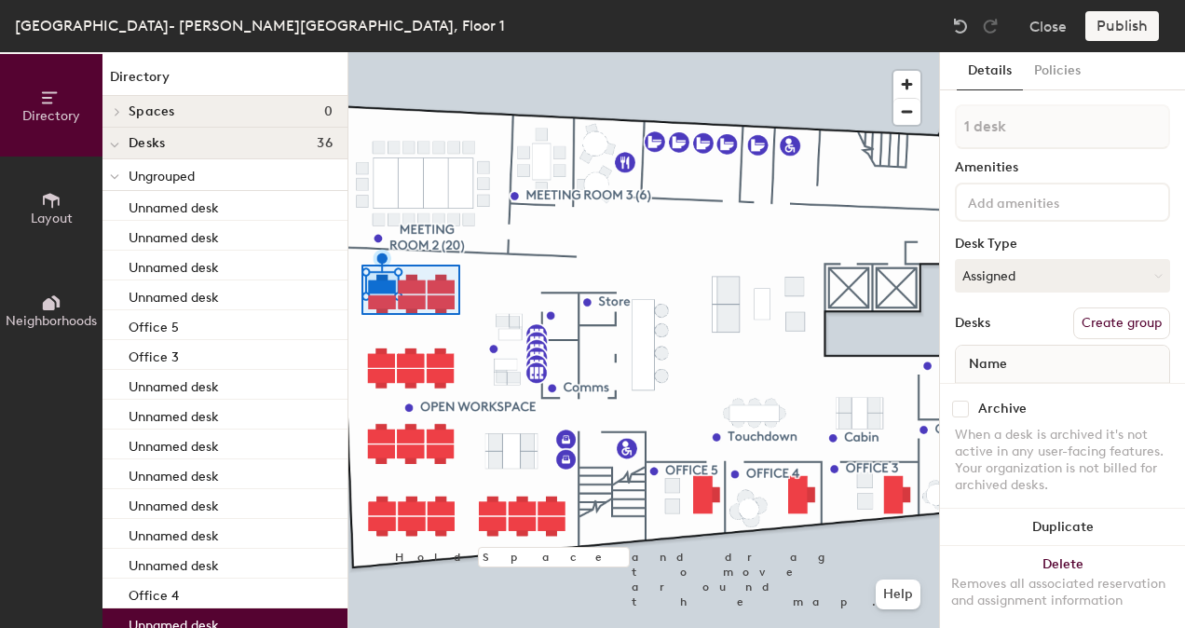
type input "6 desks"
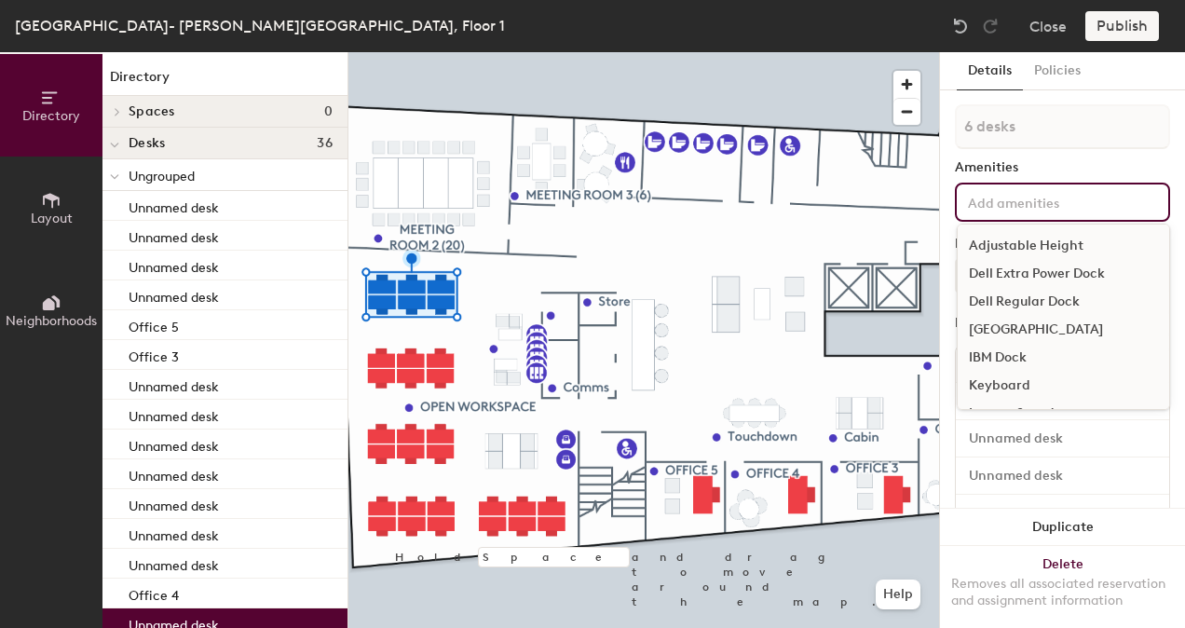
click at [1039, 201] on input at bounding box center [1048, 201] width 168 height 22
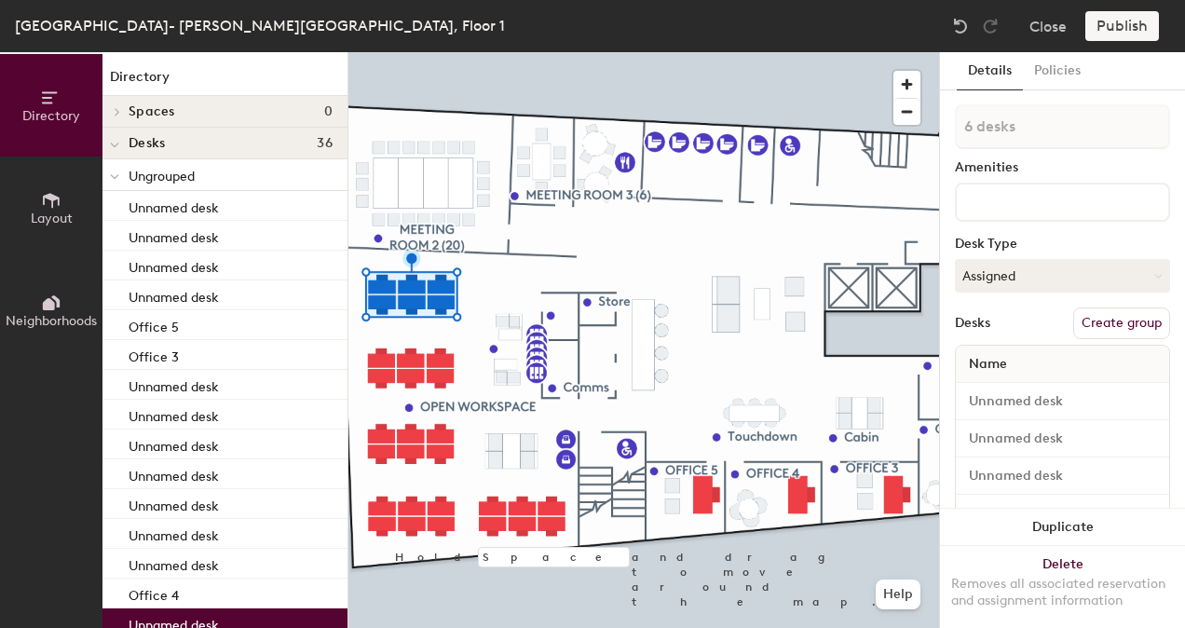
click at [1033, 164] on div "Amenities" at bounding box center [1062, 167] width 215 height 15
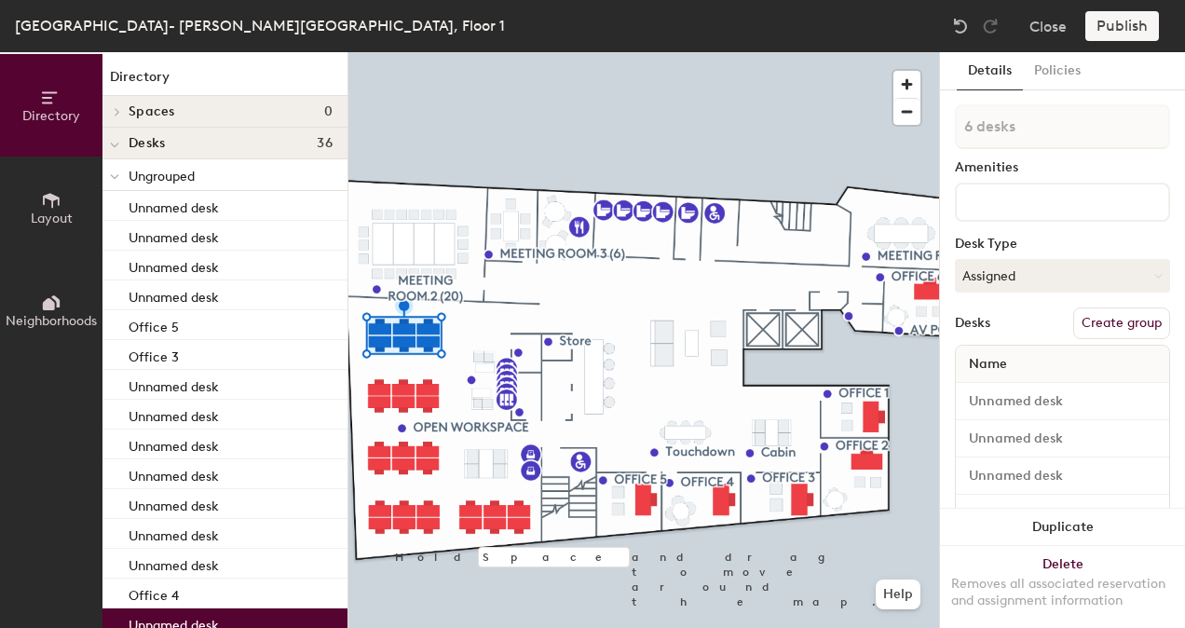
click at [1110, 320] on button "Create group" at bounding box center [1121, 323] width 97 height 32
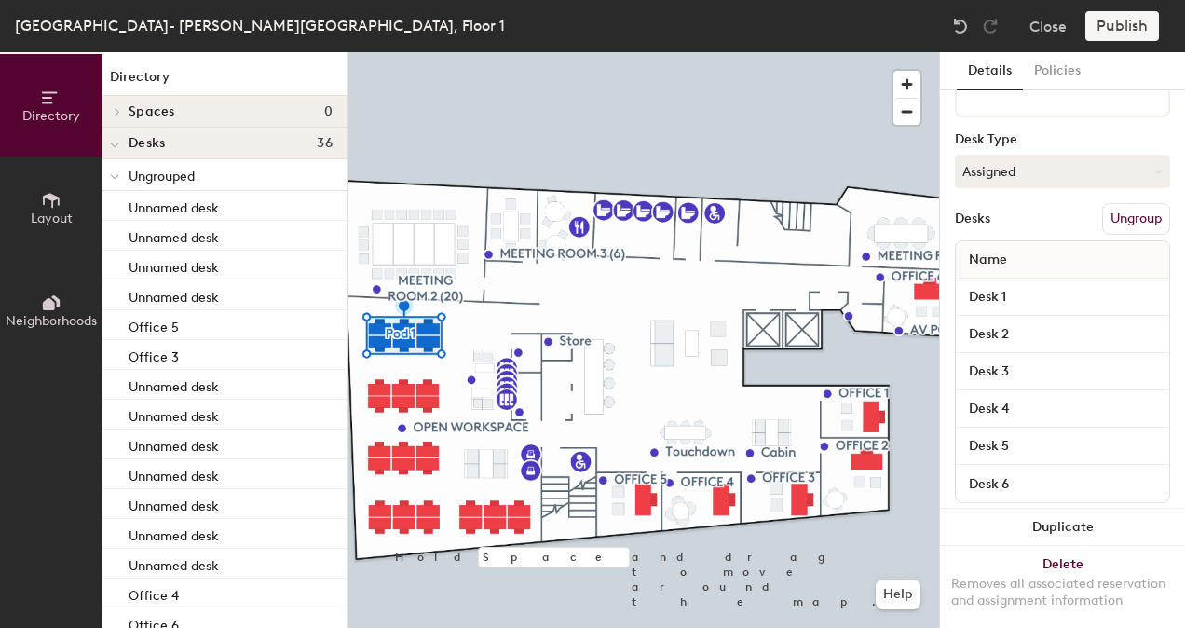
scroll to position [105, 0]
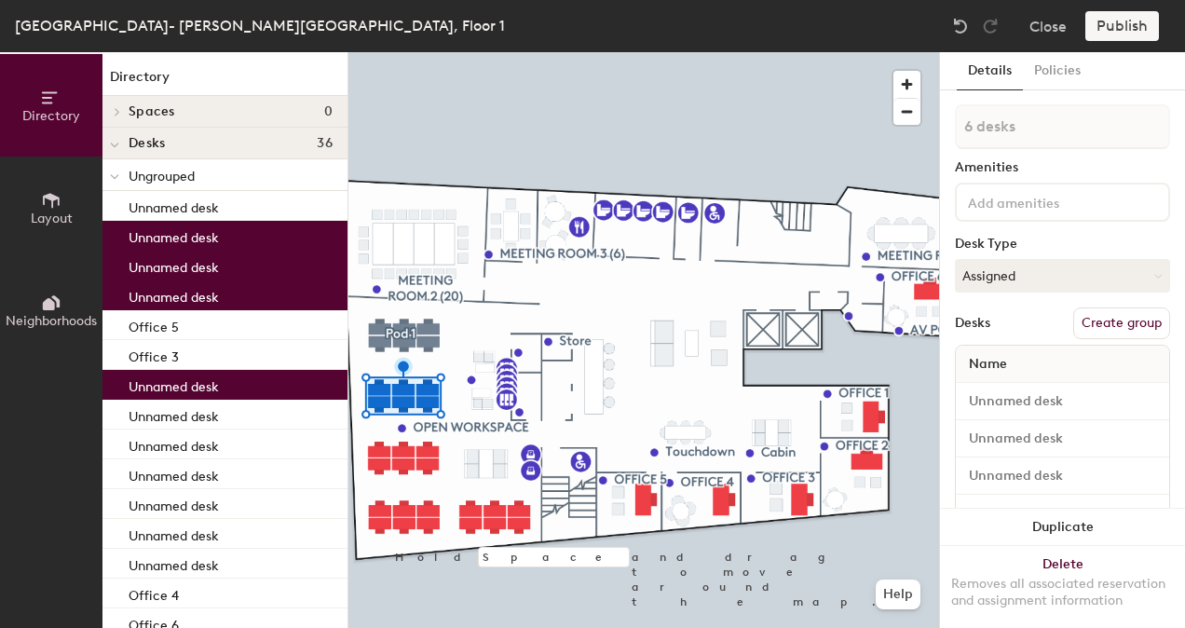
click at [1073, 322] on button "Create group" at bounding box center [1121, 323] width 97 height 32
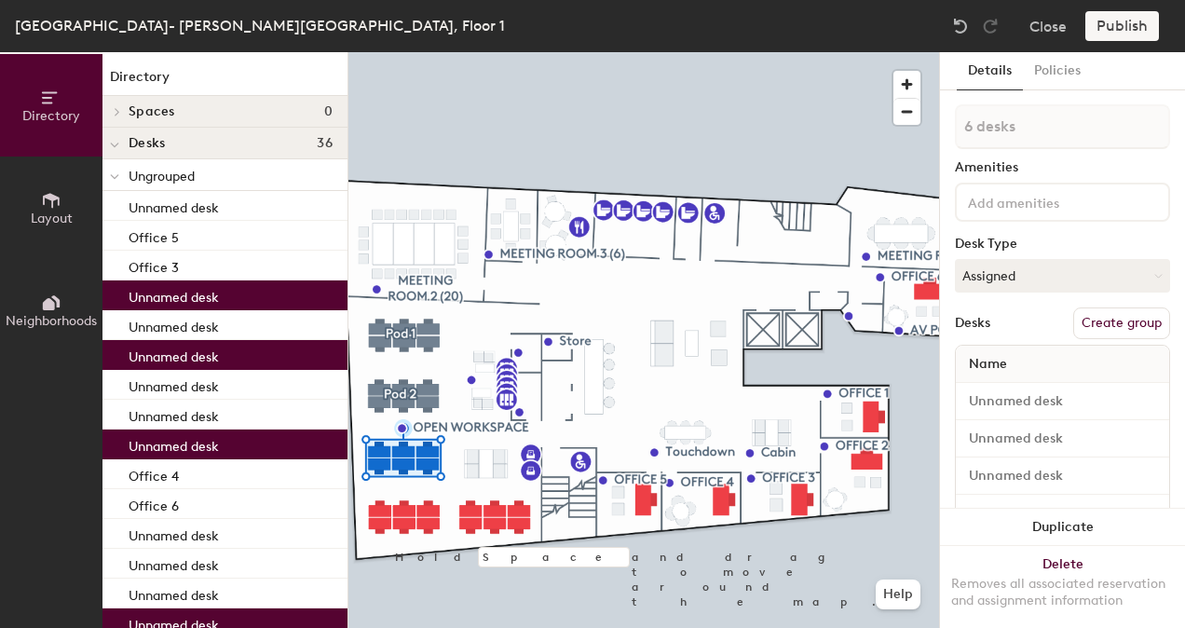
click at [1103, 320] on button "Create group" at bounding box center [1121, 323] width 97 height 32
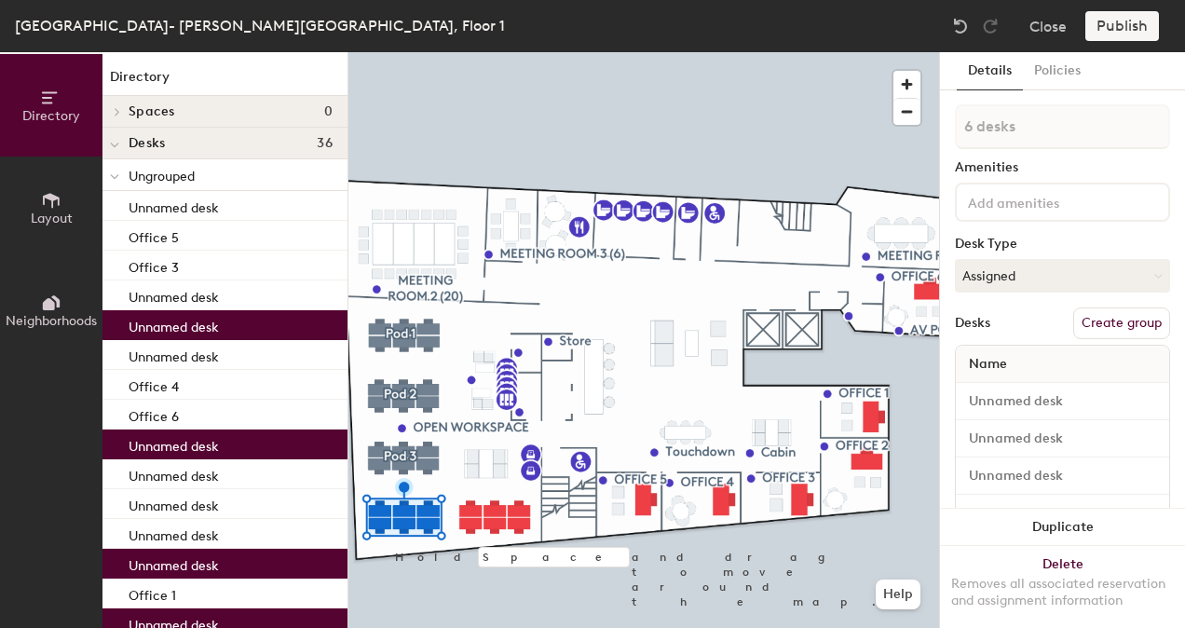
click at [1089, 322] on button "Create group" at bounding box center [1121, 323] width 97 height 32
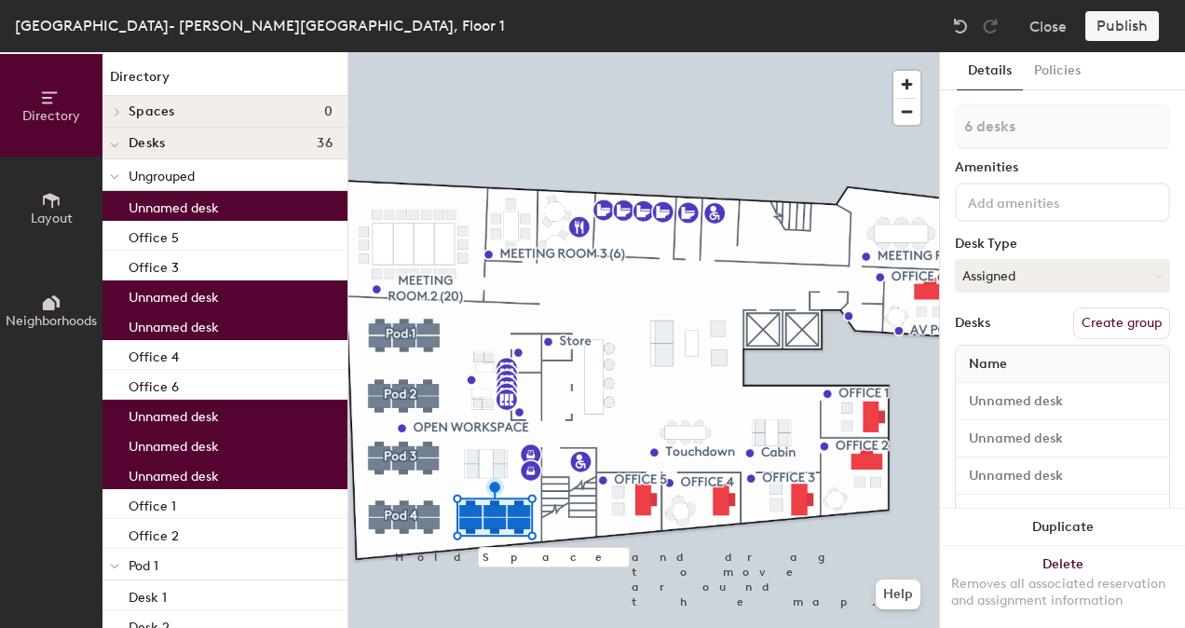
click at [1102, 324] on button "Create group" at bounding box center [1121, 323] width 97 height 32
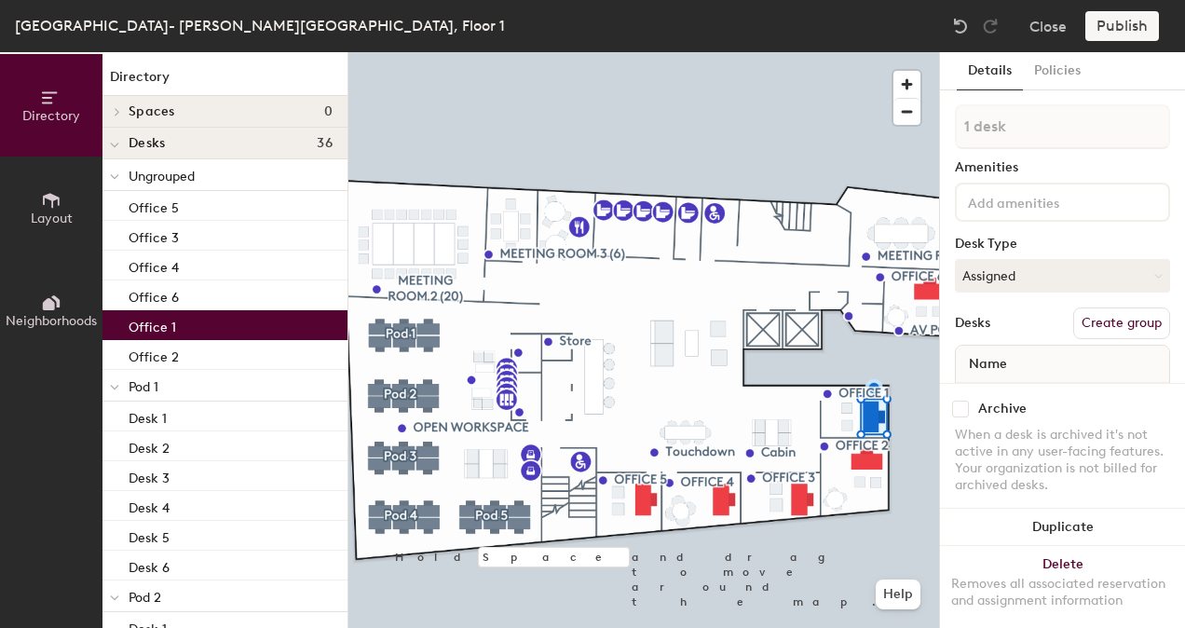
click at [1101, 321] on button "Create group" at bounding box center [1121, 323] width 97 height 32
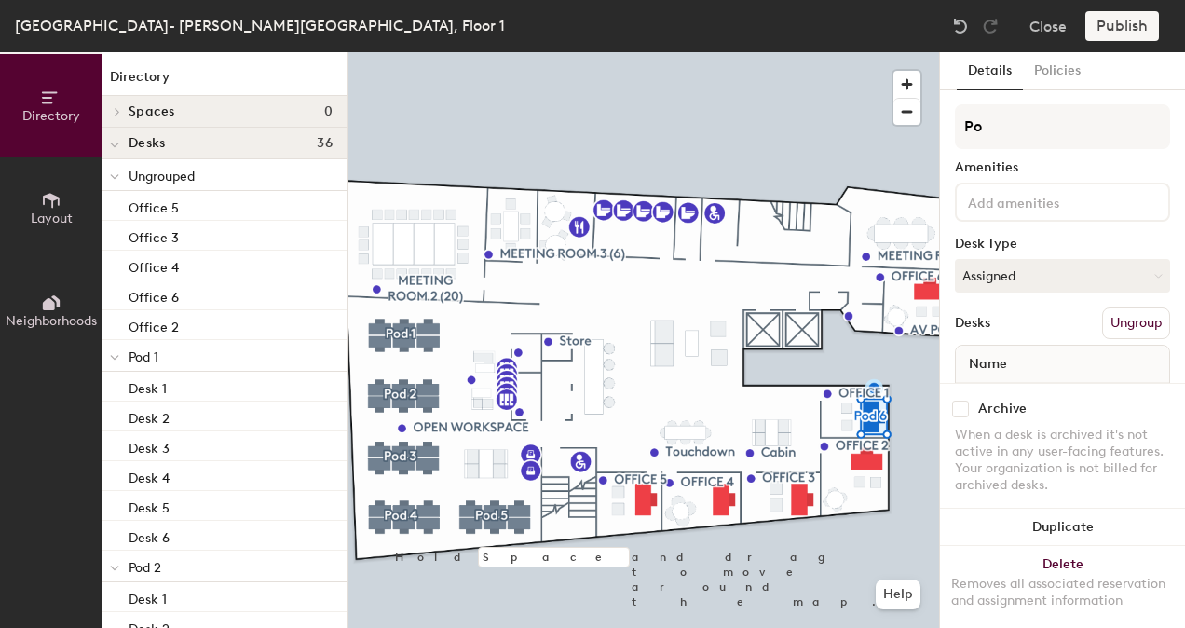
type input "P"
type input "Office 1"
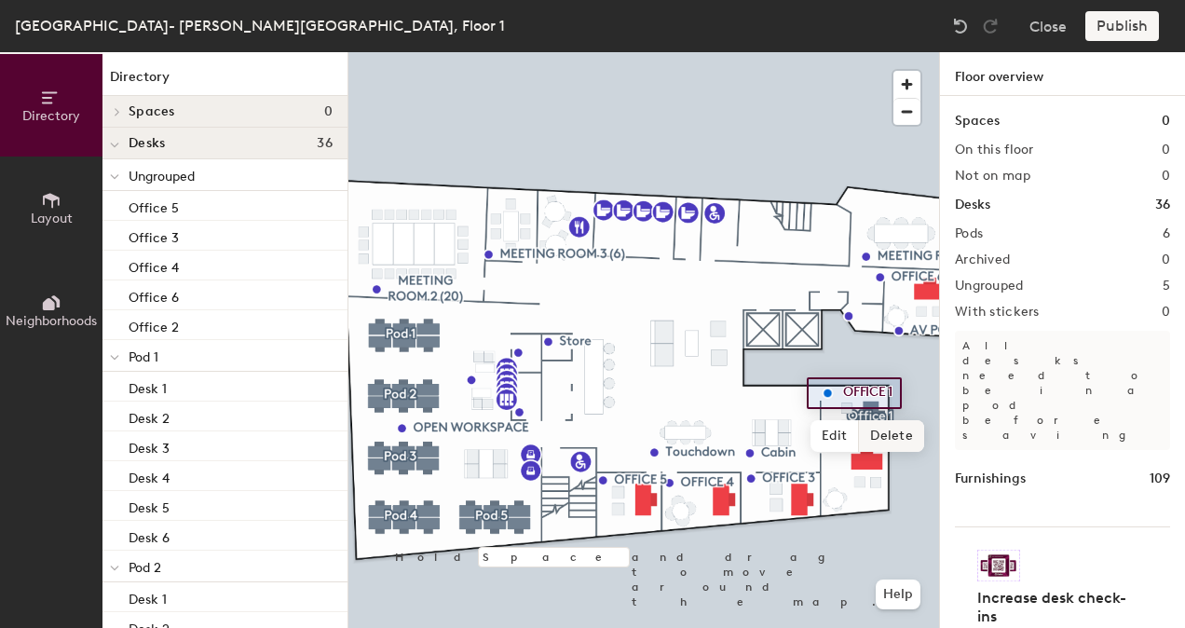
click at [877, 428] on span "Delete" at bounding box center [891, 436] width 65 height 32
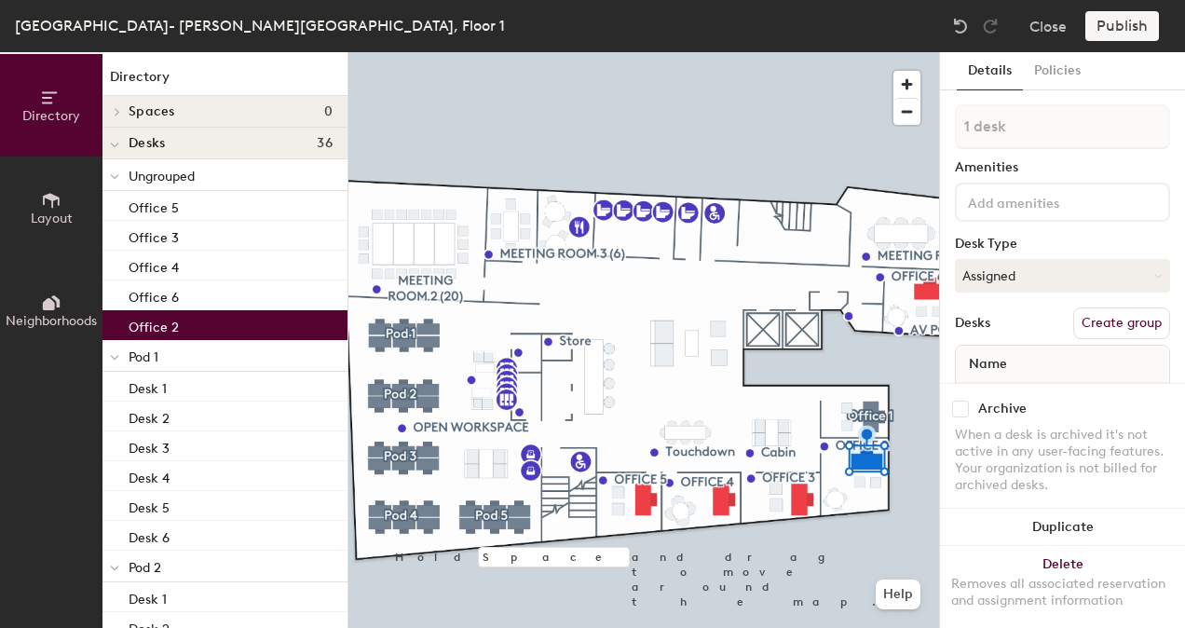
click at [1121, 324] on button "Create group" at bounding box center [1121, 323] width 97 height 32
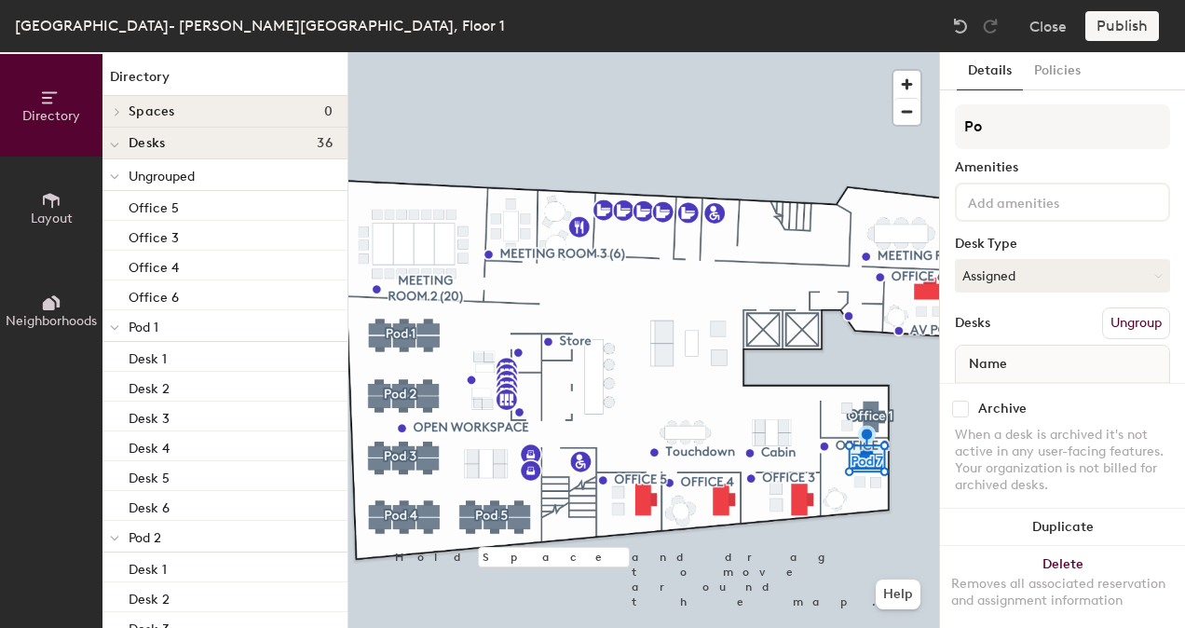
type input "P"
type input "Office 2"
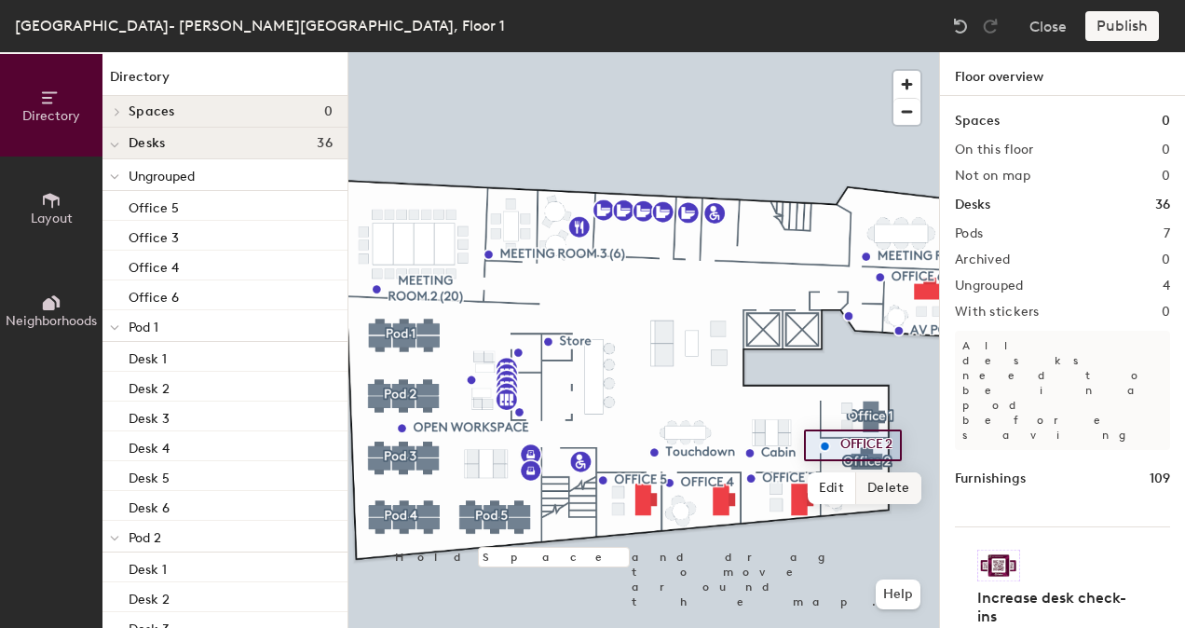
click at [889, 490] on span "Delete" at bounding box center [888, 488] width 65 height 32
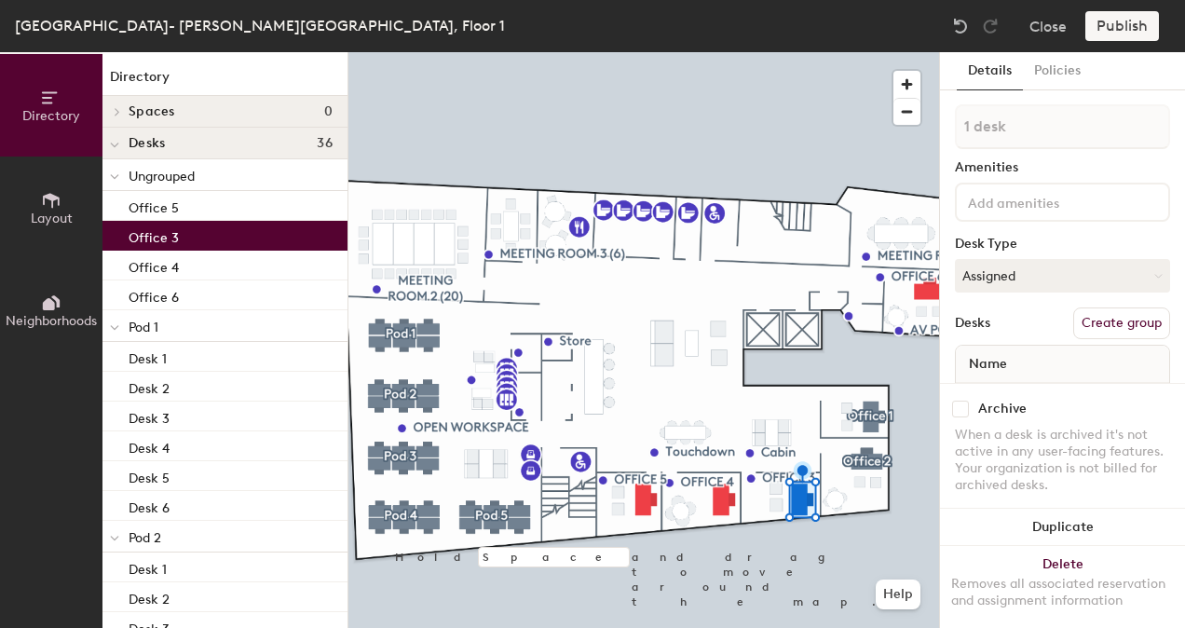
click at [1123, 321] on button "Create group" at bounding box center [1121, 323] width 97 height 32
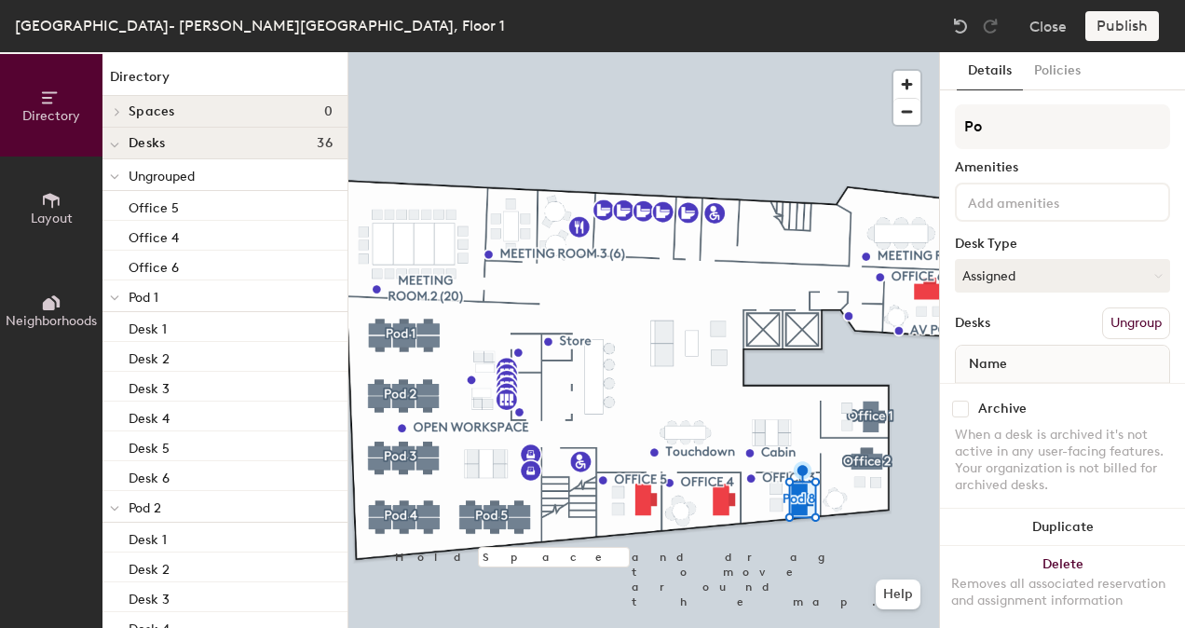
type input "P"
type input "Office 3"
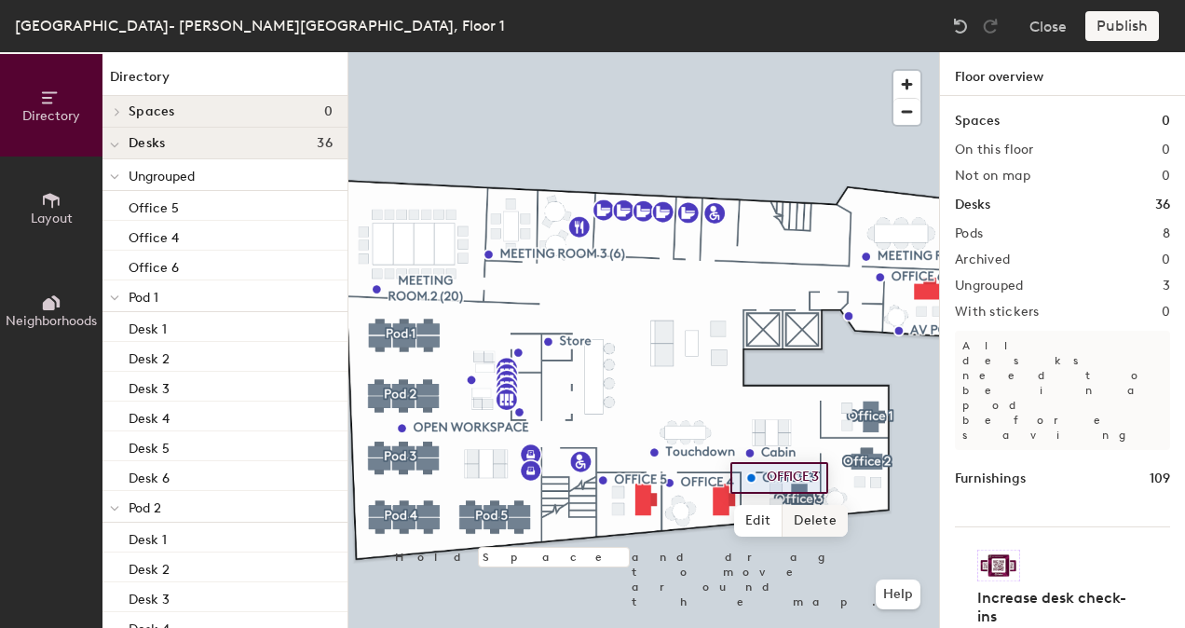
click at [811, 512] on span "Delete" at bounding box center [814, 521] width 65 height 32
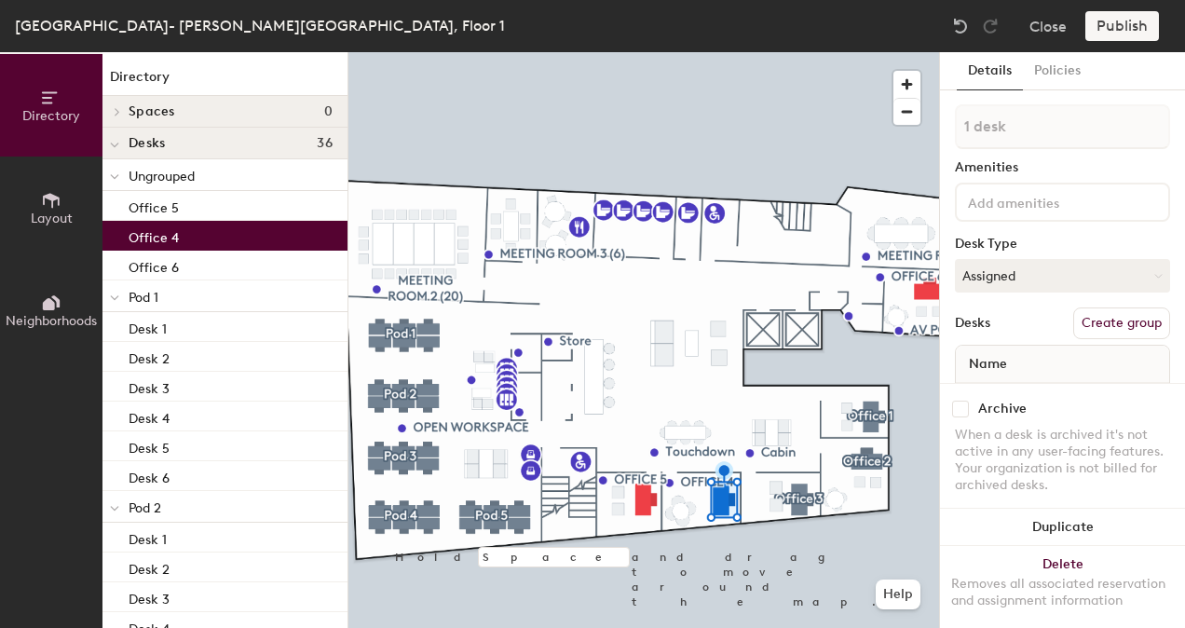
click at [1100, 324] on button "Create group" at bounding box center [1121, 323] width 97 height 32
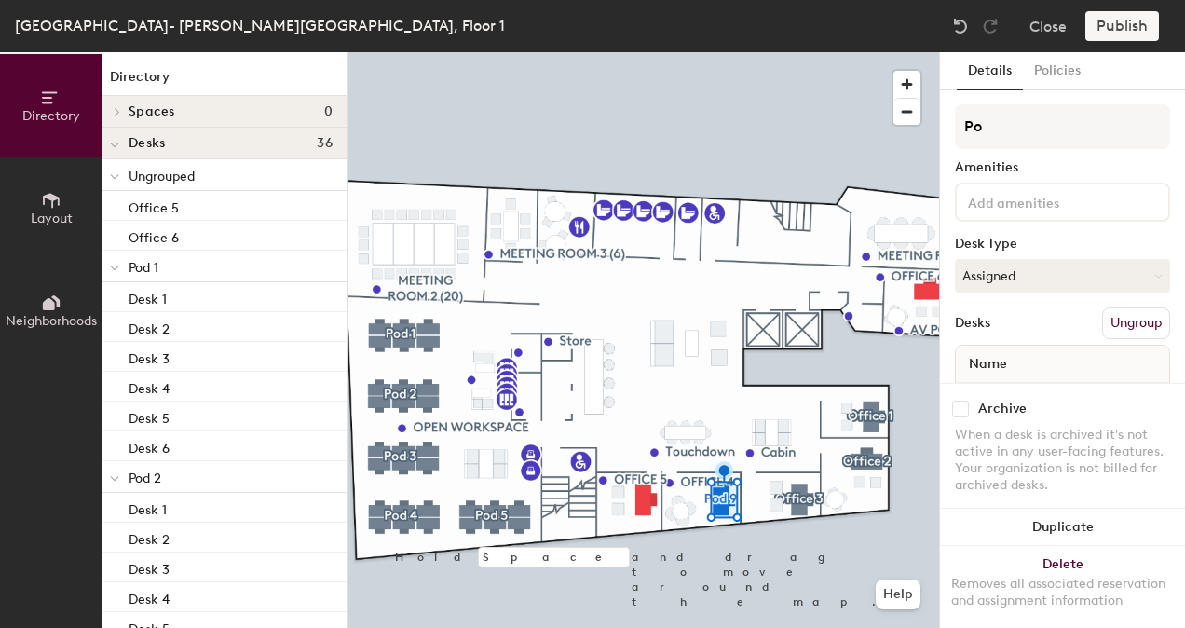
type input "P"
type input "Office 4"
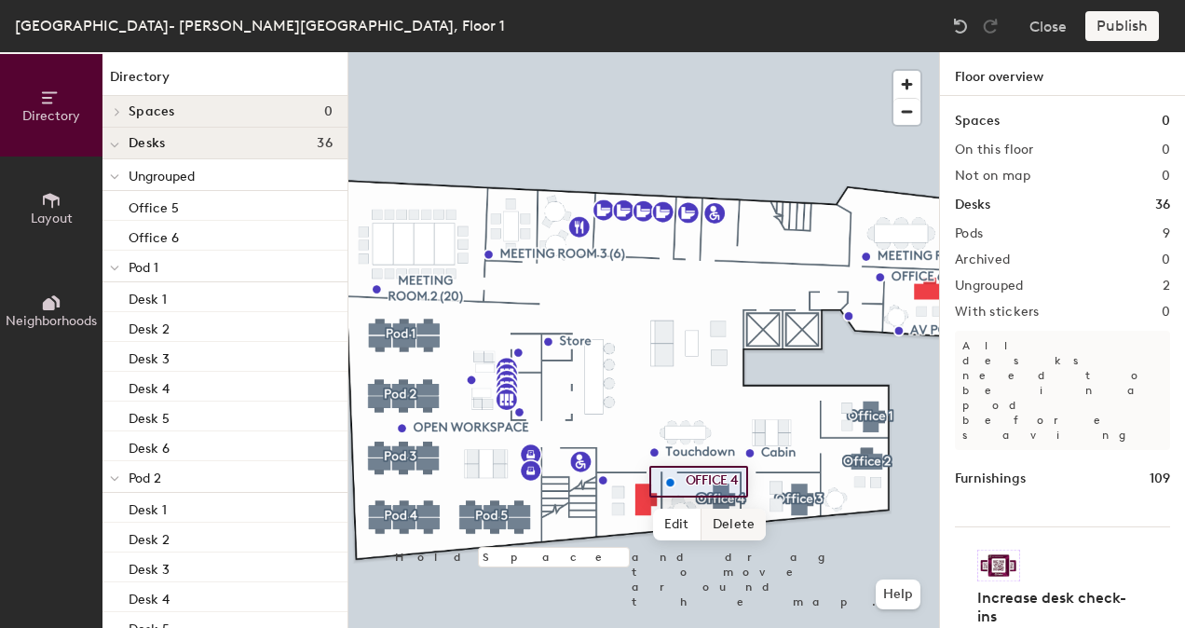
click at [742, 514] on span "Delete" at bounding box center [733, 525] width 65 height 32
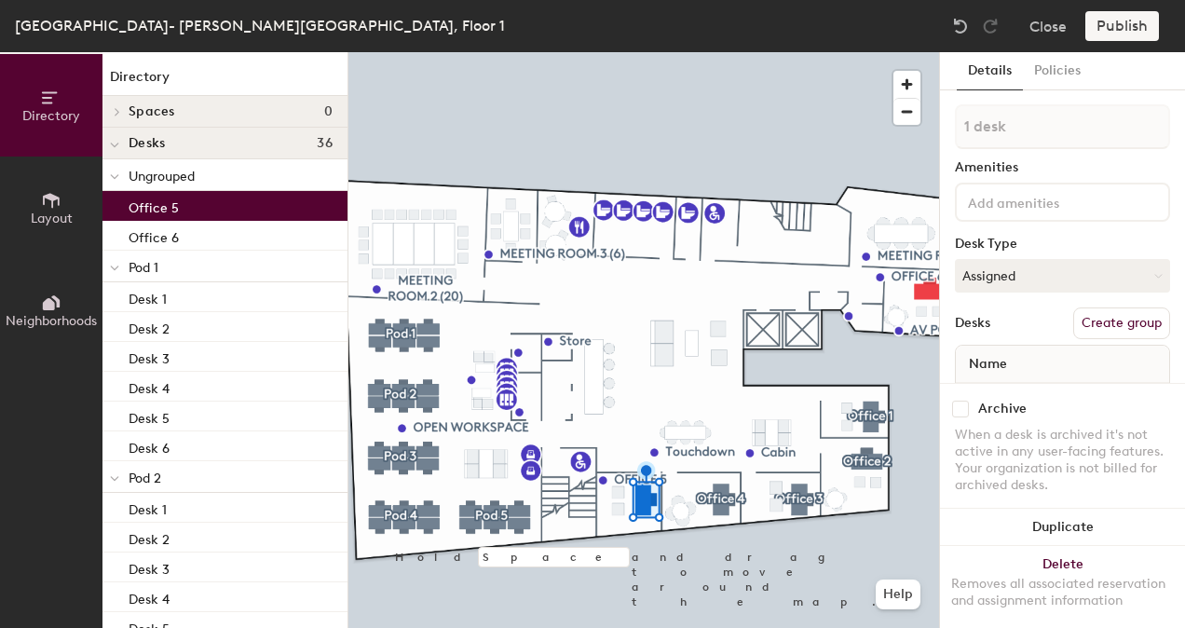
click at [1121, 318] on button "Create group" at bounding box center [1121, 323] width 97 height 32
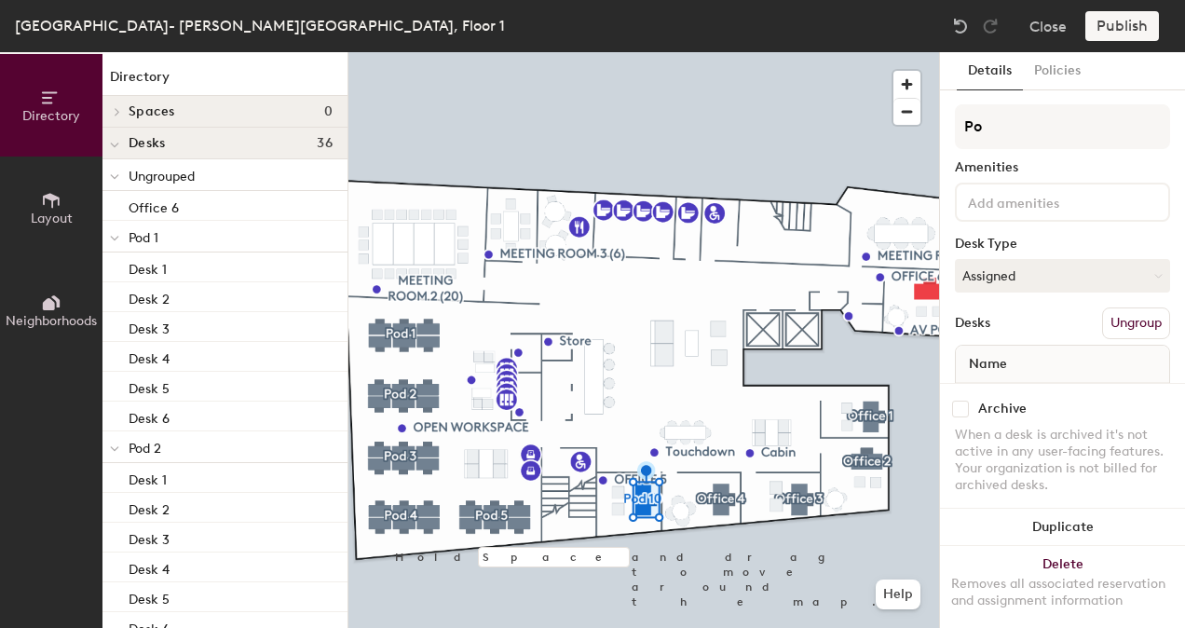
type input "P"
type input "Office 5"
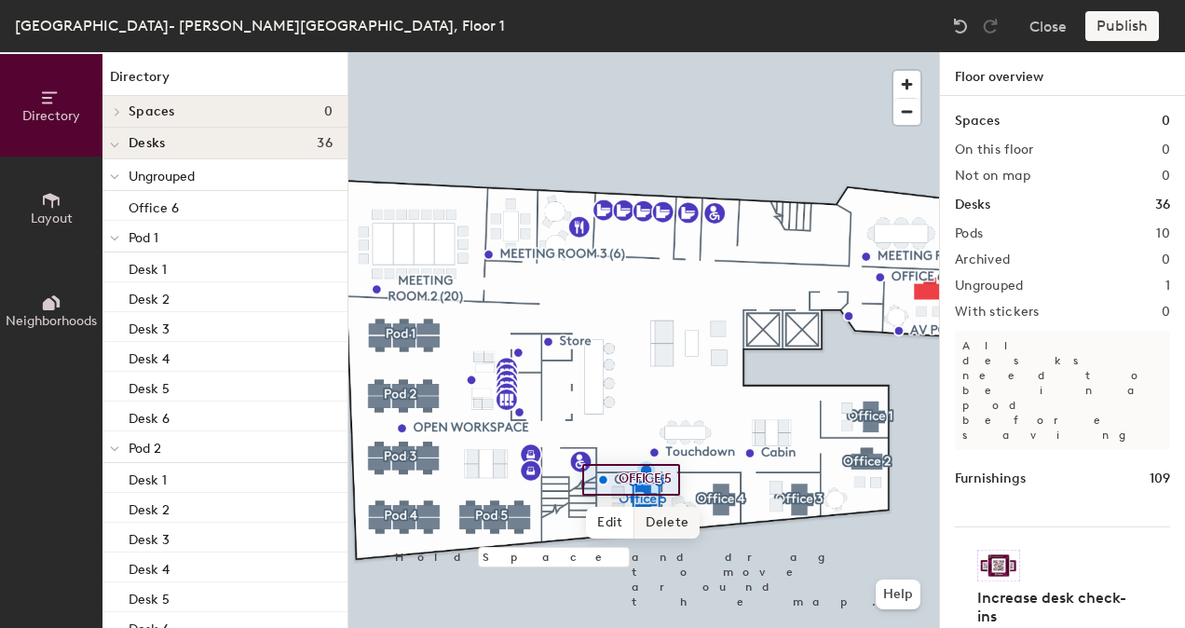
click at [672, 517] on span "Delete" at bounding box center [666, 523] width 65 height 32
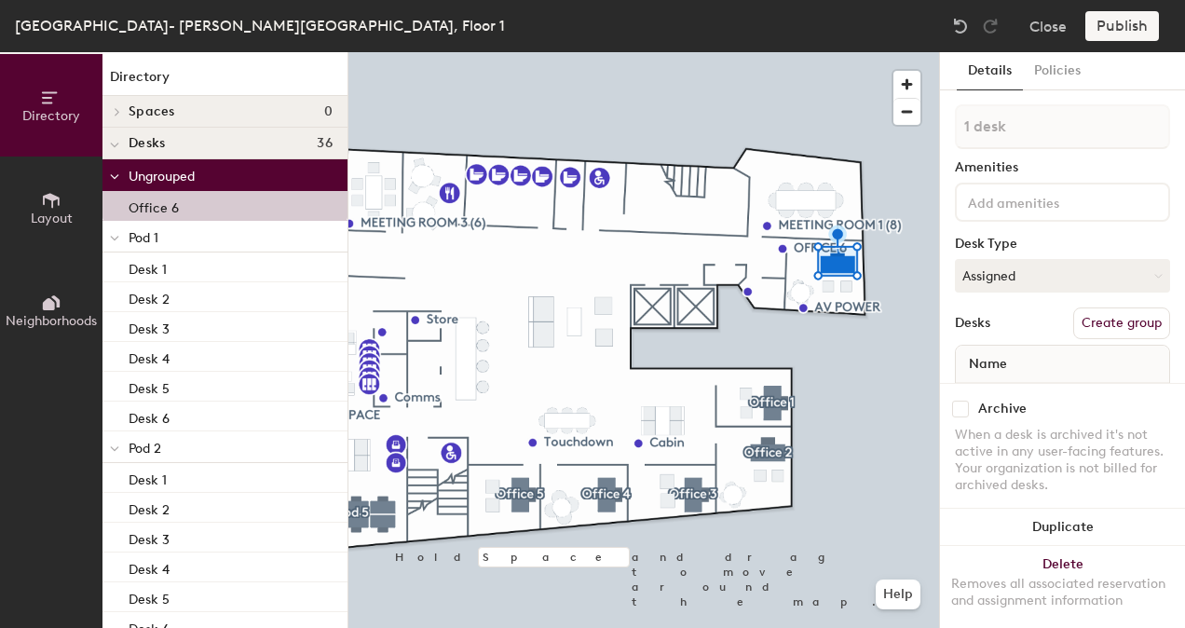
click at [1118, 322] on button "Create group" at bounding box center [1121, 323] width 97 height 32
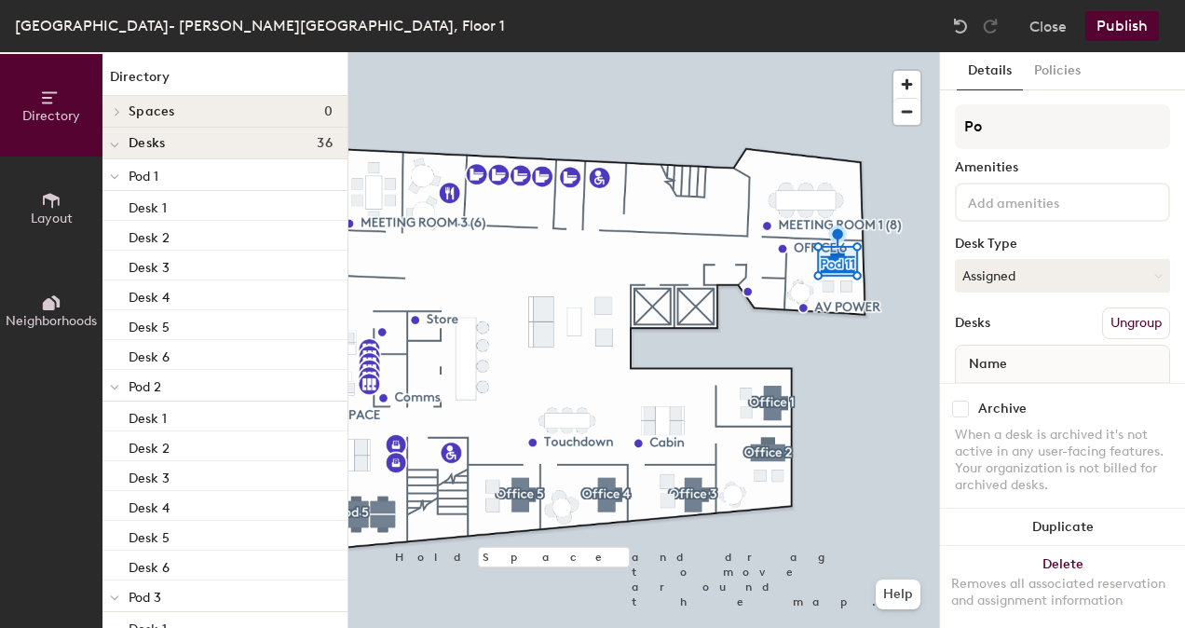
type input "P"
type input "Office 6"
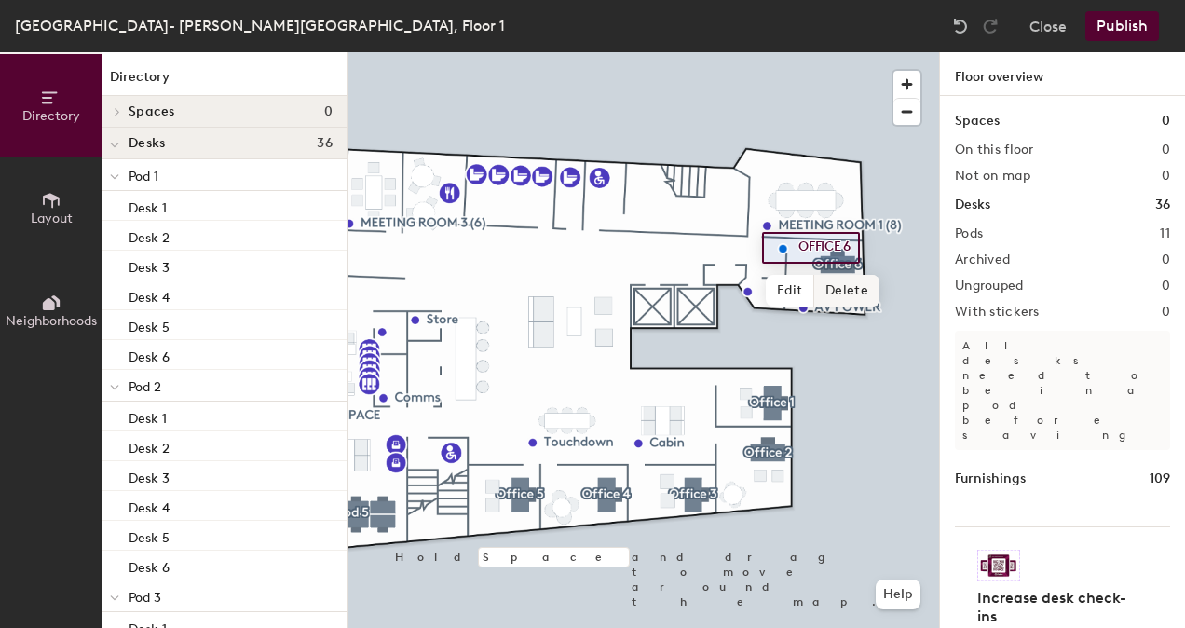
click at [835, 279] on span "Delete" at bounding box center [846, 291] width 65 height 32
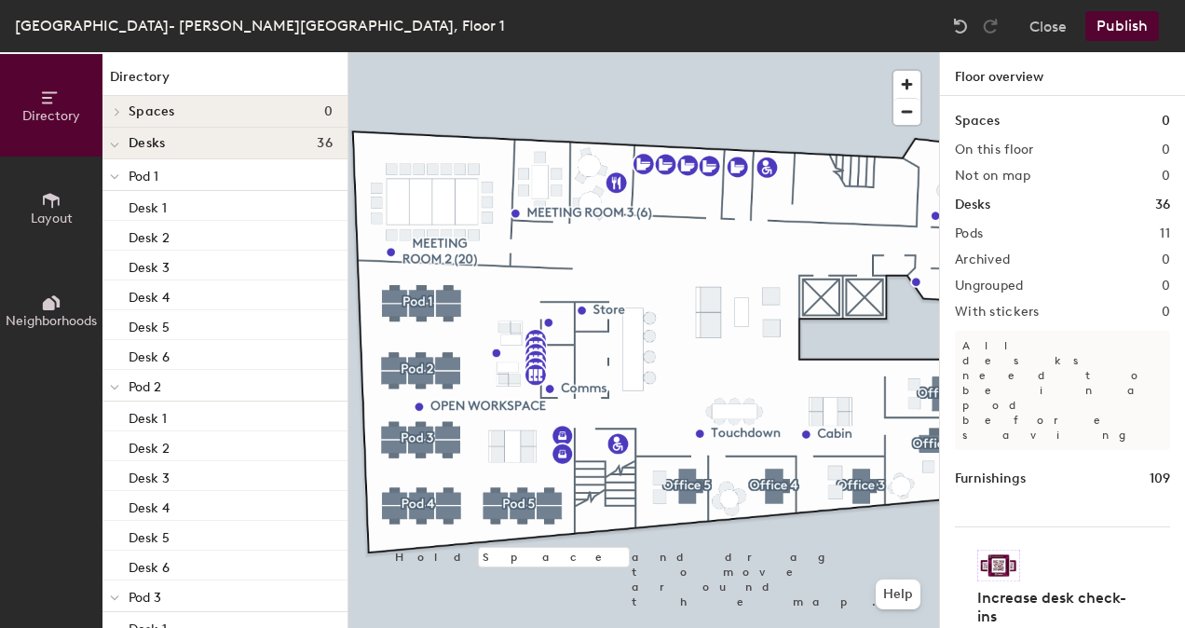
click at [75, 201] on button "Layout" at bounding box center [51, 207] width 102 height 102
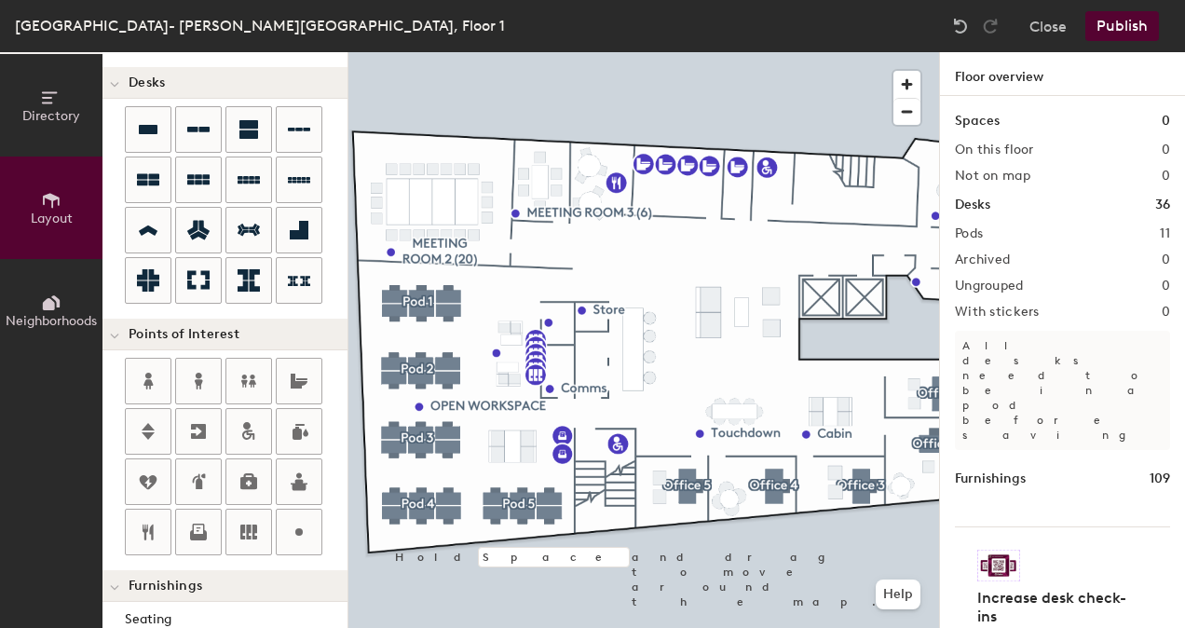
scroll to position [129, 0]
click at [307, 522] on icon at bounding box center [299, 530] width 22 height 22
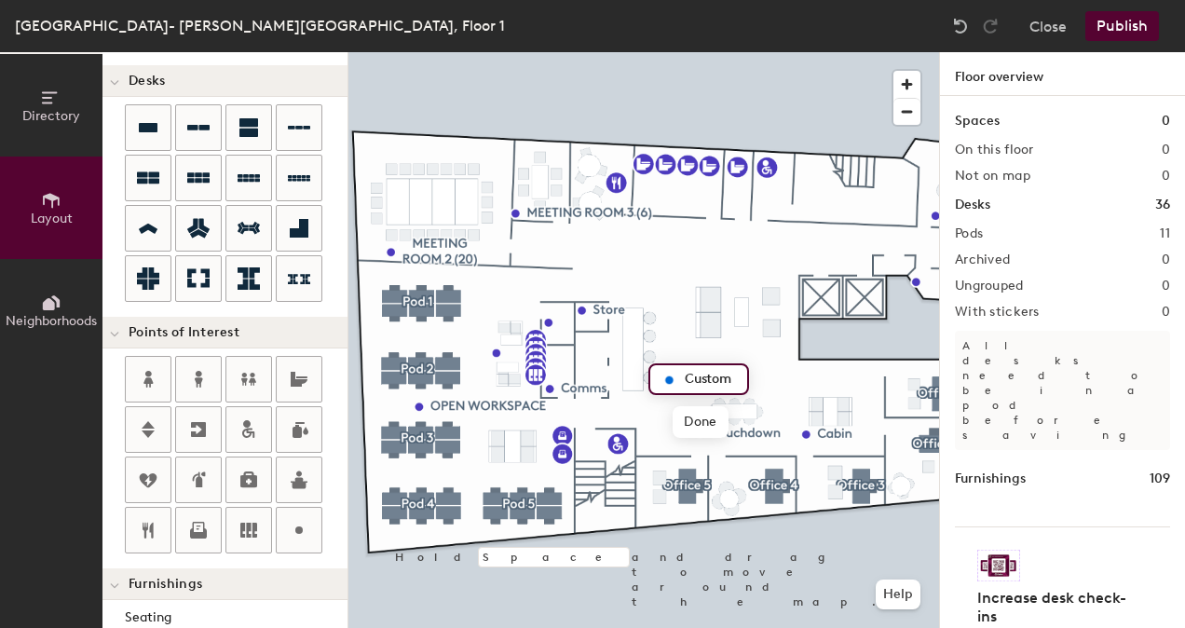
type input "20"
type input "Communal Workspace"
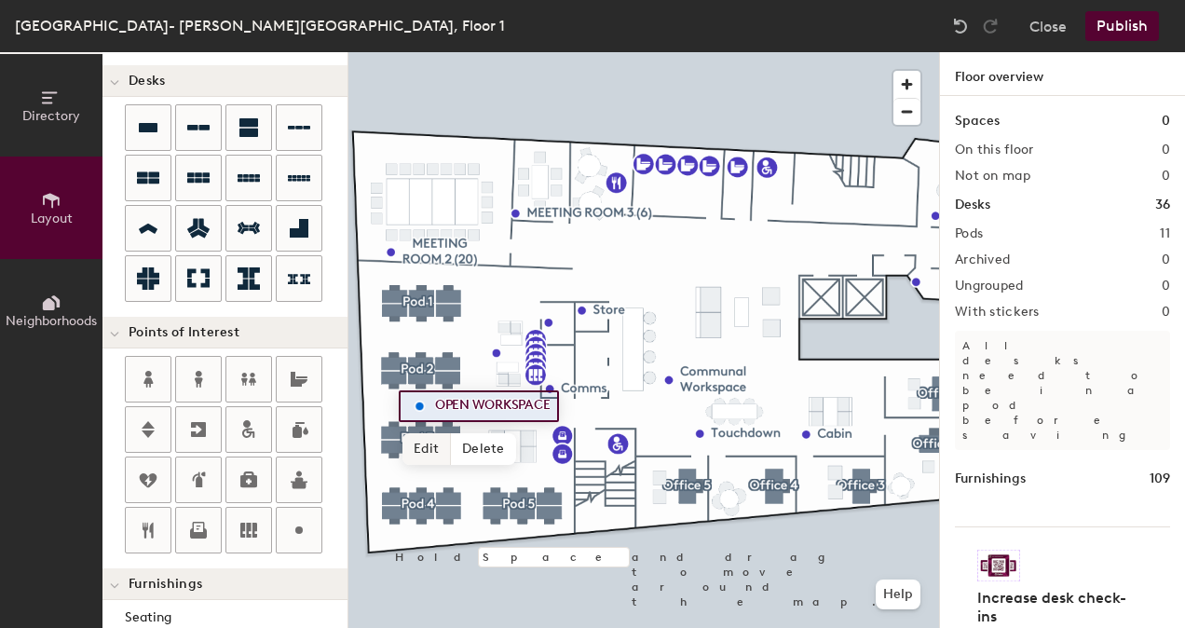
type input "20"
click at [424, 447] on span "Edit" at bounding box center [426, 449] width 48 height 32
type input "Open Workspace"
type input "20"
click at [428, 441] on span "Edit" at bounding box center [426, 449] width 48 height 32
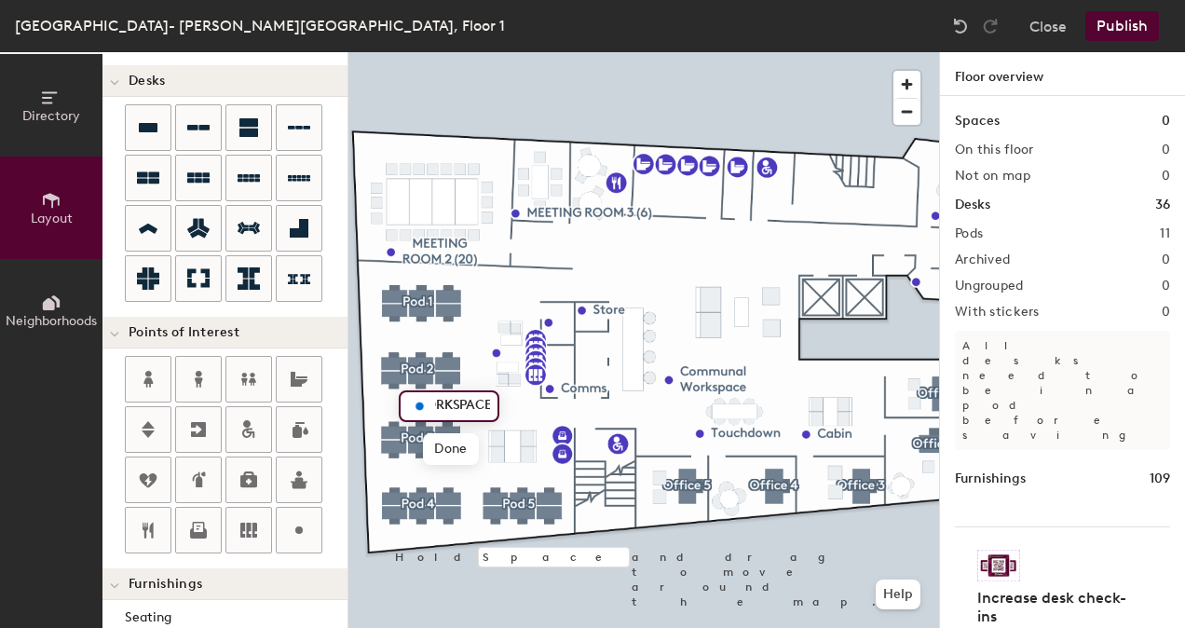
scroll to position [0, 4]
type input "OPEN WORKSPACE"
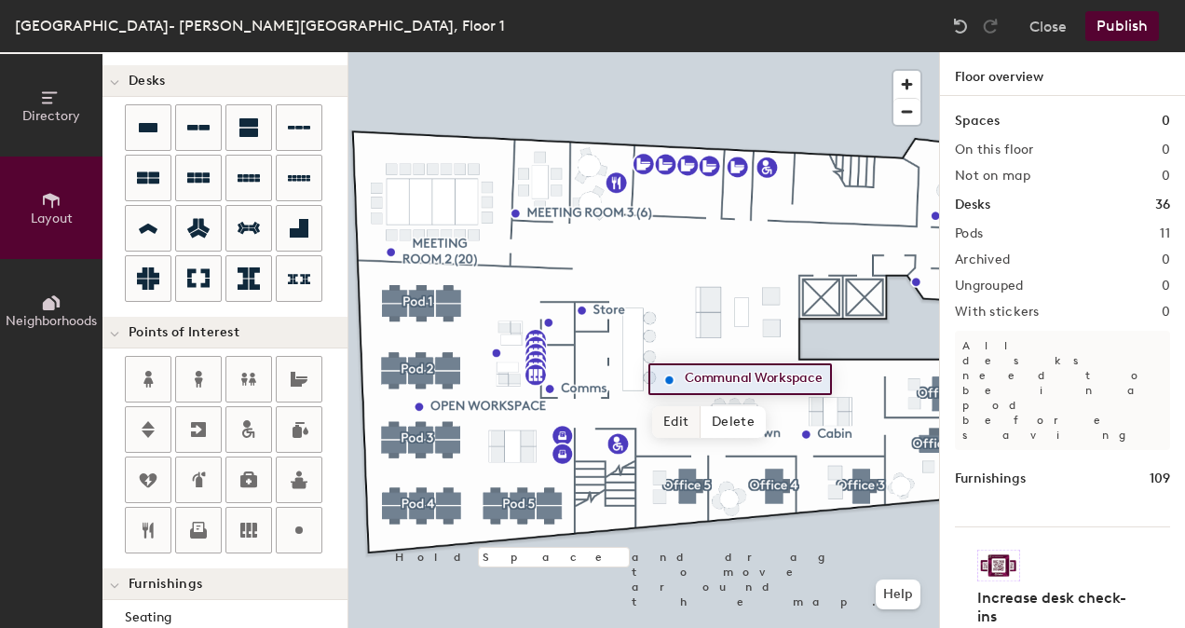
click at [666, 411] on span "Edit" at bounding box center [676, 422] width 48 height 32
type input "20"
type input "COMMUNAL WORKSPACE"
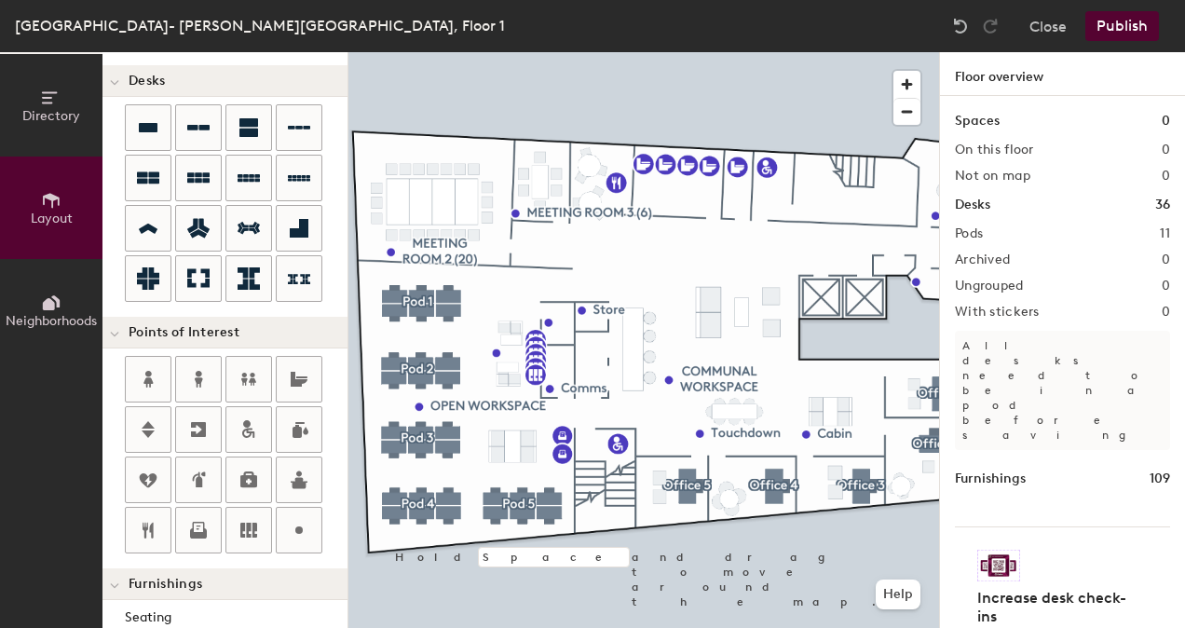
type input "240"
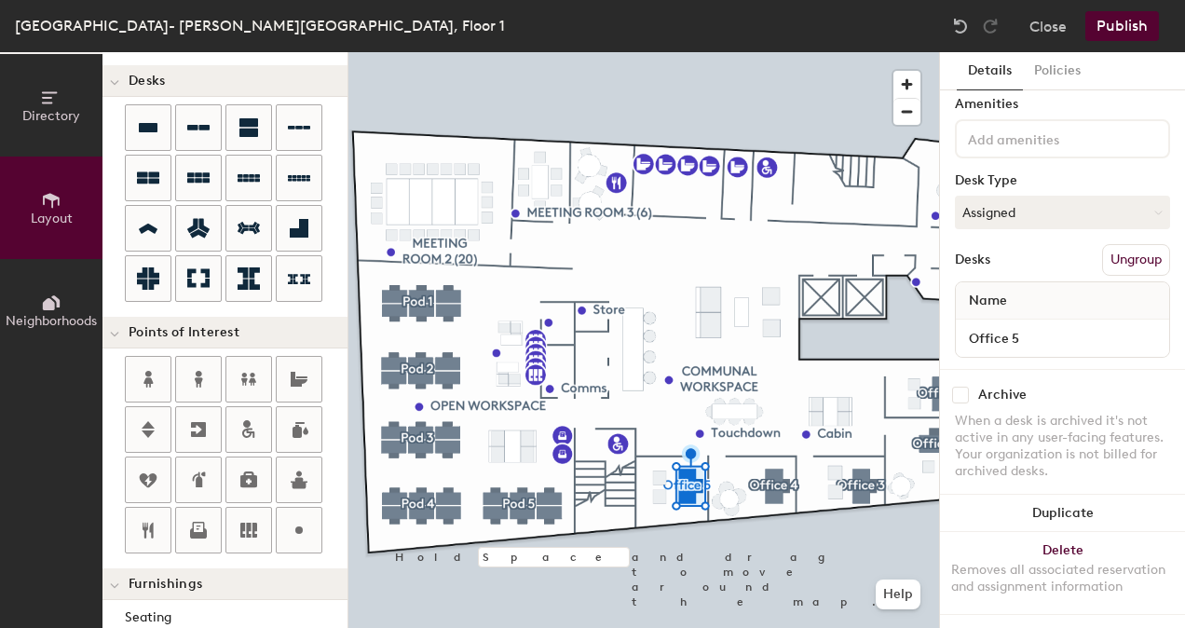
scroll to position [69, 0]
click at [1008, 327] on input "Office 5" at bounding box center [1062, 337] width 206 height 26
type input "OFFICE 5"
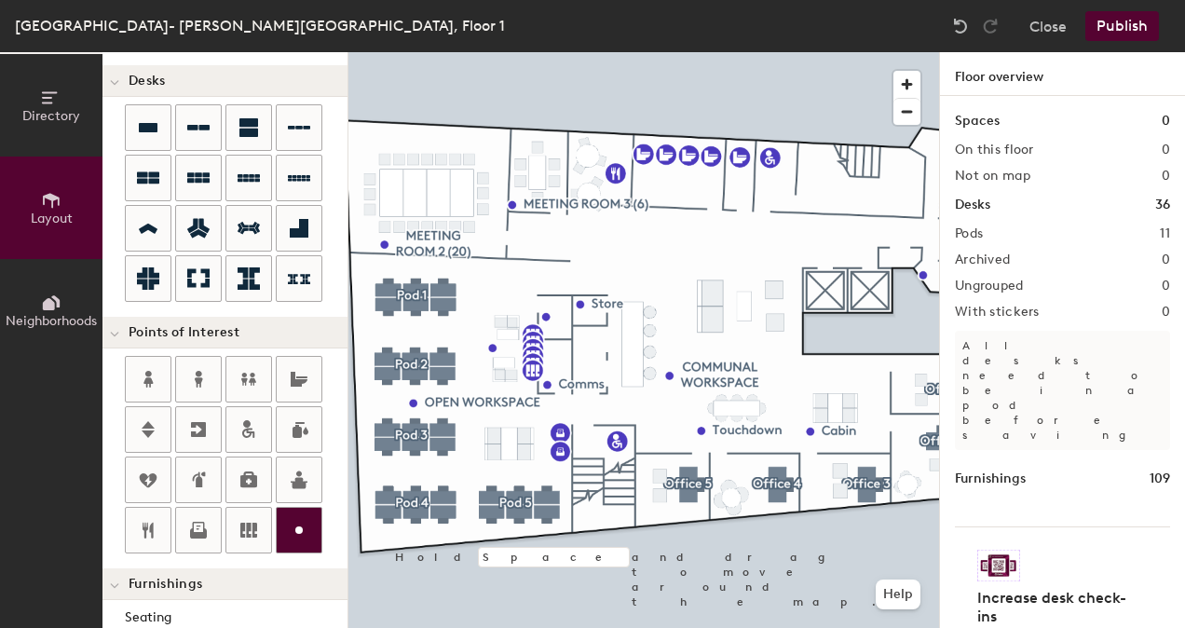
click at [293, 520] on icon at bounding box center [299, 530] width 22 height 22
type input "20"
type input "b"
type input "Bar"
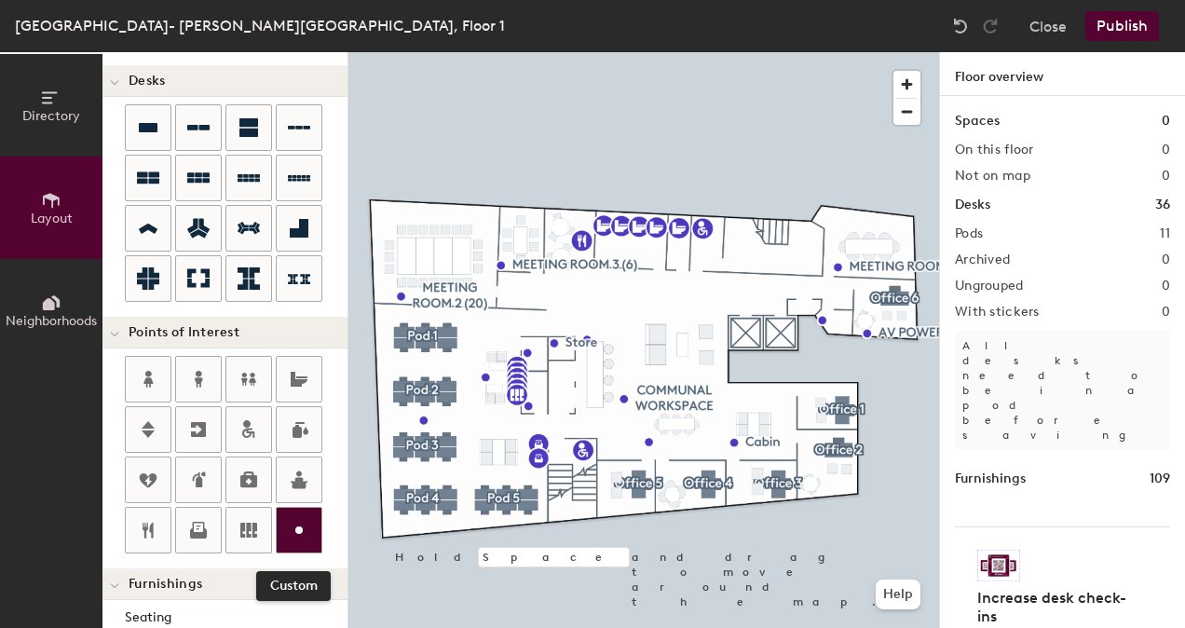
click at [294, 519] on icon at bounding box center [299, 530] width 22 height 22
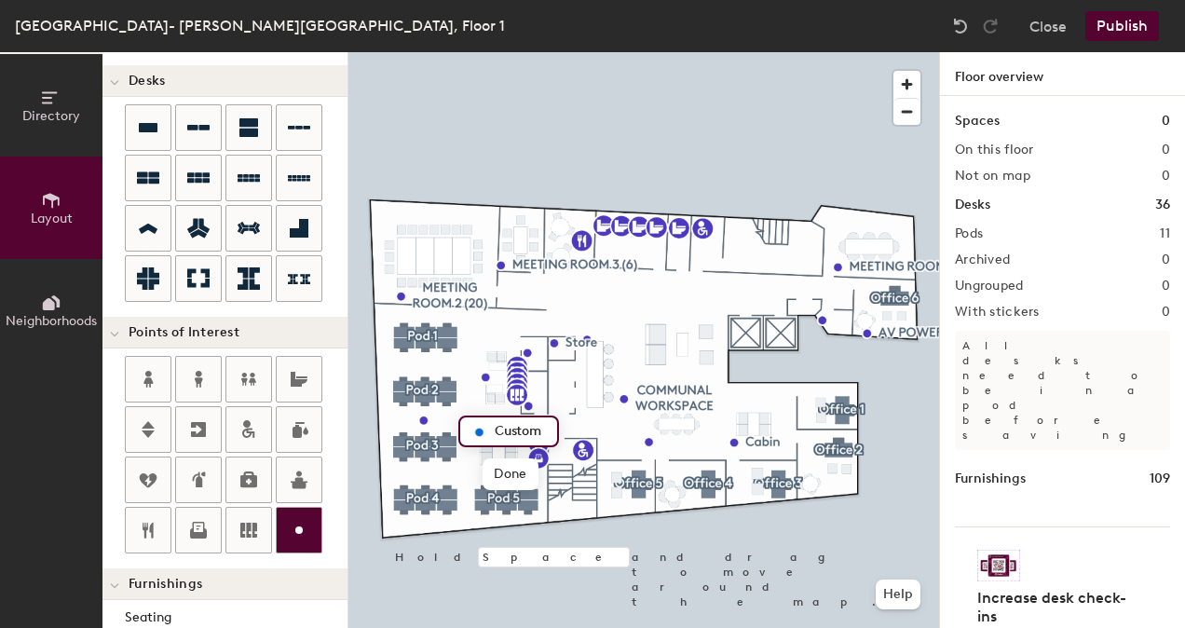
type input "20"
type input "Cabin"
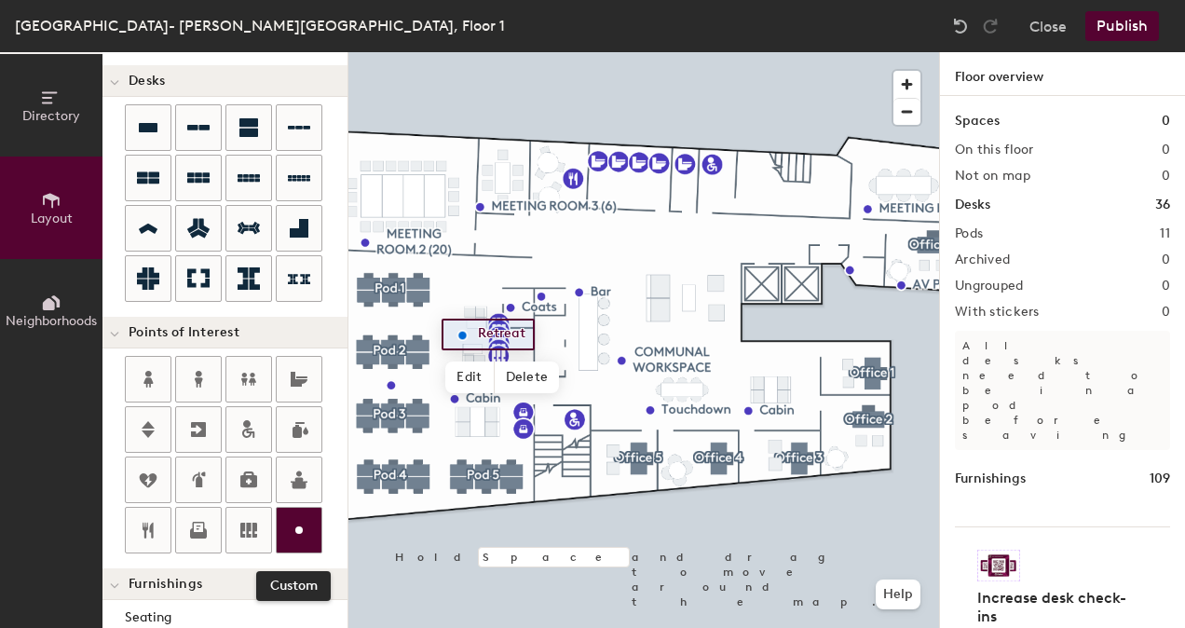
click at [305, 522] on icon at bounding box center [299, 530] width 22 height 22
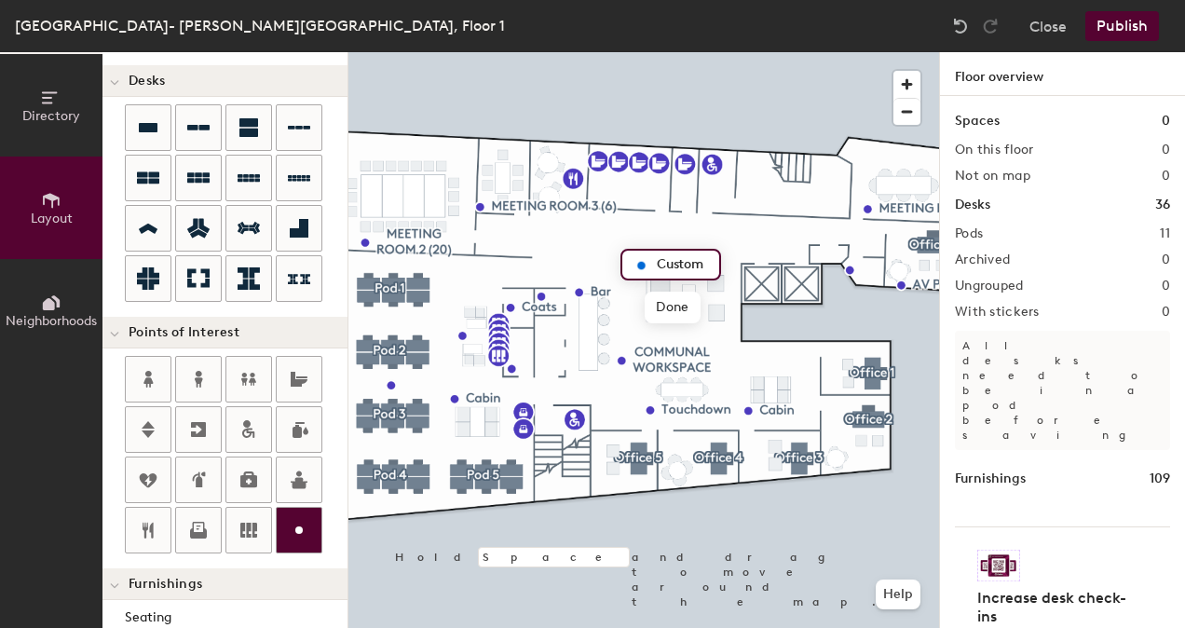
type input "20"
type input "Ent"
type input "20"
type input "Entrance Lounge"
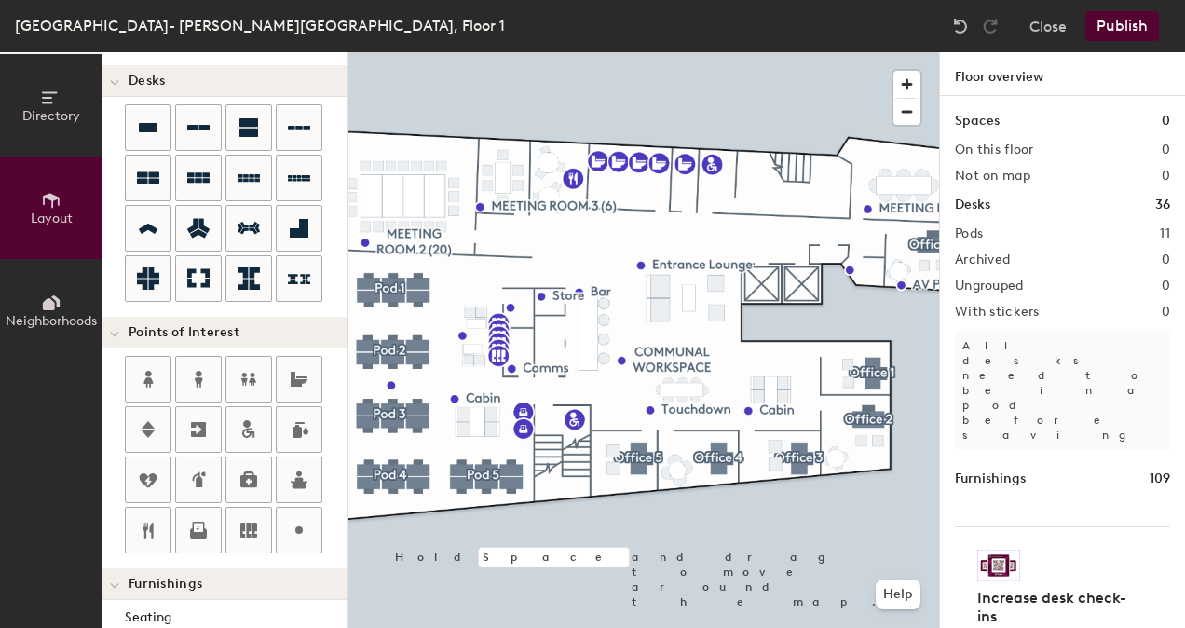
type input "20"
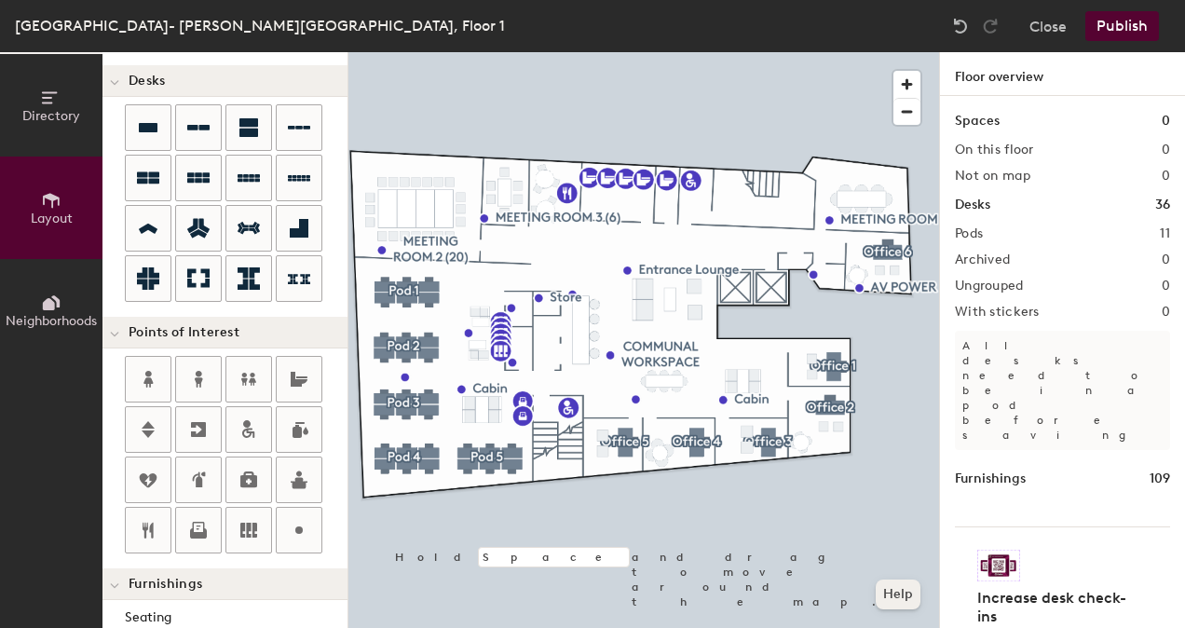
click at [892, 598] on button "Help" at bounding box center [898, 594] width 45 height 30
click at [604, 52] on div at bounding box center [643, 52] width 591 height 0
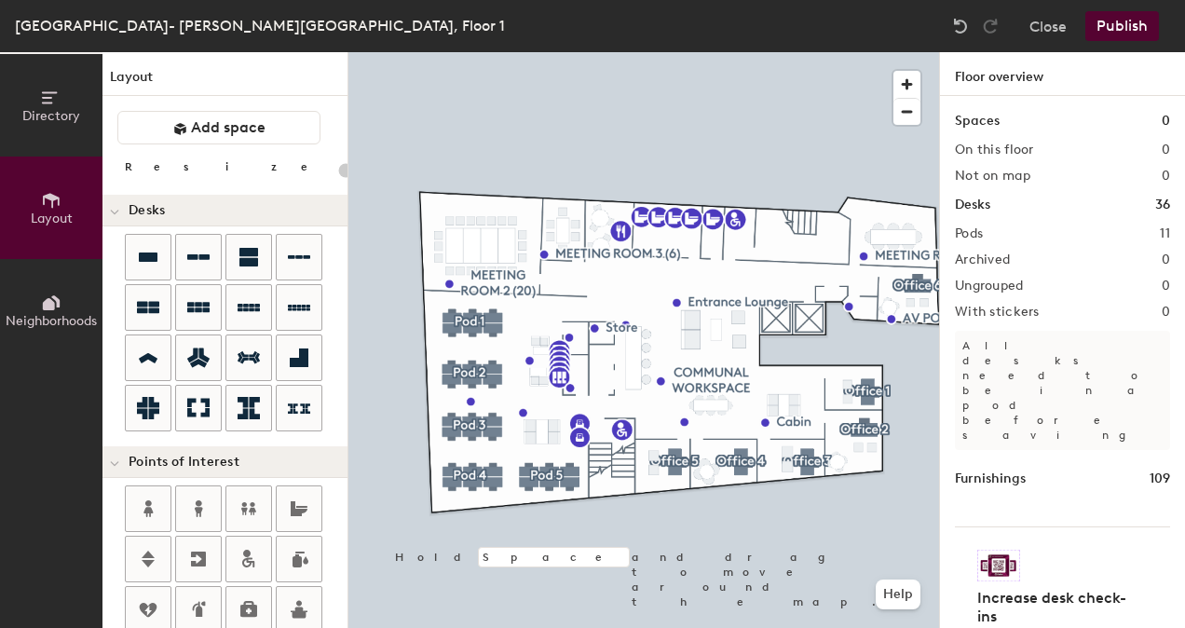
click at [1080, 469] on div "Furnishings 109" at bounding box center [1062, 479] width 215 height 20
click at [992, 156] on h2 "On this floor" at bounding box center [994, 150] width 79 height 15
click at [1045, 20] on button "Close" at bounding box center [1047, 26] width 37 height 30
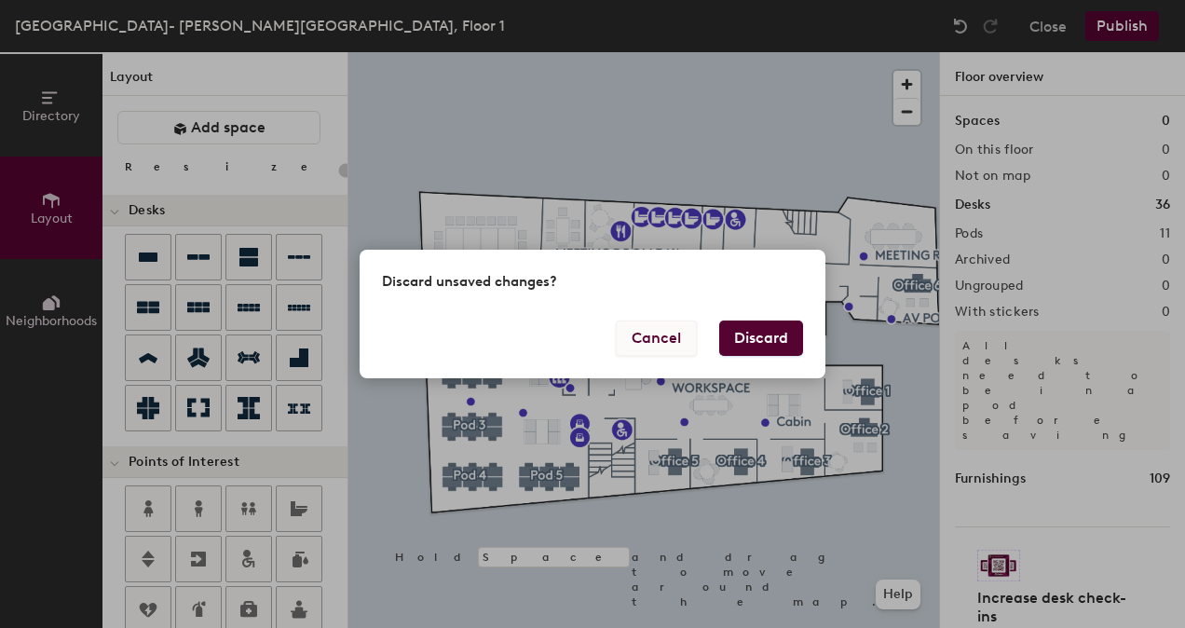
click at [646, 342] on button "Cancel" at bounding box center [656, 337] width 81 height 35
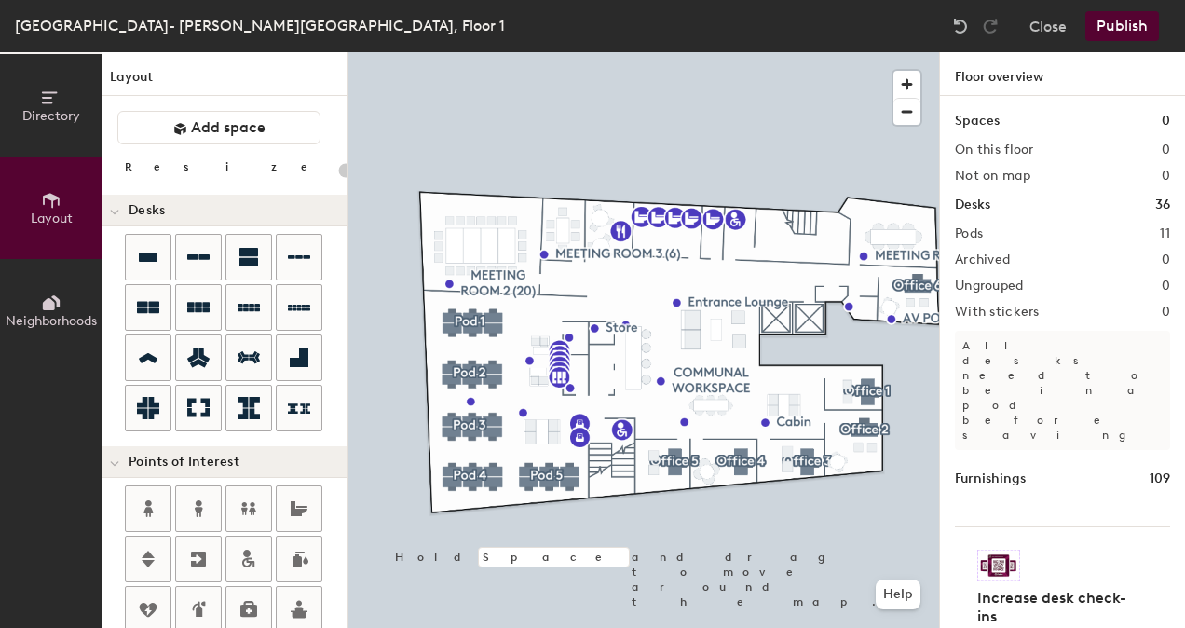
click at [60, 118] on span "Directory" at bounding box center [51, 116] width 58 height 16
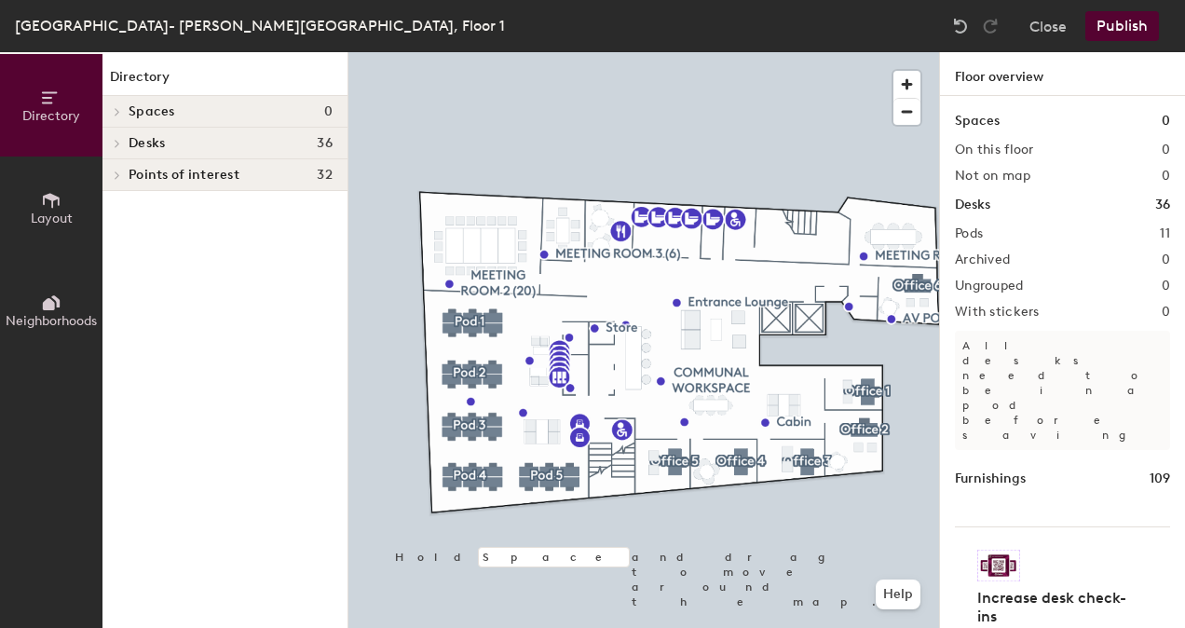
click at [75, 220] on button "Layout" at bounding box center [51, 207] width 102 height 102
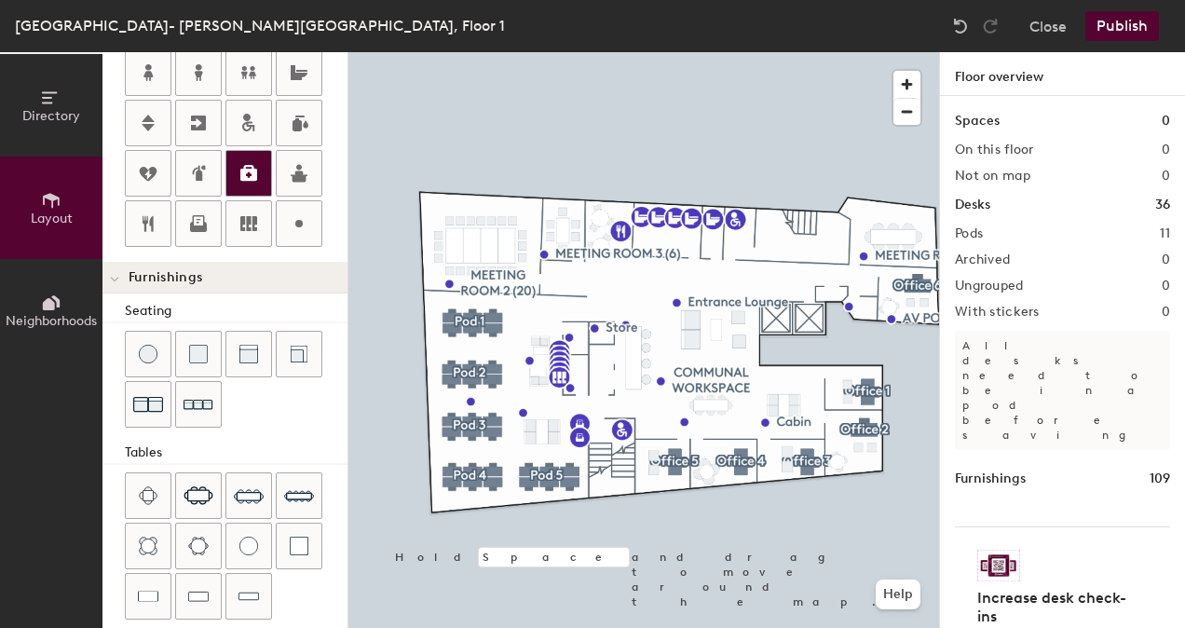
scroll to position [539, 0]
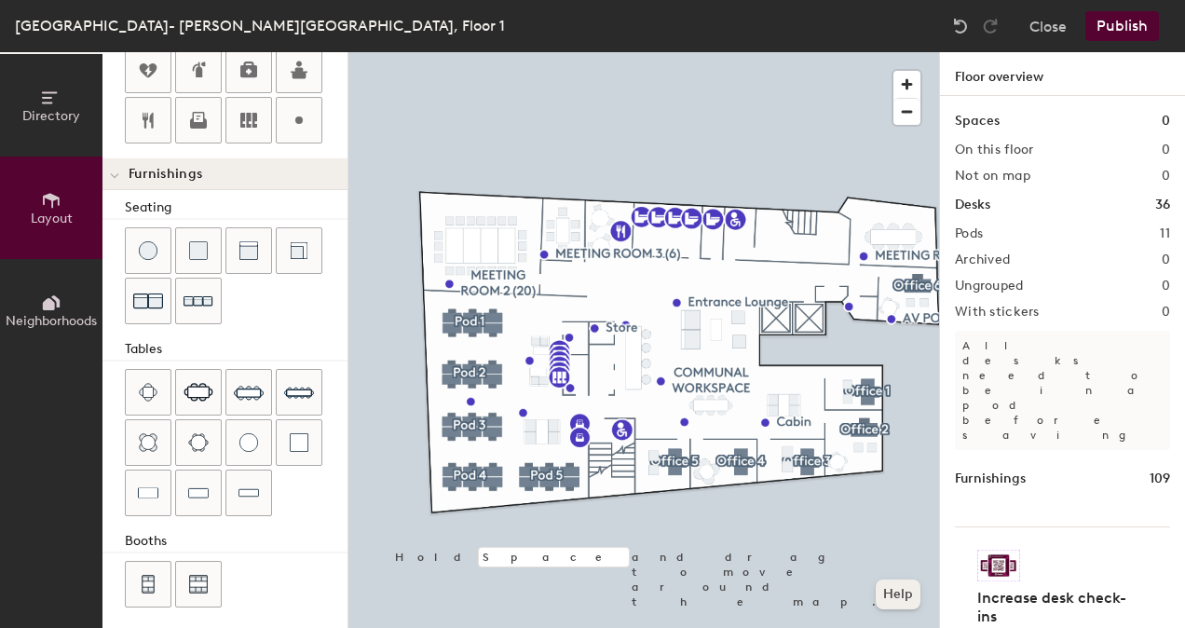
click at [894, 591] on button "Help" at bounding box center [898, 594] width 45 height 30
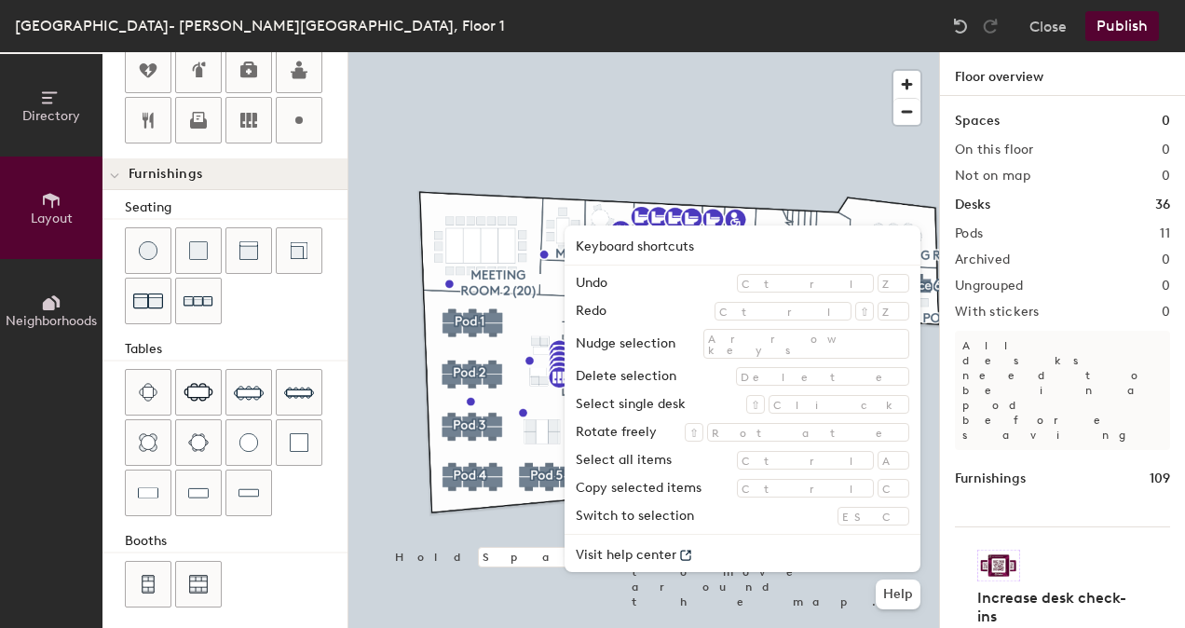
click at [632, 52] on div at bounding box center [643, 52] width 591 height 0
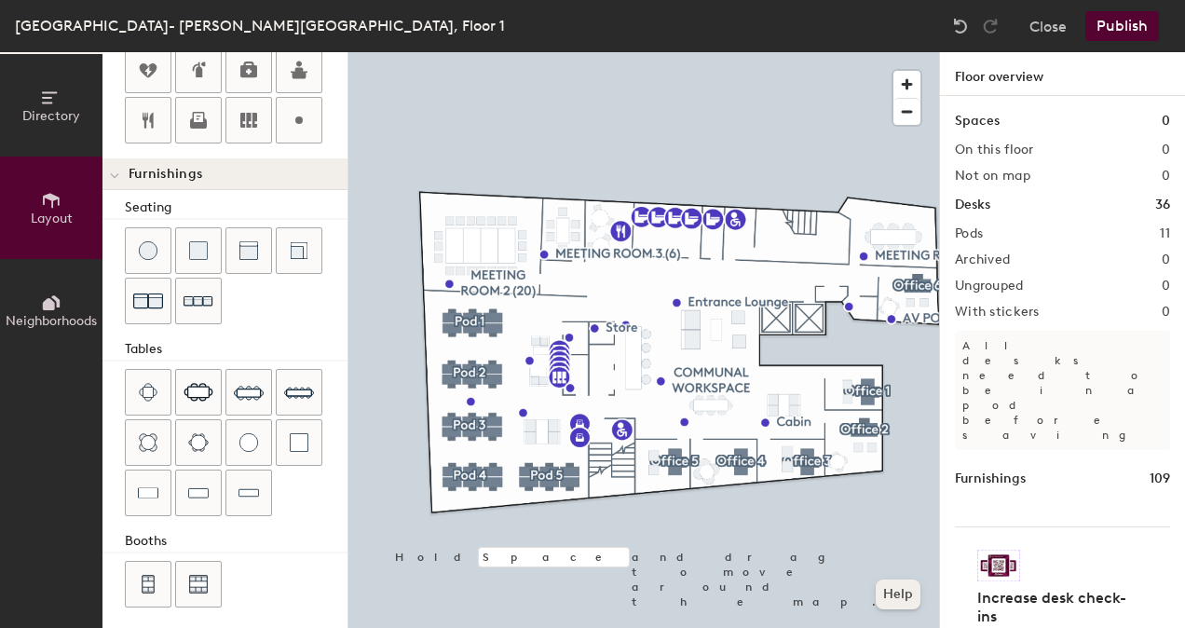
click at [904, 587] on button "Help" at bounding box center [898, 594] width 45 height 30
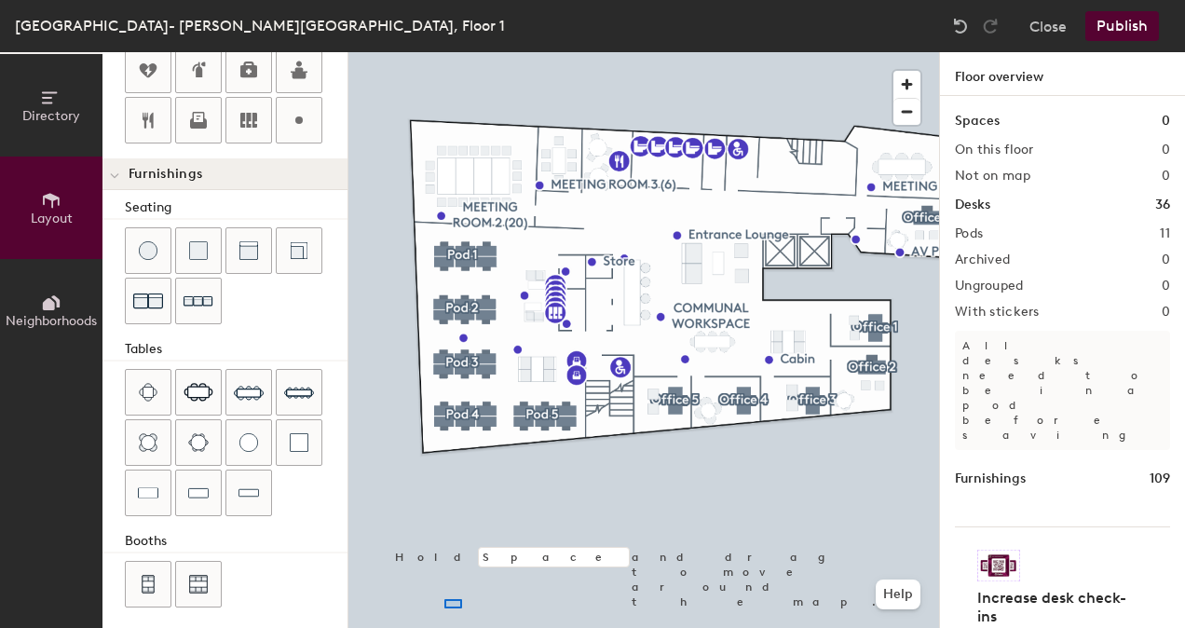
click at [328, 542] on div "Directory Layout Neighborhoods Layout Add space Resize Desks Points of Interest…" at bounding box center [592, 340] width 1185 height 576
click at [428, 52] on div at bounding box center [643, 52] width 591 height 0
click at [475, 52] on div at bounding box center [643, 52] width 591 height 0
type input "20"
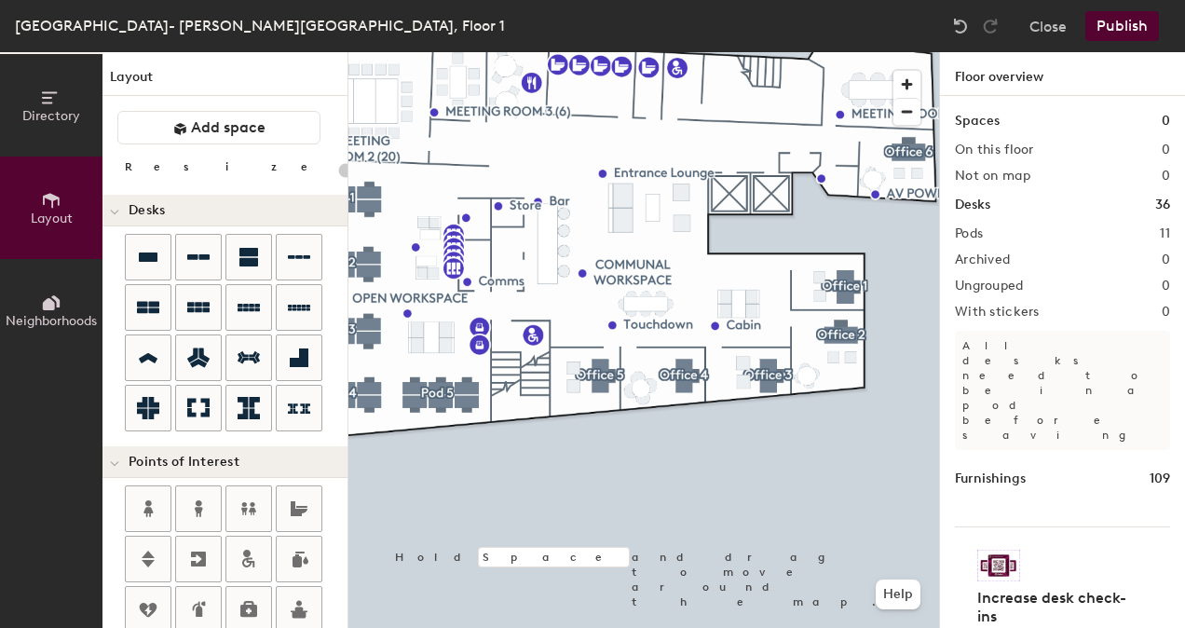
scroll to position [539, 0]
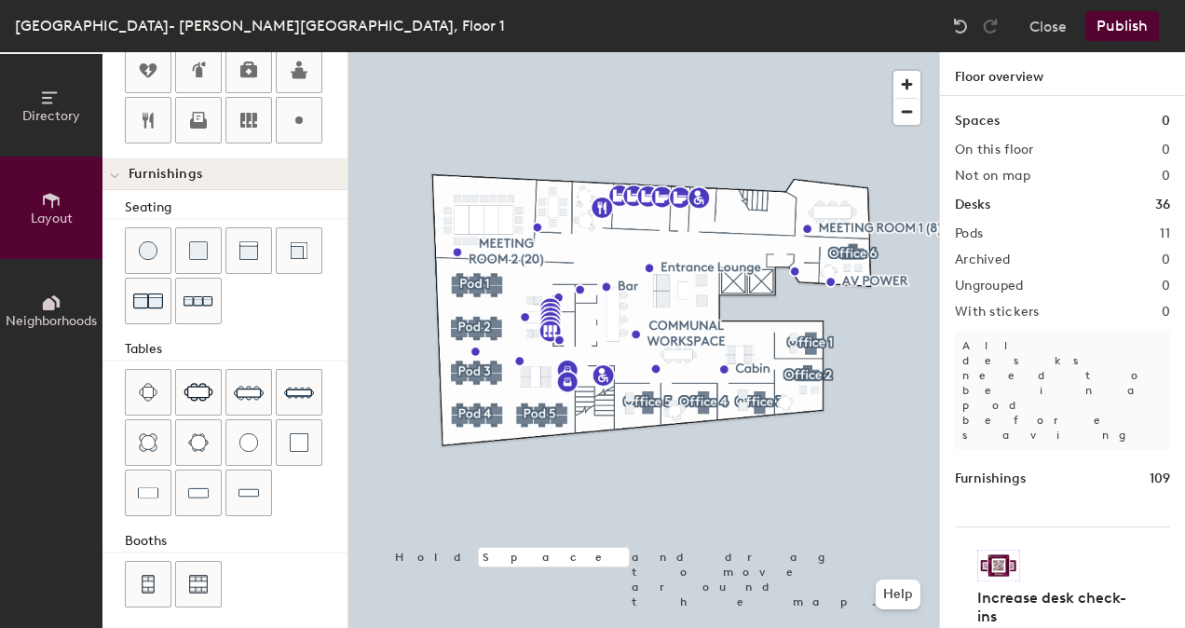
click at [1133, 526] on div "Increase desk check-ins Companies that use desk stickers have up to 25% more ch…" at bounding box center [1062, 627] width 215 height 202
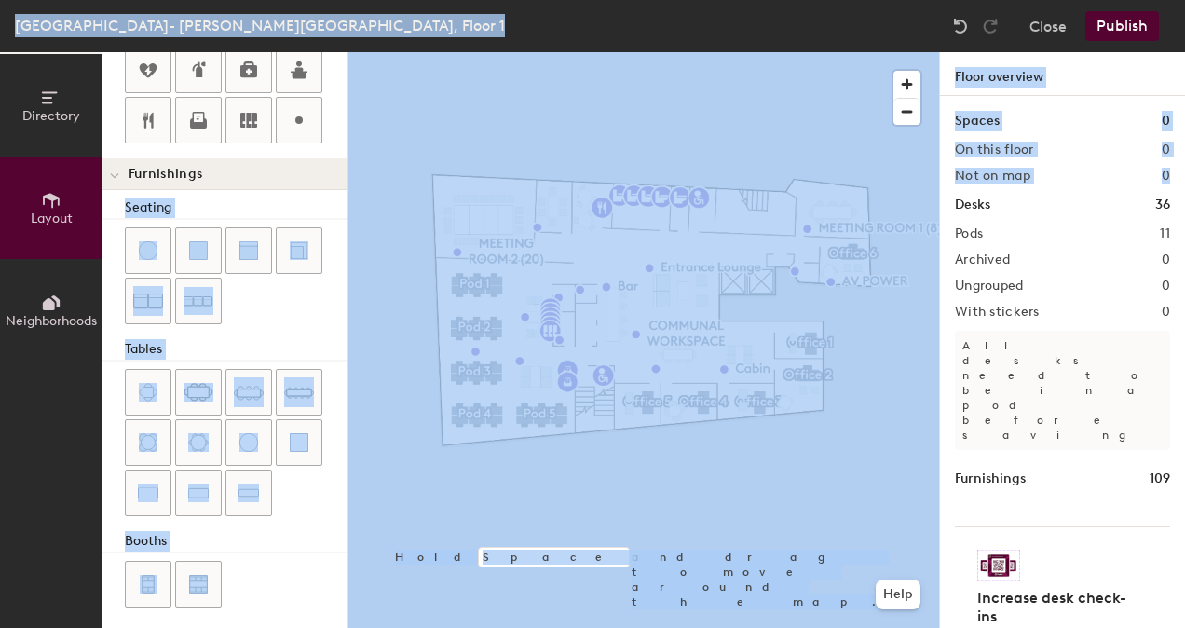
drag, startPoint x: 1188, startPoint y: 179, endPoint x: 1184, endPoint y: 222, distance: 43.0
click at [1184, 222] on html "Skip navigation Schedule Office People Analytics Manage AC [GEOGRAPHIC_DATA][PE…" at bounding box center [592, 314] width 1185 height 628
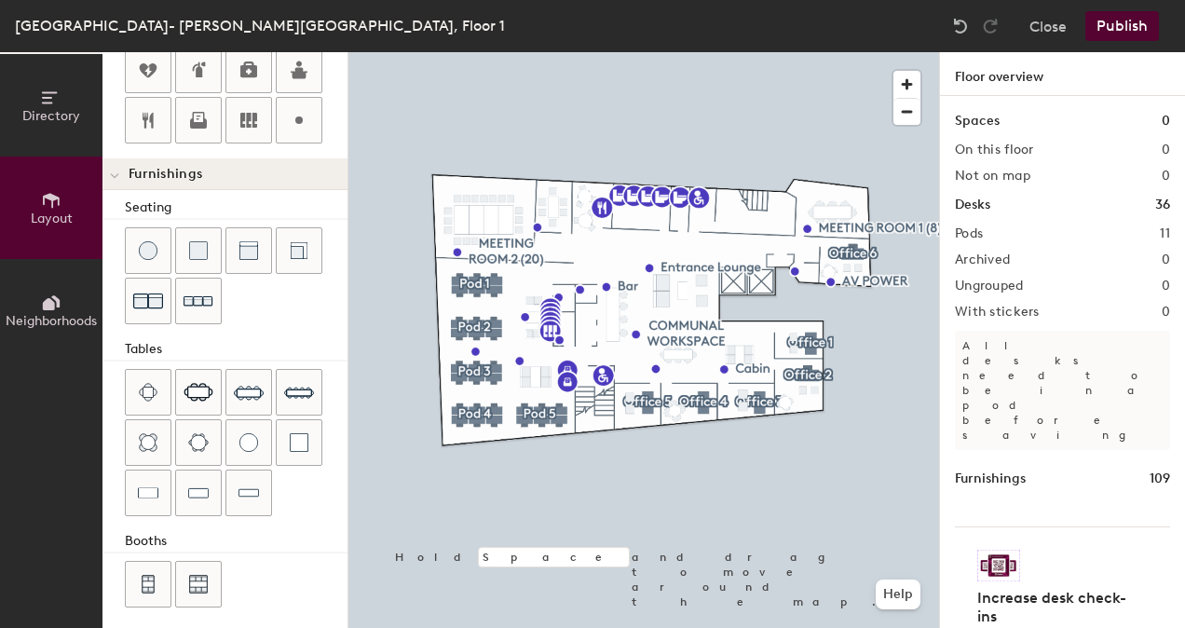
click at [1102, 296] on div "Spaces 0 On this floor 0 Not on map 0 Desks 36 Pods 11 Archived 0 Ungrouped 0 W…" at bounding box center [1062, 384] width 245 height 576
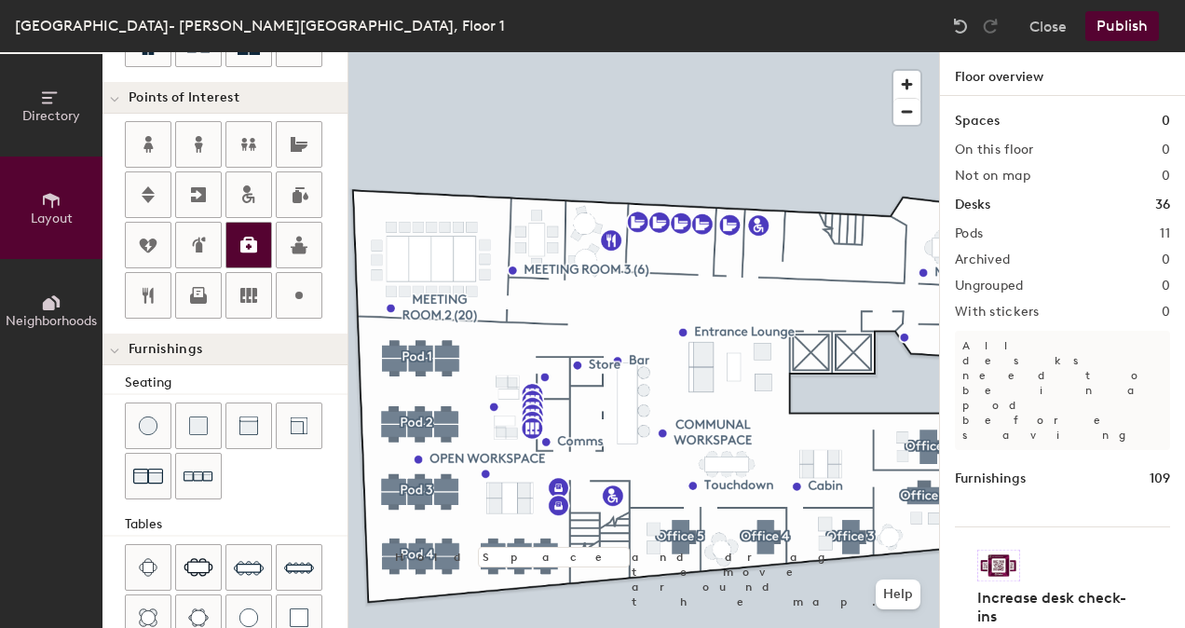
scroll to position [373, 0]
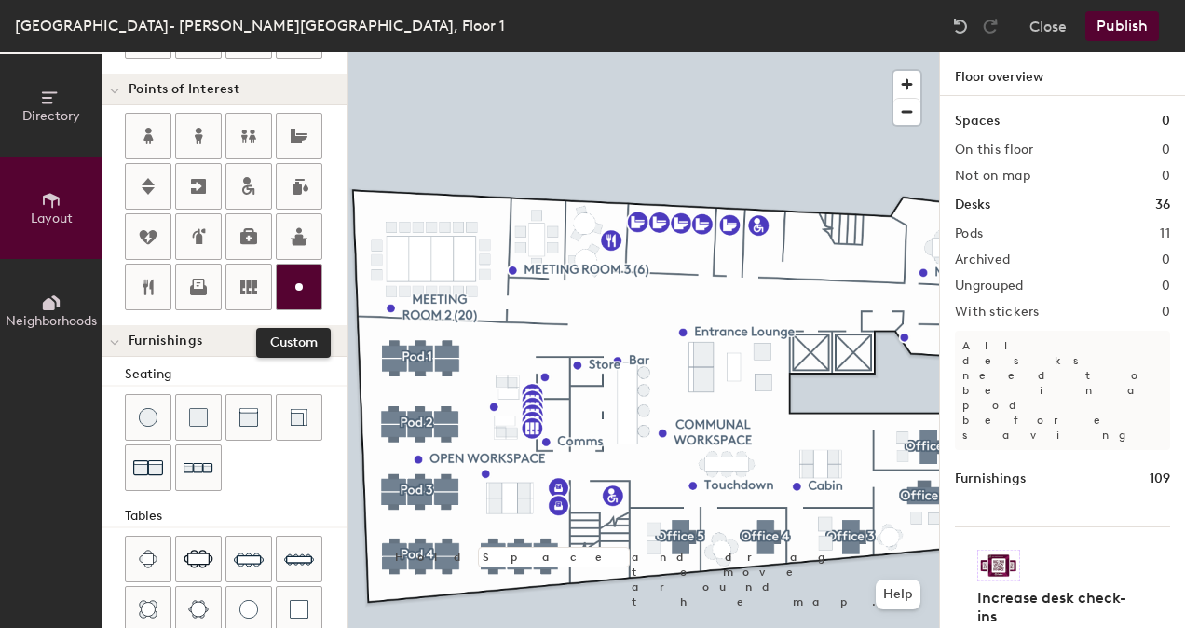
click at [281, 287] on div at bounding box center [299, 287] width 45 height 45
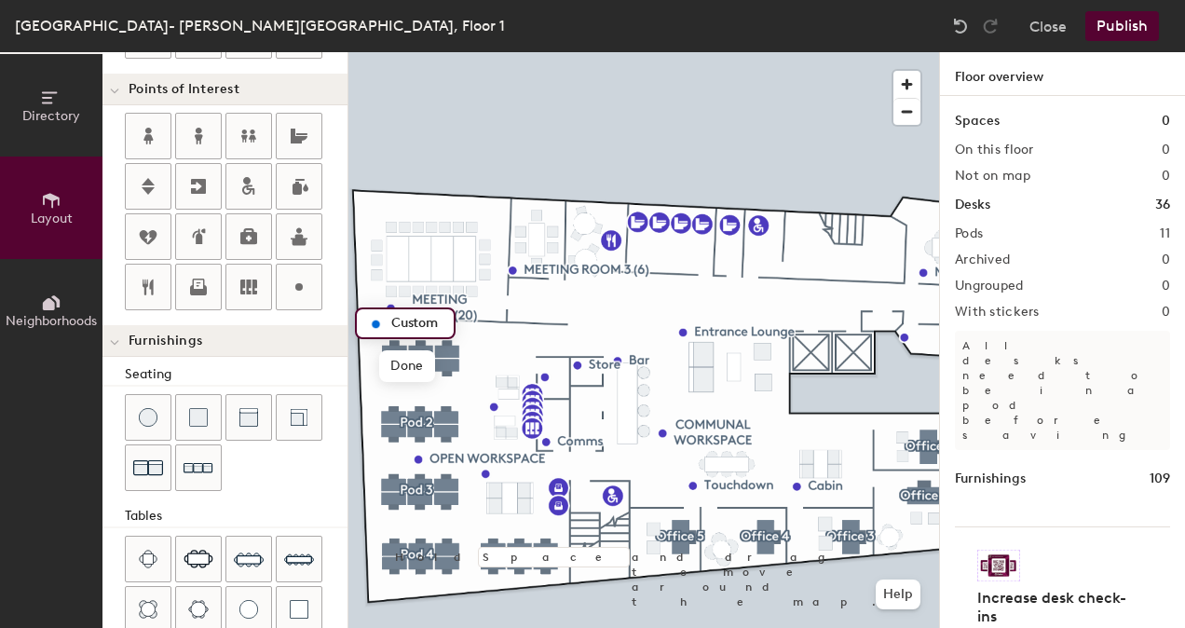
type input "20"
type input "STORAGE WALL"
click at [574, 52] on div at bounding box center [643, 52] width 591 height 0
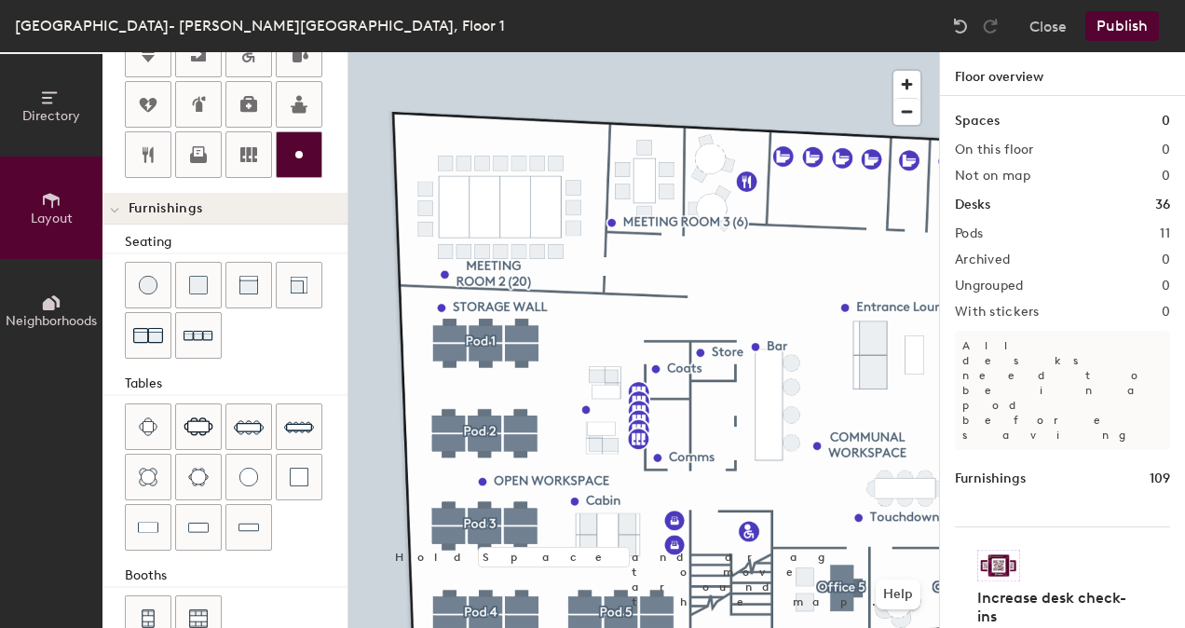
scroll to position [539, 0]
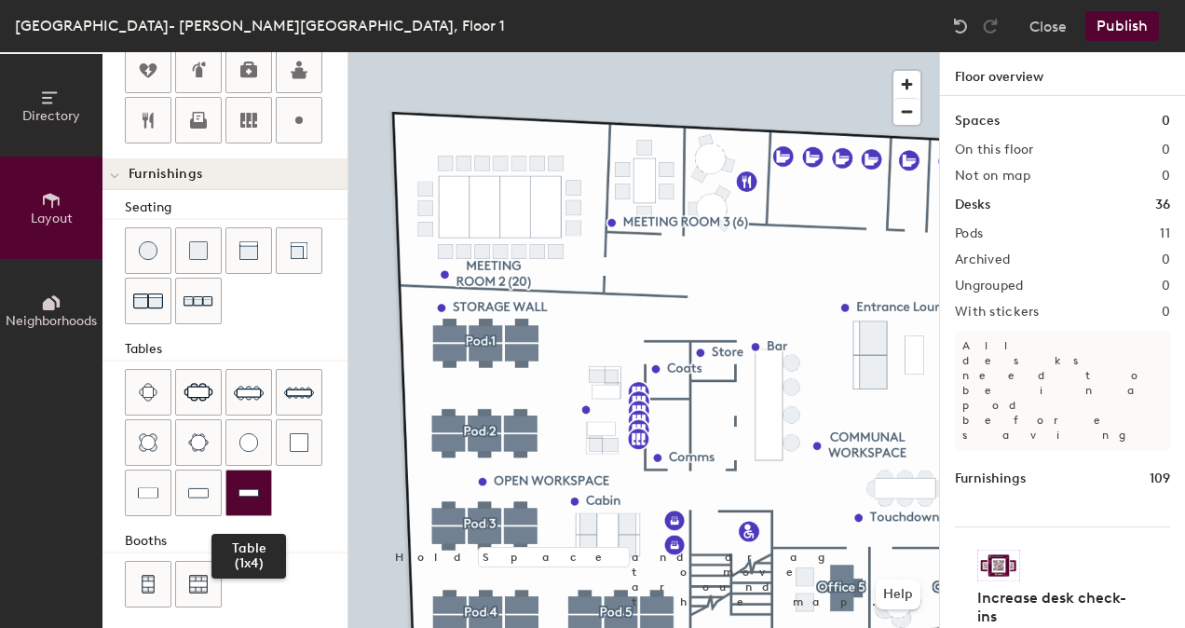
click at [260, 481] on div at bounding box center [248, 492] width 45 height 45
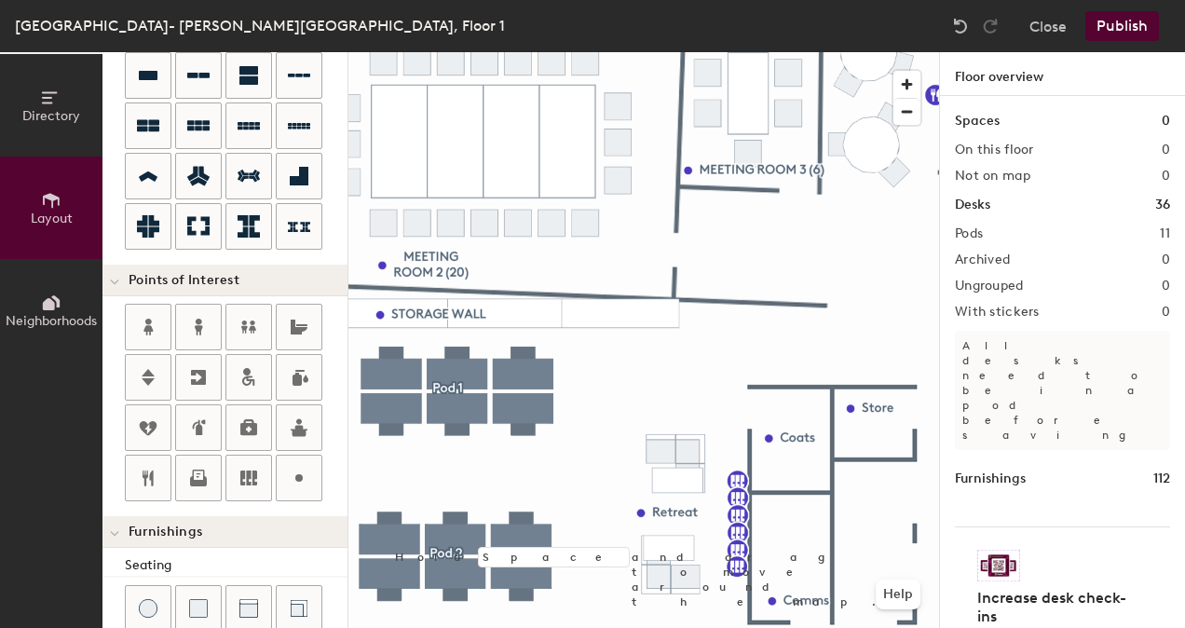
scroll to position [167, 0]
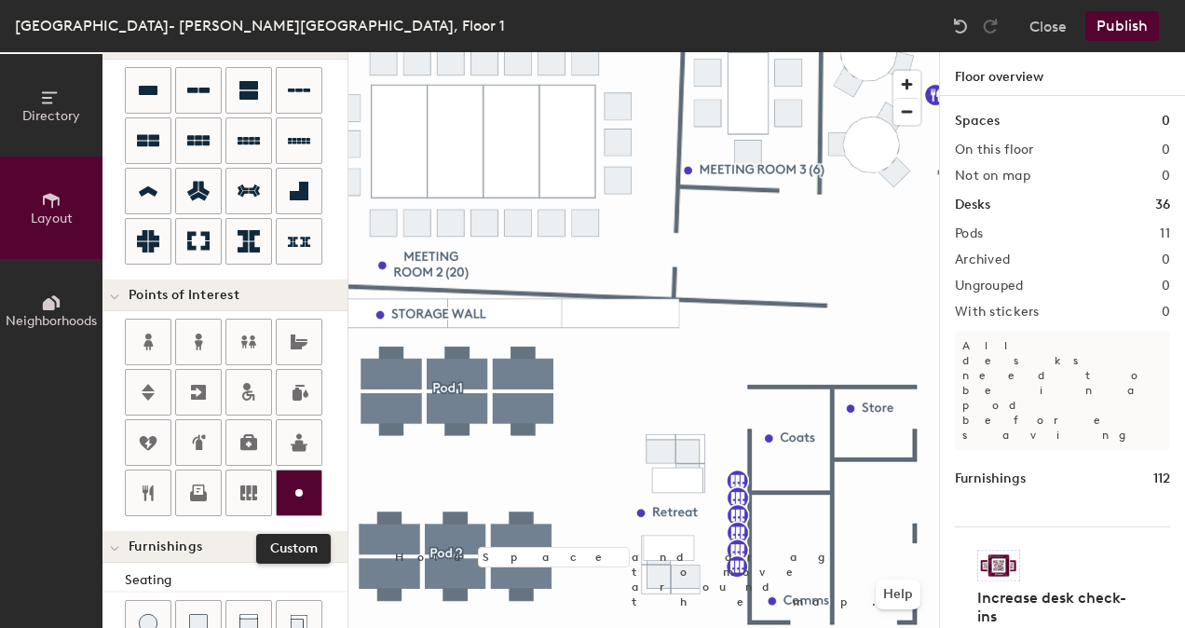
click at [315, 488] on div at bounding box center [299, 492] width 45 height 45
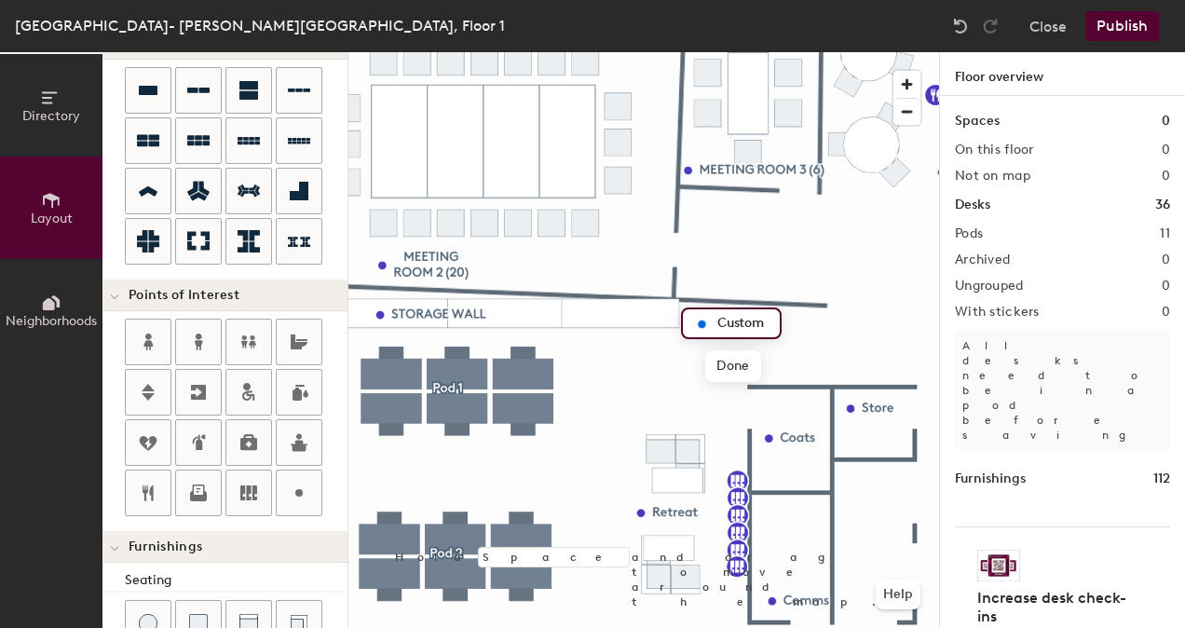
type input "20"
type input "POWER DATA"
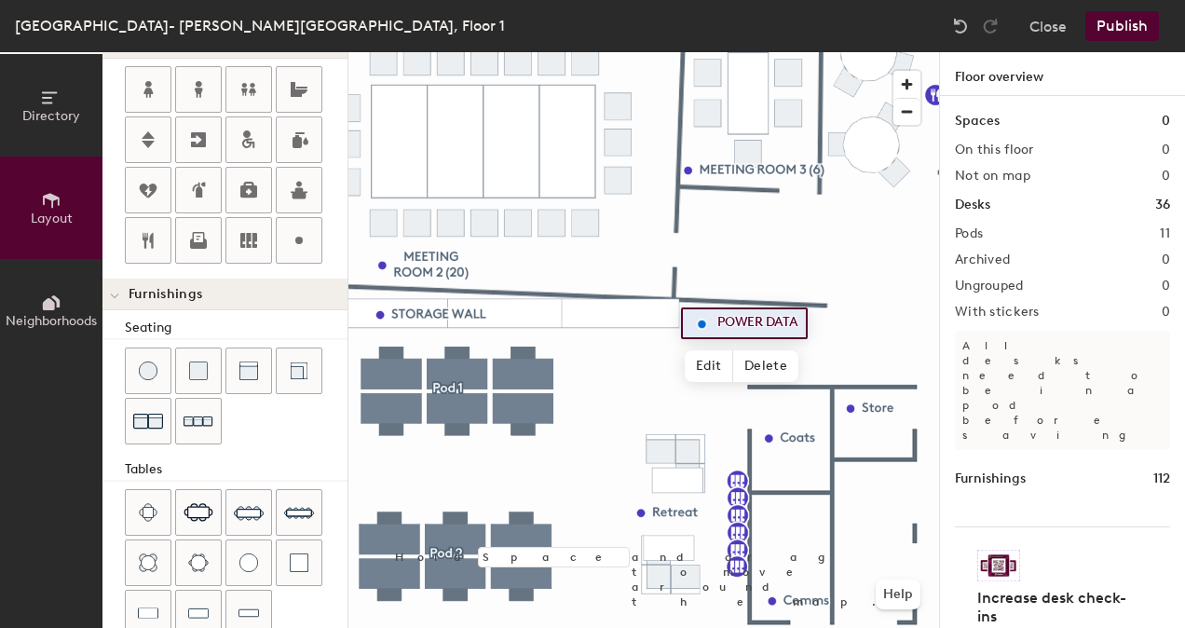
scroll to position [446, 0]
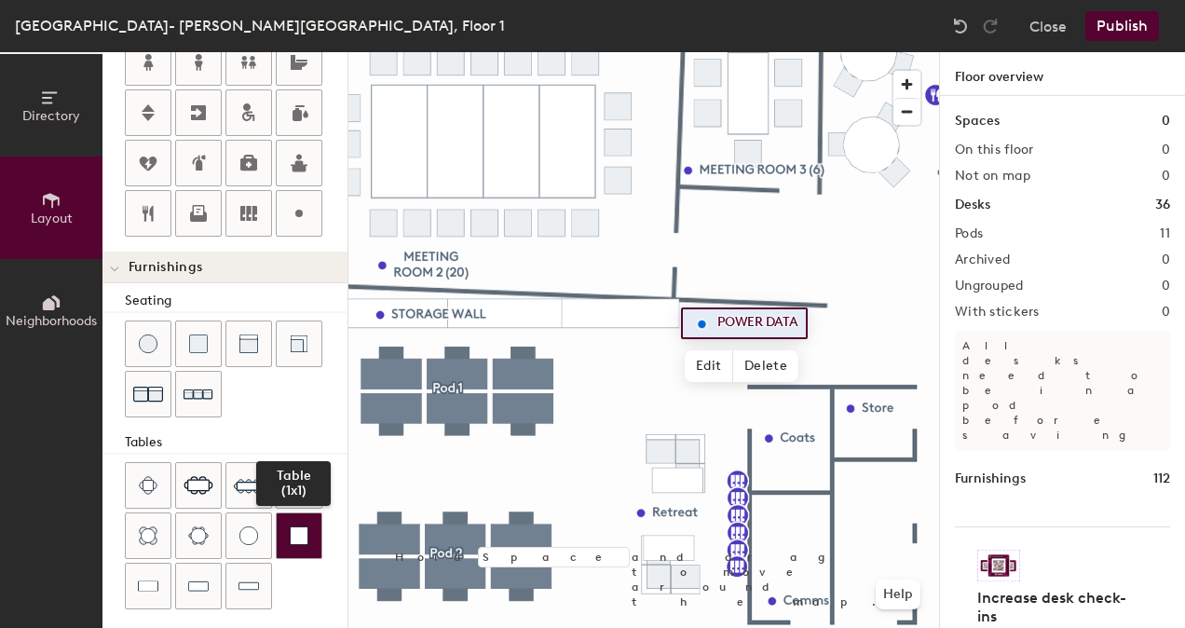
click at [311, 533] on div at bounding box center [299, 535] width 45 height 45
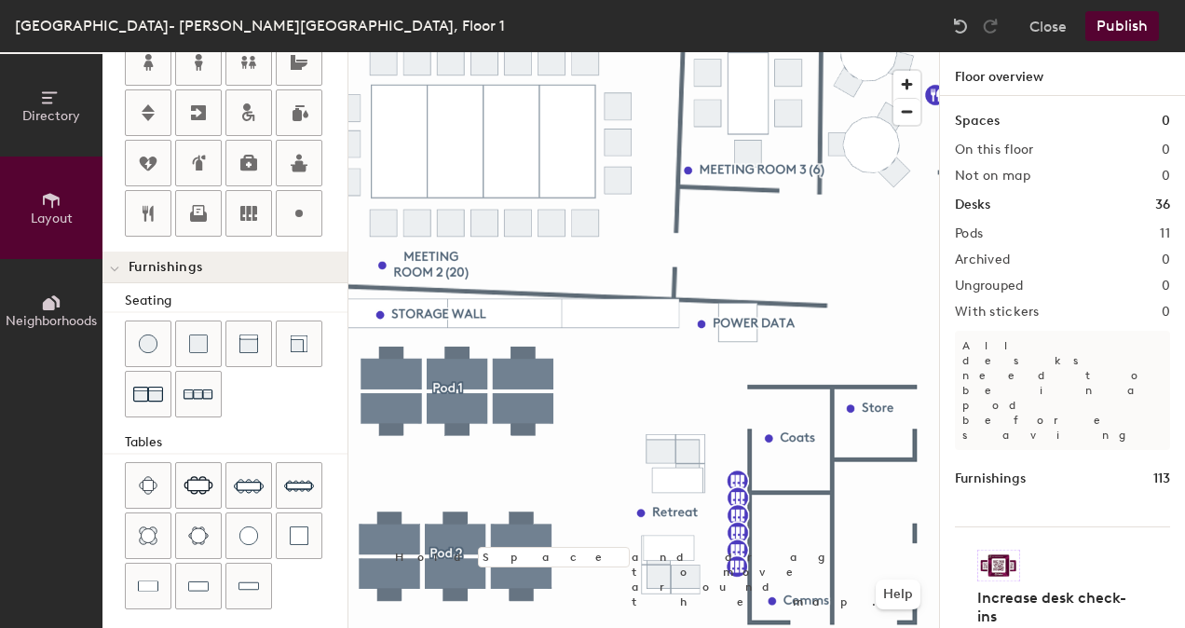
type input "20"
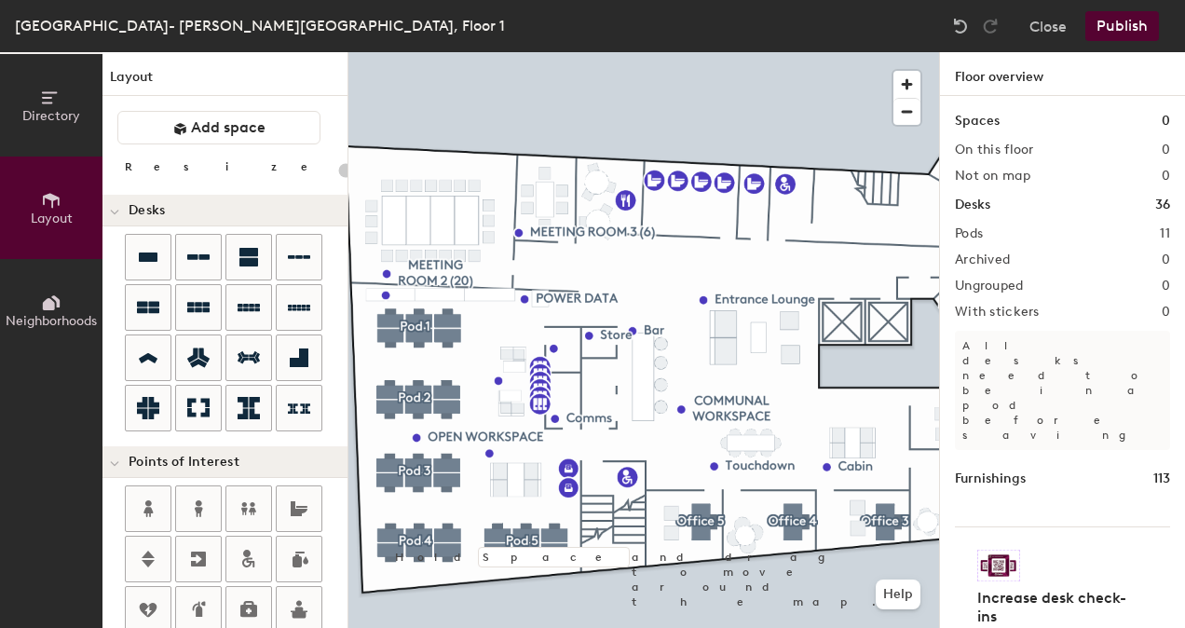
scroll to position [446, 0]
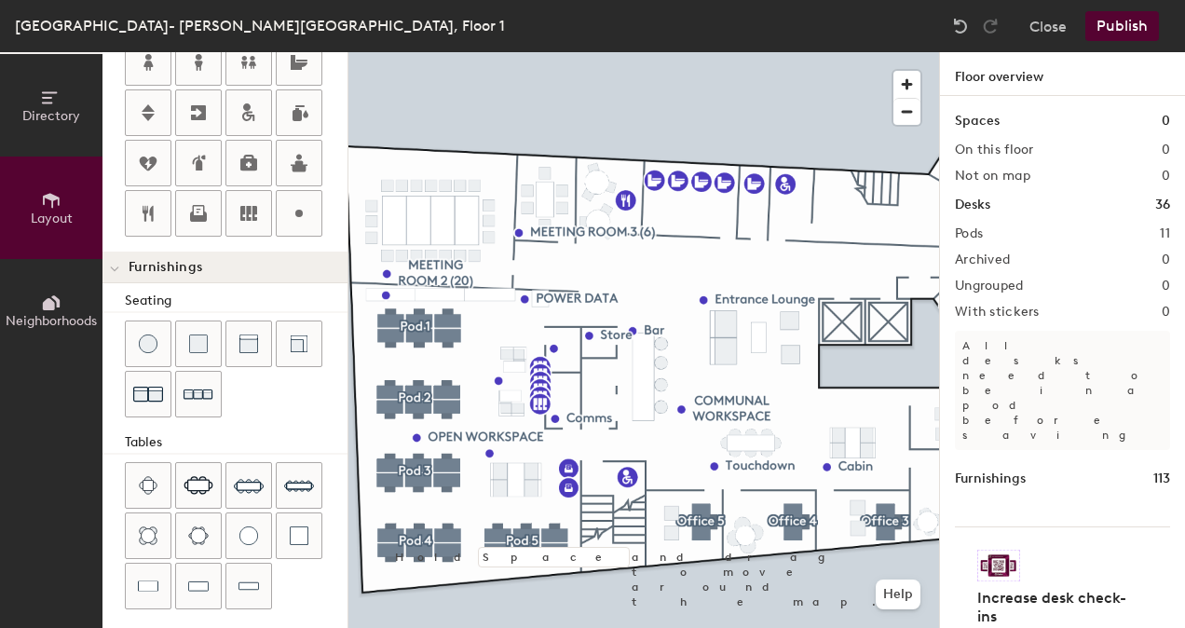
click at [1125, 24] on button "Publish" at bounding box center [1122, 26] width 74 height 30
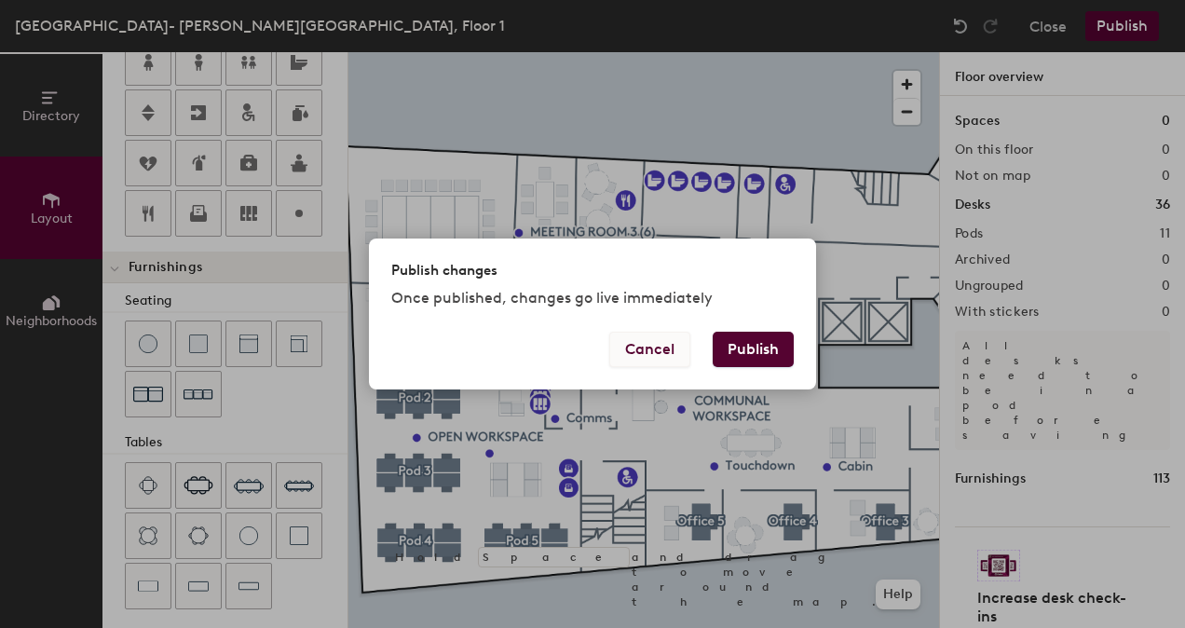
click at [637, 341] on button "Cancel" at bounding box center [649, 349] width 81 height 35
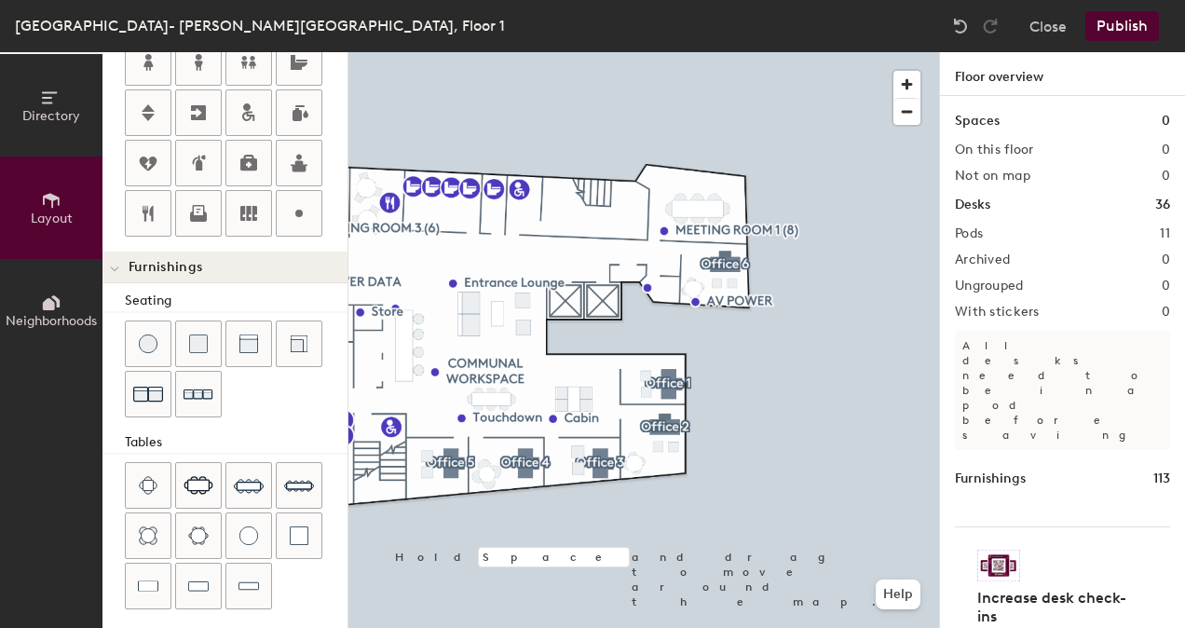
click at [966, 430] on div "Directory Layout Neighborhoods Layout Add space Resize Desks Points of Interest…" at bounding box center [592, 340] width 1185 height 576
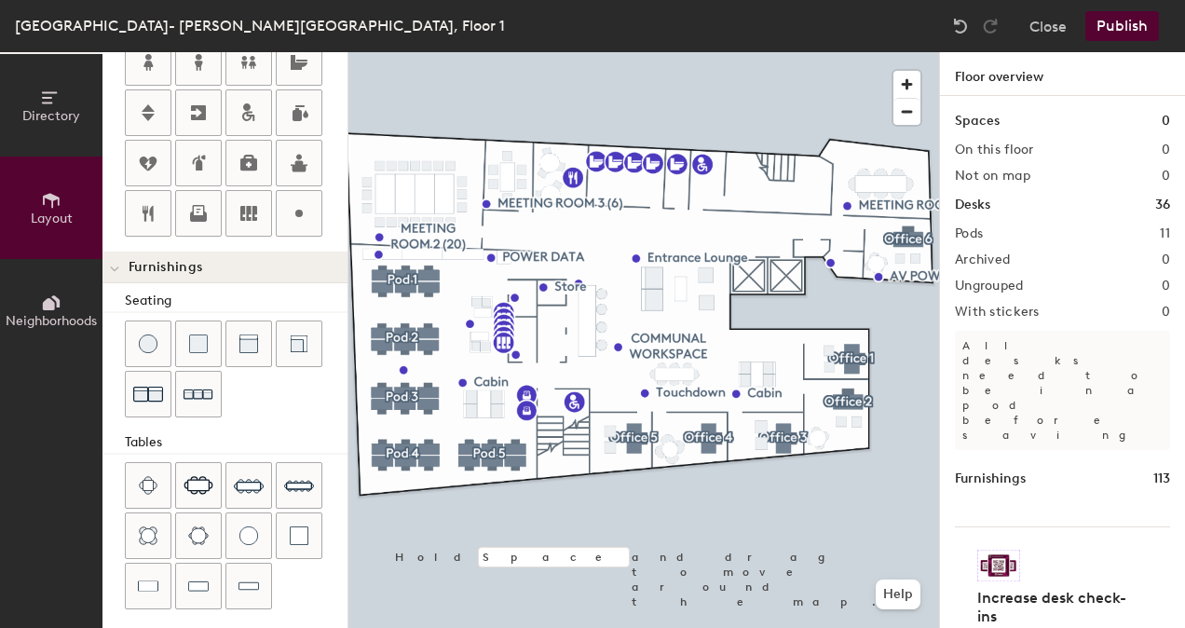
click at [1005, 347] on p "All desks need to be in a pod before saving" at bounding box center [1062, 390] width 215 height 119
click at [1007, 347] on p "All desks need to be in a pod before saving" at bounding box center [1062, 390] width 215 height 119
click at [1008, 348] on p "All desks need to be in a pod before saving" at bounding box center [1062, 390] width 215 height 119
click at [980, 211] on h1 "Desks" at bounding box center [972, 205] width 35 height 20
click at [982, 237] on h2 "Pods" at bounding box center [969, 233] width 28 height 15
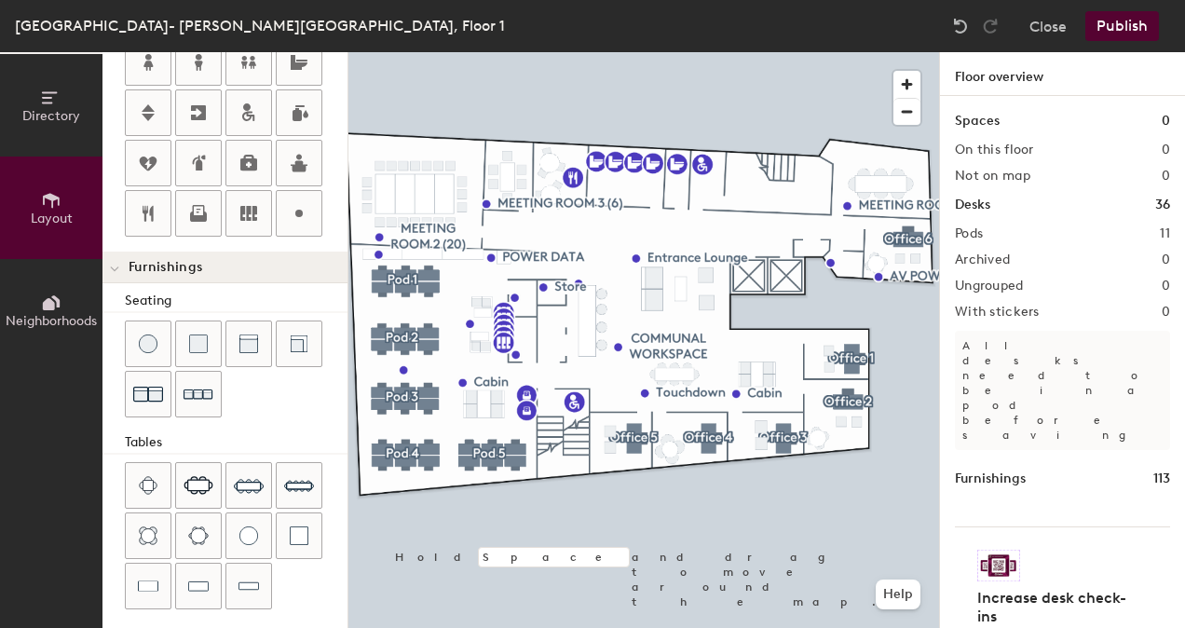
click at [982, 78] on h1 "Floor overview" at bounding box center [1062, 74] width 245 height 44
click at [1053, 16] on button "Close" at bounding box center [1047, 26] width 37 height 30
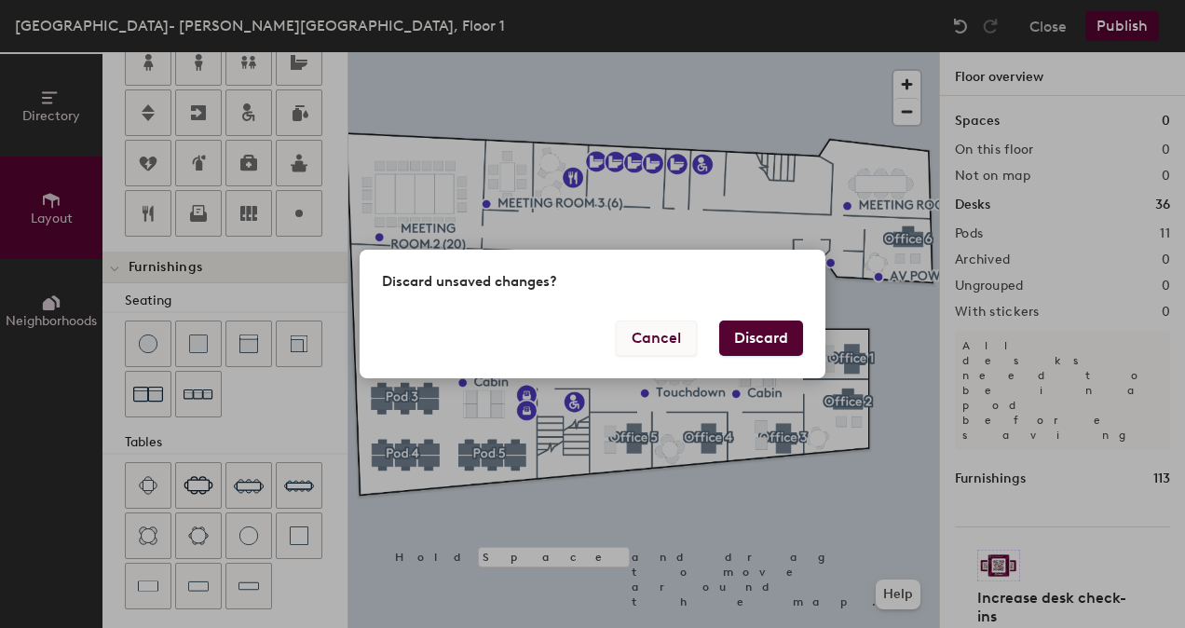
click at [644, 341] on button "Cancel" at bounding box center [656, 337] width 81 height 35
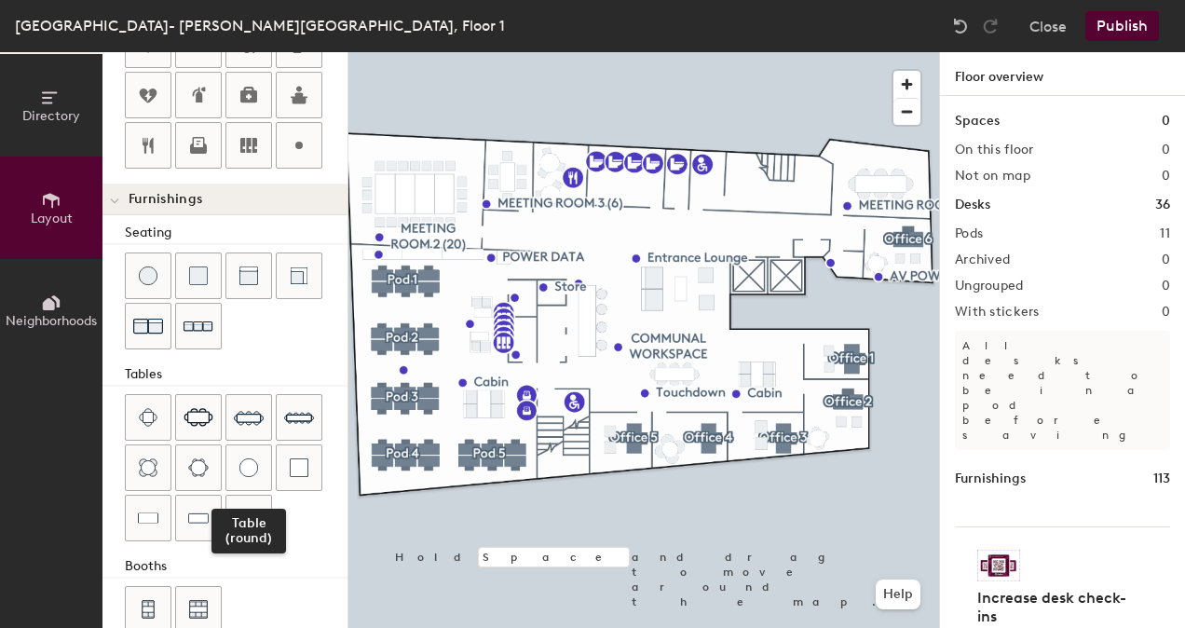
scroll to position [539, 0]
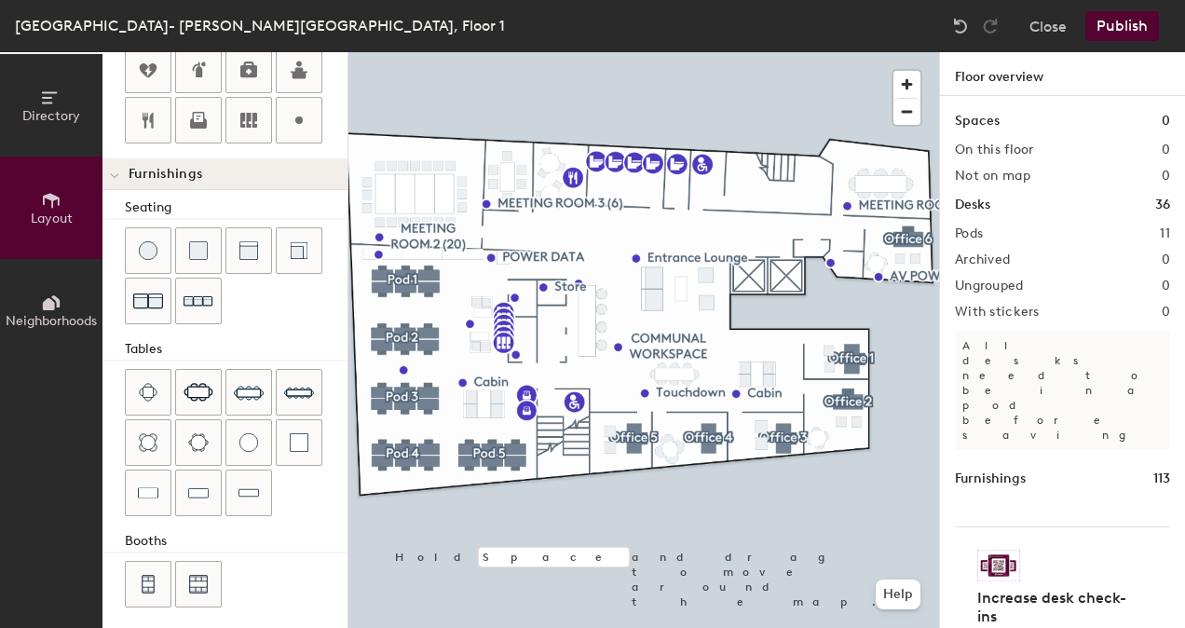
click at [65, 300] on button "Neighborhoods" at bounding box center [51, 310] width 102 height 102
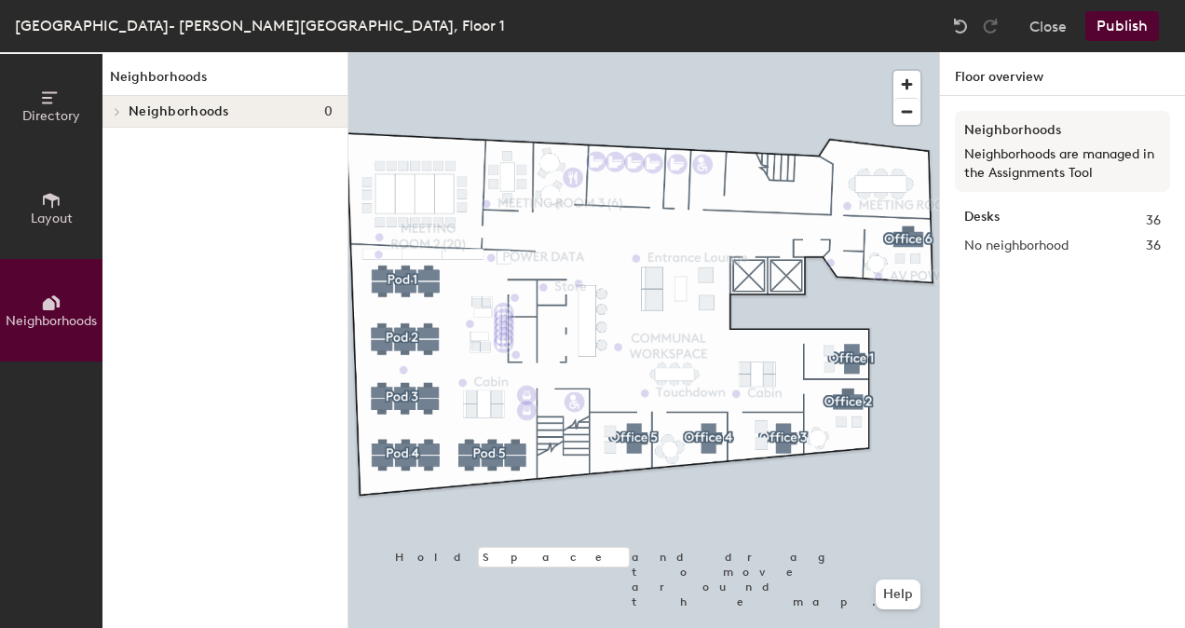
click at [58, 221] on span "Layout" at bounding box center [52, 219] width 42 height 16
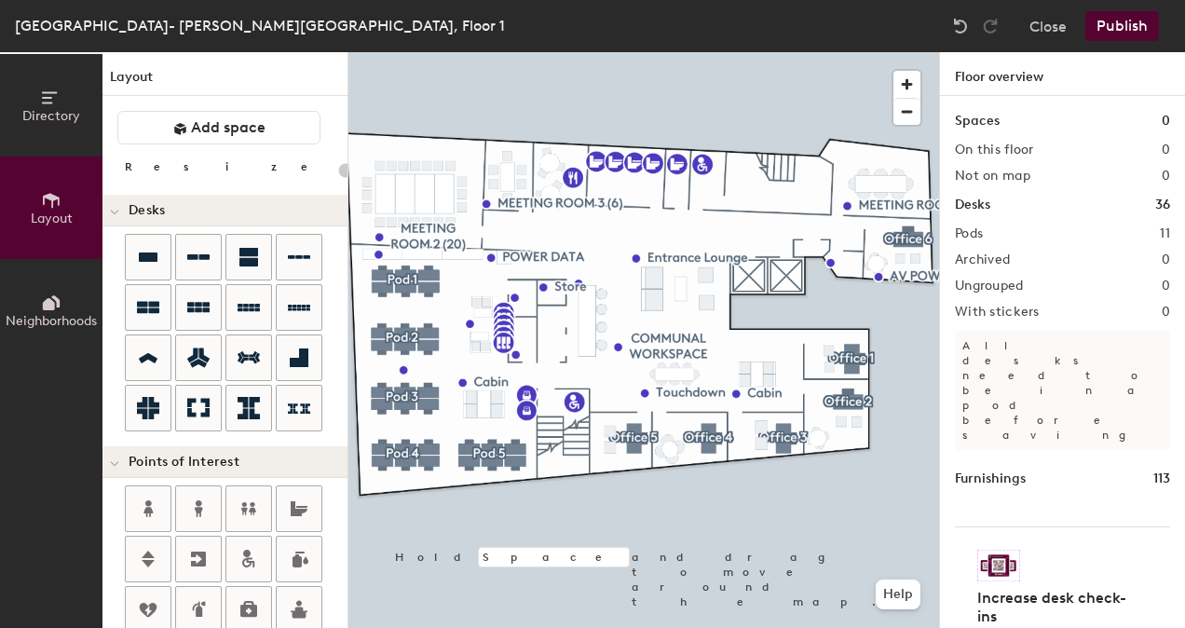
click at [62, 102] on button "Directory" at bounding box center [51, 105] width 102 height 102
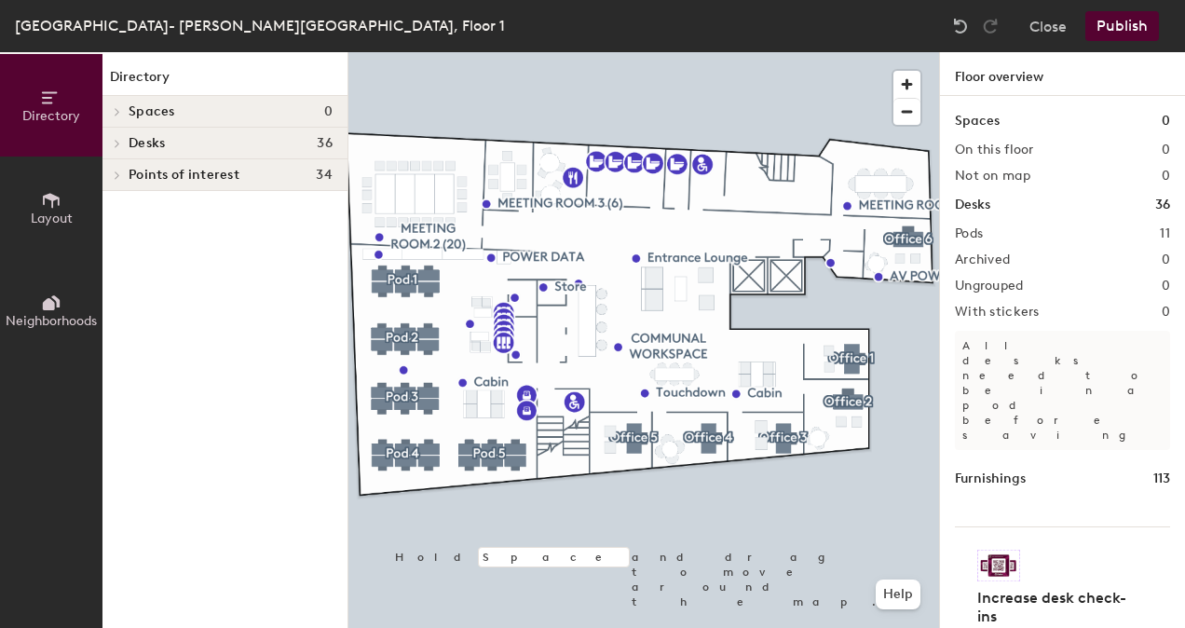
click at [170, 138] on h4 "Desks 36" at bounding box center [231, 143] width 204 height 15
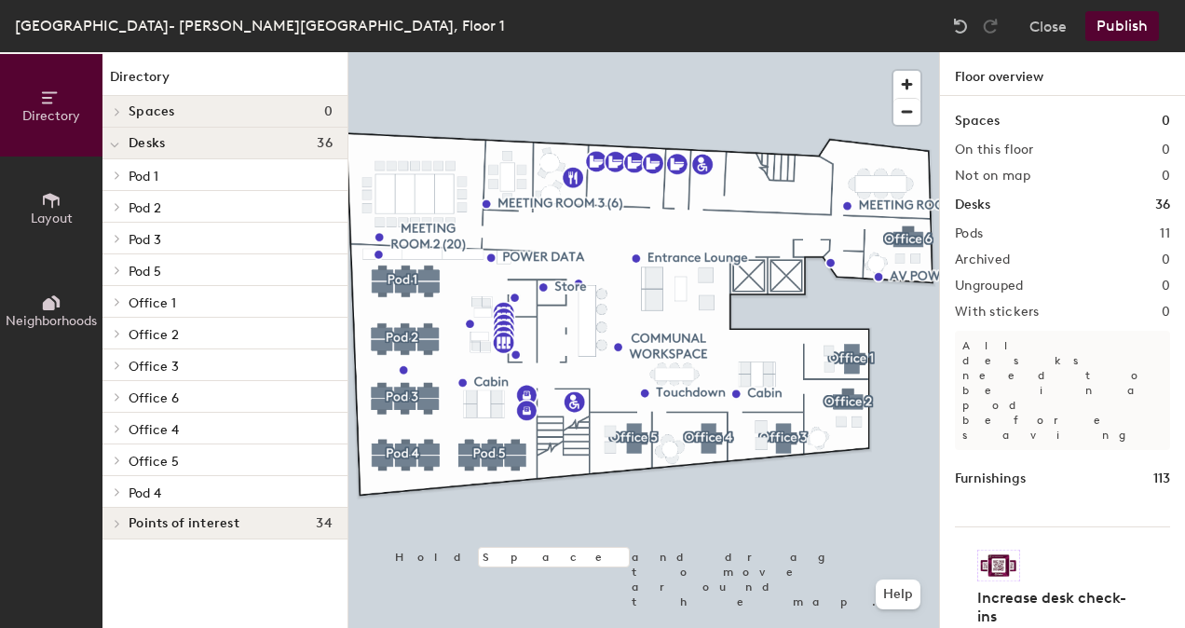
click at [149, 520] on span "Points of interest" at bounding box center [184, 523] width 111 height 15
click at [106, 148] on div at bounding box center [114, 143] width 24 height 31
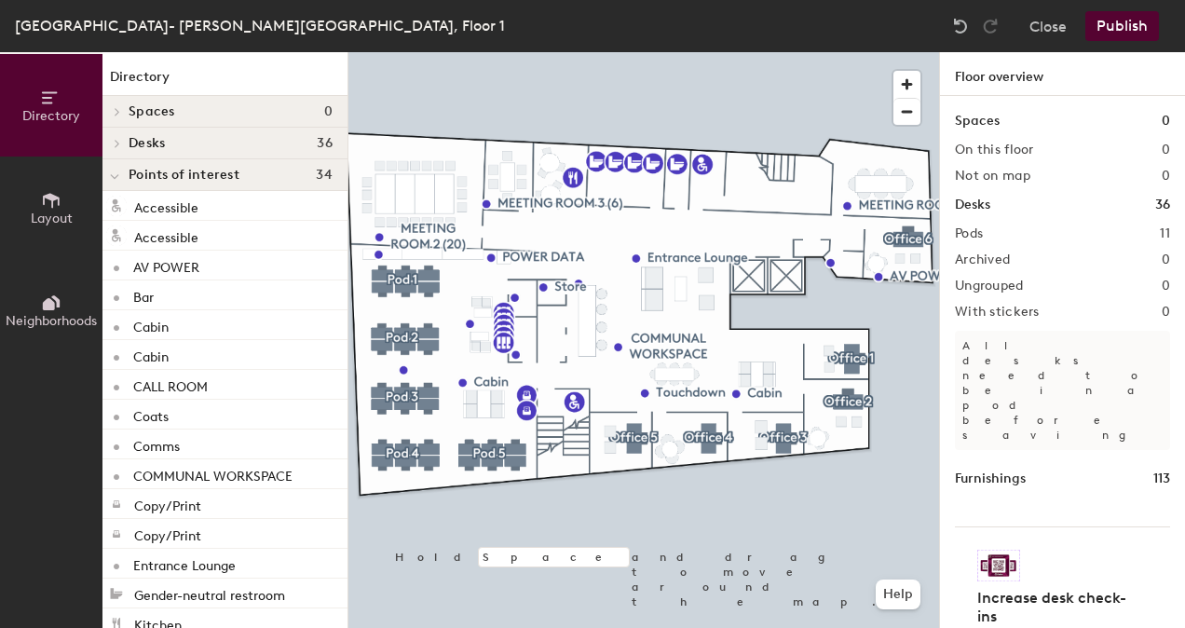
click at [115, 108] on icon at bounding box center [117, 111] width 7 height 9
click at [114, 108] on span at bounding box center [114, 113] width 9 height 16
click at [117, 174] on icon at bounding box center [114, 176] width 9 height 7
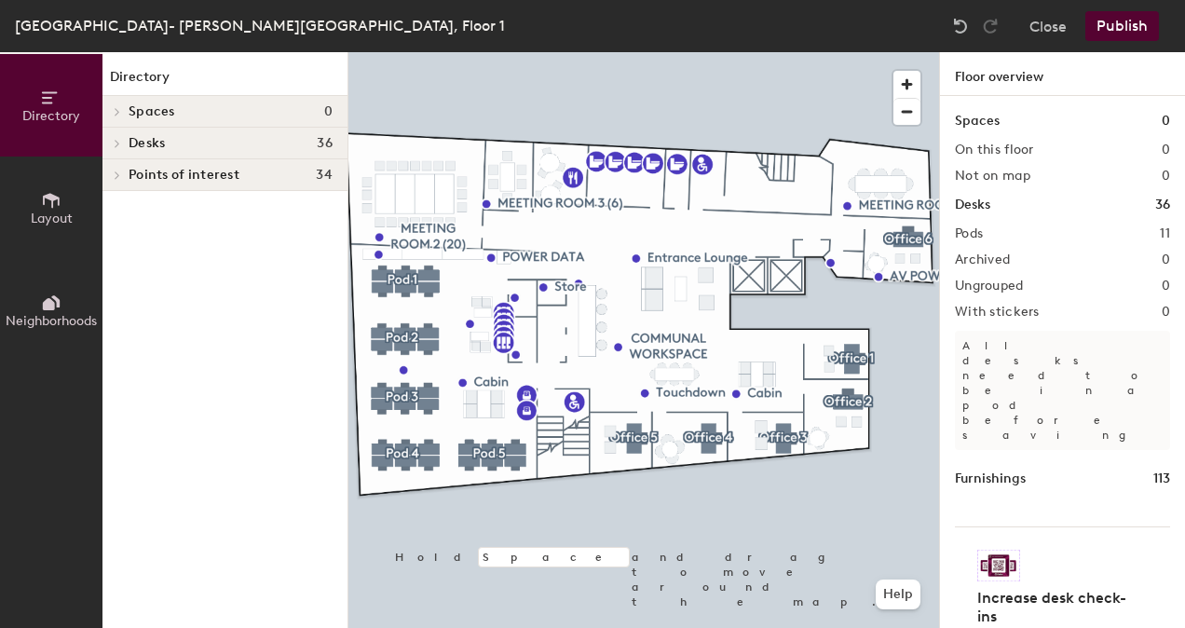
click at [48, 199] on icon at bounding box center [51, 200] width 20 height 20
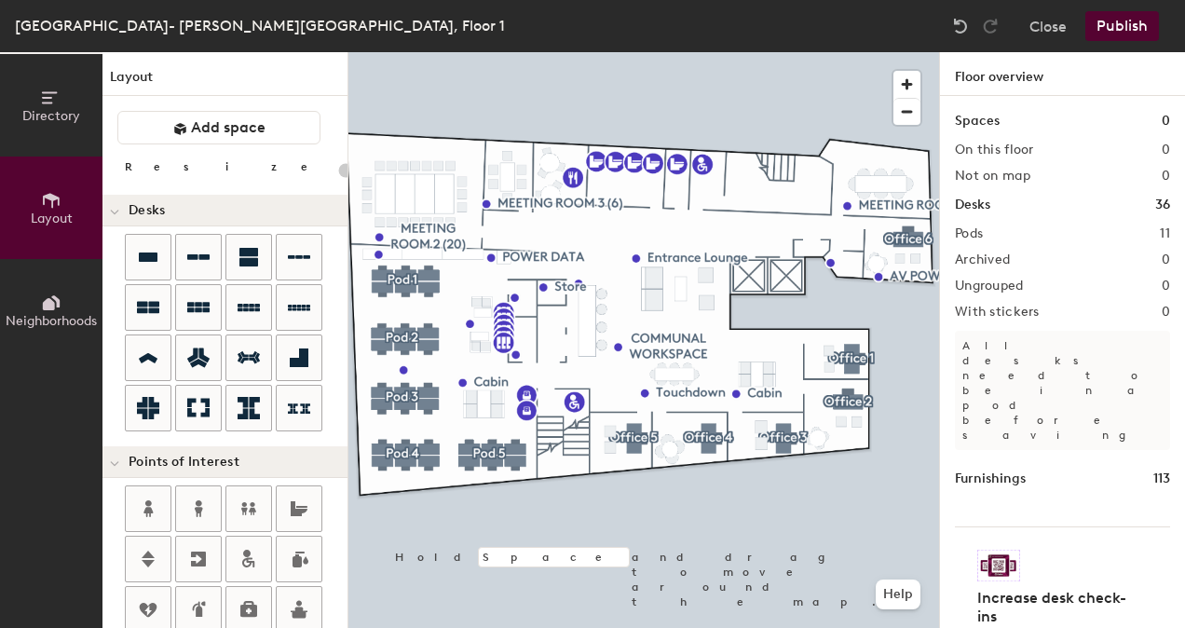
click at [59, 316] on span "Neighborhoods" at bounding box center [51, 321] width 91 height 16
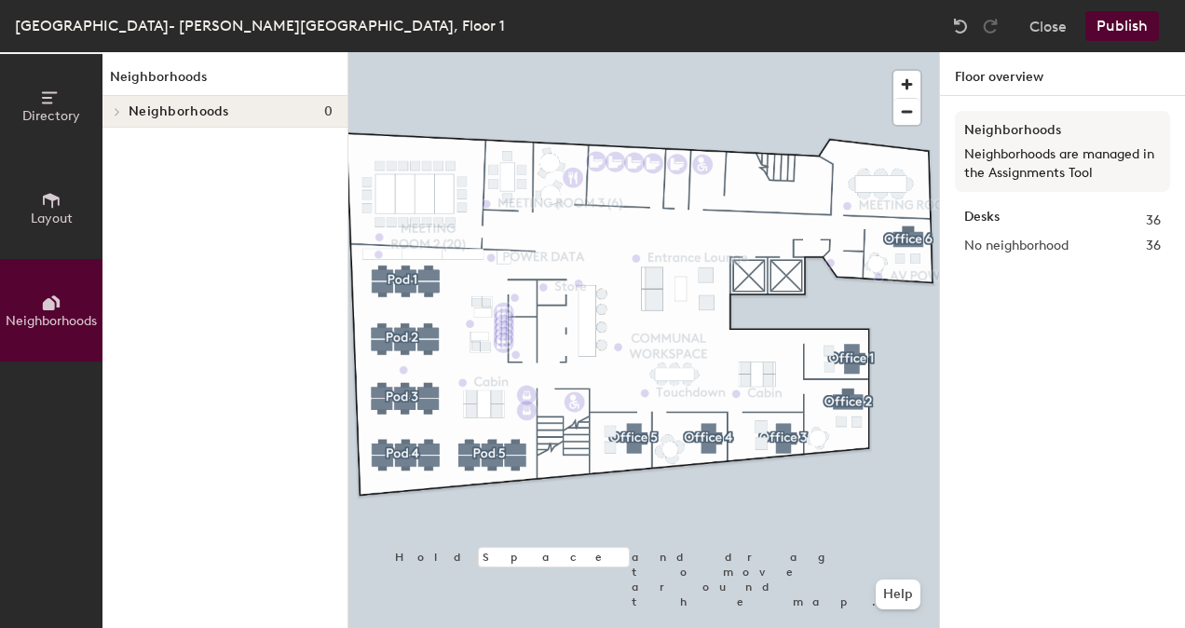
click at [42, 108] on span "Directory" at bounding box center [51, 116] width 58 height 16
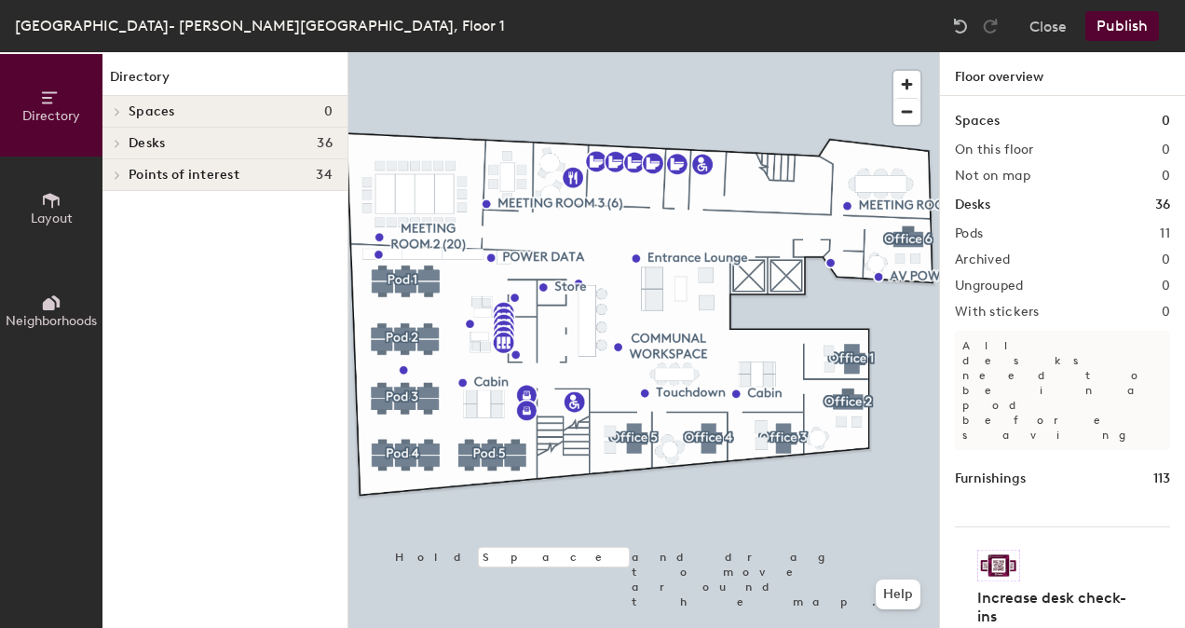
click at [1075, 469] on div "Furnishings 113" at bounding box center [1062, 479] width 215 height 20
click at [965, 469] on h1 "Furnishings" at bounding box center [990, 479] width 71 height 20
click at [979, 469] on h1 "Furnishings" at bounding box center [990, 479] width 71 height 20
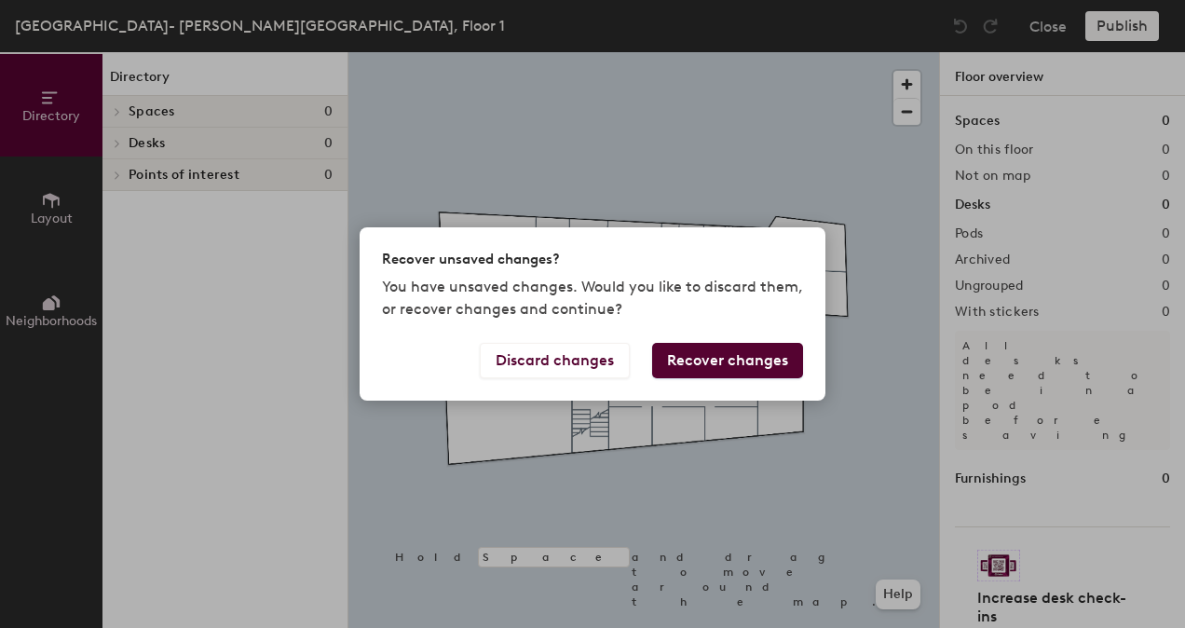
click at [727, 353] on button "Recover changes" at bounding box center [727, 360] width 151 height 35
